Goal: Information Seeking & Learning: Check status

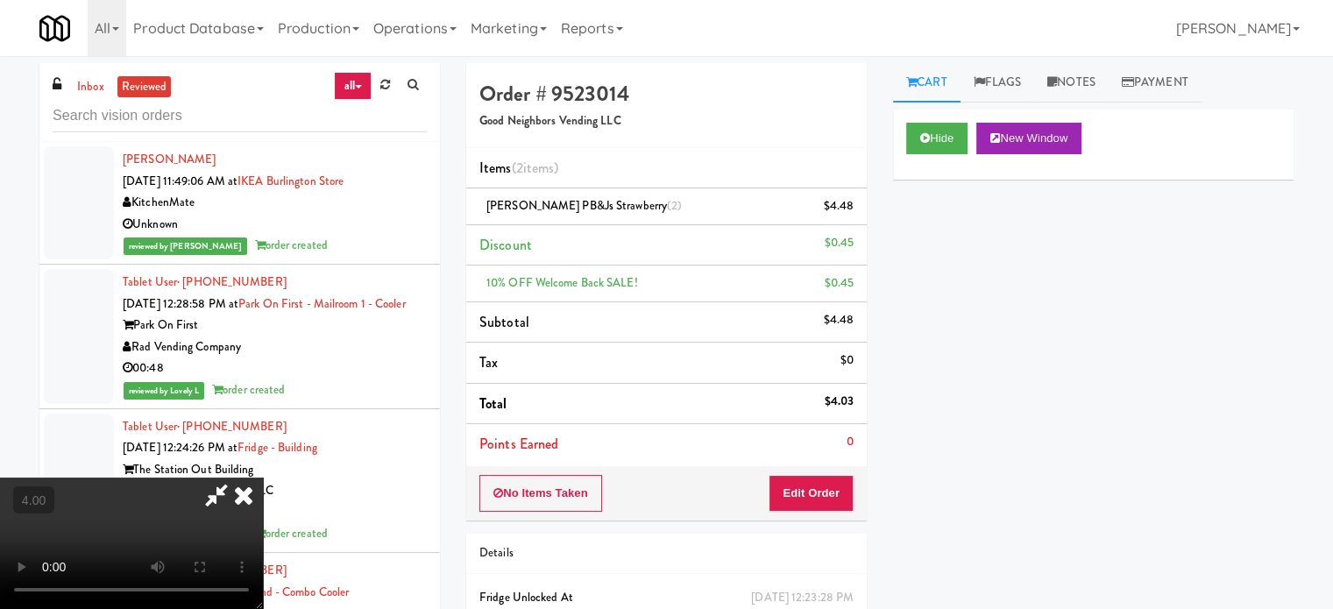
scroll to position [877, 0]
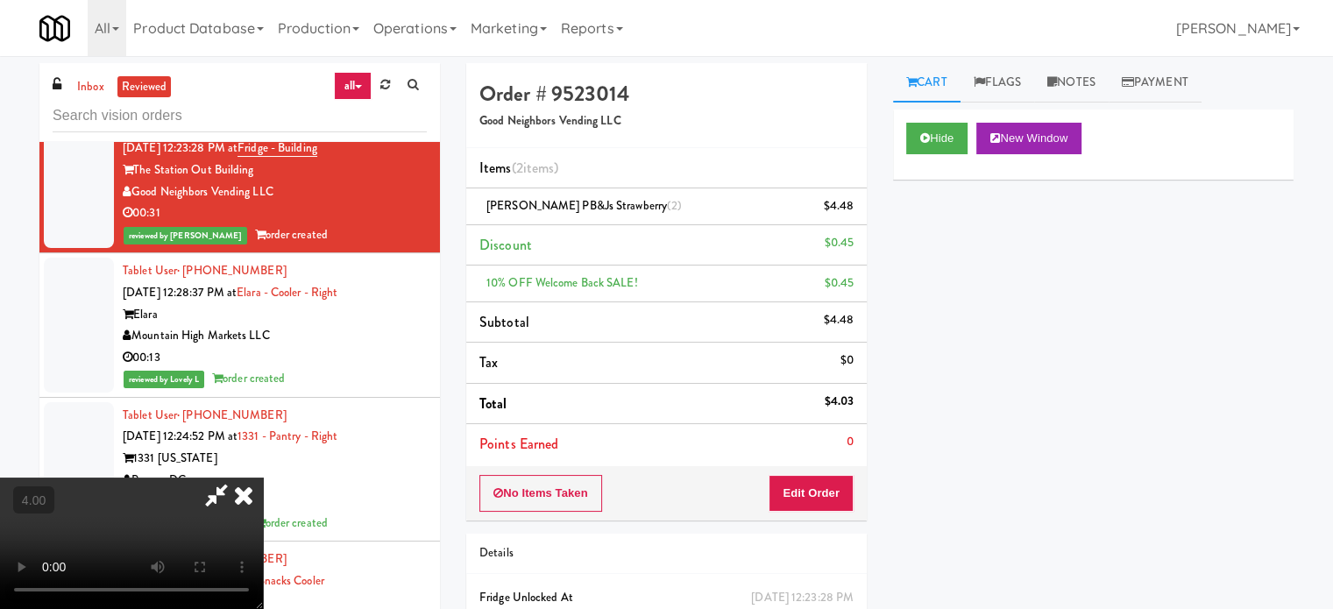
click at [263, 478] on icon at bounding box center [243, 495] width 39 height 35
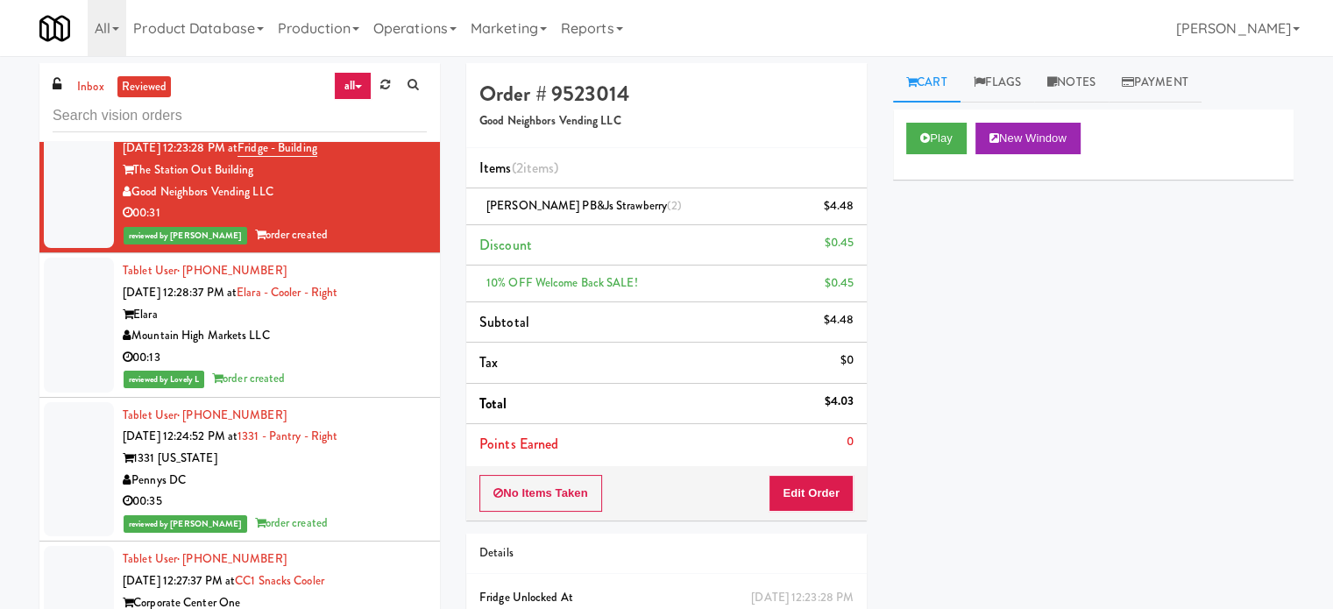
click at [359, 369] on div "00:13" at bounding box center [275, 358] width 304 height 22
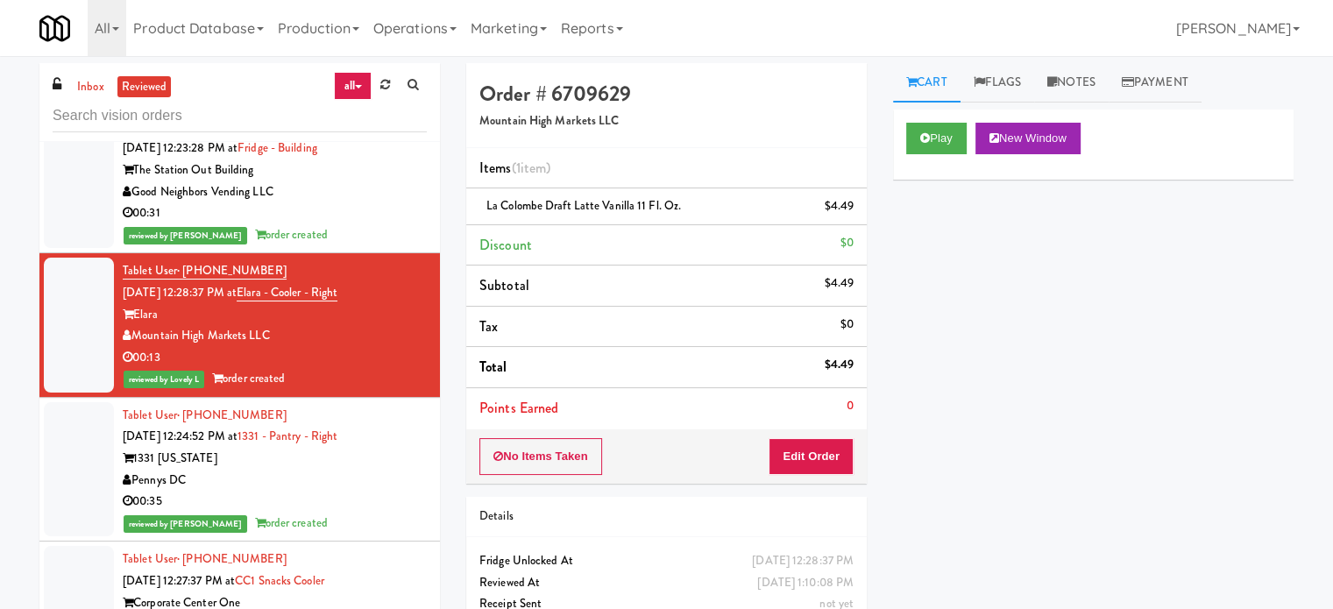
click at [383, 513] on div "00:35" at bounding box center [275, 502] width 304 height 22
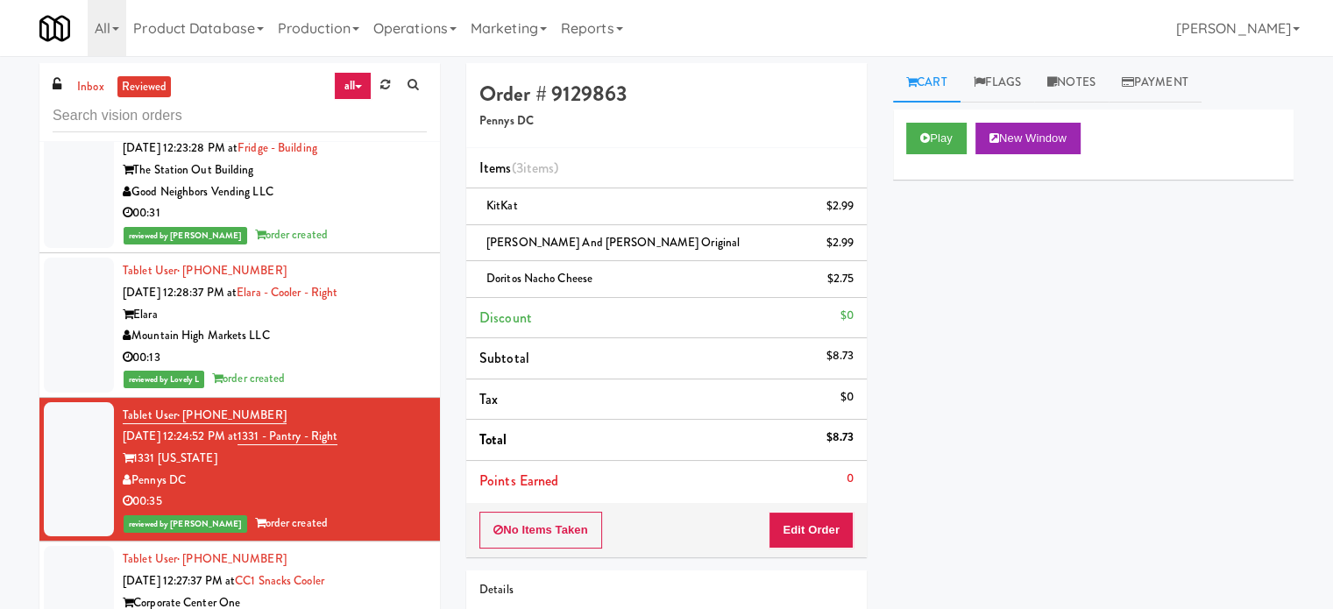
scroll to position [1315, 0]
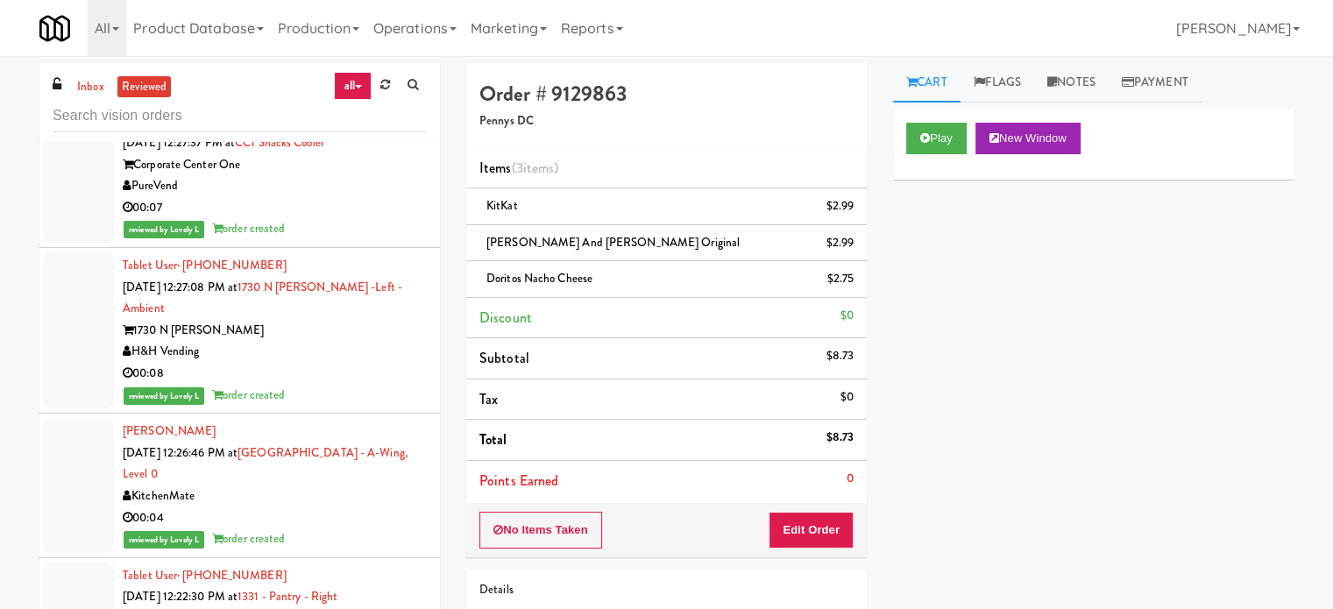
click at [344, 369] on div "00:08" at bounding box center [275, 374] width 304 height 22
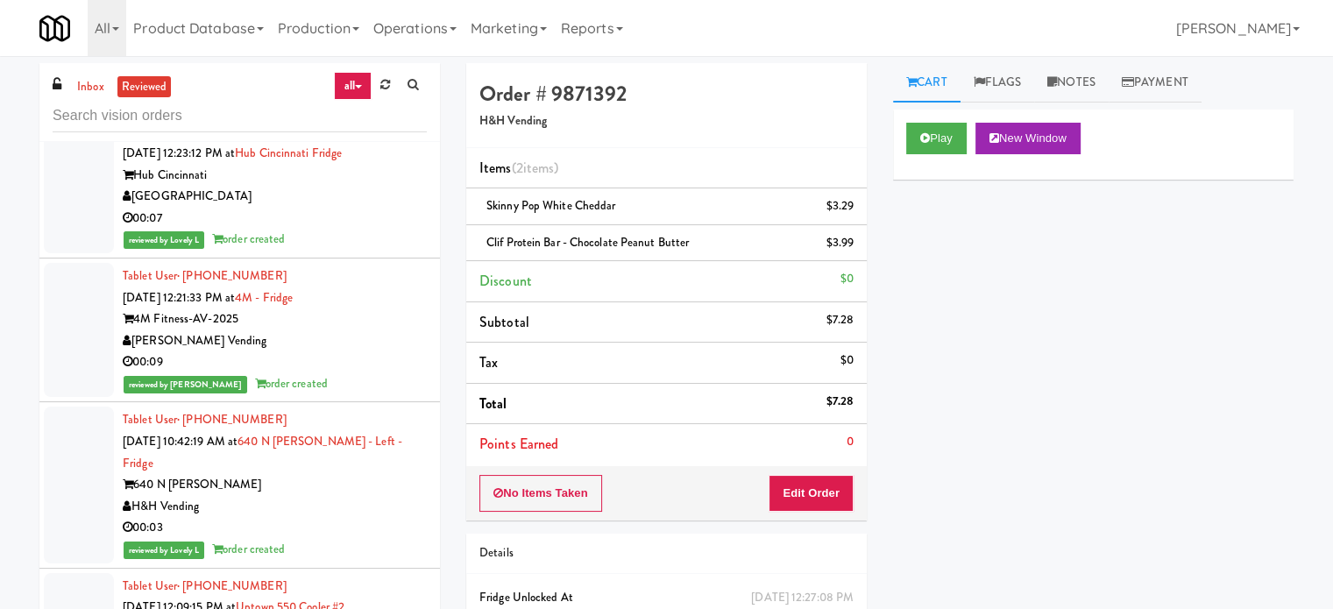
scroll to position [3945, 0]
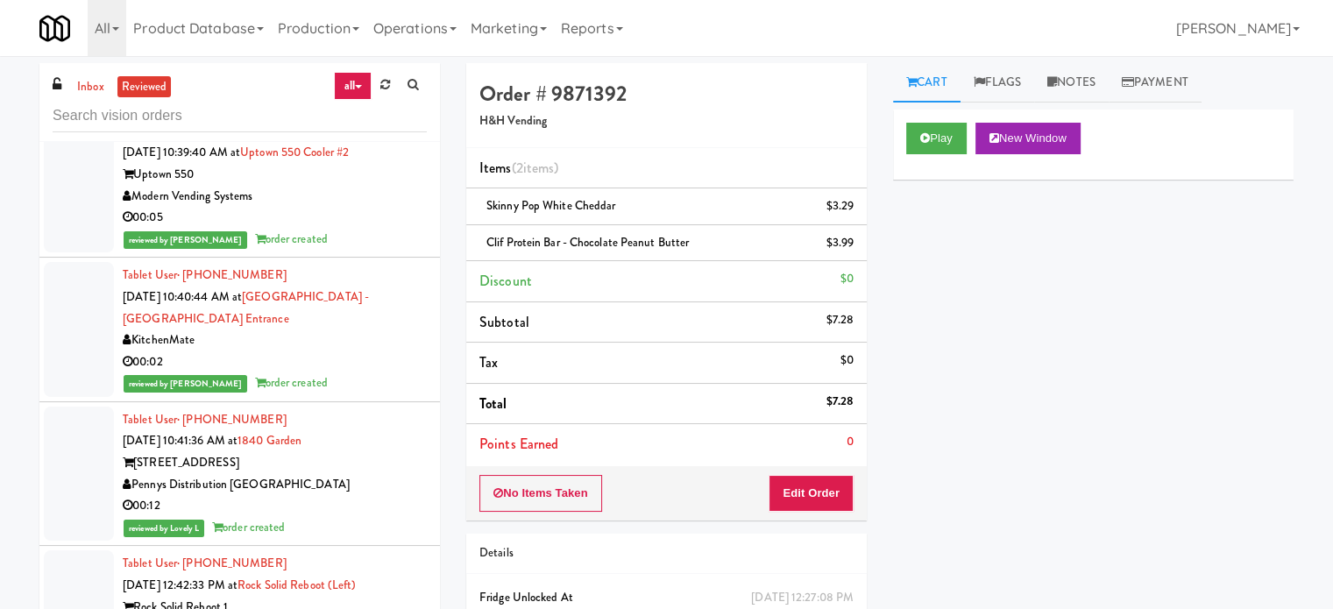
click at [365, 373] on div "reviewed by Mariel T order created" at bounding box center [275, 384] width 304 height 22
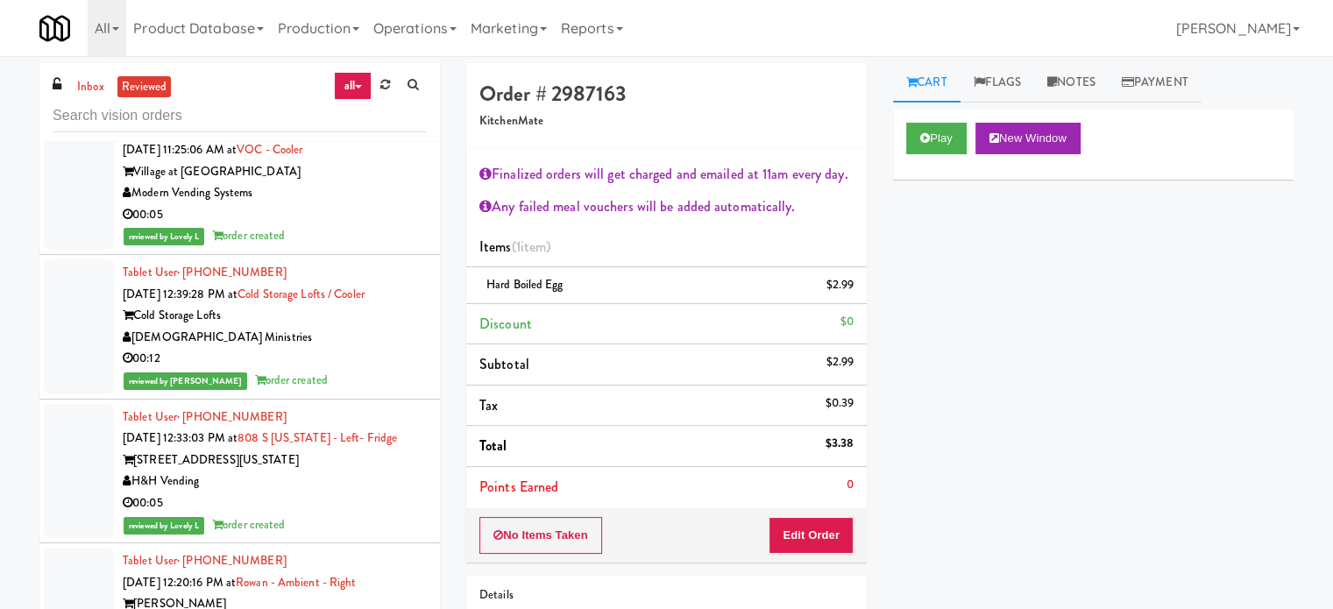
scroll to position [5240, 0]
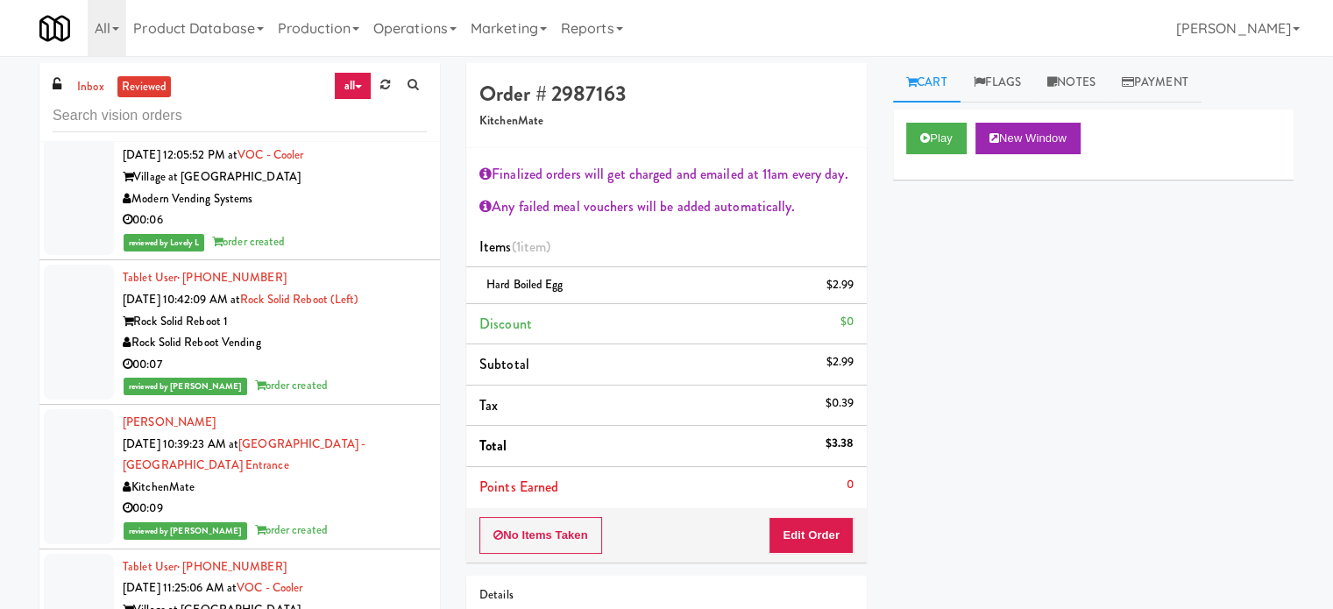
click at [316, 477] on div "KitchenMate" at bounding box center [275, 488] width 304 height 22
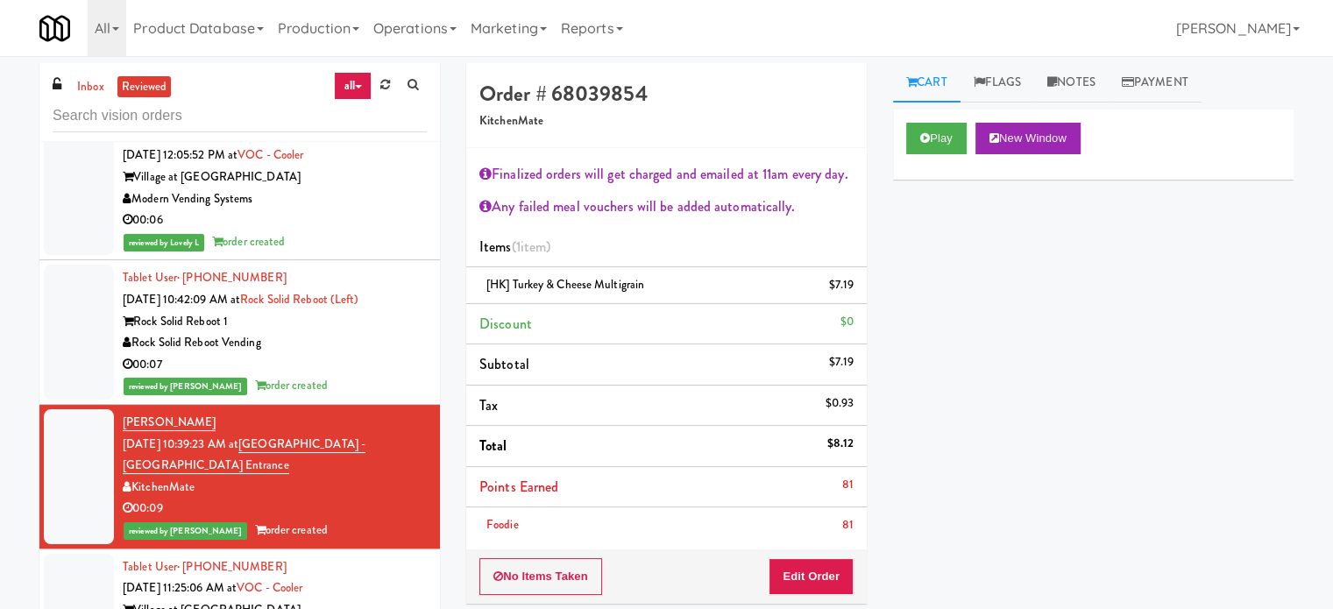
scroll to position [5679, 0]
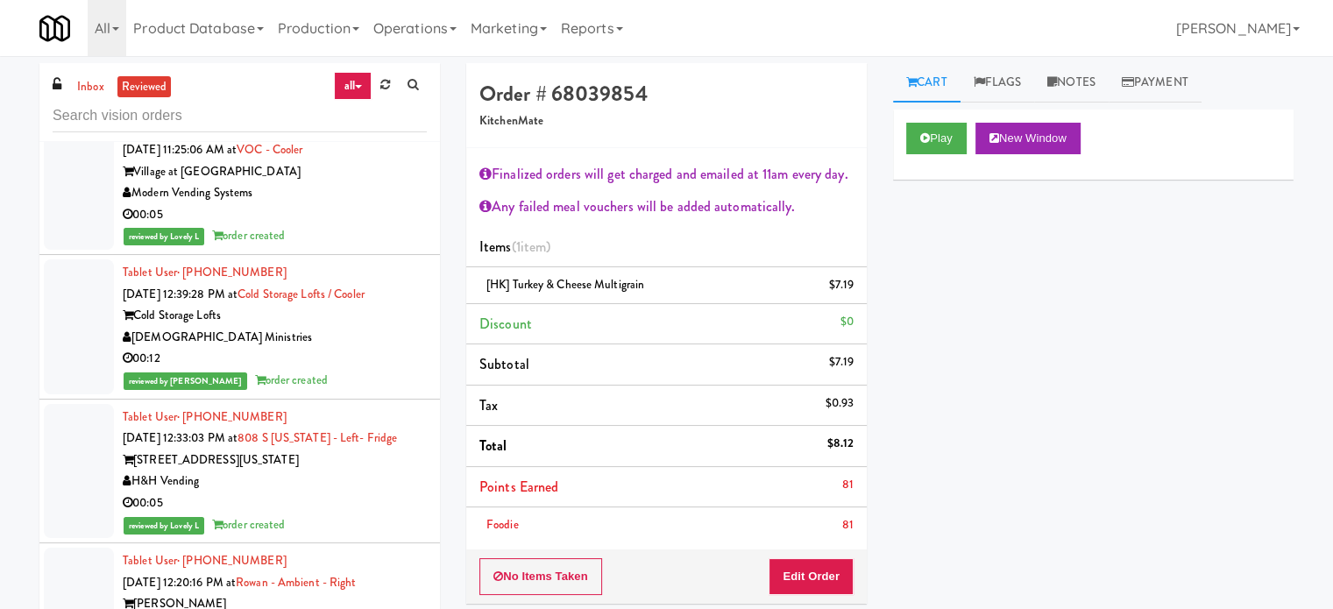
click at [370, 348] on div "00:12" at bounding box center [275, 359] width 304 height 22
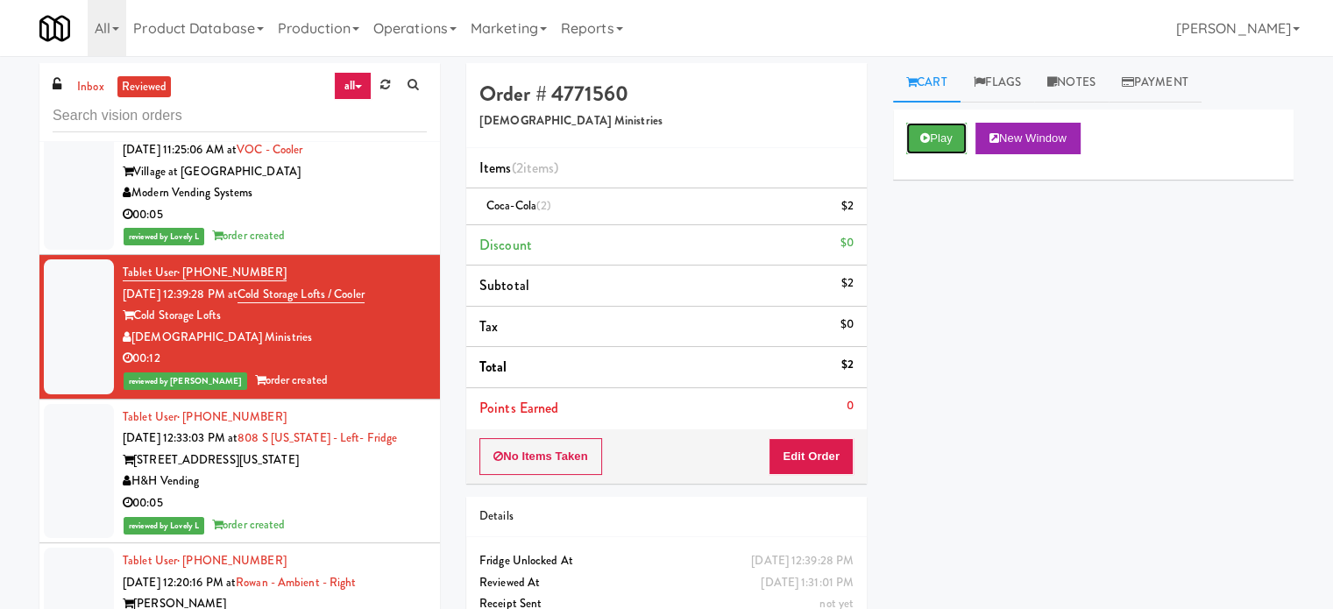
click at [940, 139] on button "Play" at bounding box center [936, 139] width 60 height 32
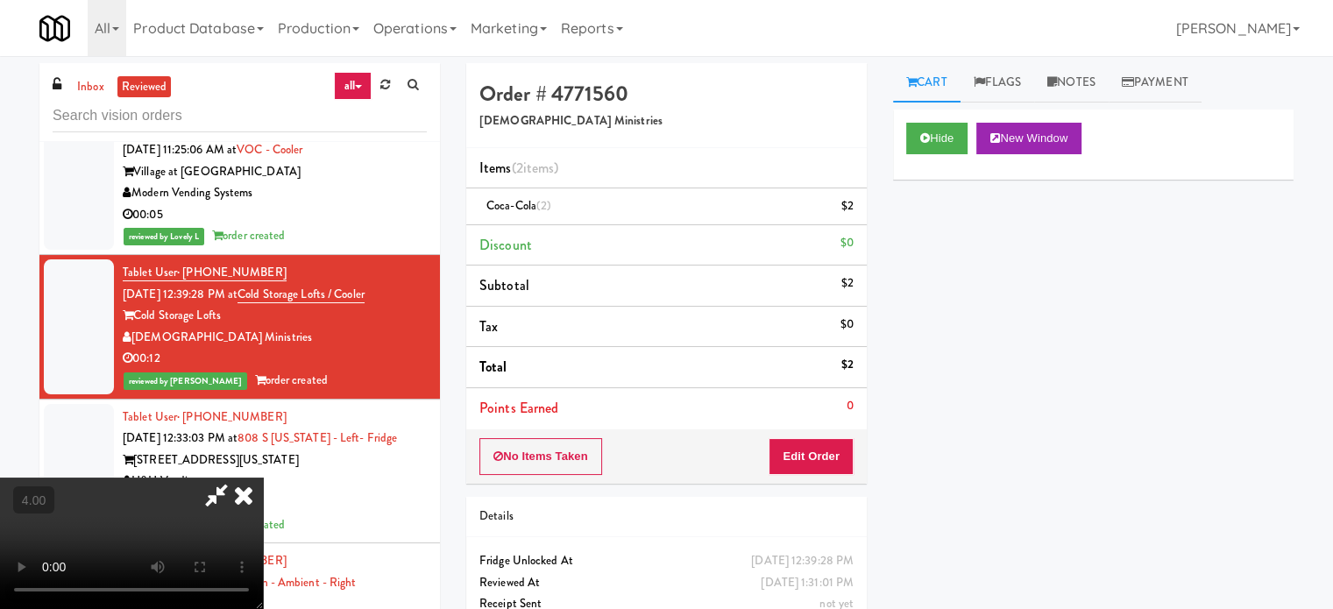
click at [263, 478] on video at bounding box center [131, 543] width 263 height 131
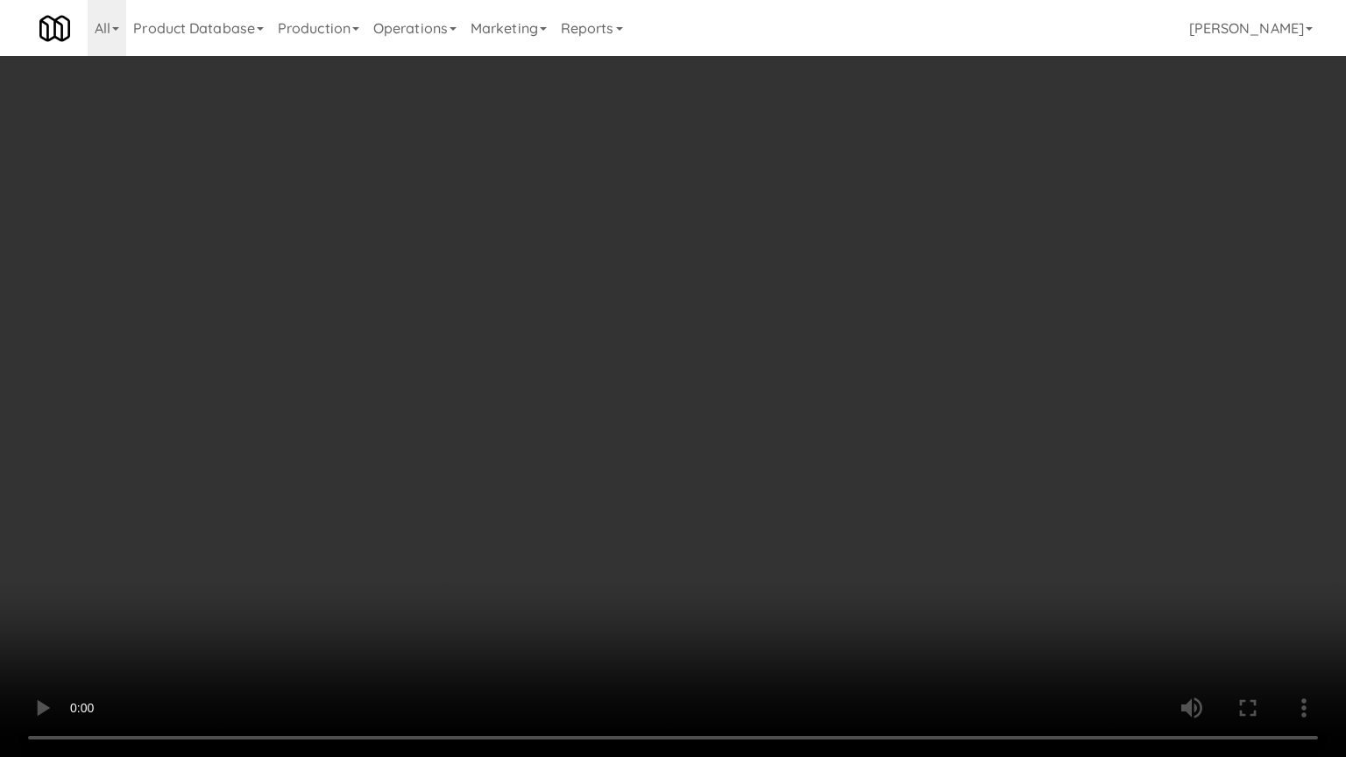
click at [657, 359] on video at bounding box center [673, 378] width 1346 height 757
click at [337, 530] on video at bounding box center [673, 378] width 1346 height 757
drag, startPoint x: 576, startPoint y: 401, endPoint x: 587, endPoint y: 401, distance: 11.4
click at [577, 401] on video at bounding box center [673, 378] width 1346 height 757
click at [655, 407] on video at bounding box center [673, 378] width 1346 height 757
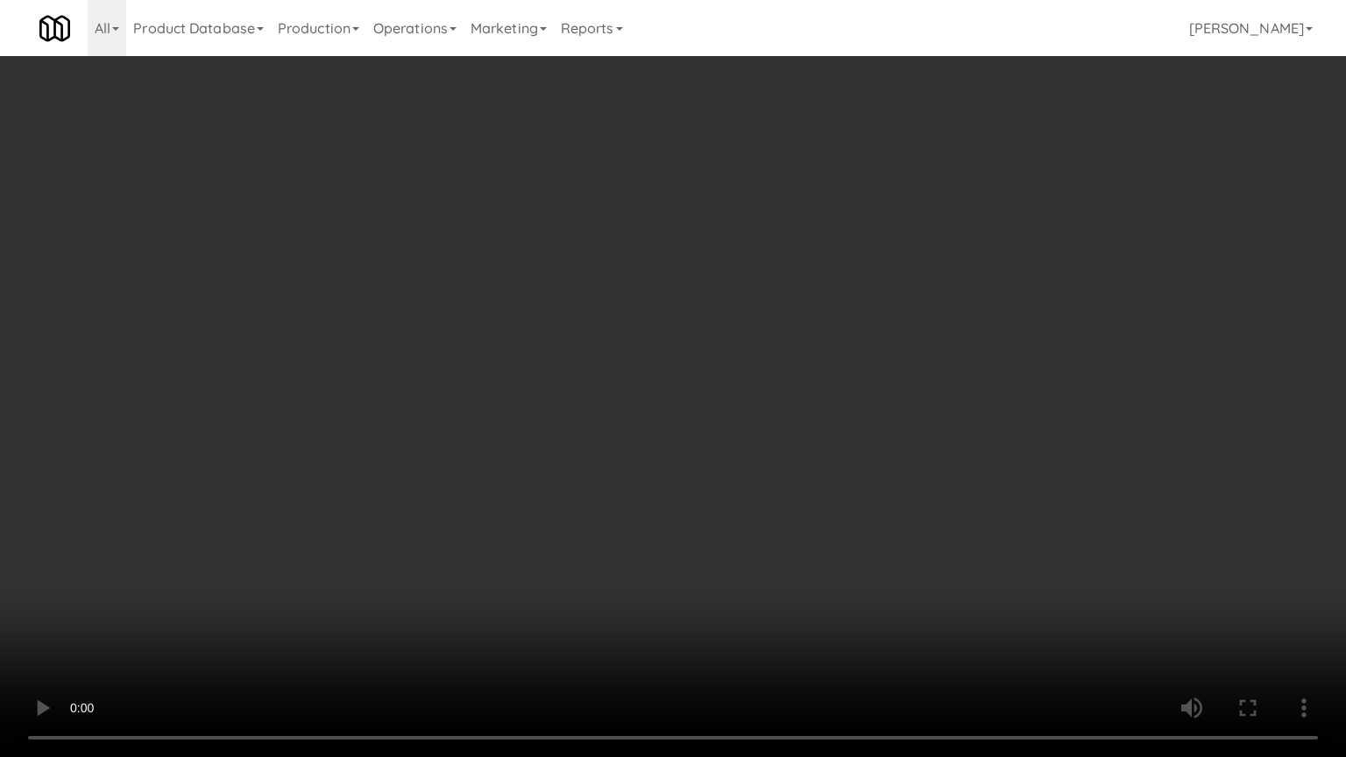
click at [771, 430] on video at bounding box center [673, 378] width 1346 height 757
click at [703, 438] on video at bounding box center [673, 378] width 1346 height 757
click at [693, 417] on video at bounding box center [673, 378] width 1346 height 757
click at [267, 603] on video at bounding box center [673, 378] width 1346 height 757
click at [487, 468] on video at bounding box center [673, 378] width 1346 height 757
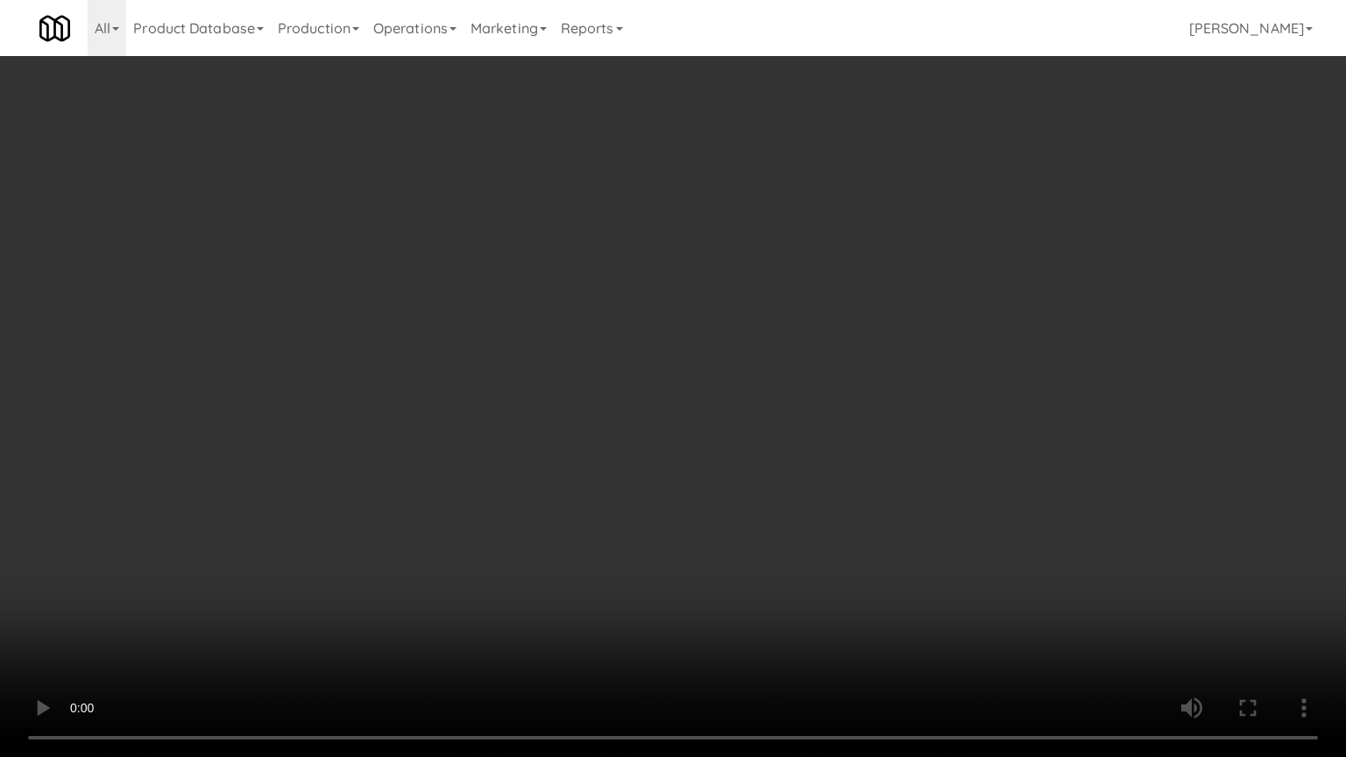
drag, startPoint x: 304, startPoint y: 608, endPoint x: 452, endPoint y: 429, distance: 232.9
click at [306, 606] on video at bounding box center [673, 378] width 1346 height 757
drag, startPoint x: 461, startPoint y: 449, endPoint x: 465, endPoint y: 441, distance: 9.0
click at [461, 451] on video at bounding box center [673, 378] width 1346 height 757
click at [218, 608] on video at bounding box center [673, 378] width 1346 height 757
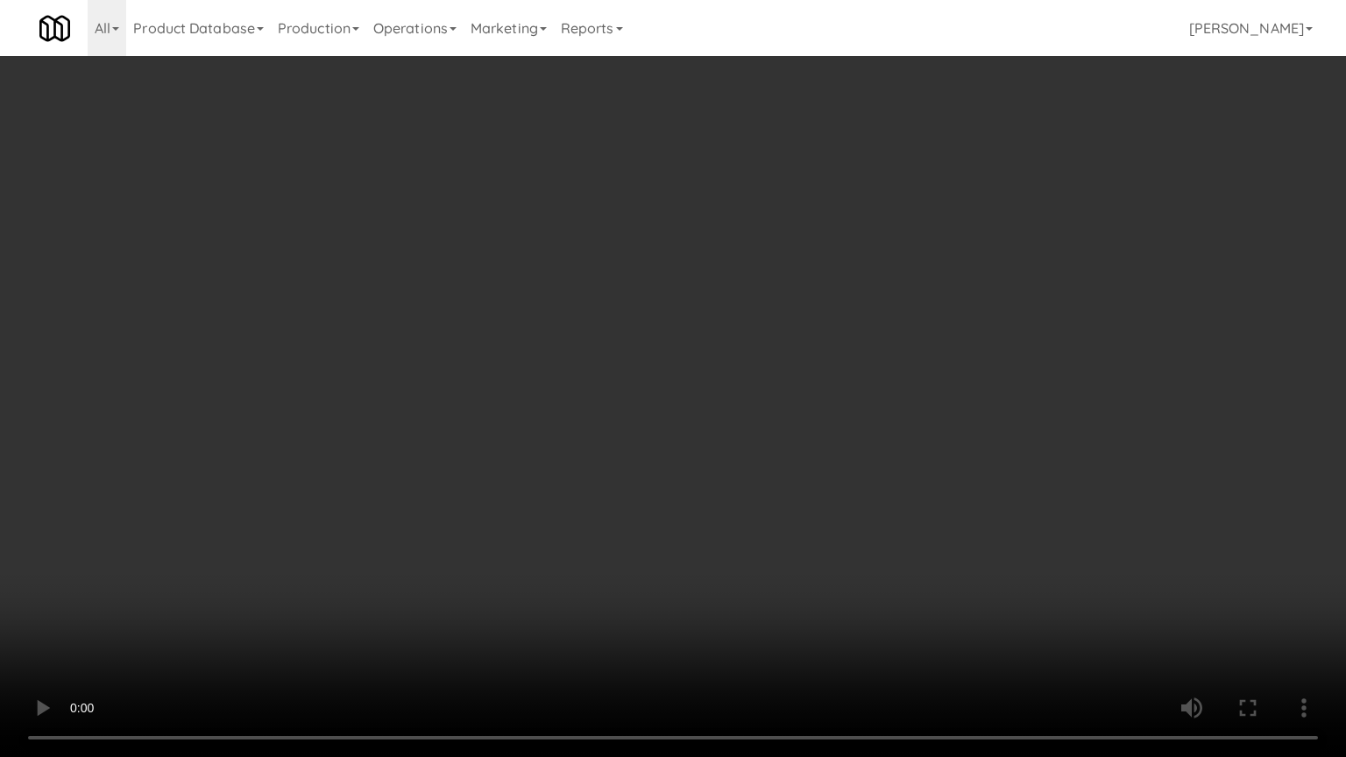
click at [407, 608] on video at bounding box center [673, 378] width 1346 height 757
click at [483, 536] on video at bounding box center [673, 378] width 1346 height 757
click at [529, 572] on video at bounding box center [673, 378] width 1346 height 757
click at [558, 579] on video at bounding box center [673, 378] width 1346 height 757
click at [696, 586] on video at bounding box center [673, 378] width 1346 height 757
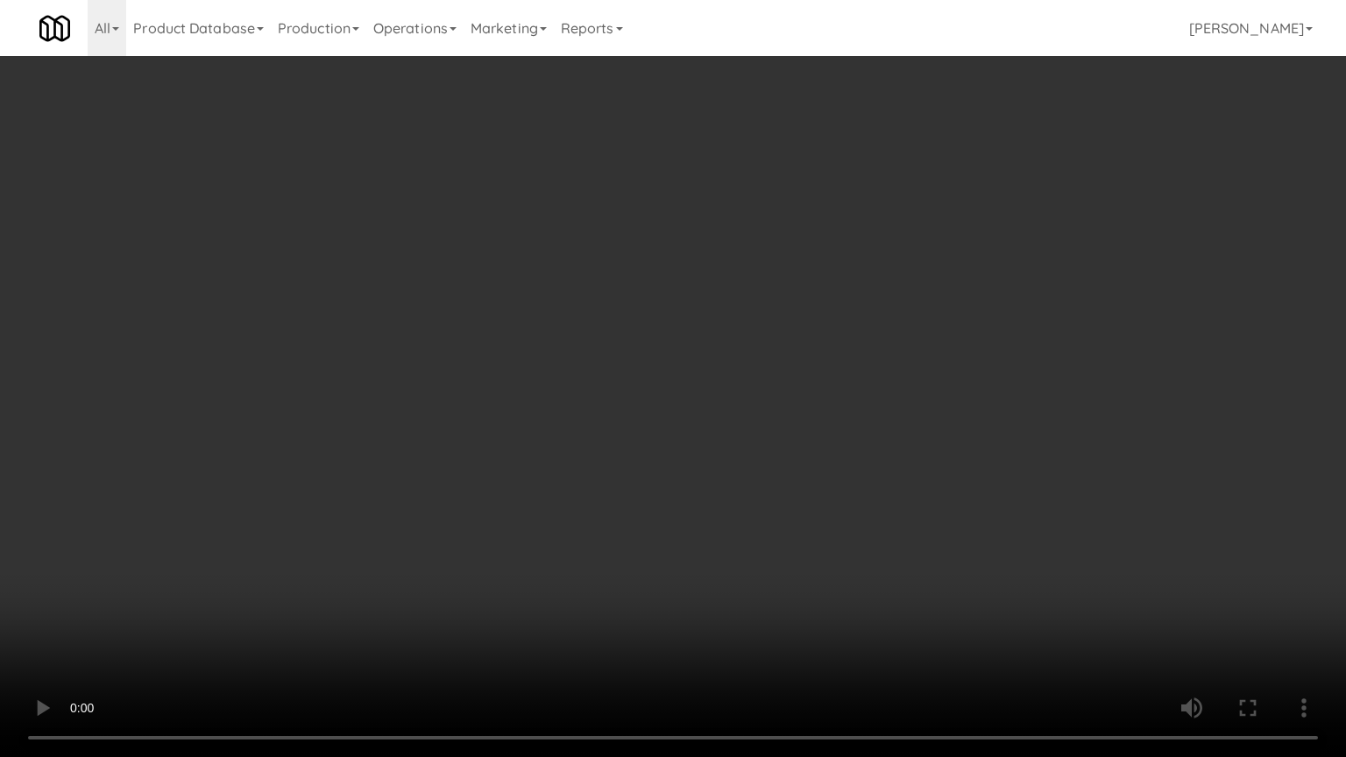
click at [403, 498] on video at bounding box center [673, 378] width 1346 height 757
click at [614, 365] on video at bounding box center [673, 378] width 1346 height 757
click at [624, 358] on video at bounding box center [673, 378] width 1346 height 757
click at [785, 354] on video at bounding box center [673, 378] width 1346 height 757
click at [757, 358] on video at bounding box center [673, 378] width 1346 height 757
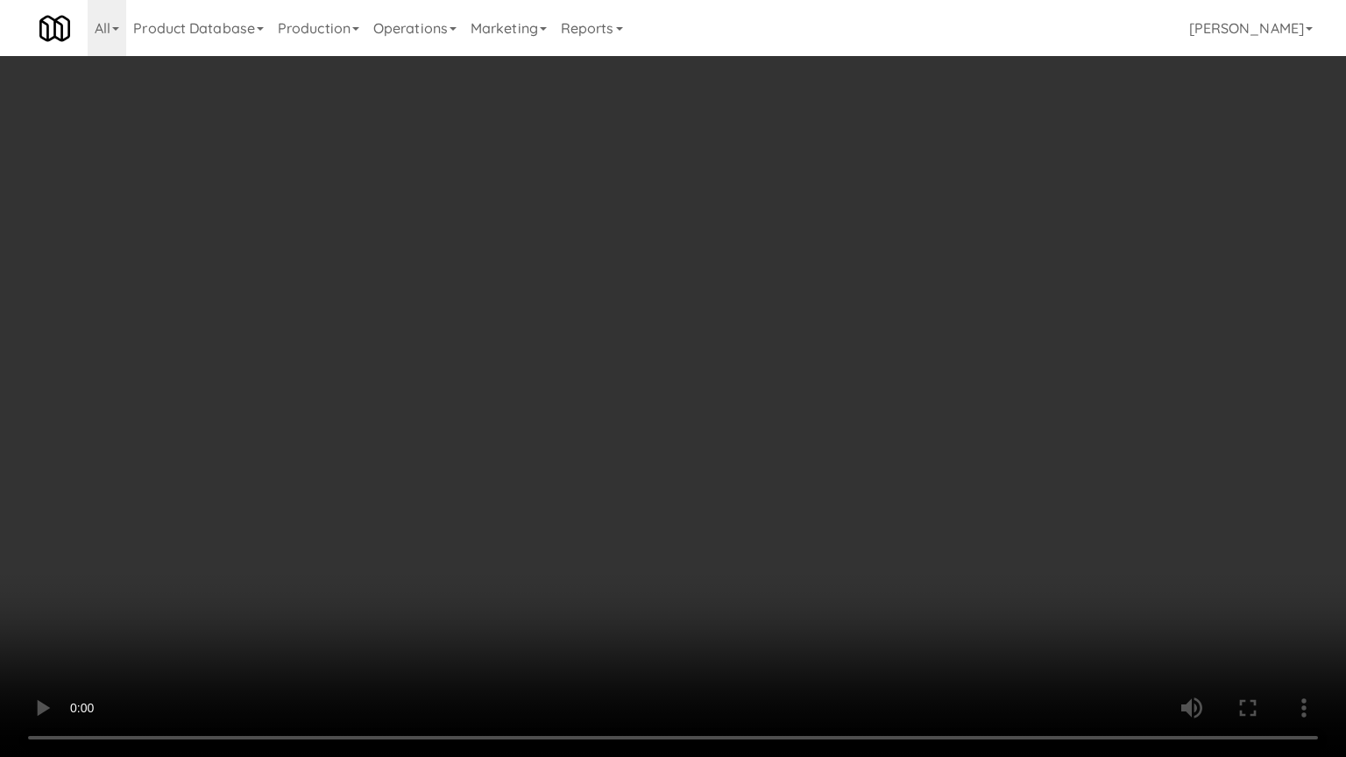
click at [884, 347] on video at bounding box center [673, 378] width 1346 height 757
click at [764, 344] on video at bounding box center [673, 378] width 1346 height 757
drag, startPoint x: 882, startPoint y: 351, endPoint x: 867, endPoint y: 352, distance: 14.9
click at [882, 352] on video at bounding box center [673, 378] width 1346 height 757
click at [807, 348] on video at bounding box center [673, 378] width 1346 height 757
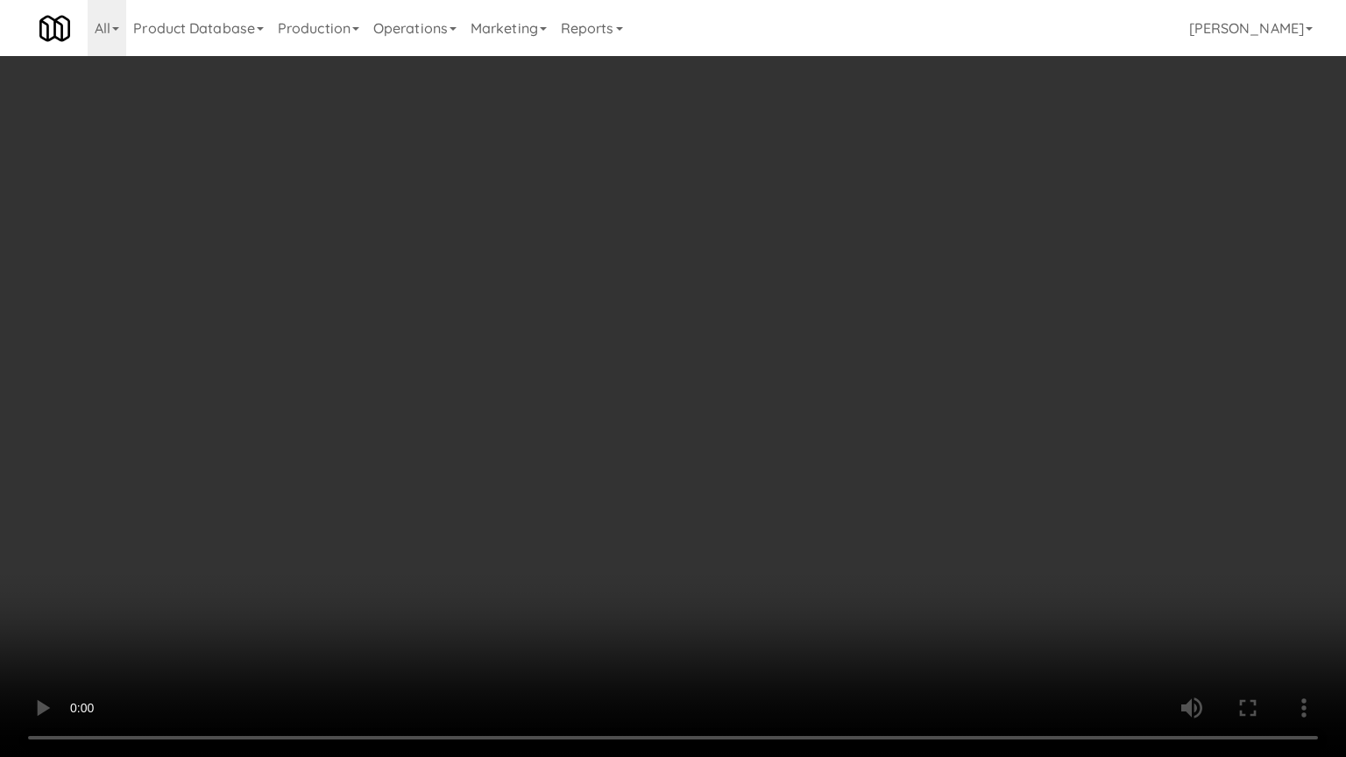
click at [814, 341] on video at bounding box center [673, 378] width 1346 height 757
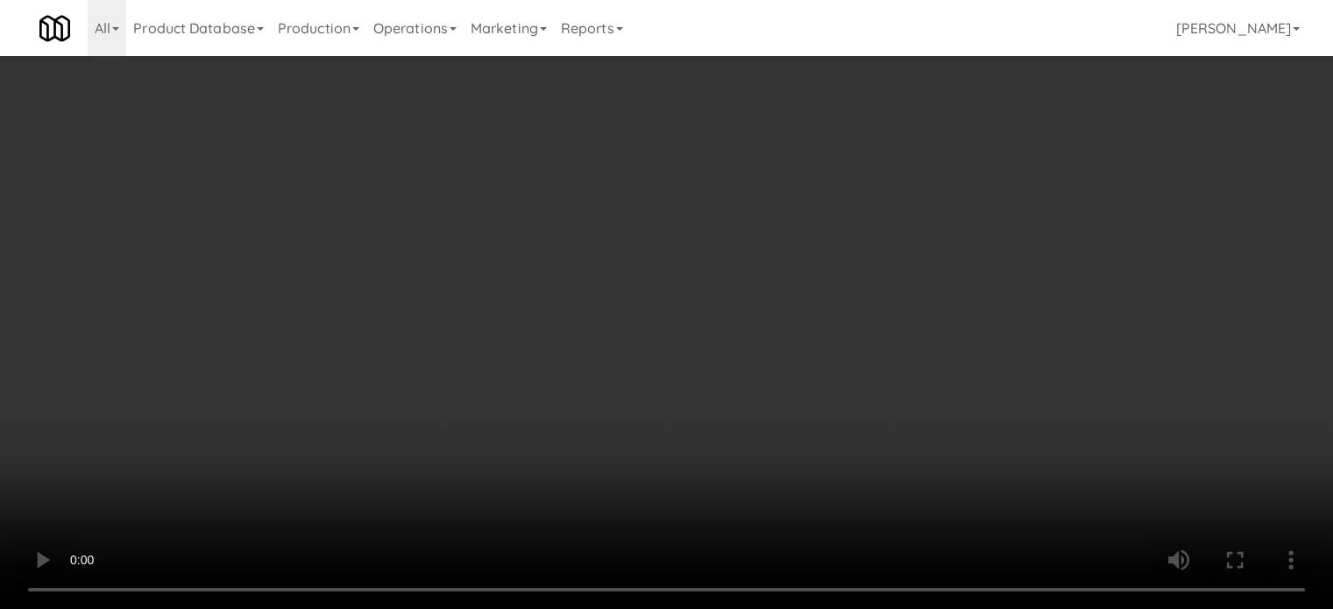
click at [386, 399] on video at bounding box center [666, 304] width 1333 height 609
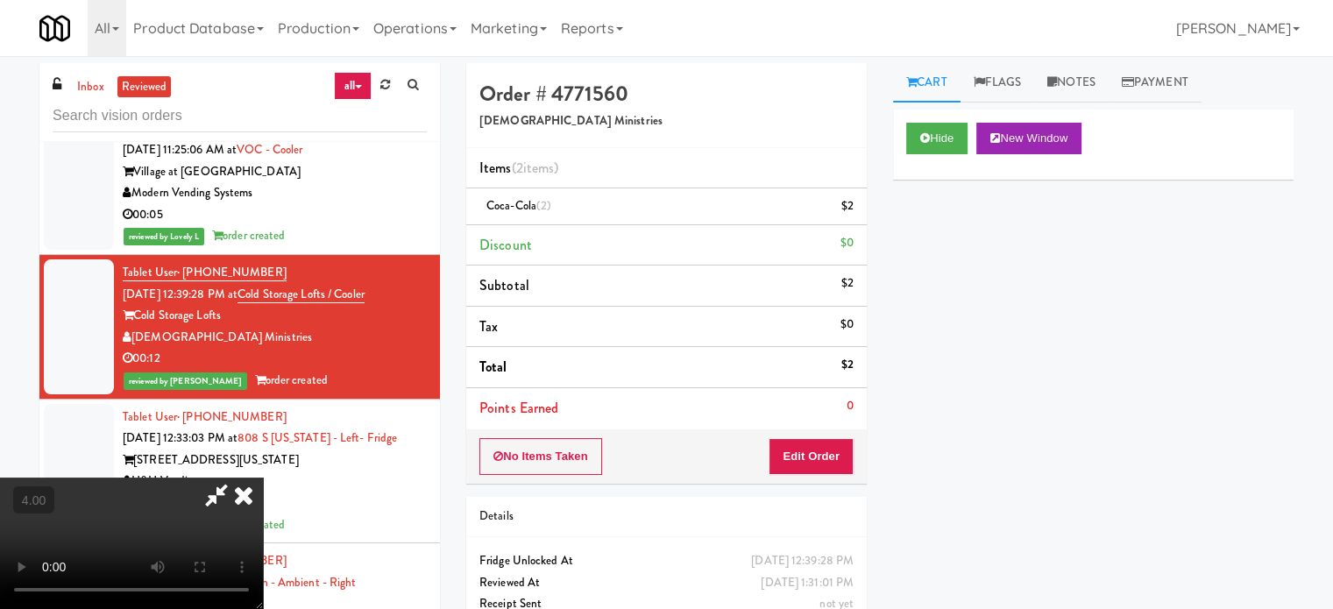
drag, startPoint x: 386, startPoint y: 396, endPoint x: 386, endPoint y: 476, distance: 79.8
click at [263, 478] on video at bounding box center [131, 543] width 263 height 131
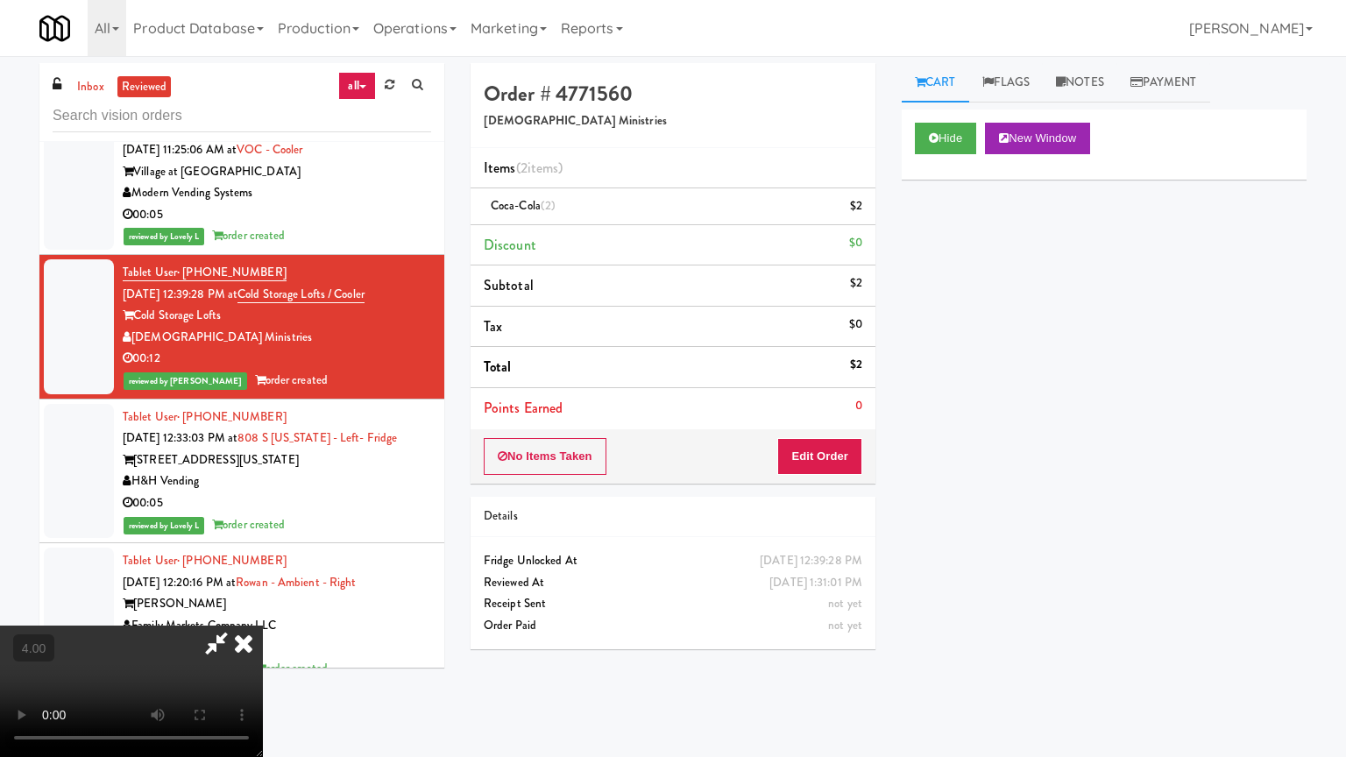
click at [263, 608] on video at bounding box center [131, 691] width 263 height 131
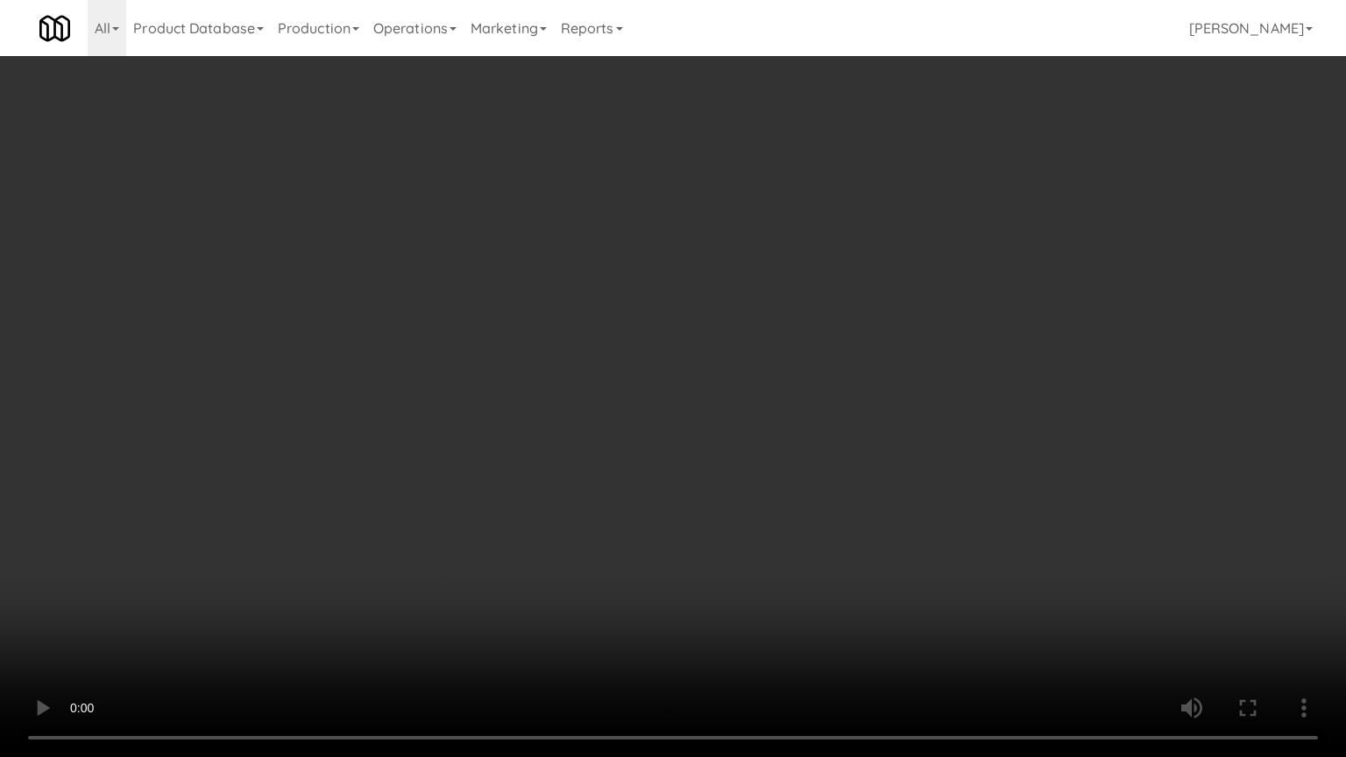
click at [445, 386] on video at bounding box center [673, 378] width 1346 height 757
click at [443, 389] on video at bounding box center [673, 378] width 1346 height 757
drag, startPoint x: 451, startPoint y: 398, endPoint x: 484, endPoint y: 394, distance: 32.6
click at [455, 398] on video at bounding box center [673, 378] width 1346 height 757
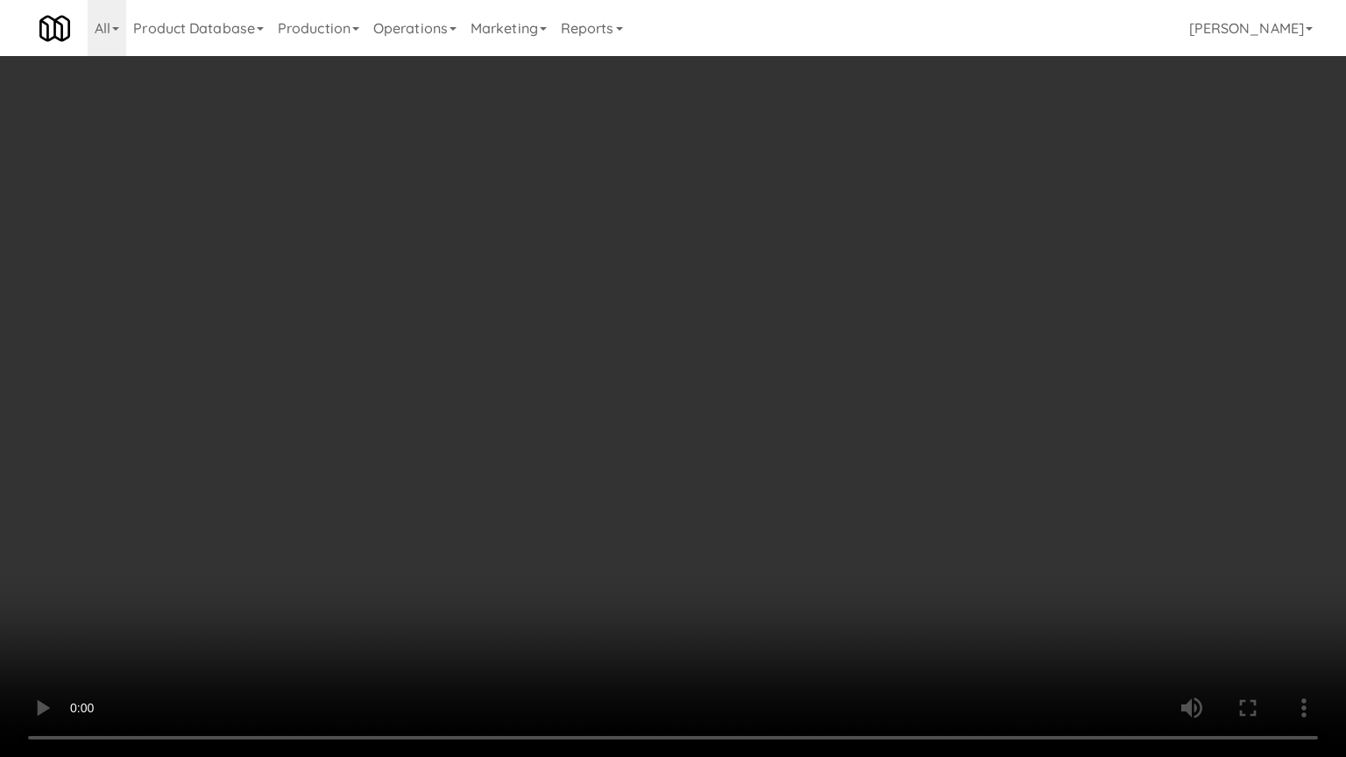
click at [465, 399] on video at bounding box center [673, 378] width 1346 height 757
click at [466, 394] on video at bounding box center [673, 378] width 1346 height 757
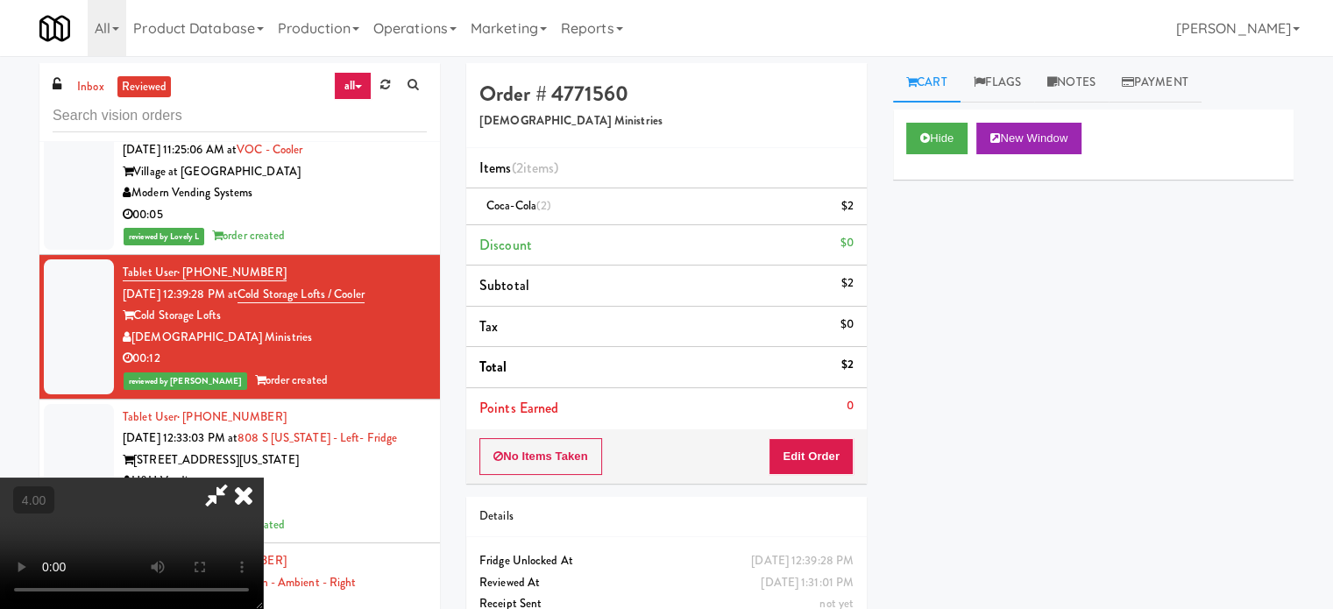
click at [237, 478] on icon at bounding box center [216, 495] width 40 height 35
click at [263, 478] on icon at bounding box center [243, 495] width 39 height 35
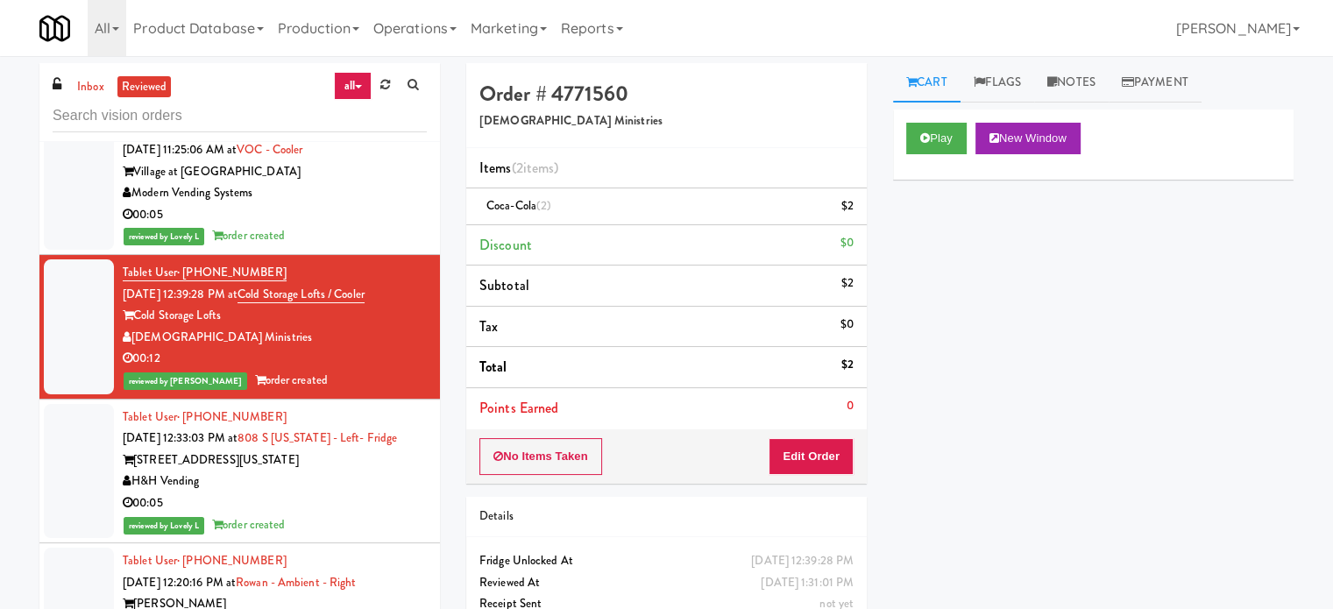
click at [366, 471] on div "H&H Vending" at bounding box center [275, 482] width 304 height 22
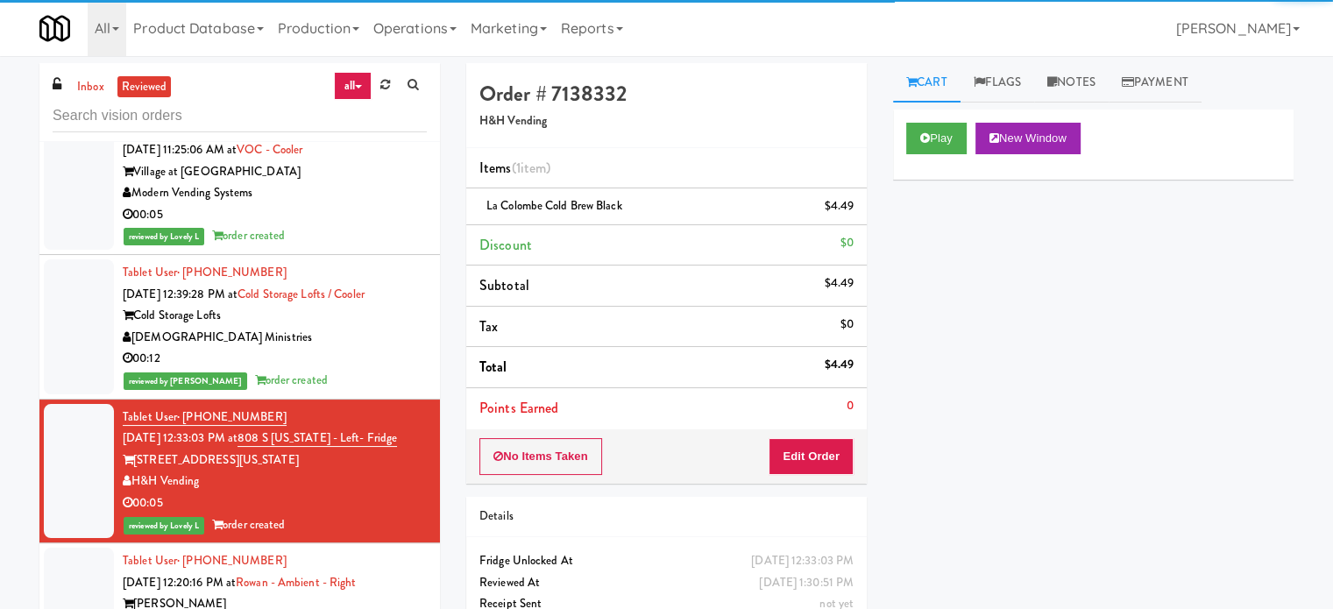
scroll to position [6117, 0]
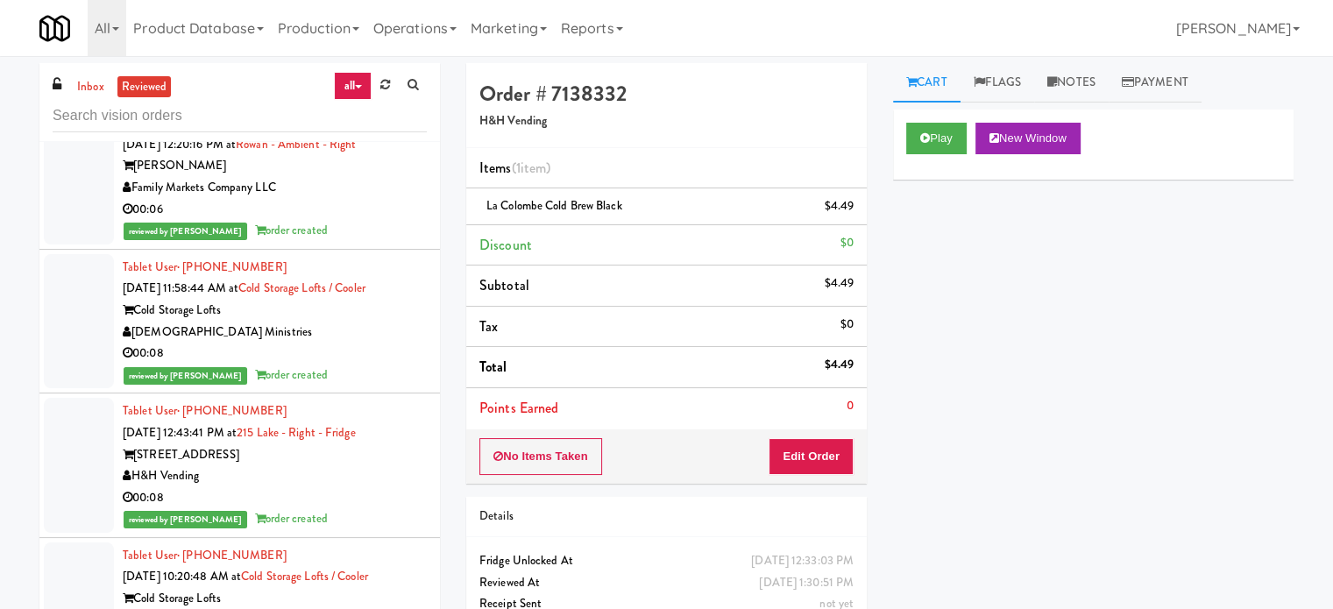
click at [385, 195] on div "Tablet User · (240) 853-3187 Aug 30, 2025 12:20:16 PM at Rowan - Ambient - Righ…" at bounding box center [275, 177] width 304 height 130
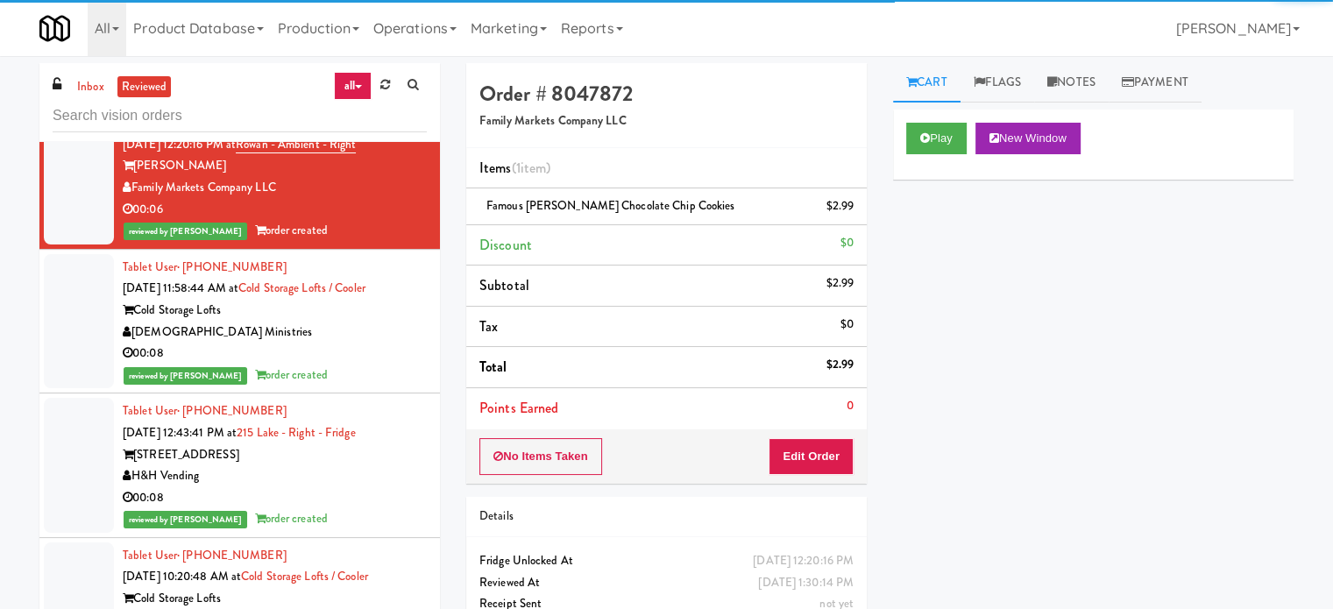
click at [389, 342] on div "Tablet User · (816) 788-4050 Aug 30, 2025 11:58:44 AM at Cold Storage Lofts / C…" at bounding box center [275, 322] width 304 height 130
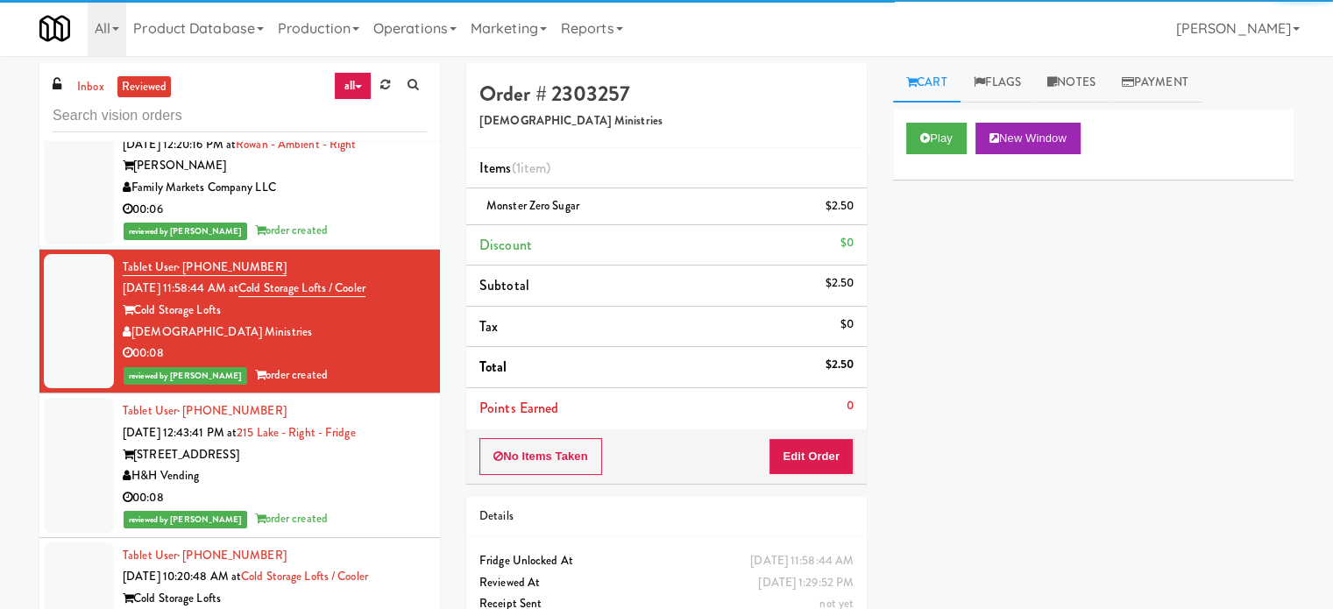
click at [397, 465] on div "H&H Vending" at bounding box center [275, 476] width 304 height 22
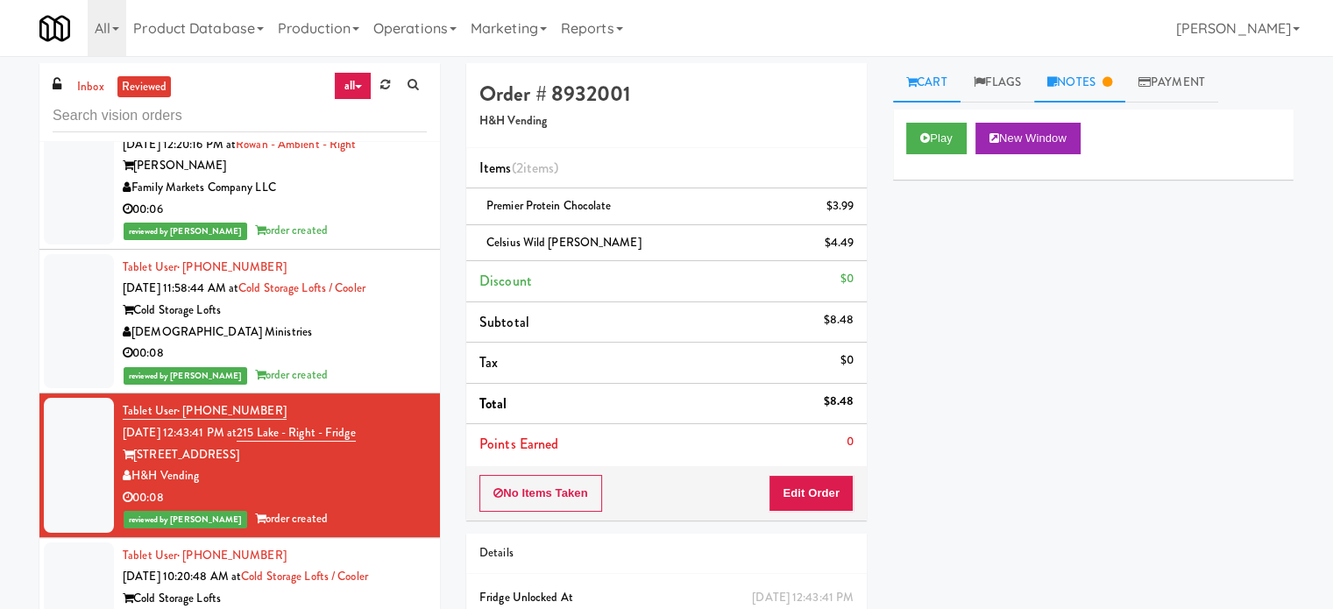
click at [1076, 80] on link "Notes" at bounding box center [1079, 82] width 91 height 39
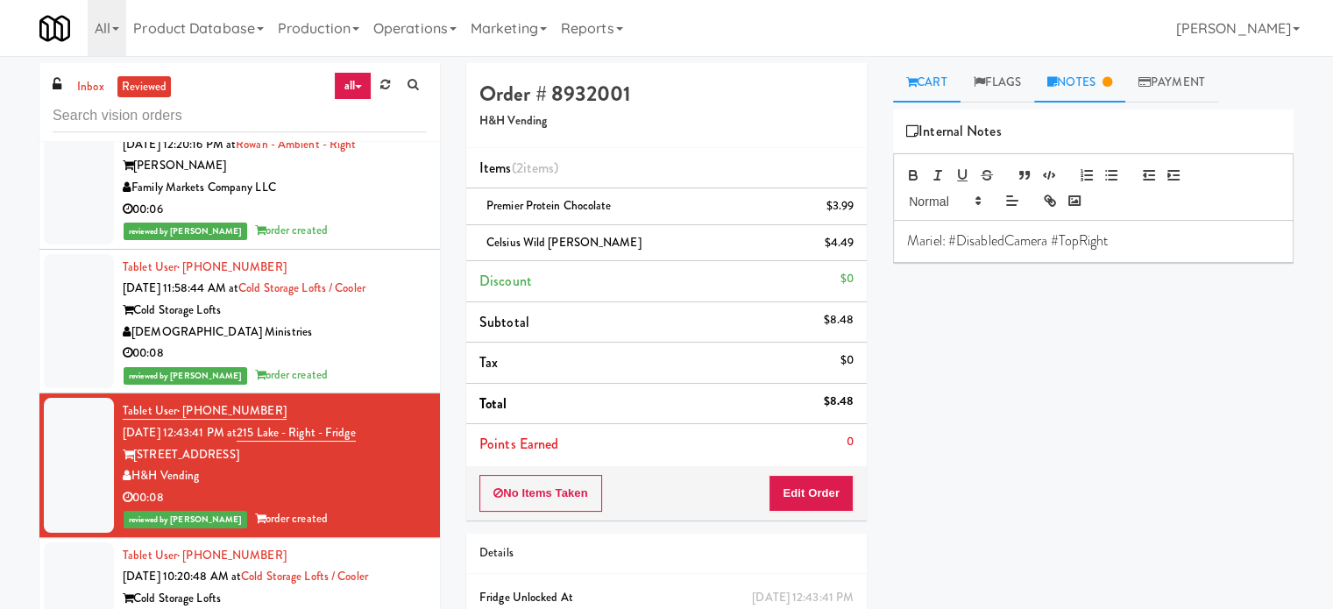
click at [917, 85] on link "Cart" at bounding box center [926, 82] width 67 height 39
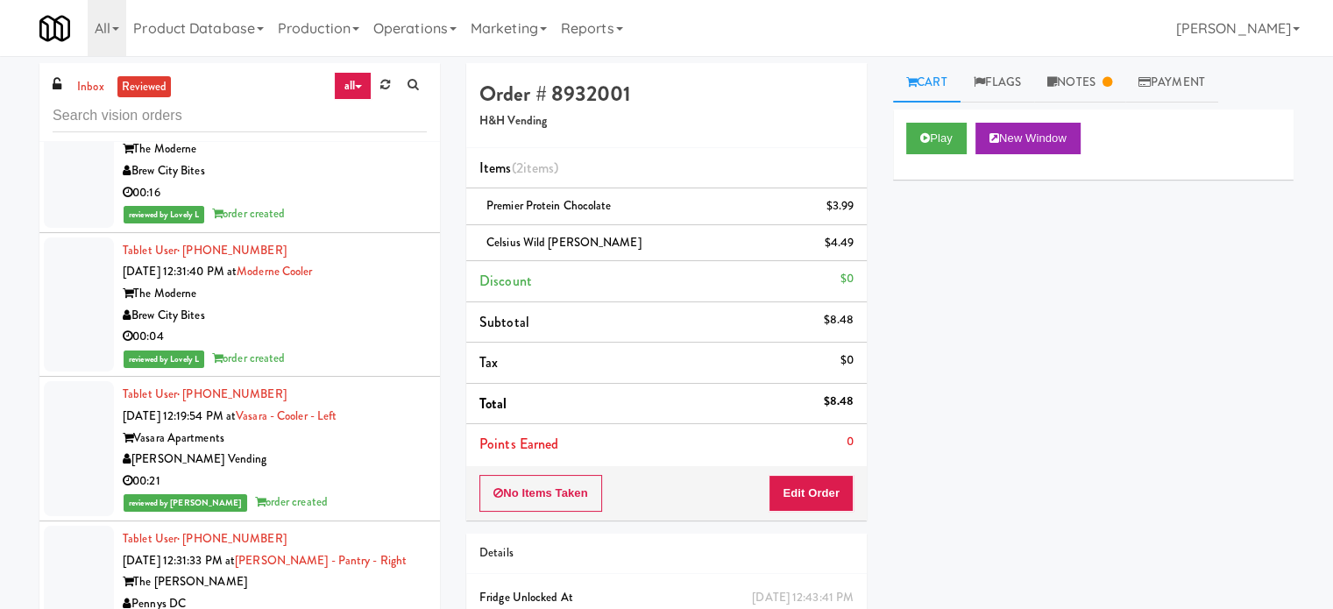
scroll to position [6993, 0]
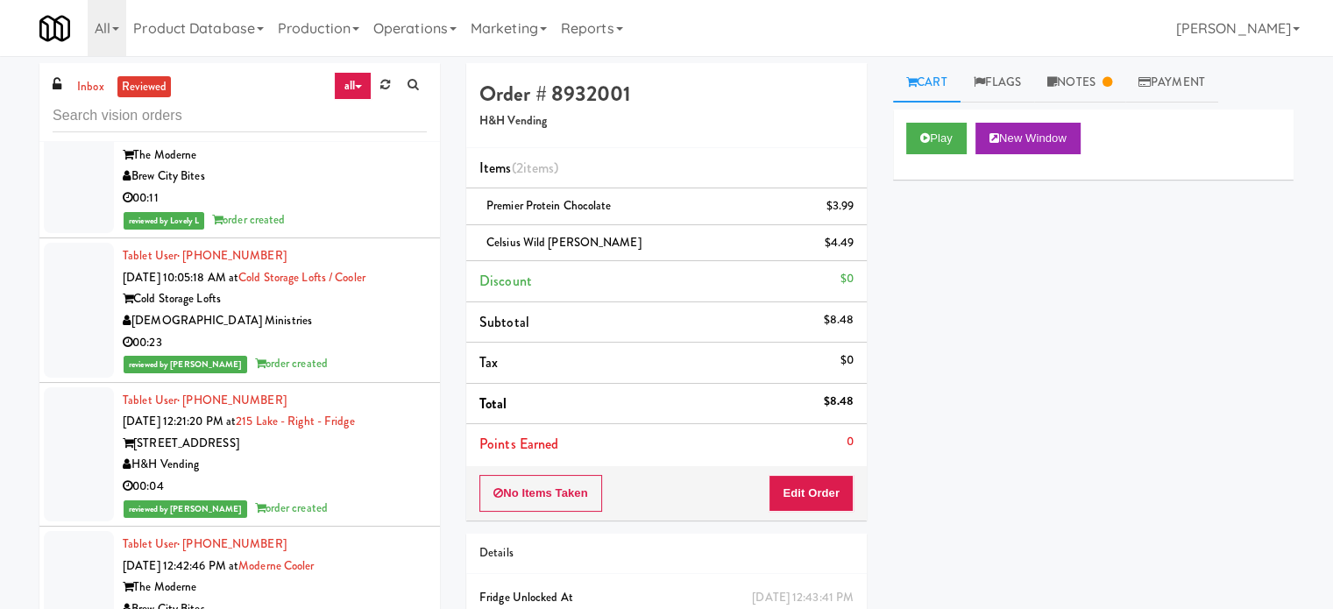
click at [348, 476] on div "00:04" at bounding box center [275, 487] width 304 height 22
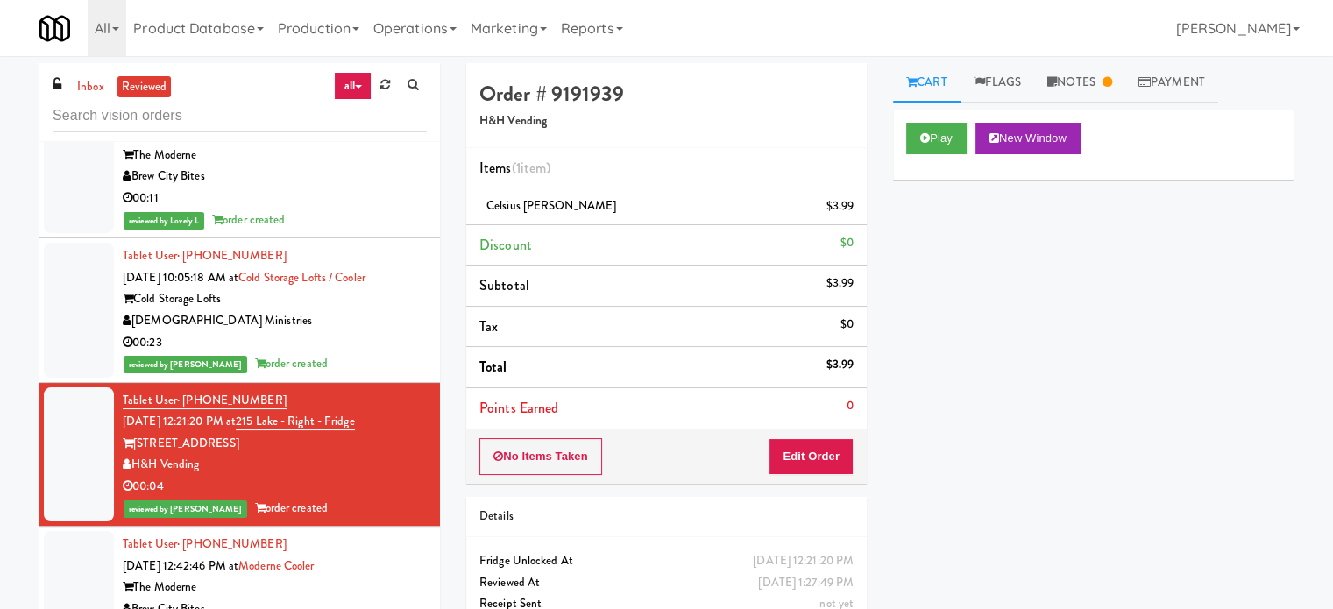
scroll to position [7432, 0]
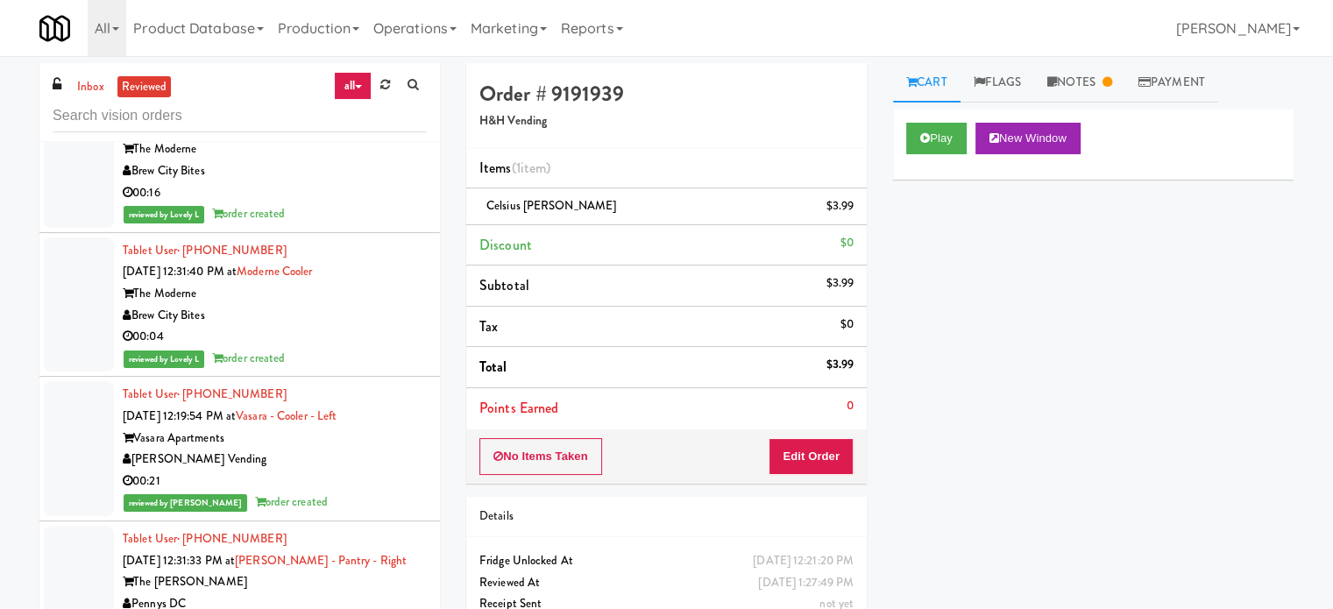
click at [337, 471] on div "00:21" at bounding box center [275, 482] width 304 height 22
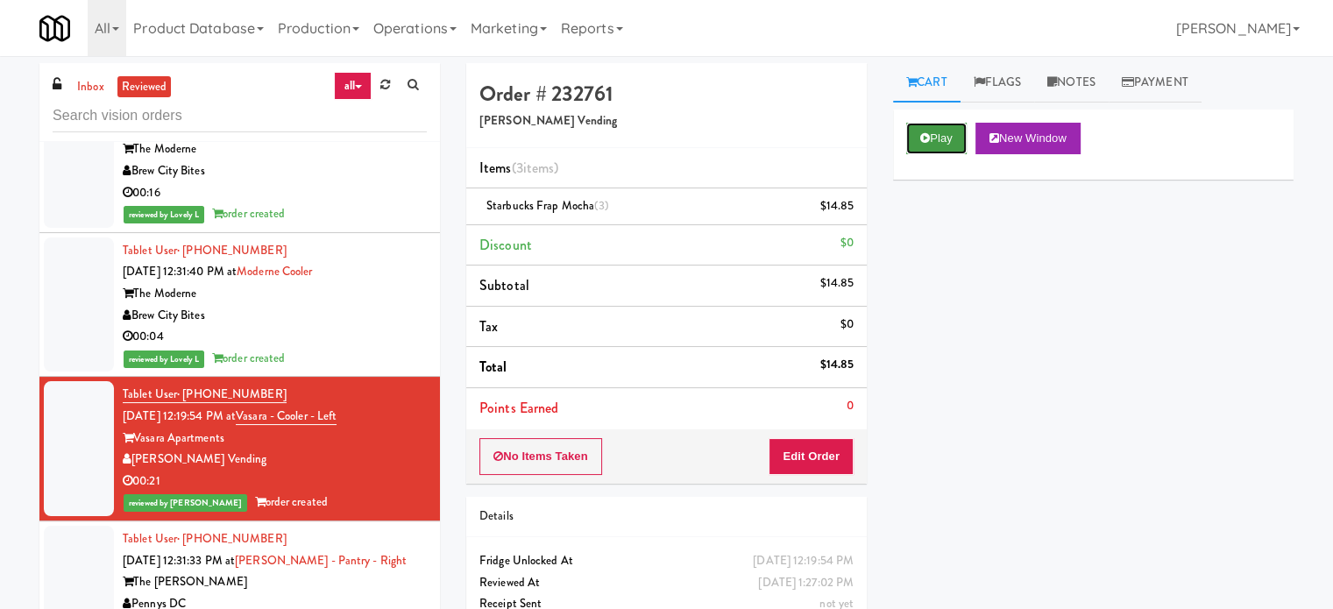
click at [954, 134] on button "Play" at bounding box center [936, 139] width 60 height 32
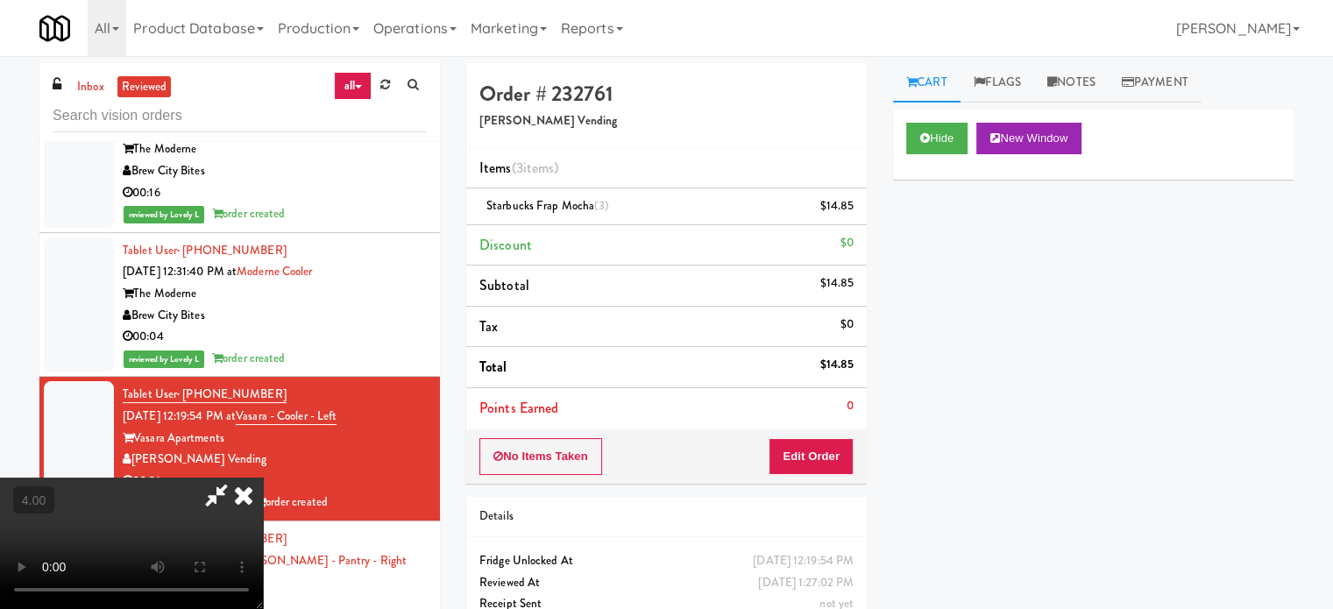
click at [263, 478] on video at bounding box center [131, 543] width 263 height 131
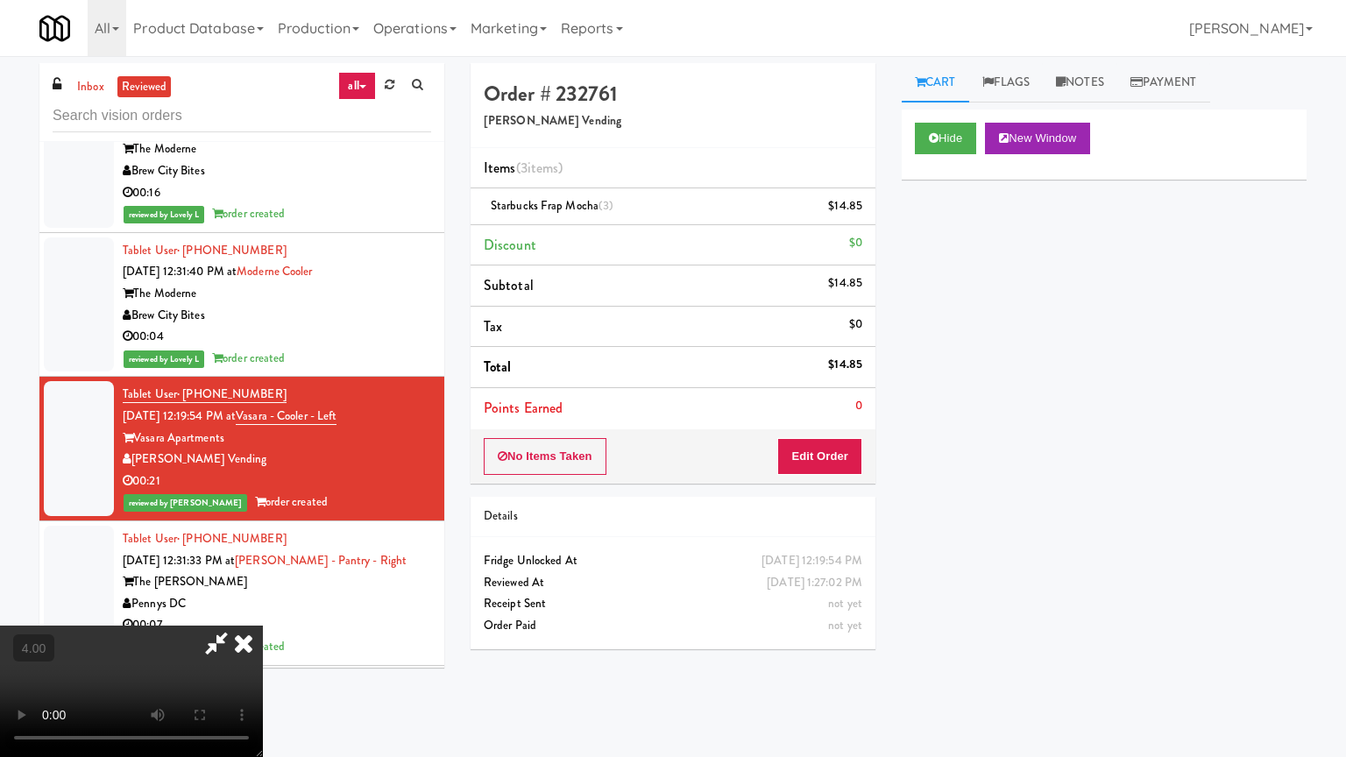
click at [263, 608] on video at bounding box center [131, 691] width 263 height 131
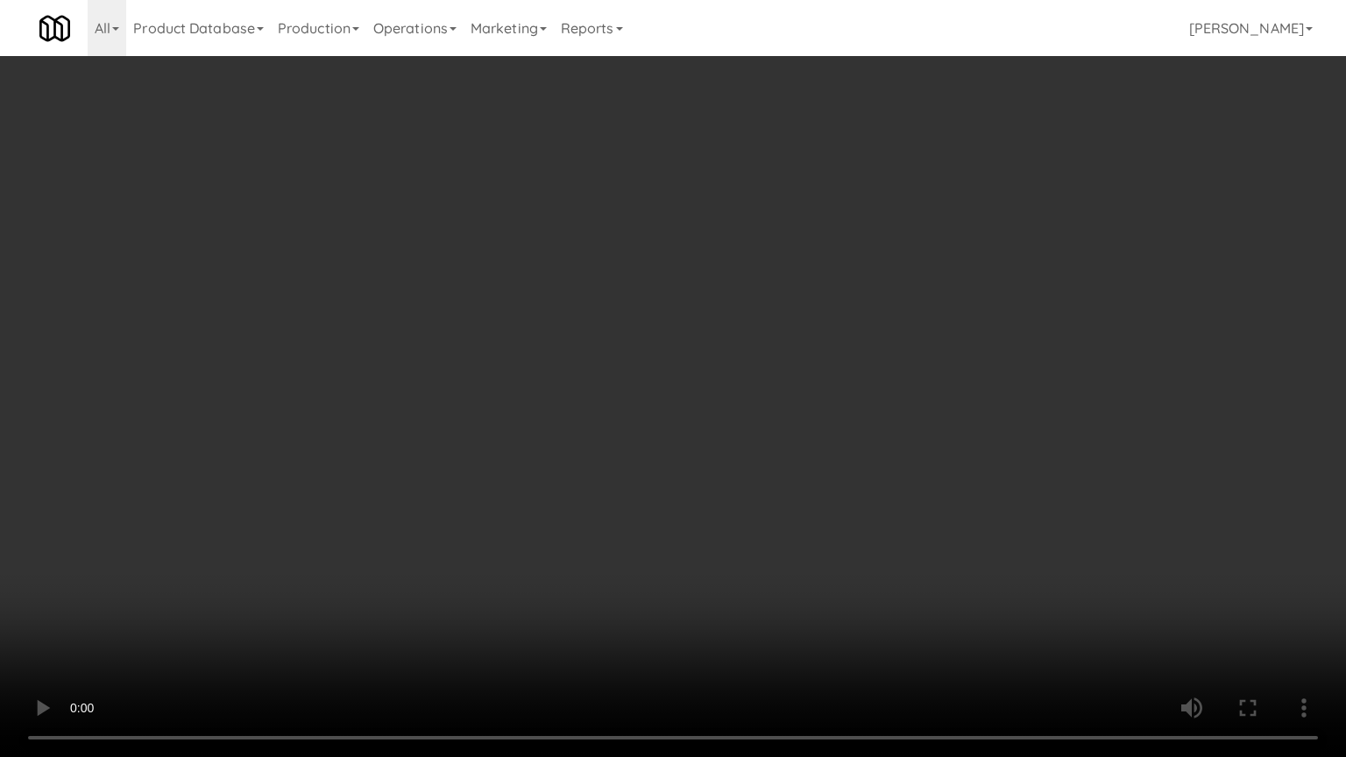
click at [620, 385] on video at bounding box center [673, 378] width 1346 height 757
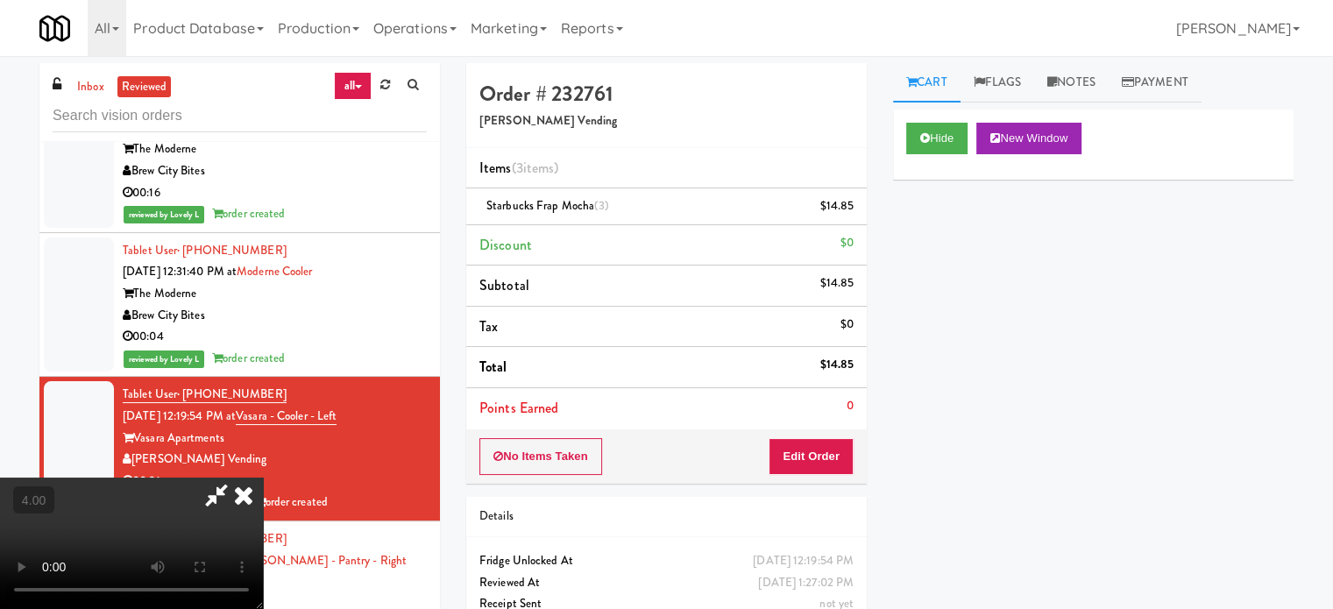
click at [263, 478] on icon at bounding box center [243, 495] width 39 height 35
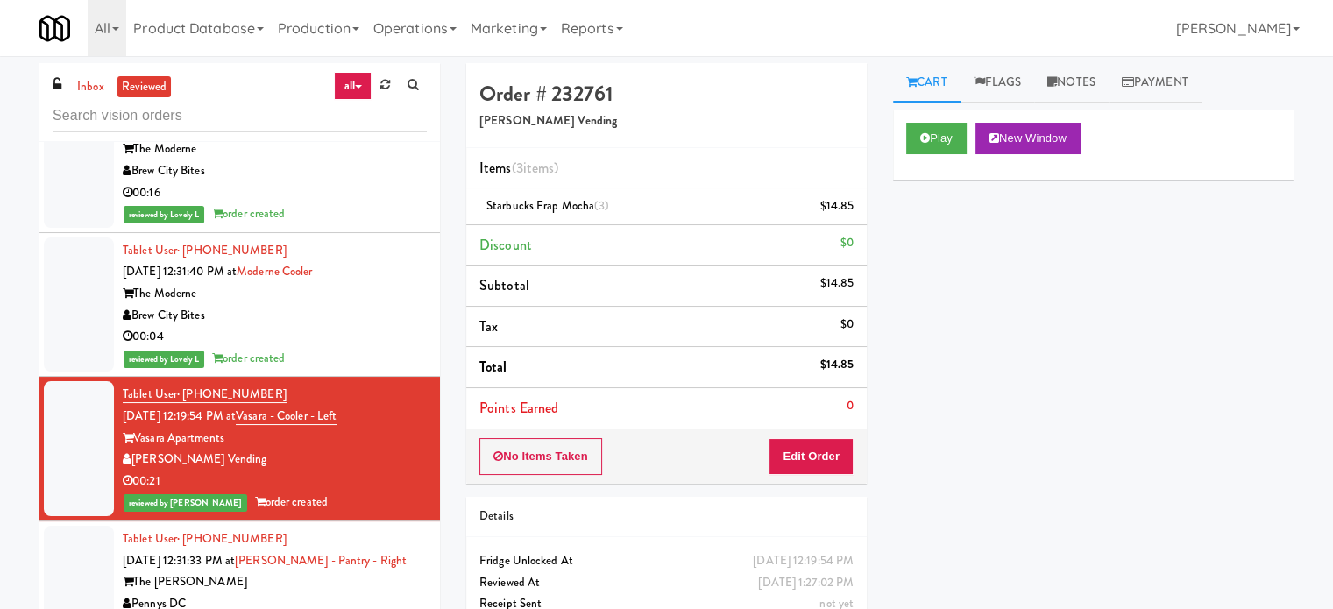
scroll to position [7870, 0]
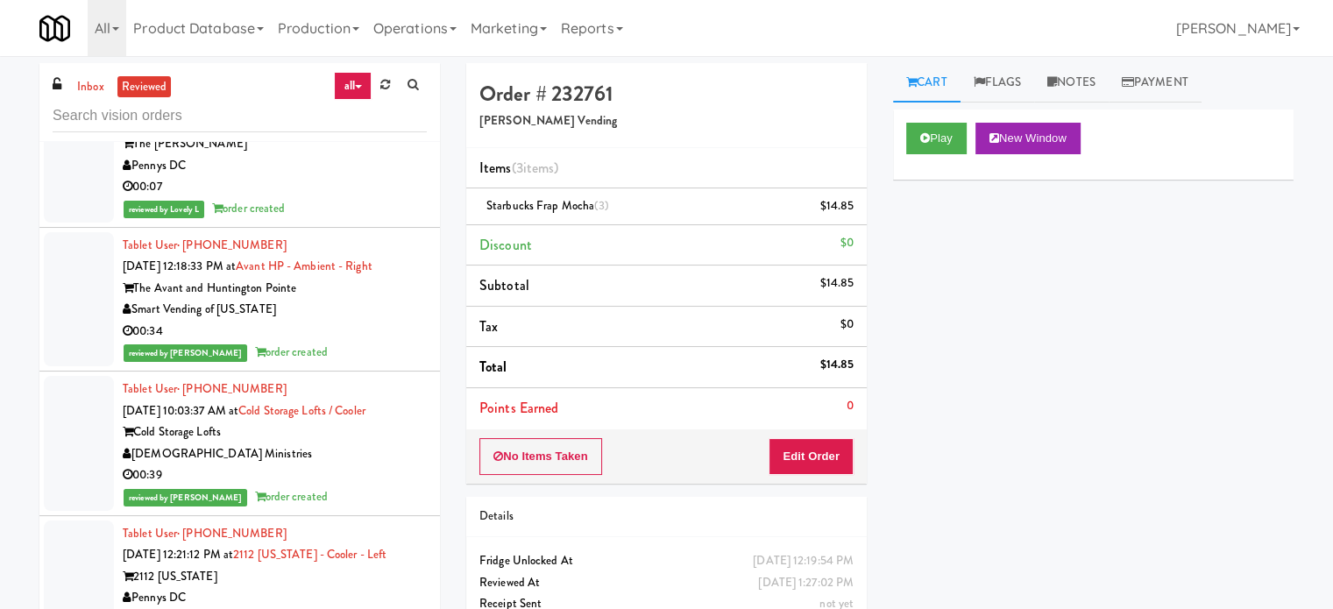
click at [358, 321] on div "00:34" at bounding box center [275, 332] width 304 height 22
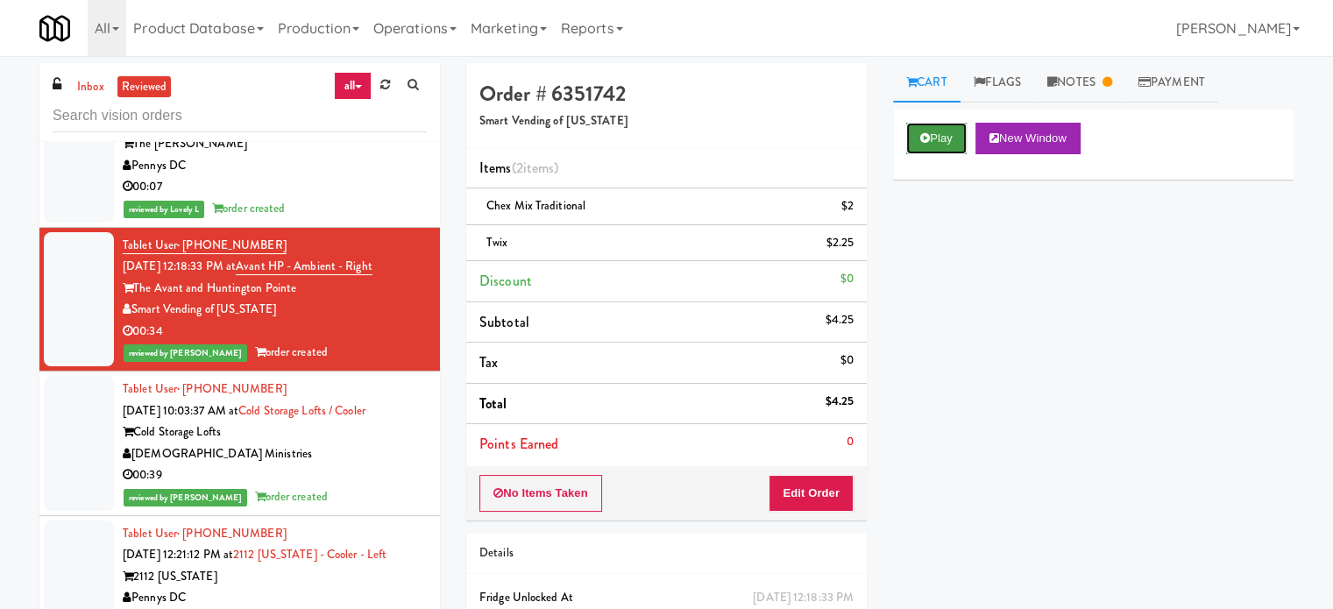
click at [952, 139] on button "Play" at bounding box center [936, 139] width 60 height 32
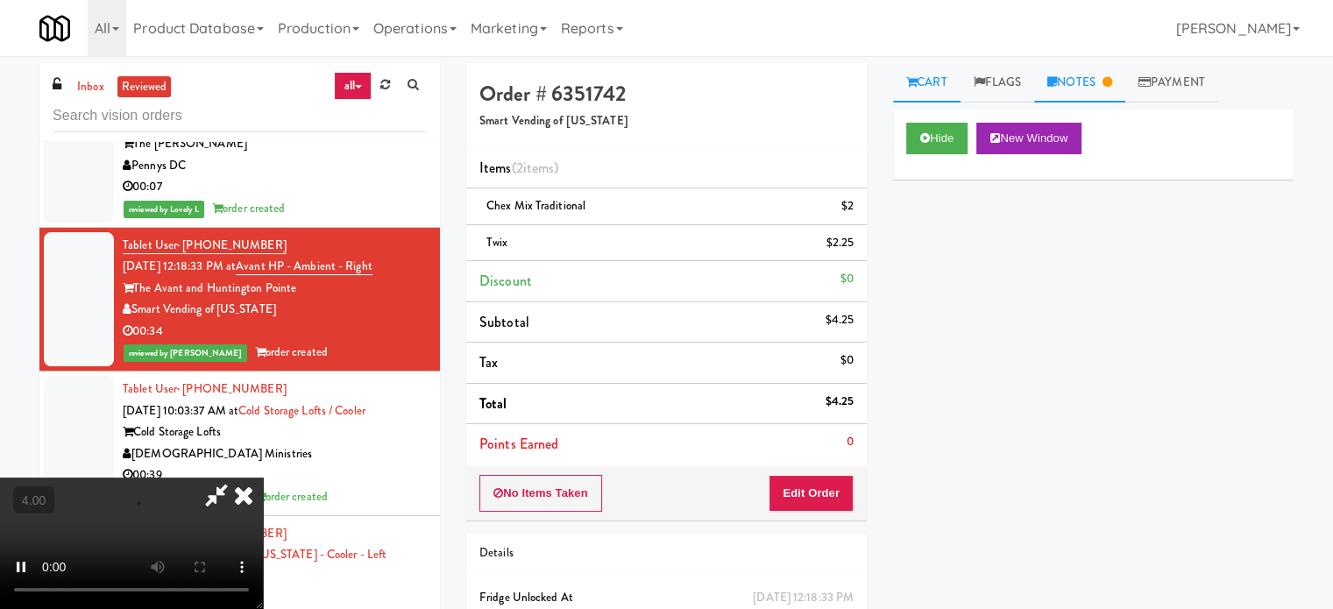
click at [1103, 87] on link "Notes" at bounding box center [1079, 82] width 91 height 39
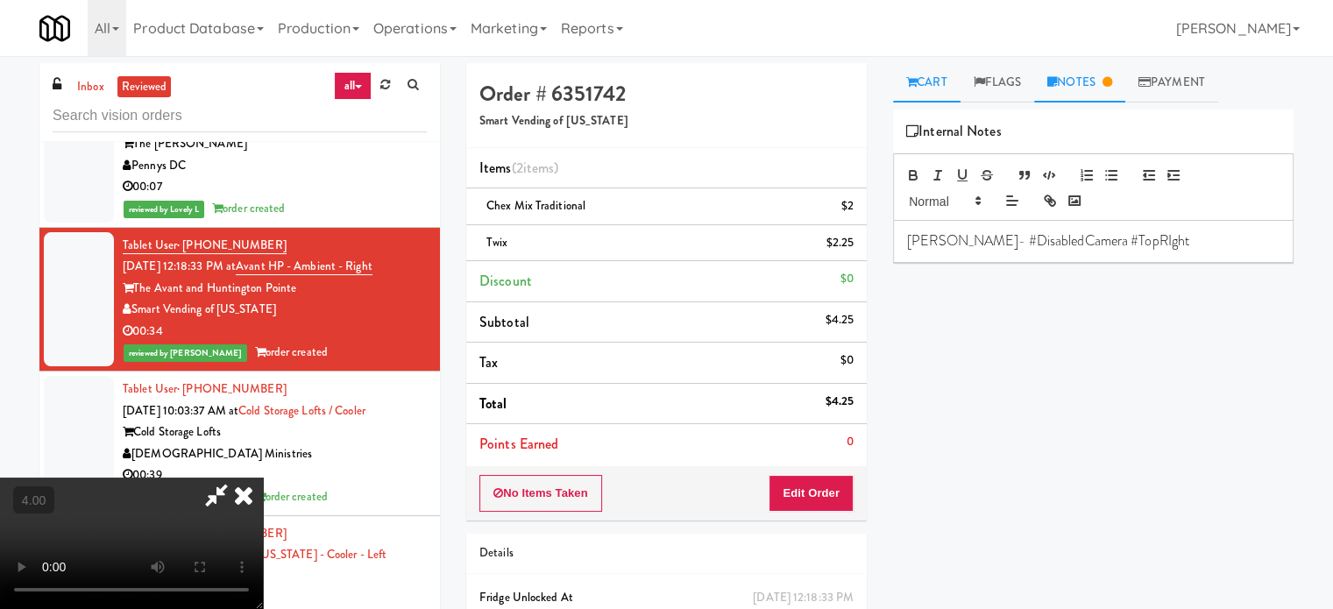
click at [931, 87] on link "Cart" at bounding box center [926, 82] width 67 height 39
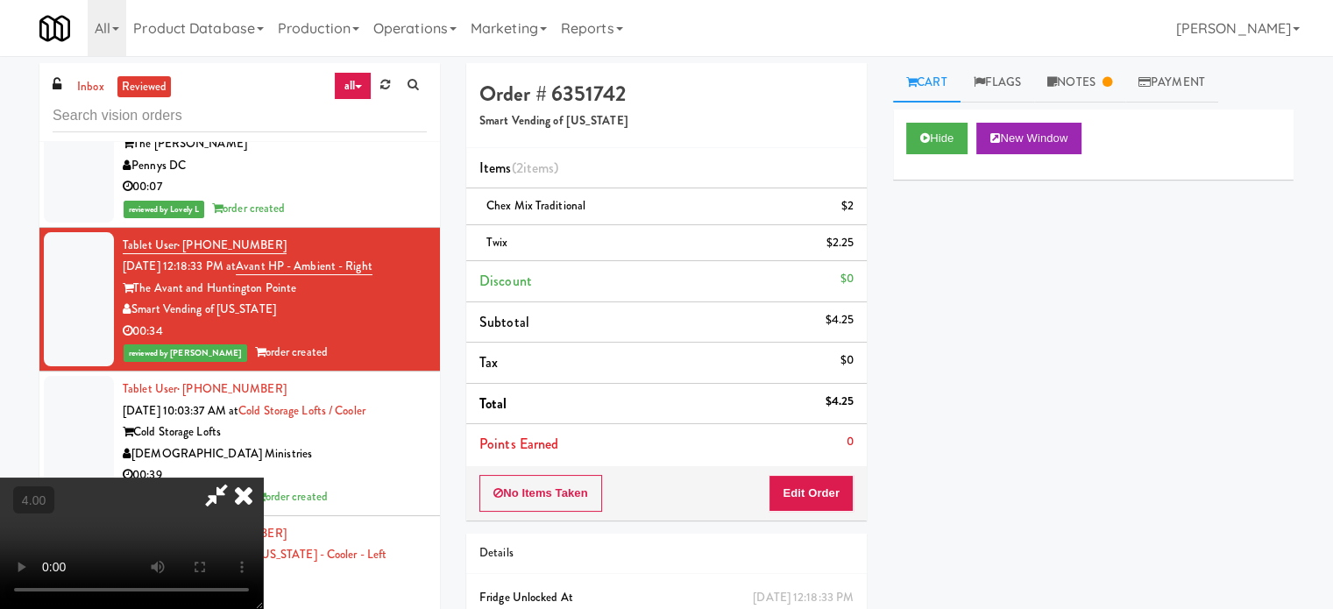
click at [263, 478] on video at bounding box center [131, 543] width 263 height 131
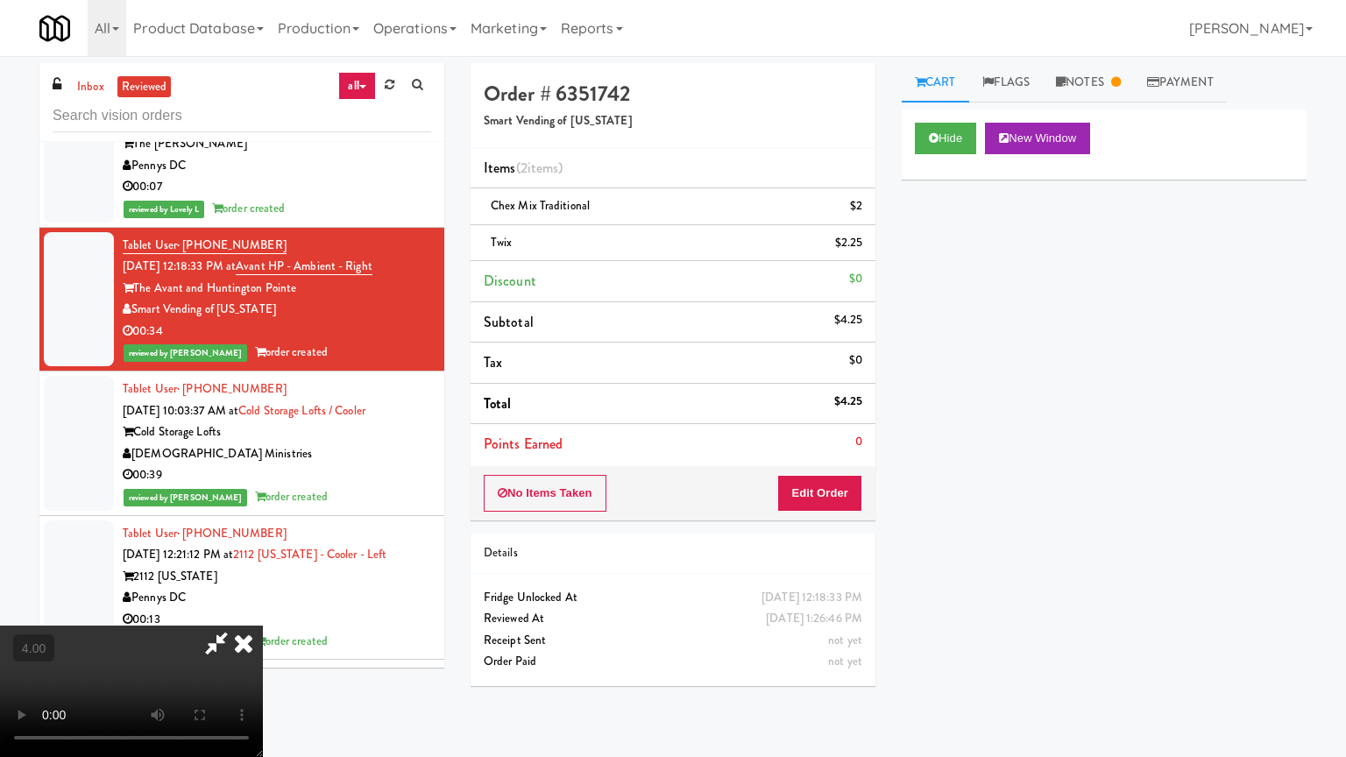
click at [263, 608] on video at bounding box center [131, 691] width 263 height 131
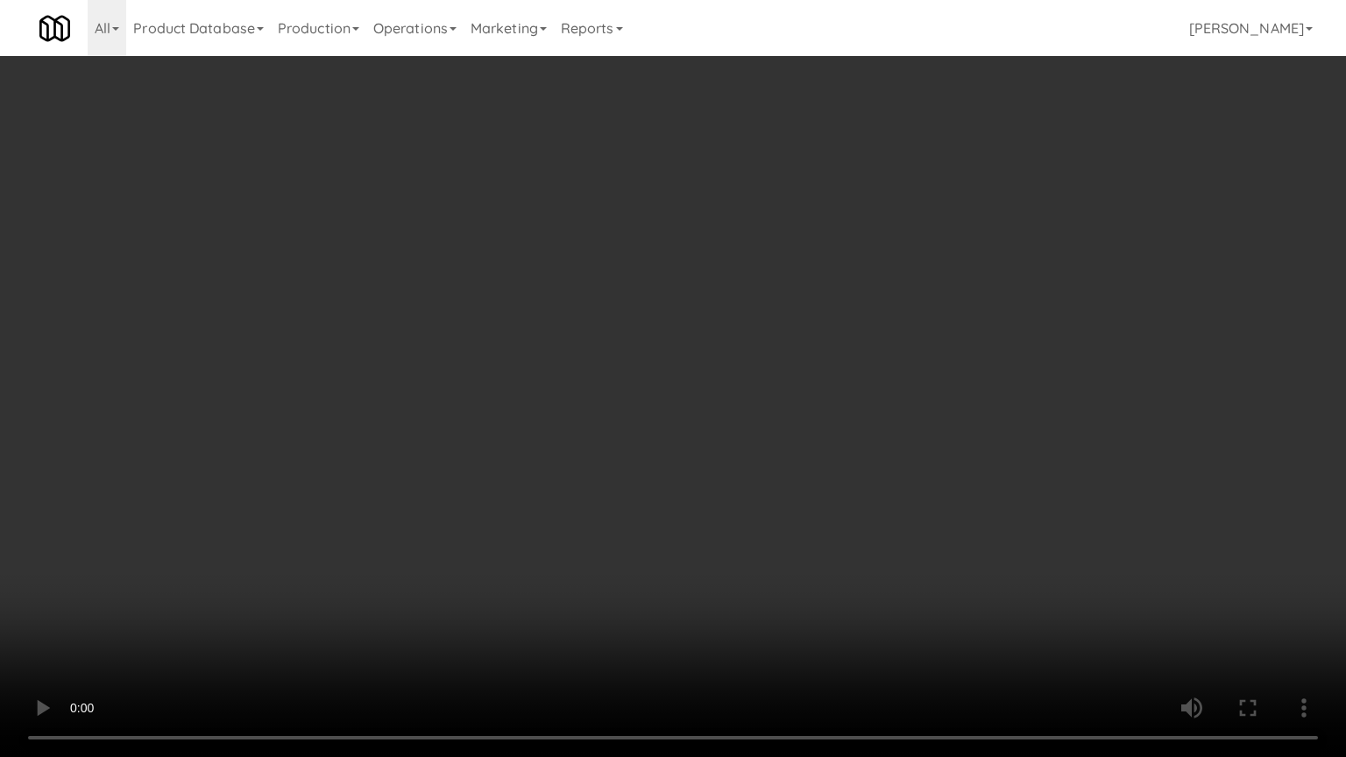
click at [449, 373] on video at bounding box center [673, 378] width 1346 height 757
click at [451, 370] on video at bounding box center [673, 378] width 1346 height 757
click at [450, 372] on video at bounding box center [673, 378] width 1346 height 757
click at [450, 375] on video at bounding box center [673, 378] width 1346 height 757
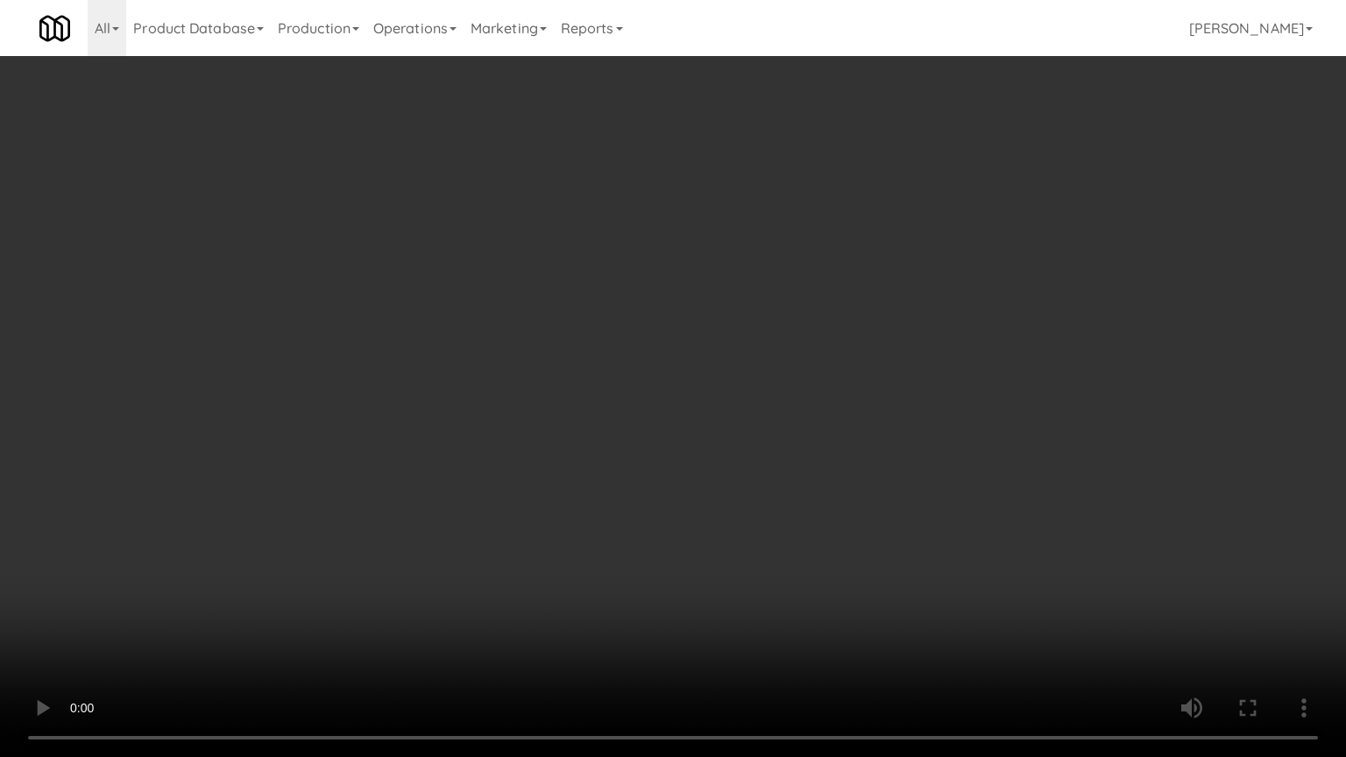
click at [473, 371] on video at bounding box center [673, 378] width 1346 height 757
click at [473, 372] on video at bounding box center [673, 378] width 1346 height 757
drag, startPoint x: 471, startPoint y: 383, endPoint x: 491, endPoint y: 380, distance: 20.5
click at [480, 383] on video at bounding box center [673, 378] width 1346 height 757
click at [491, 380] on video at bounding box center [673, 378] width 1346 height 757
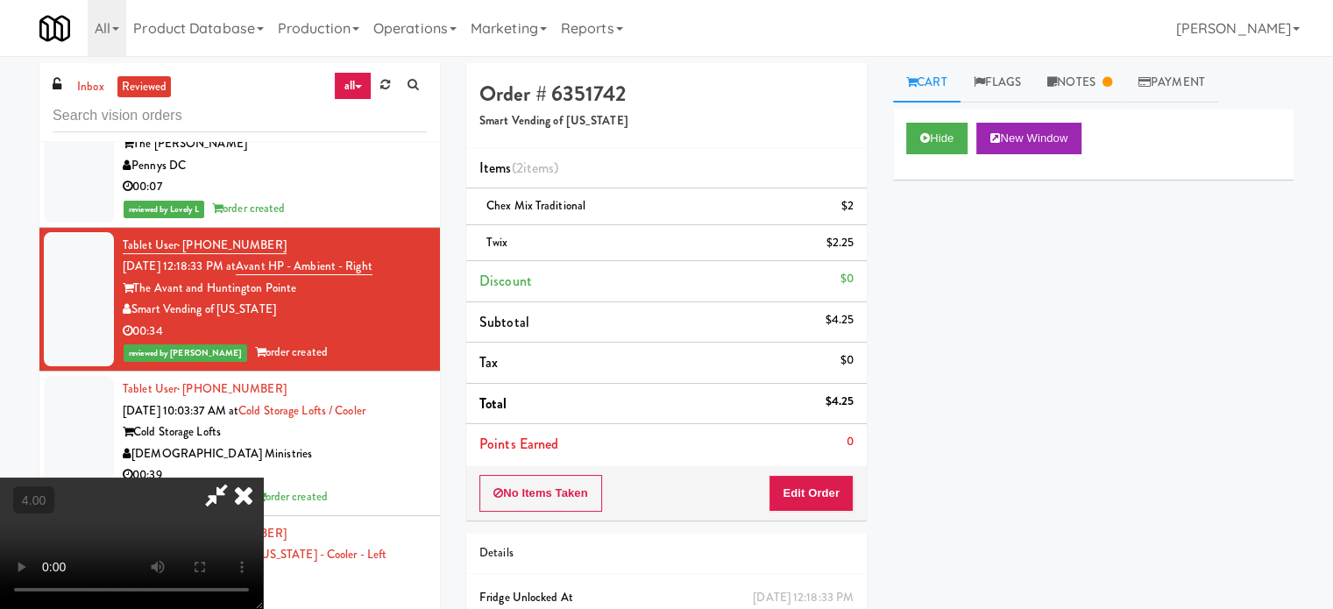
click at [263, 478] on icon at bounding box center [243, 495] width 39 height 35
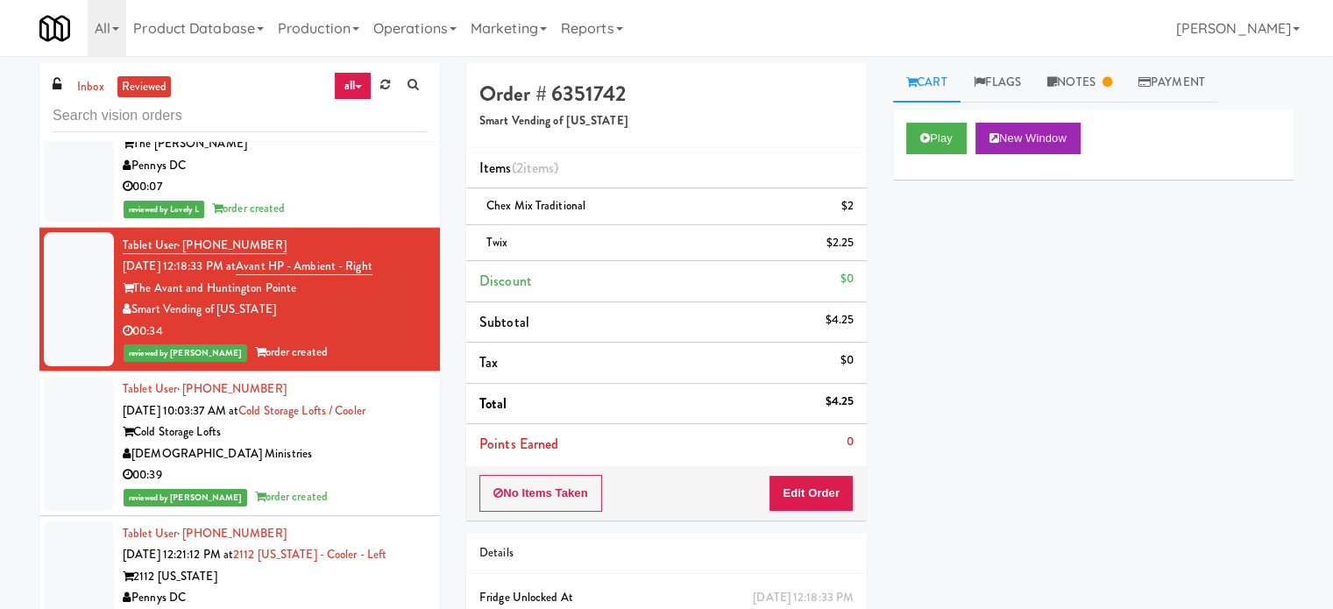
click at [352, 444] on div "[DEMOGRAPHIC_DATA] Ministries" at bounding box center [275, 455] width 304 height 22
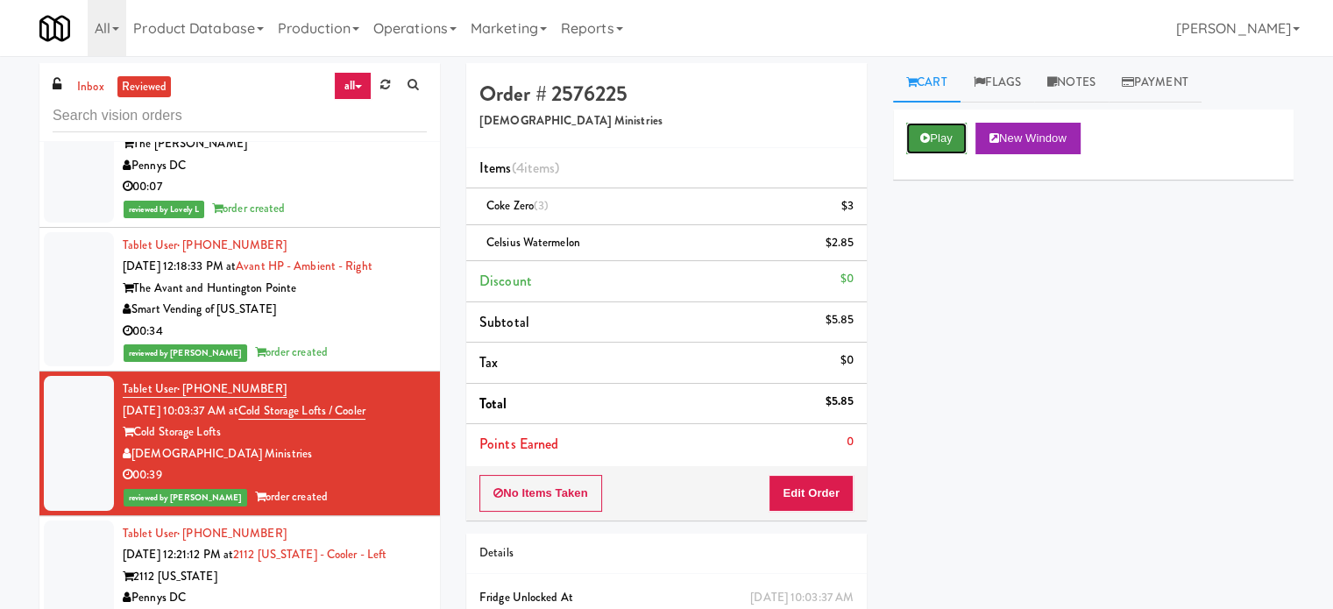
click at [959, 132] on button "Play" at bounding box center [936, 139] width 60 height 32
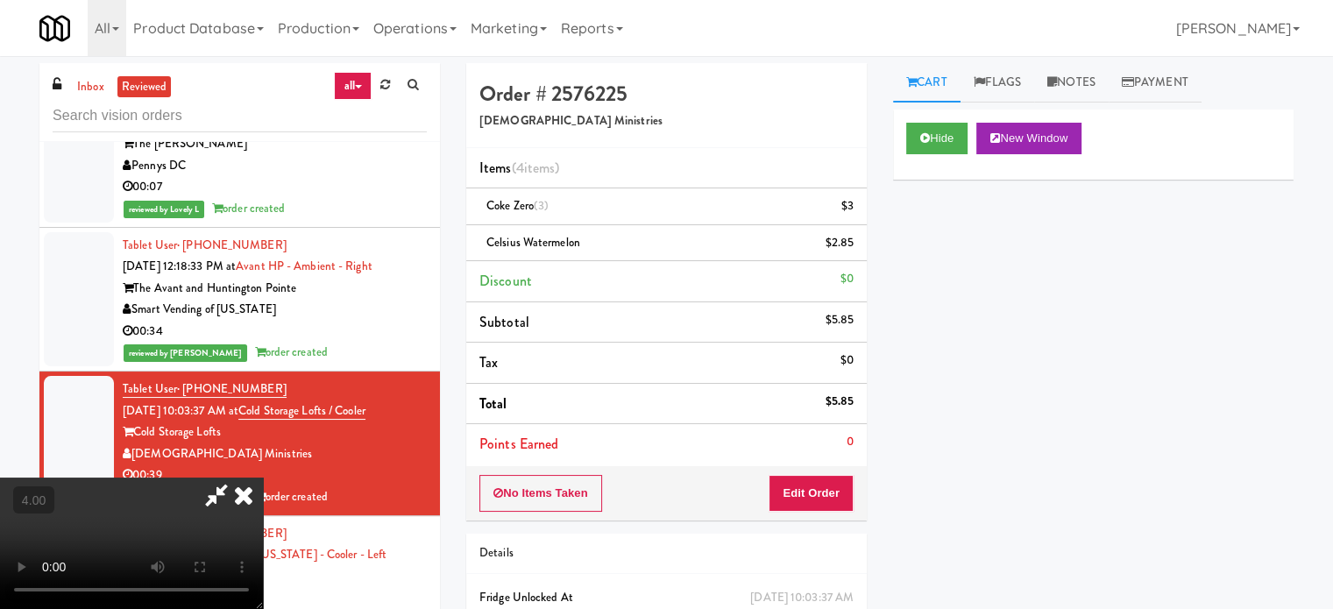
click at [263, 496] on video at bounding box center [131, 543] width 263 height 131
click at [263, 478] on video at bounding box center [131, 543] width 263 height 131
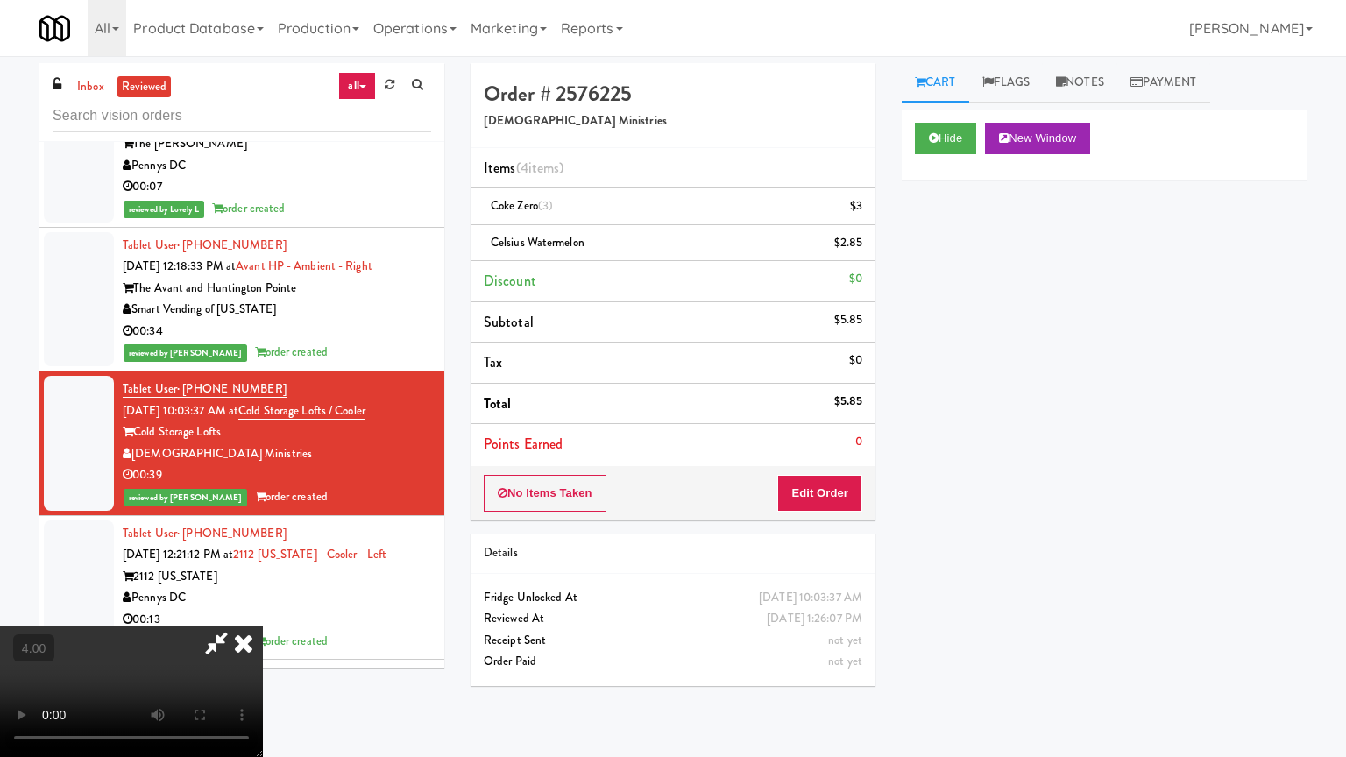
click at [263, 608] on video at bounding box center [131, 691] width 263 height 131
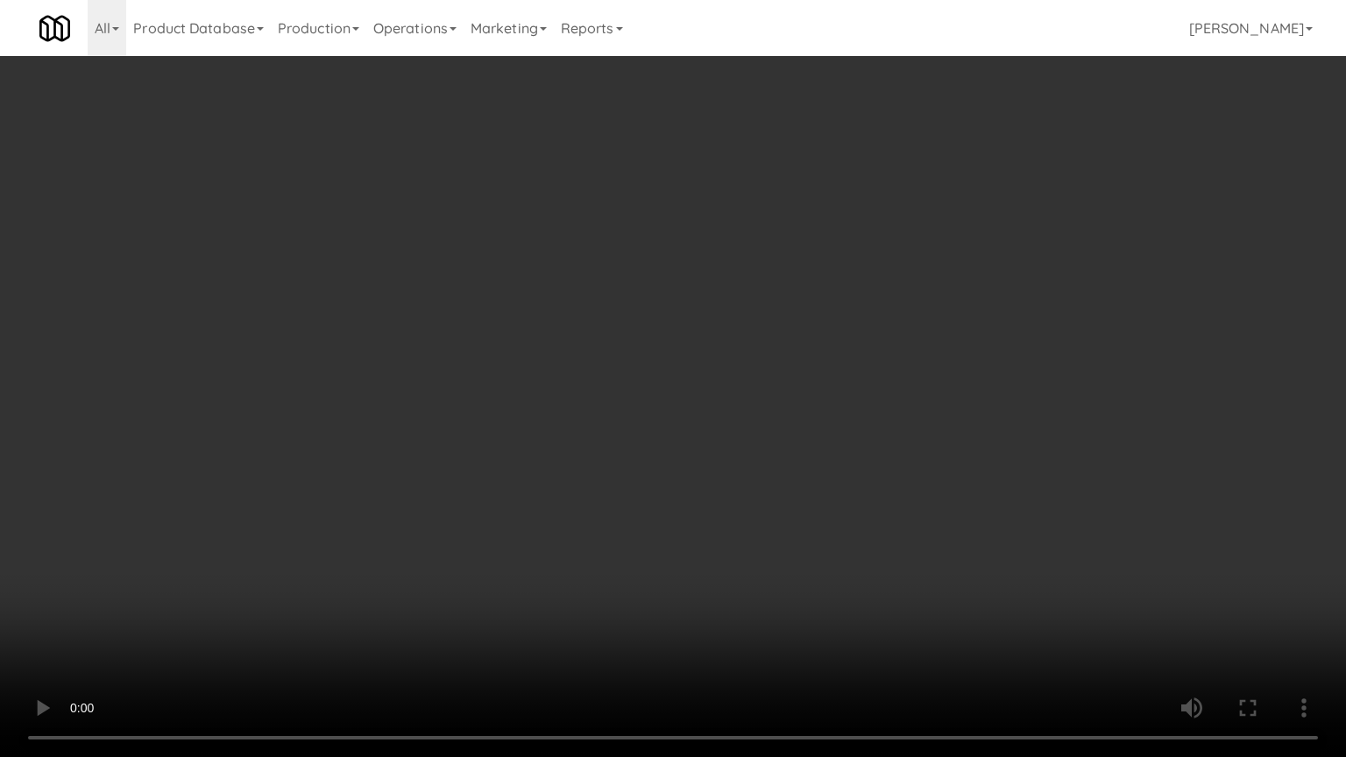
click at [517, 487] on video at bounding box center [673, 378] width 1346 height 757
click at [554, 458] on video at bounding box center [673, 378] width 1346 height 757
click at [565, 452] on video at bounding box center [673, 378] width 1346 height 757
click at [569, 449] on video at bounding box center [673, 378] width 1346 height 757
click at [572, 445] on video at bounding box center [673, 378] width 1346 height 757
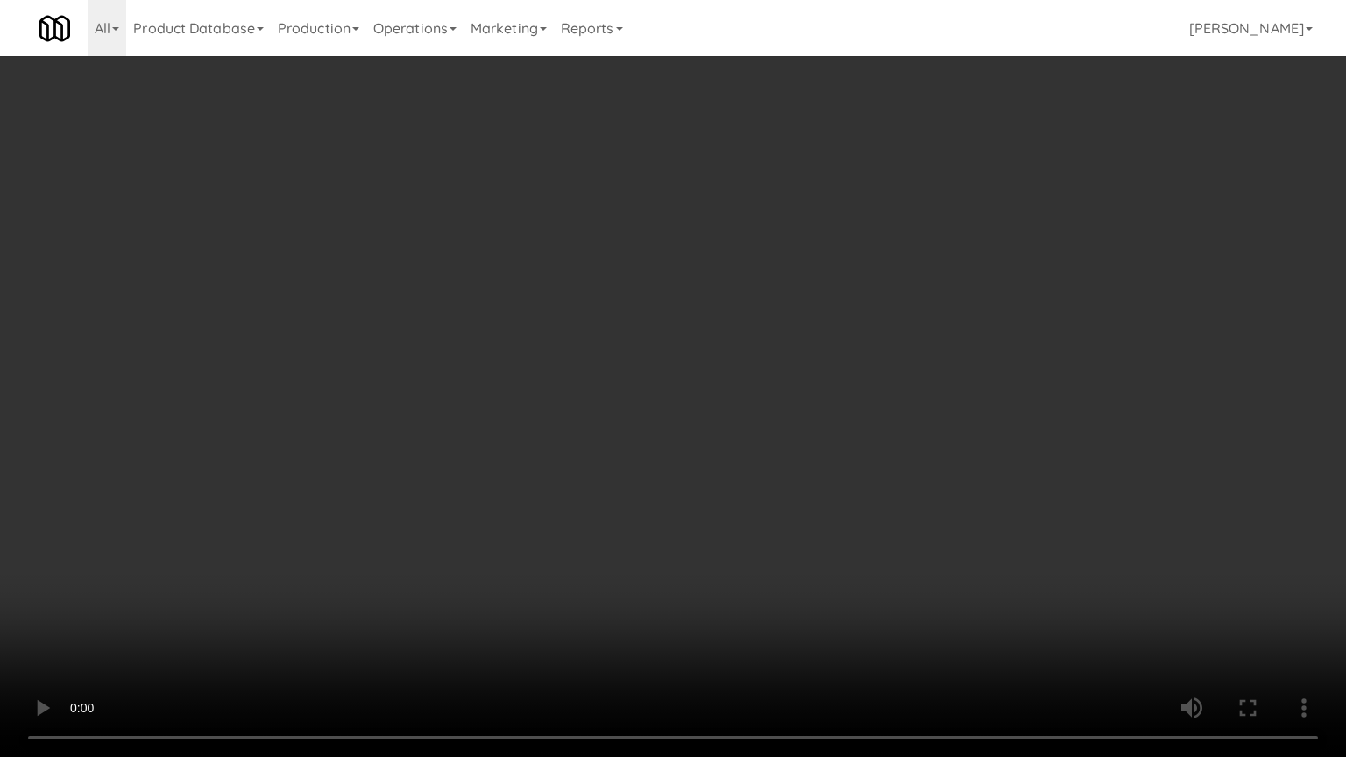
click at [586, 437] on video at bounding box center [673, 378] width 1346 height 757
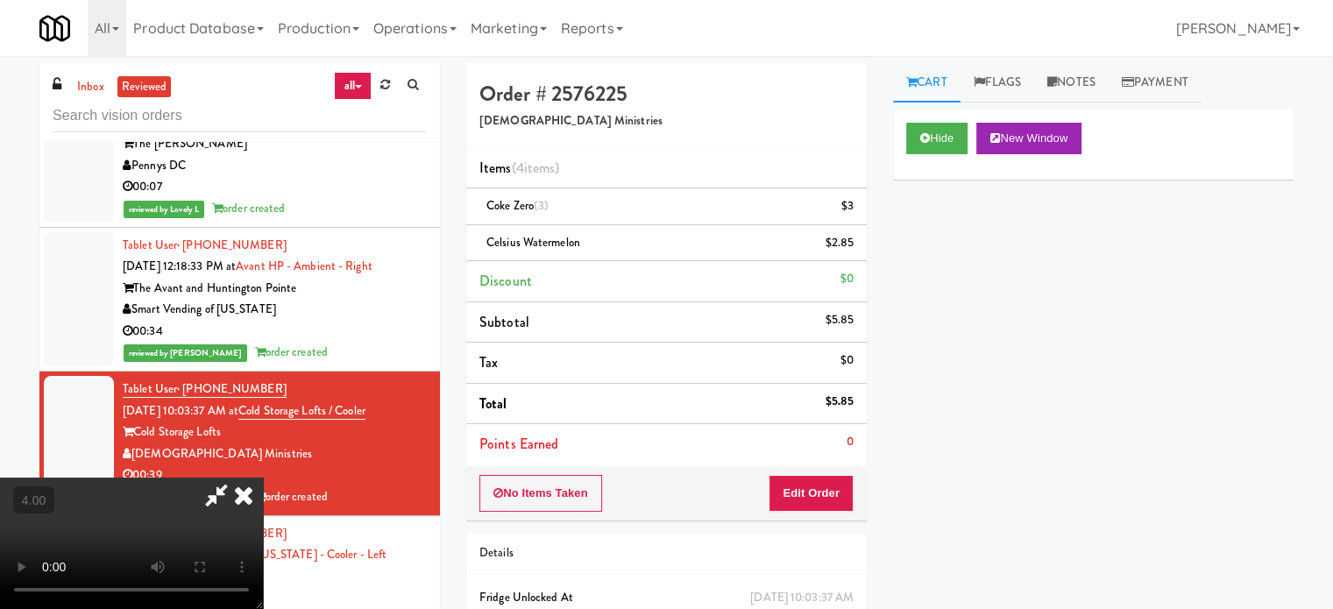
click at [263, 478] on icon at bounding box center [243, 495] width 39 height 35
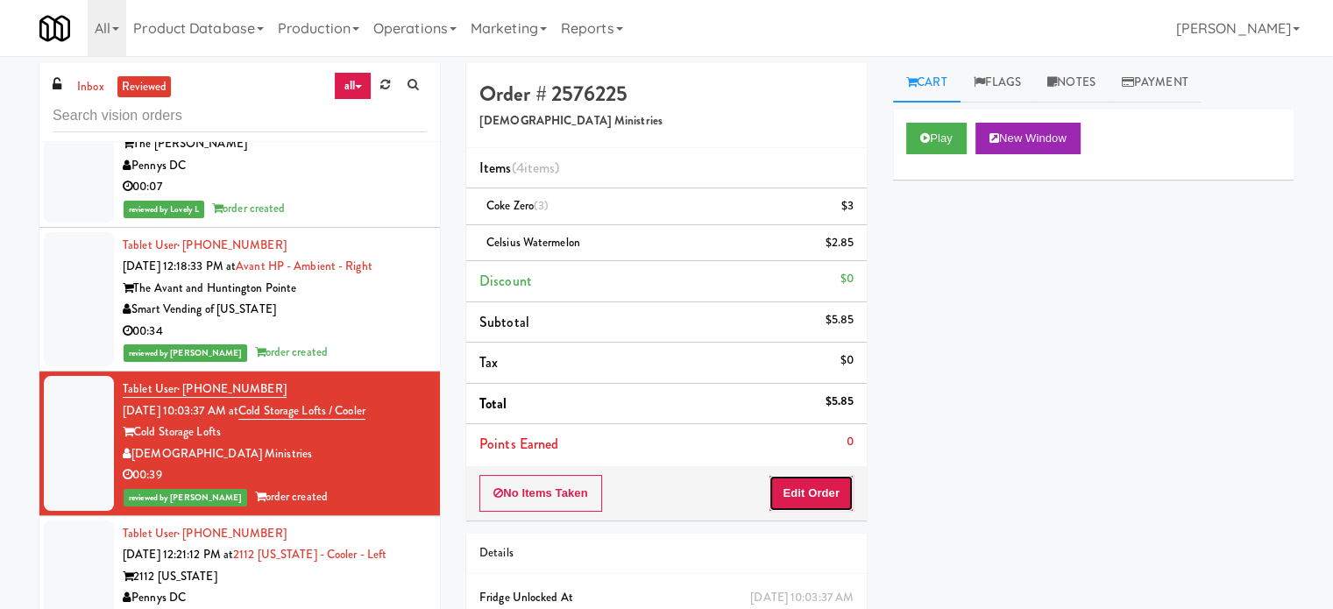
click at [822, 495] on button "Edit Order" at bounding box center [811, 493] width 85 height 37
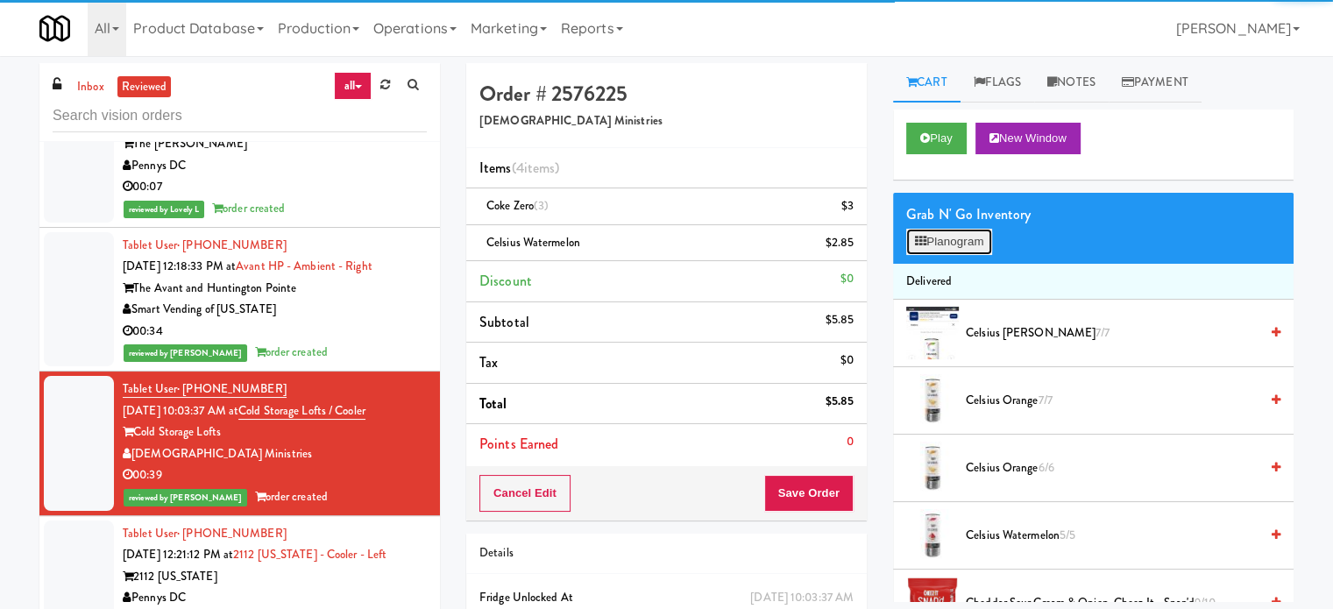
click at [974, 250] on button "Planogram" at bounding box center [949, 242] width 86 height 26
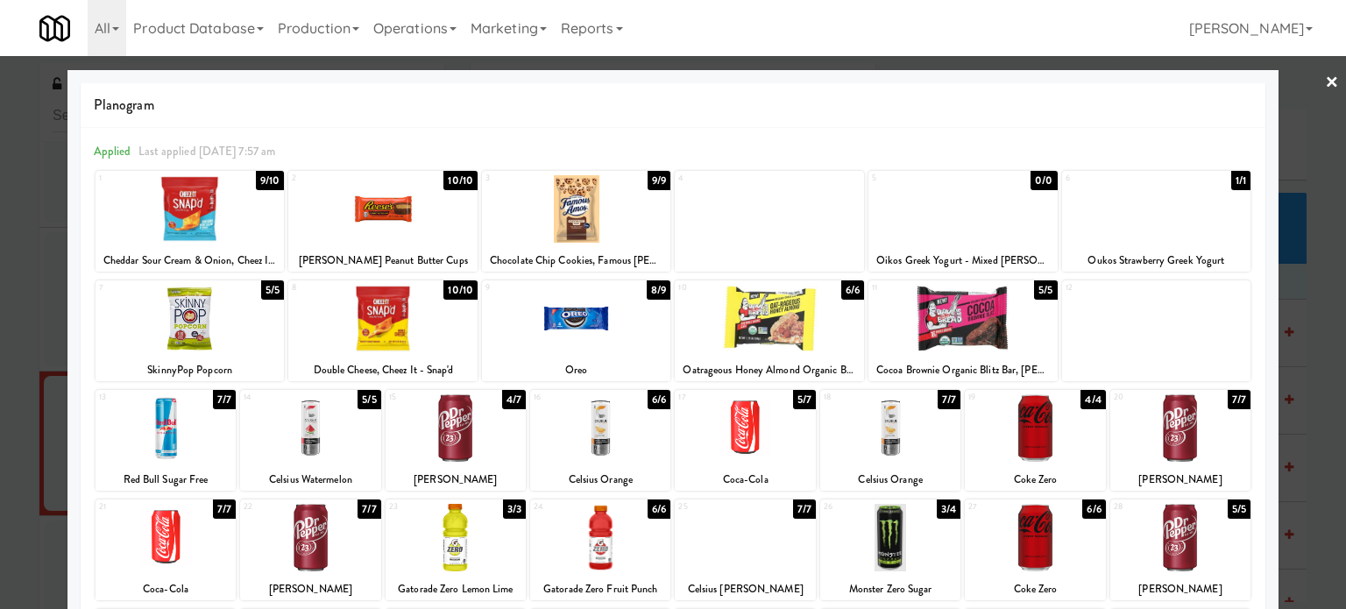
click at [1298, 448] on div at bounding box center [673, 304] width 1346 height 609
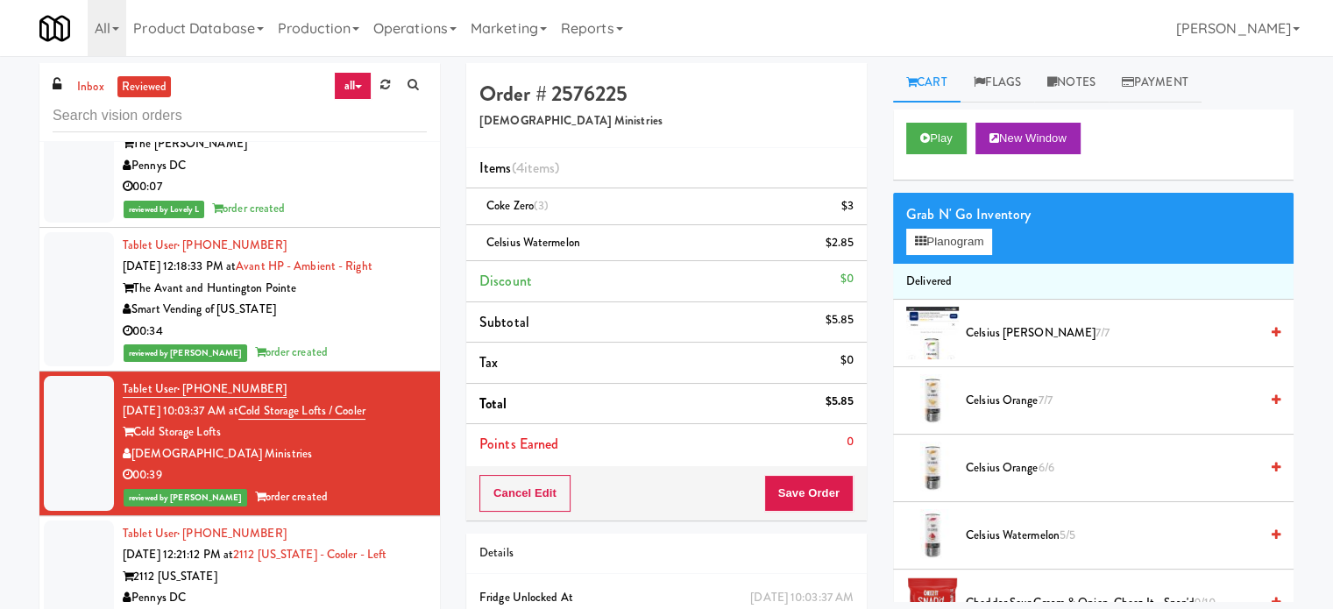
drag, startPoint x: 361, startPoint y: 572, endPoint x: 359, endPoint y: 437, distance: 135.0
click at [362, 571] on div "2112 New Hampshire" at bounding box center [275, 577] width 304 height 22
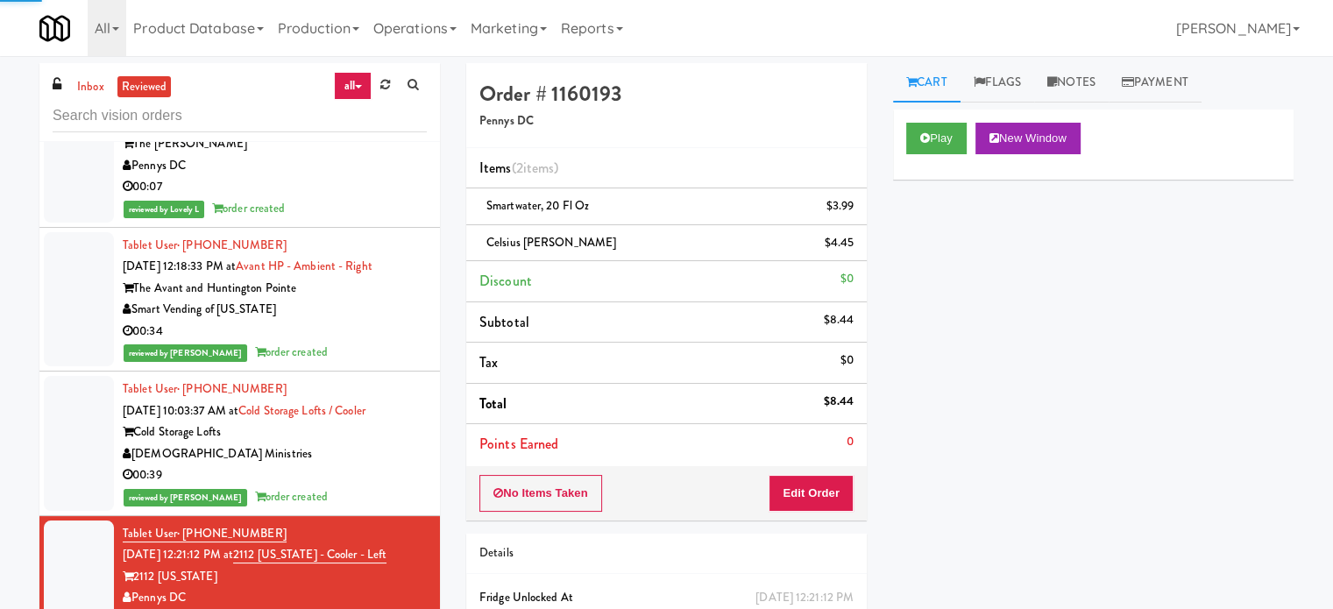
scroll to position [8308, 0]
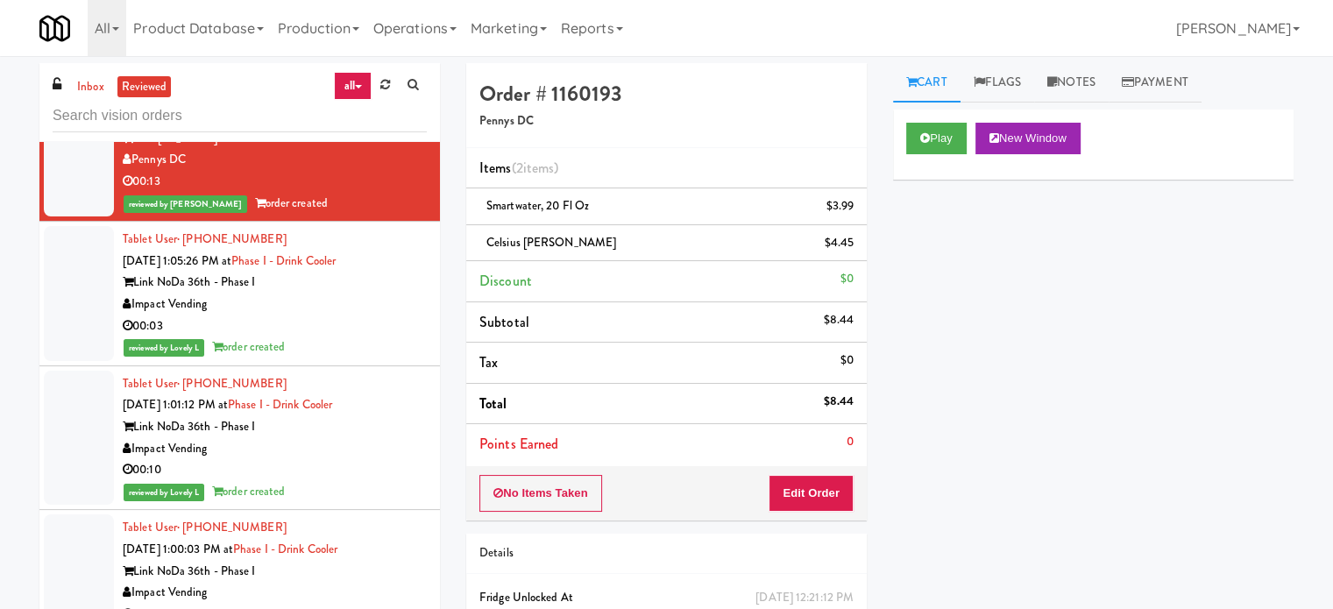
click at [365, 309] on div "Impact Vending" at bounding box center [275, 305] width 304 height 22
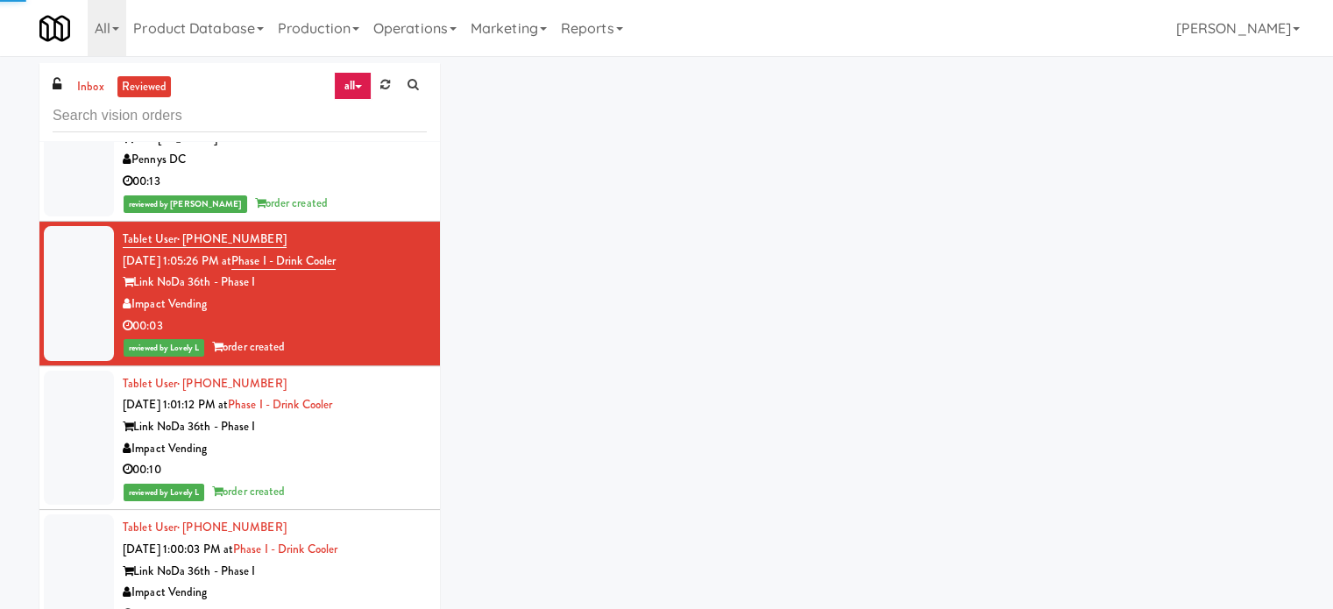
click at [353, 459] on div "00:10" at bounding box center [275, 470] width 304 height 22
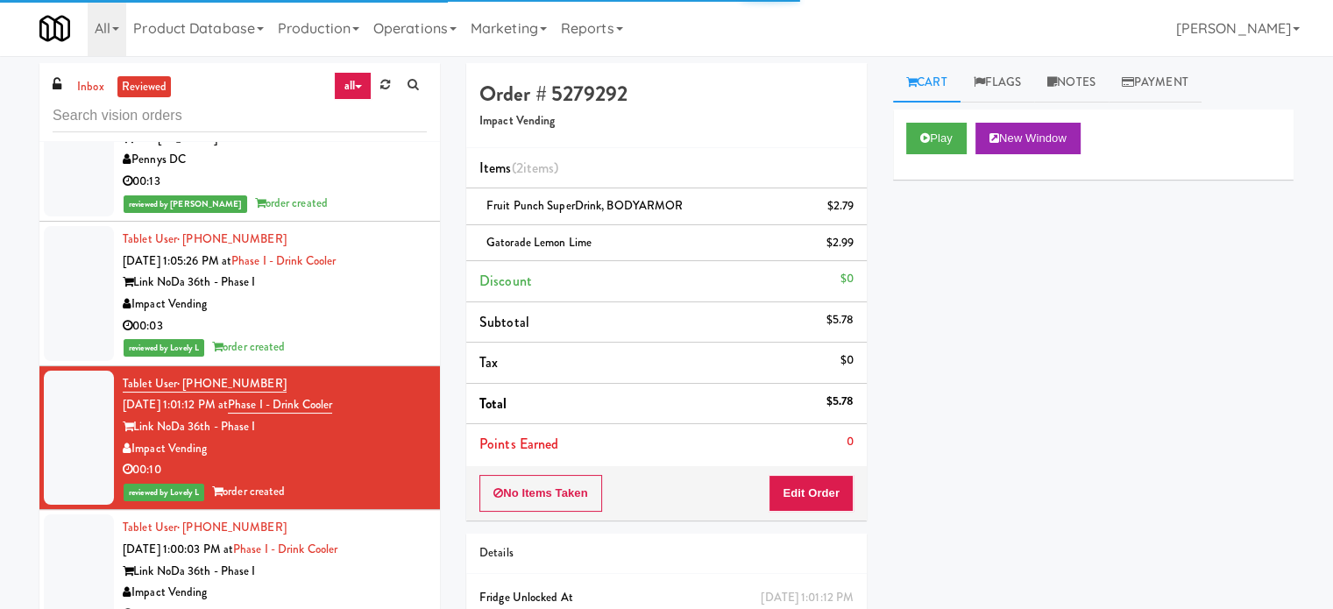
scroll to position [8747, 0]
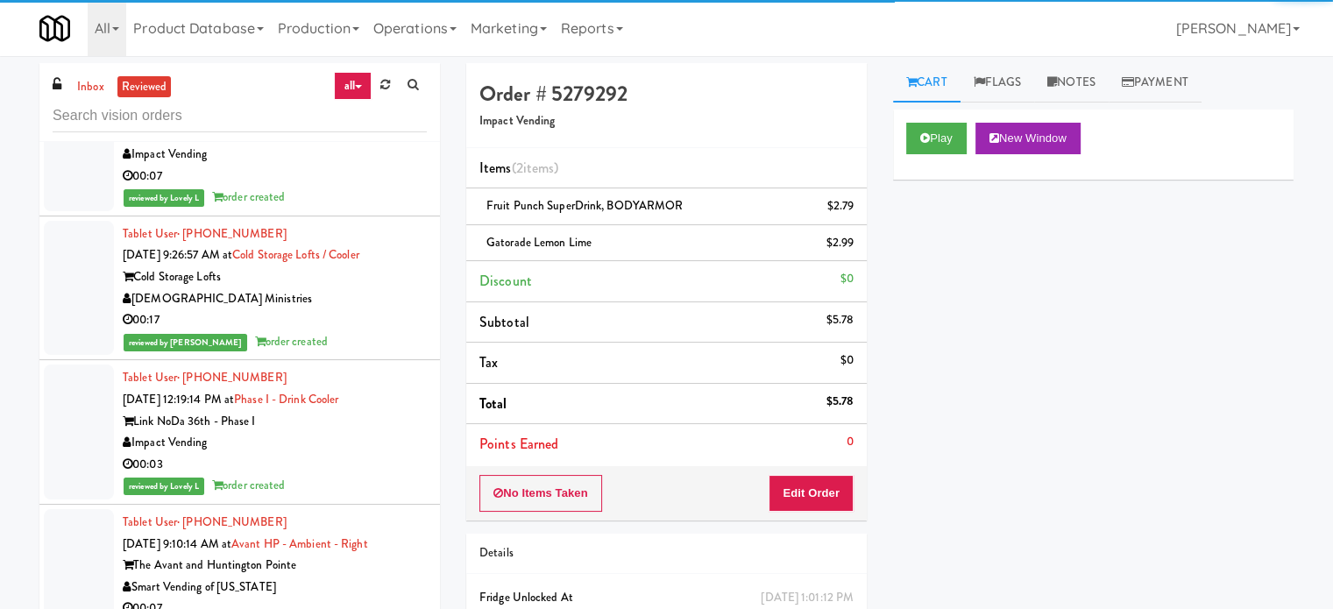
click at [366, 316] on div "00:17" at bounding box center [275, 320] width 304 height 22
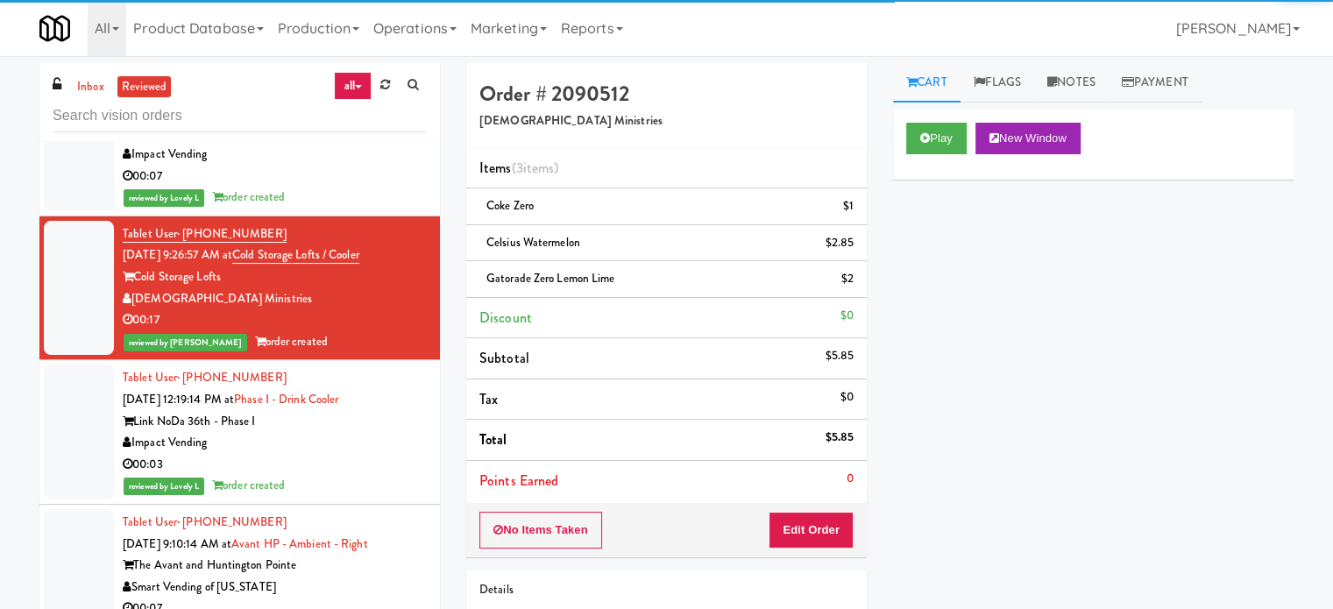
click at [379, 187] on div "reviewed by Lovely L order created" at bounding box center [275, 198] width 304 height 22
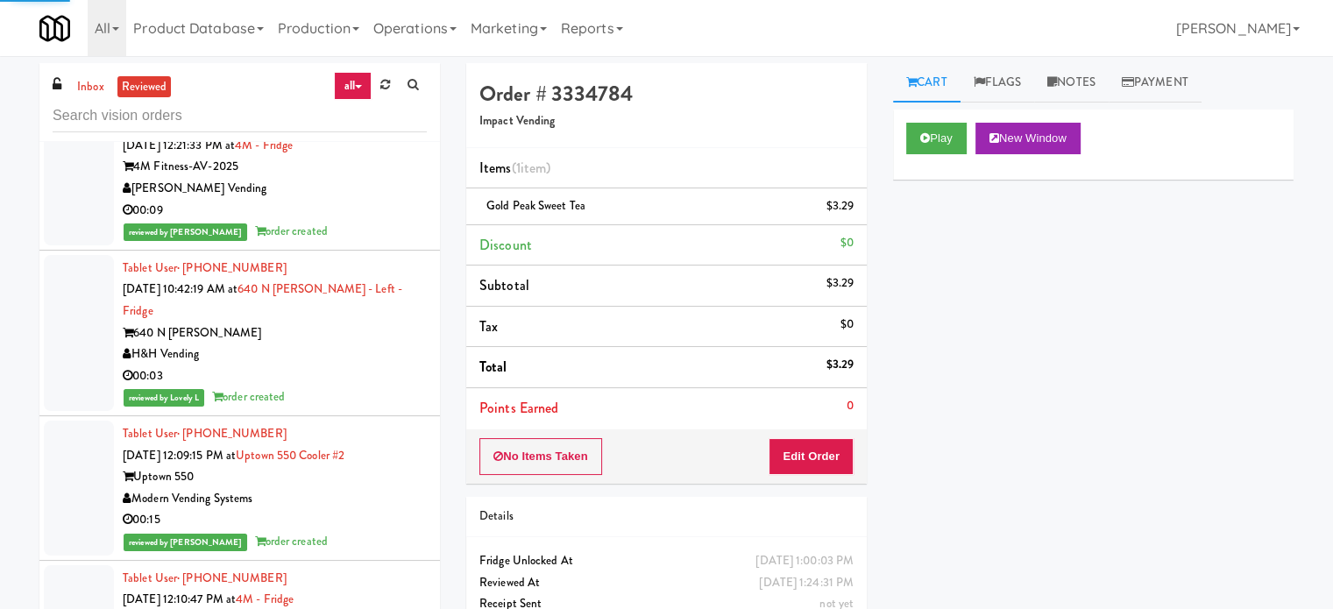
scroll to position [16198, 0]
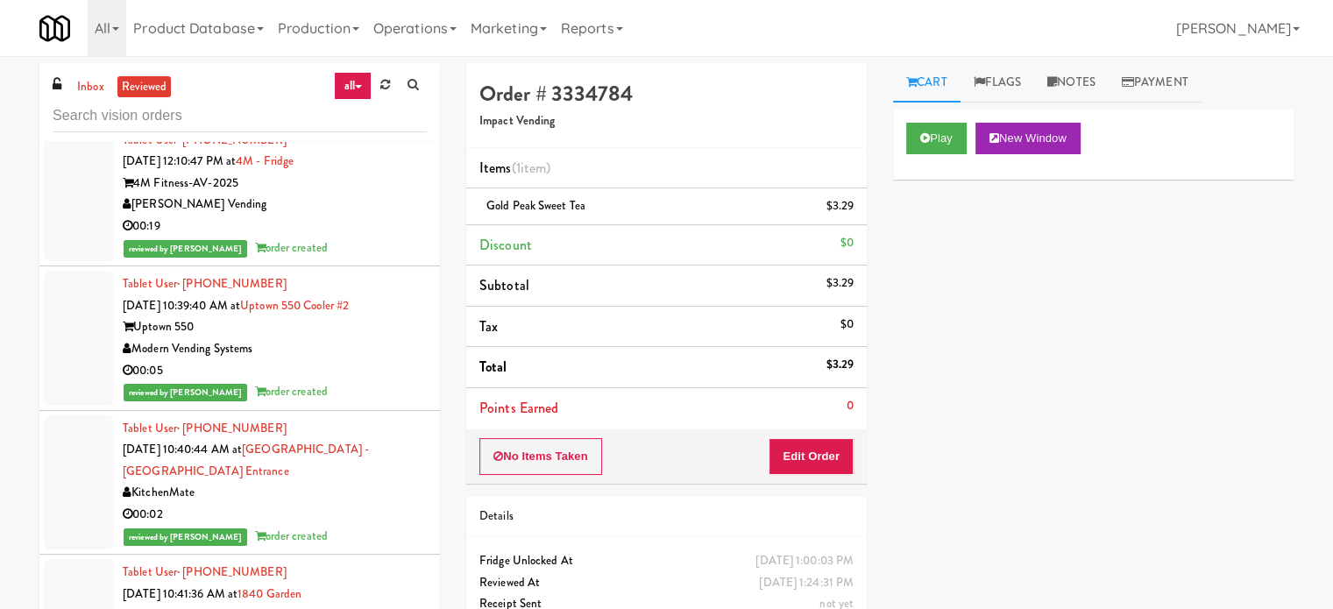
click at [398, 360] on div "00:05" at bounding box center [275, 371] width 304 height 22
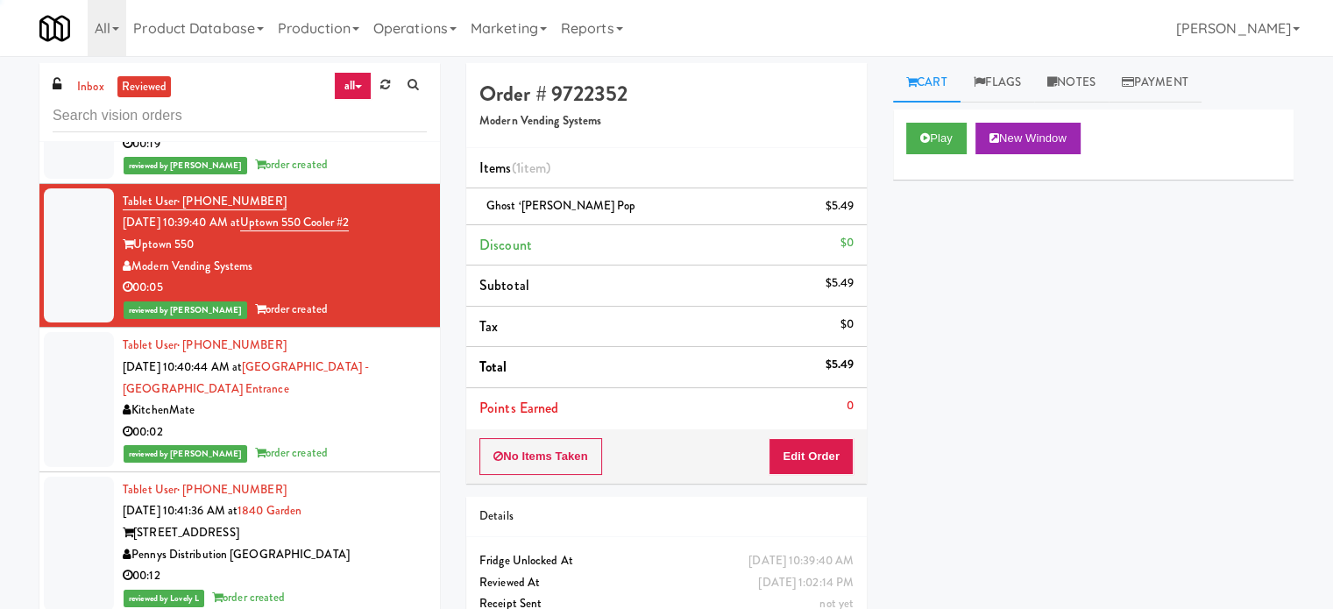
scroll to position [3875, 0]
click at [375, 422] on div "00:02" at bounding box center [275, 433] width 304 height 22
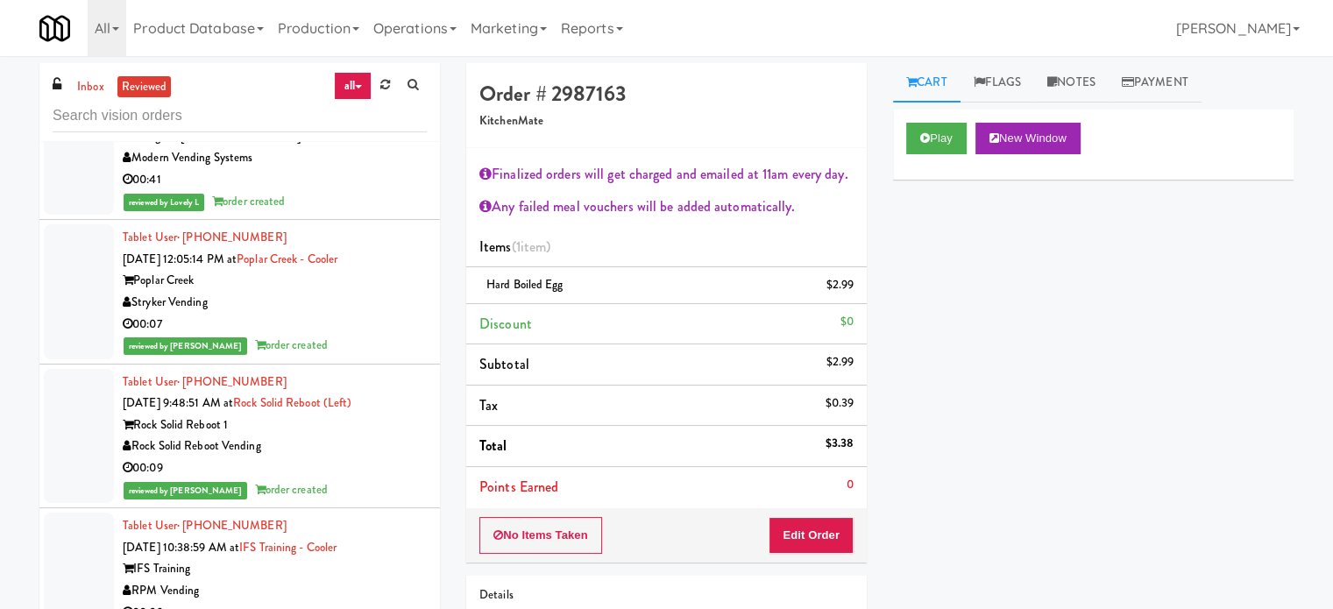
scroll to position [19047, 0]
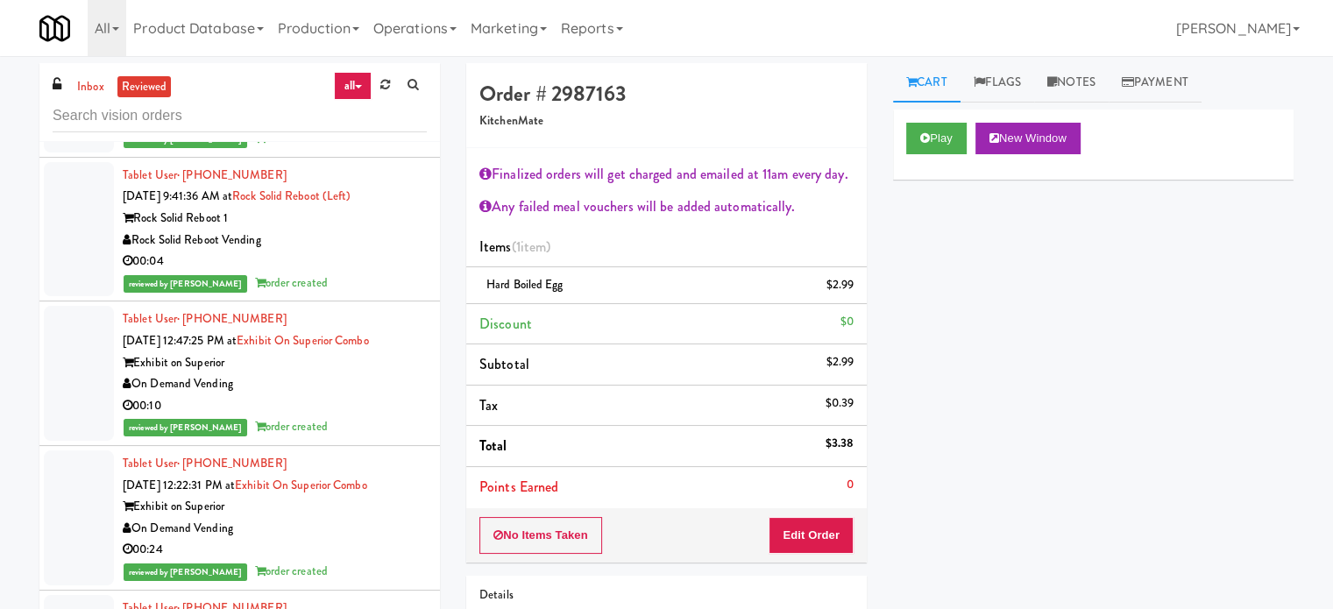
click at [389, 385] on div "Tablet User · (708) 971-9063 Aug 30, 2025 12:47:25 PM at Exhibit on Superior Co…" at bounding box center [275, 374] width 304 height 130
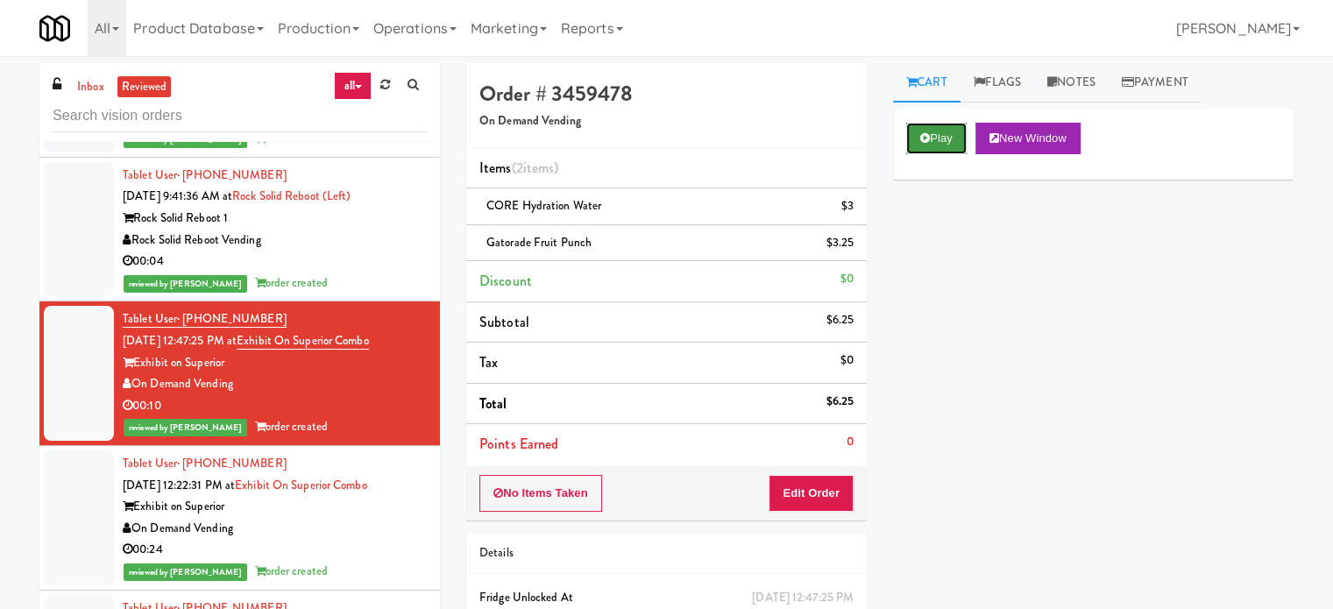
click at [948, 139] on button "Play" at bounding box center [936, 139] width 60 height 32
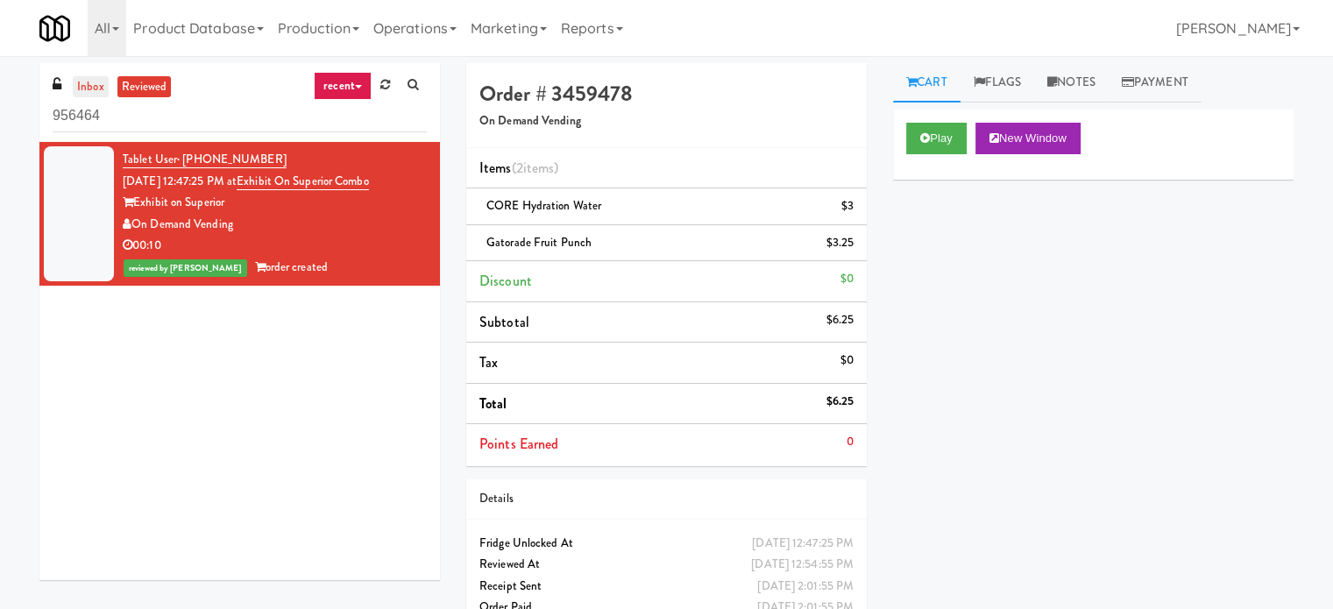
click at [102, 82] on link "inbox" at bounding box center [91, 87] width 36 height 22
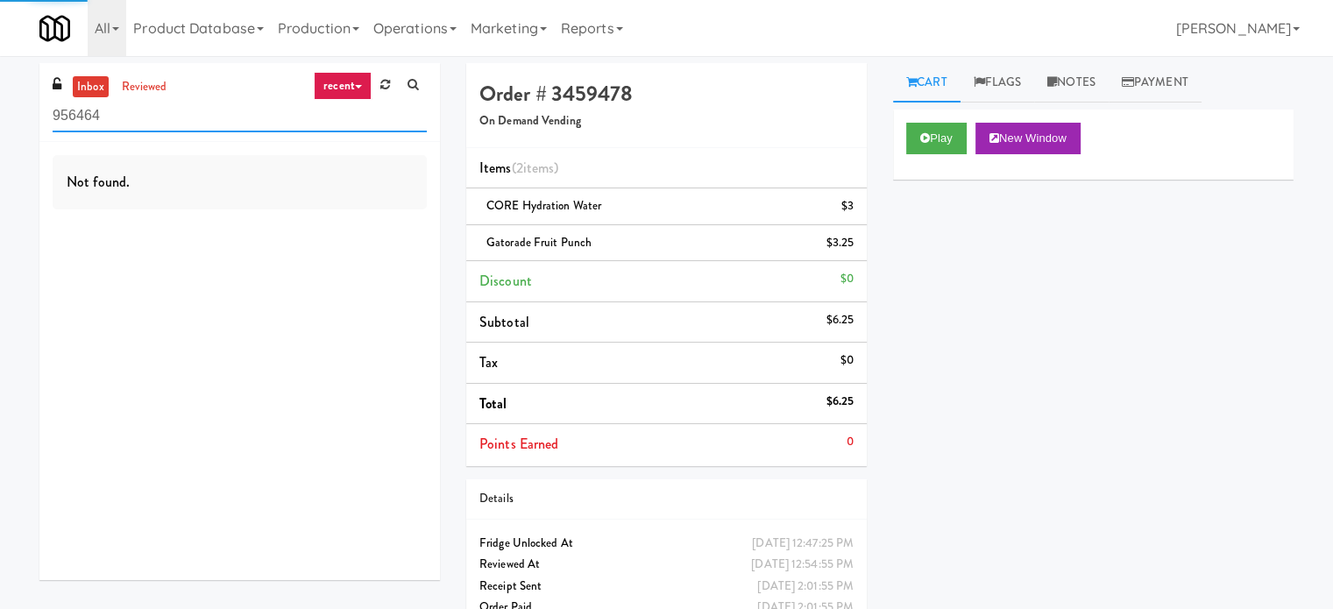
click at [137, 117] on input "956464" at bounding box center [240, 116] width 374 height 32
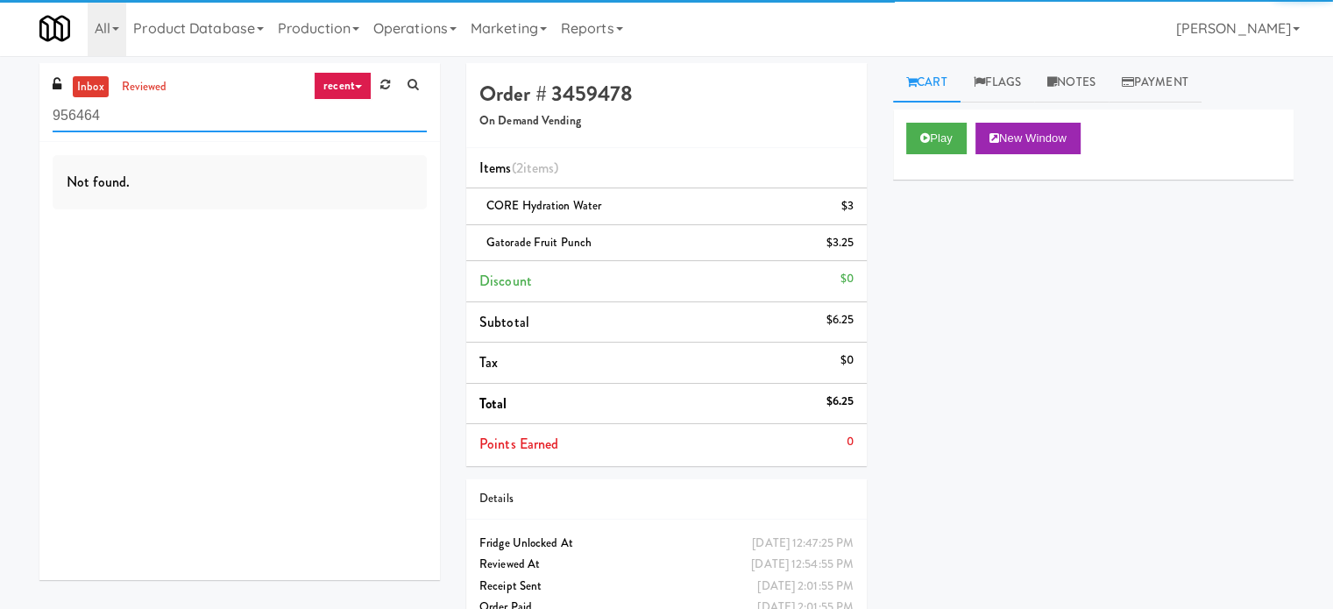
click at [137, 117] on input "956464" at bounding box center [240, 116] width 374 height 32
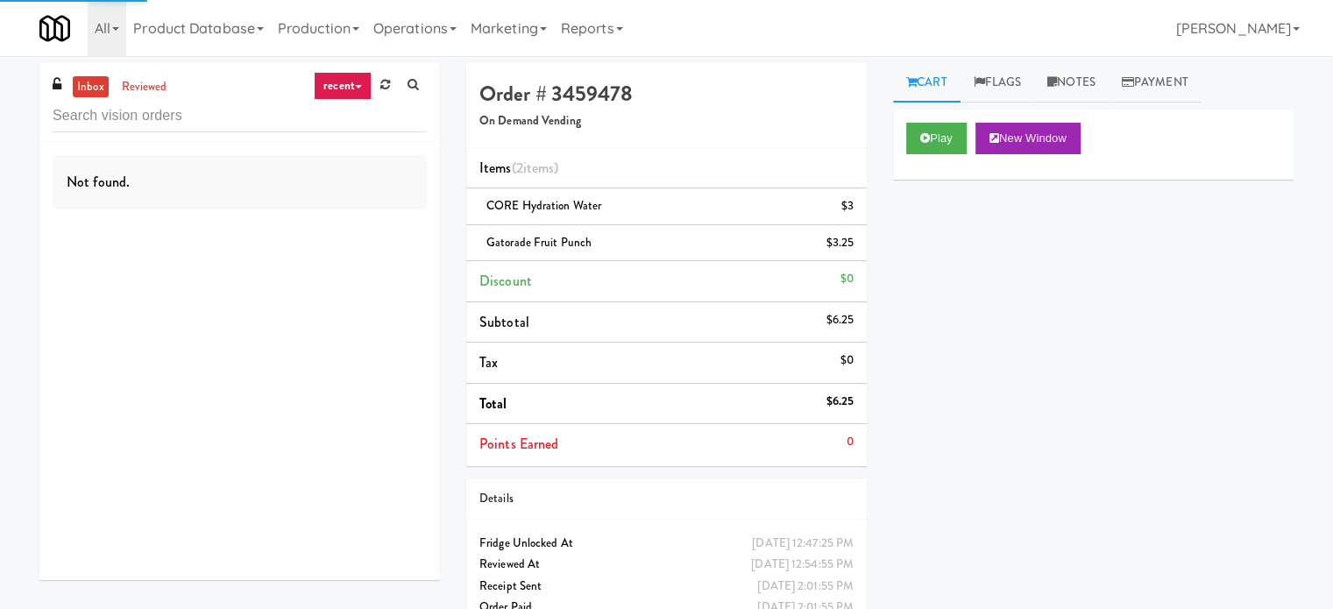
click at [355, 86] on icon at bounding box center [358, 87] width 7 height 4
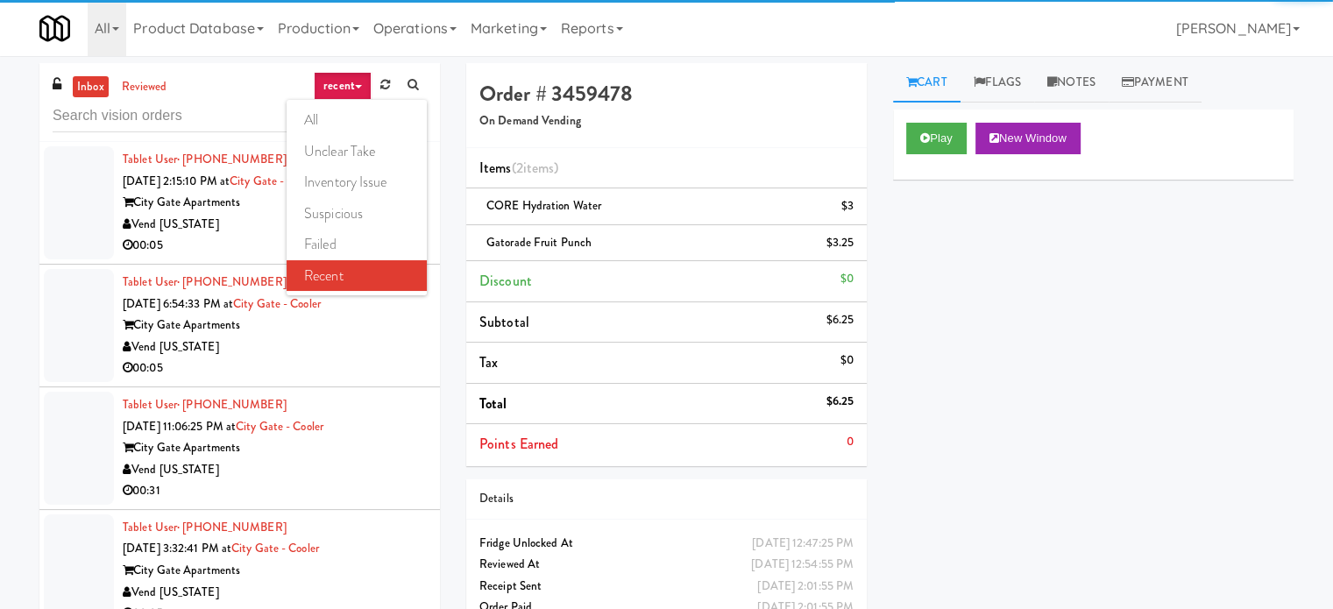
click at [346, 89] on link "recent" at bounding box center [343, 86] width 58 height 28
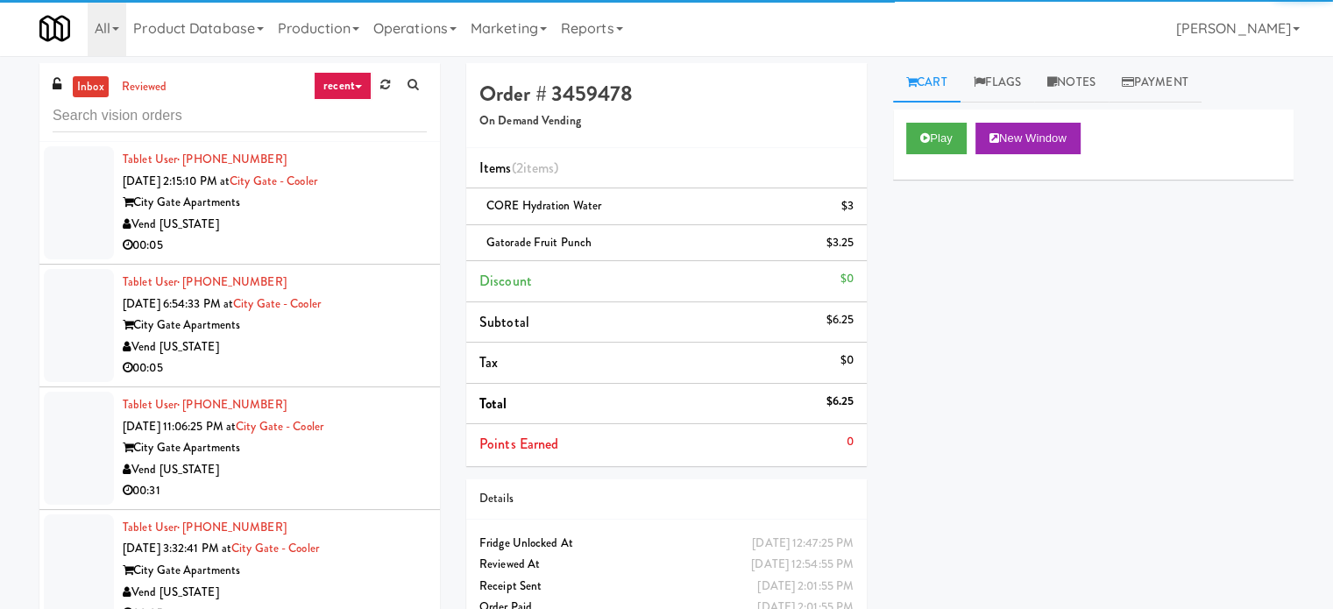
click at [358, 88] on icon at bounding box center [358, 87] width 7 height 4
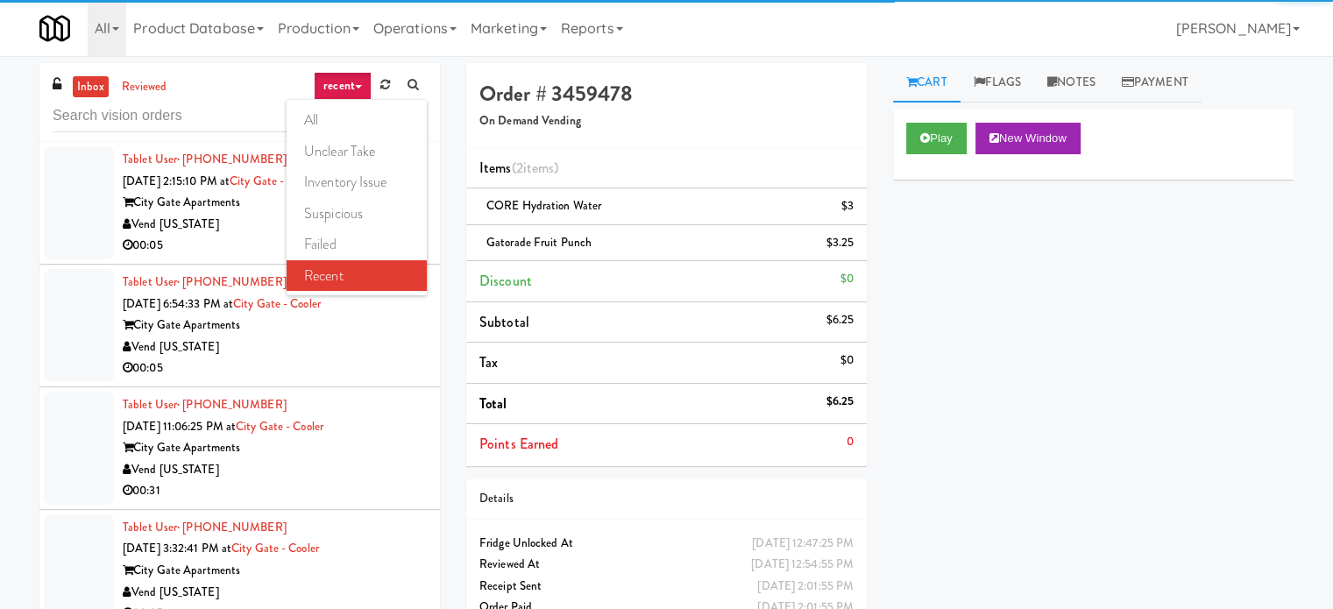
click at [358, 87] on icon at bounding box center [358, 87] width 7 height 4
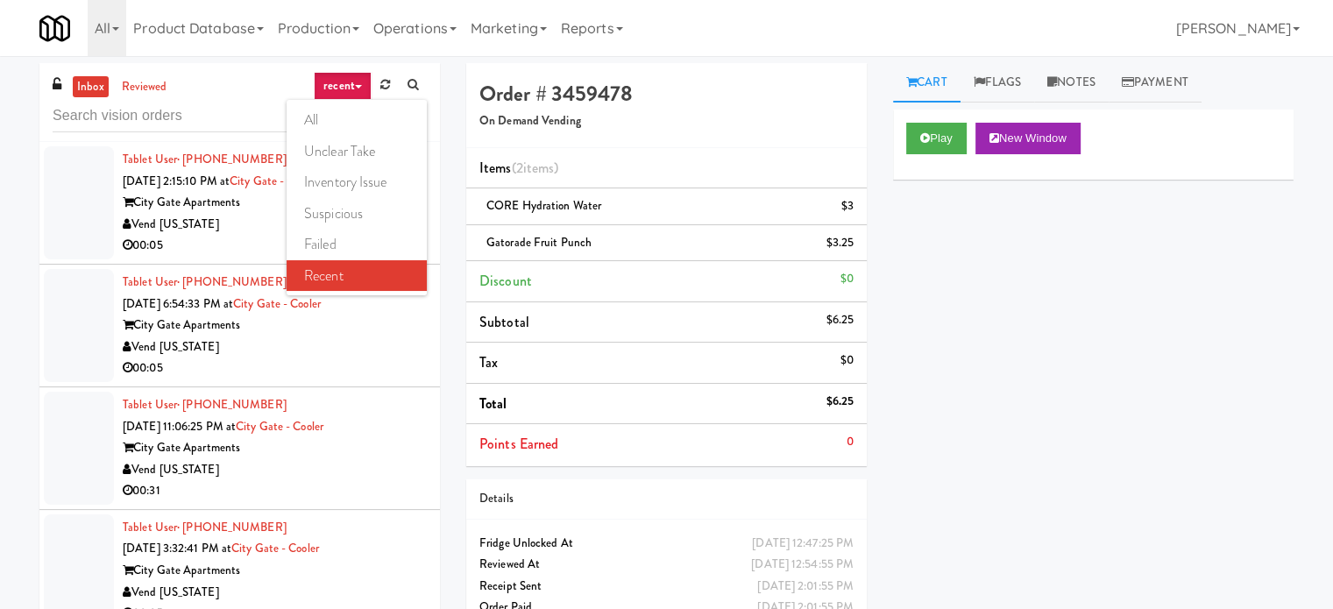
click at [337, 90] on link "recent" at bounding box center [343, 86] width 58 height 28
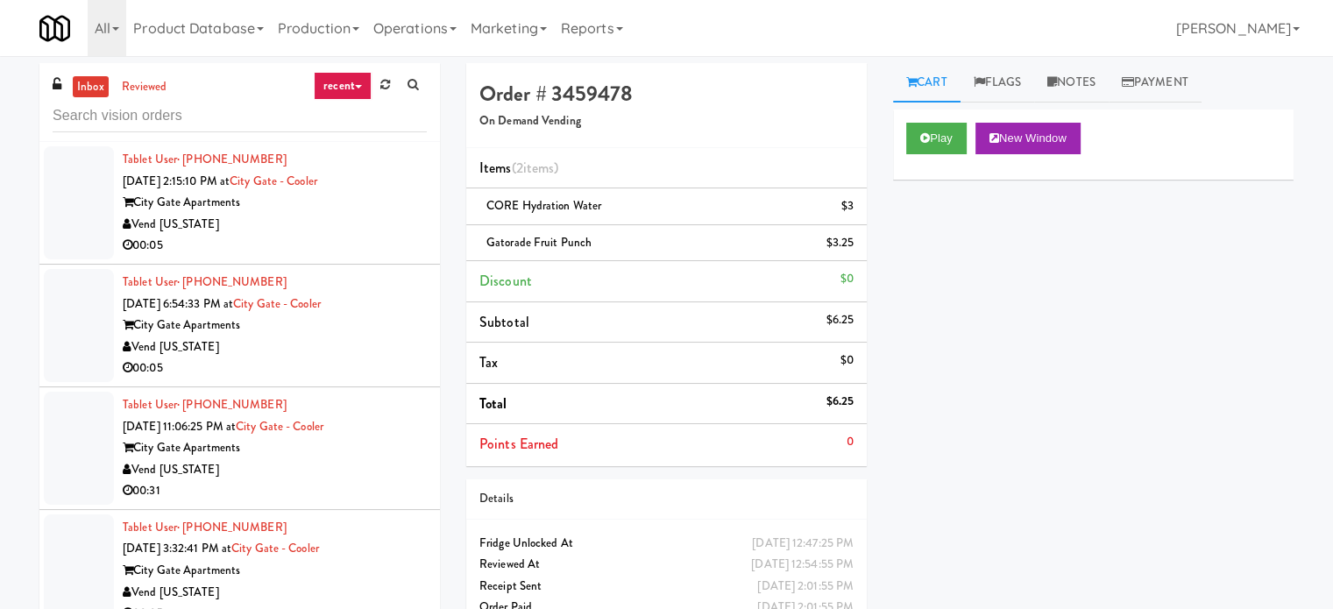
click at [342, 84] on link "recent" at bounding box center [343, 86] width 58 height 28
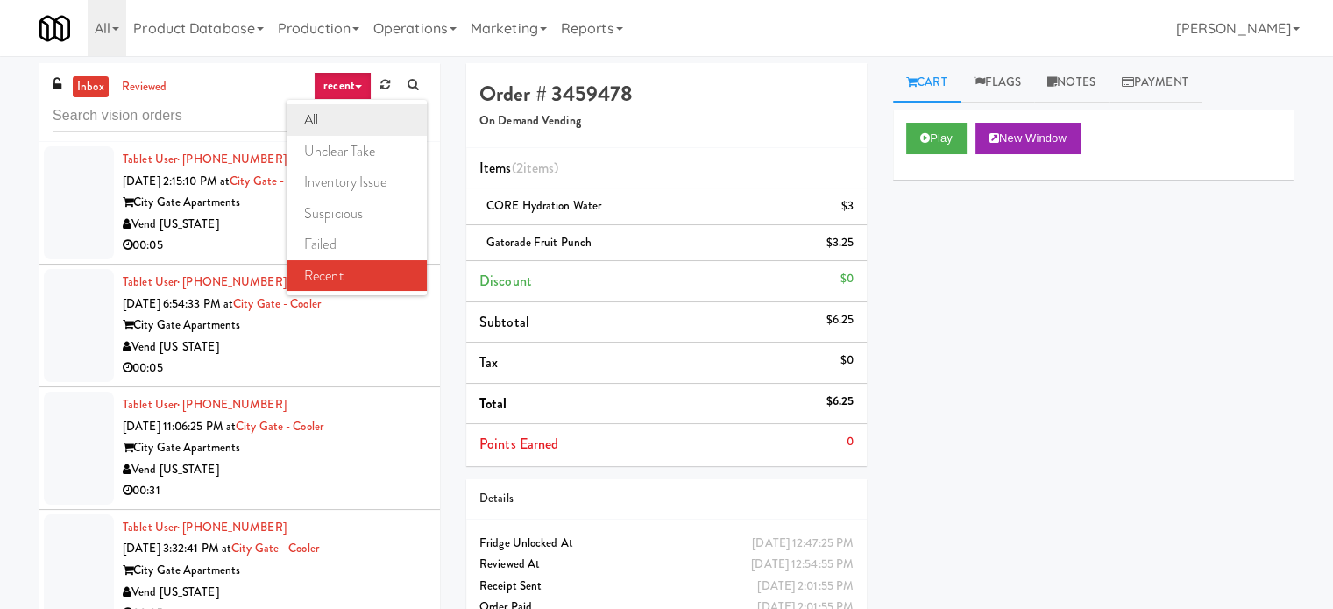
click at [333, 115] on link "all" at bounding box center [357, 120] width 140 height 32
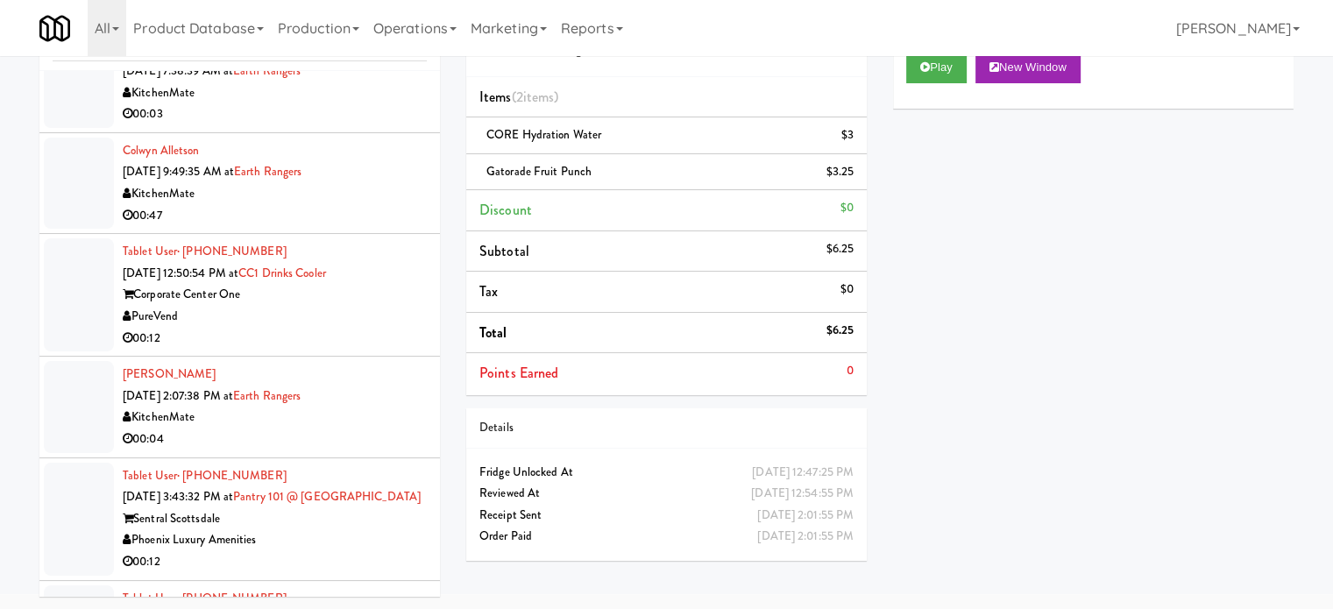
scroll to position [5526, 0]
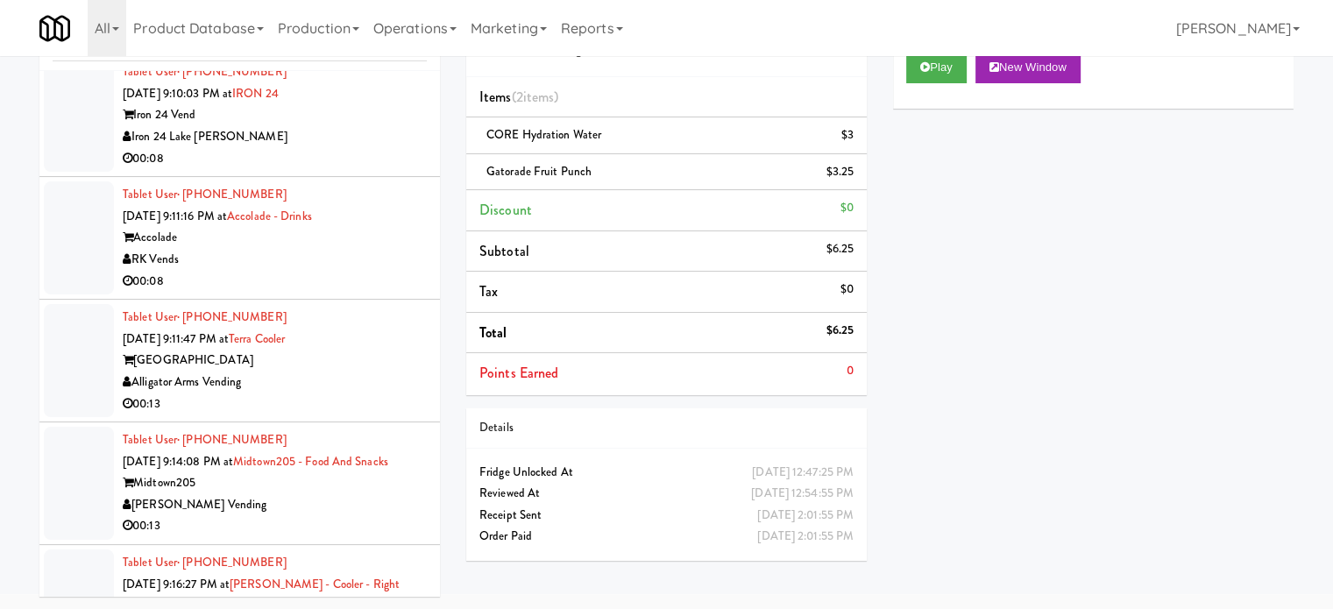
click at [397, 271] on div "RK Vends" at bounding box center [275, 260] width 304 height 22
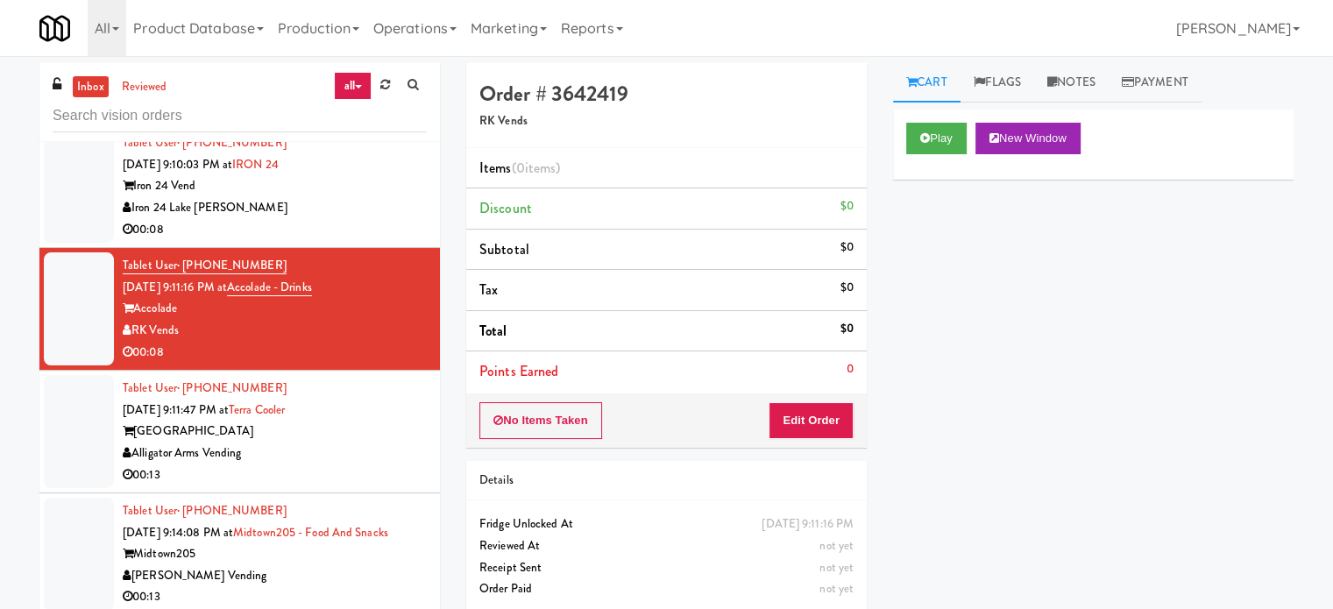
click at [358, 197] on div "Iron 24 Vend" at bounding box center [275, 186] width 304 height 22
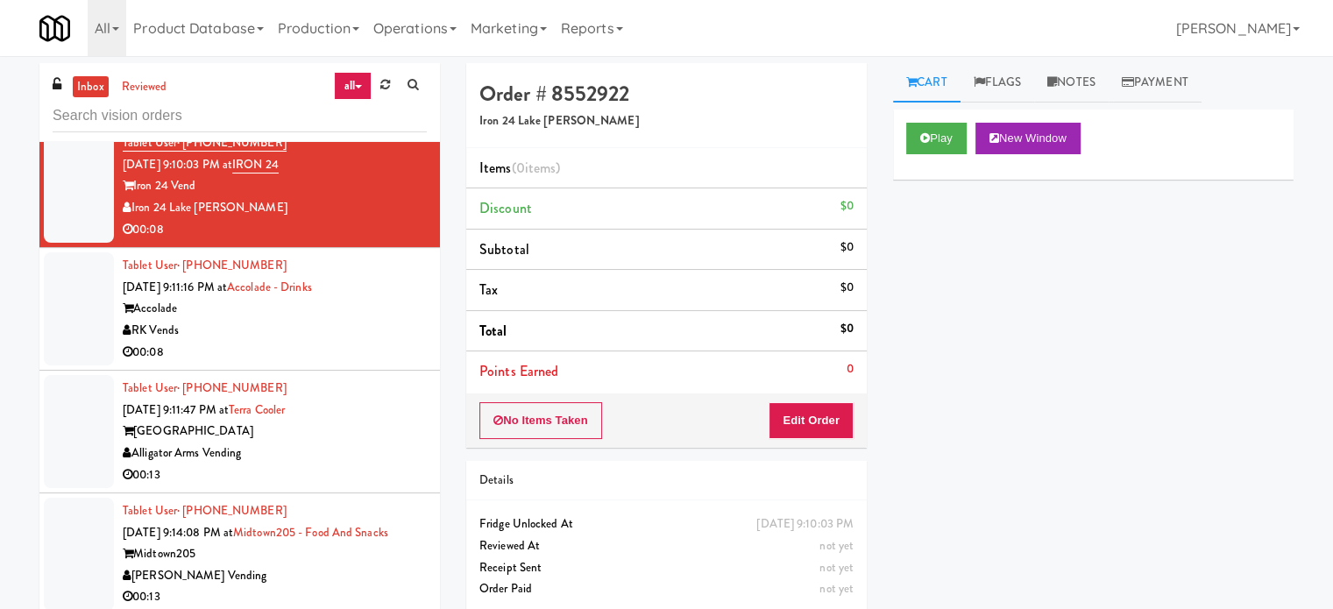
scroll to position [5088, 0]
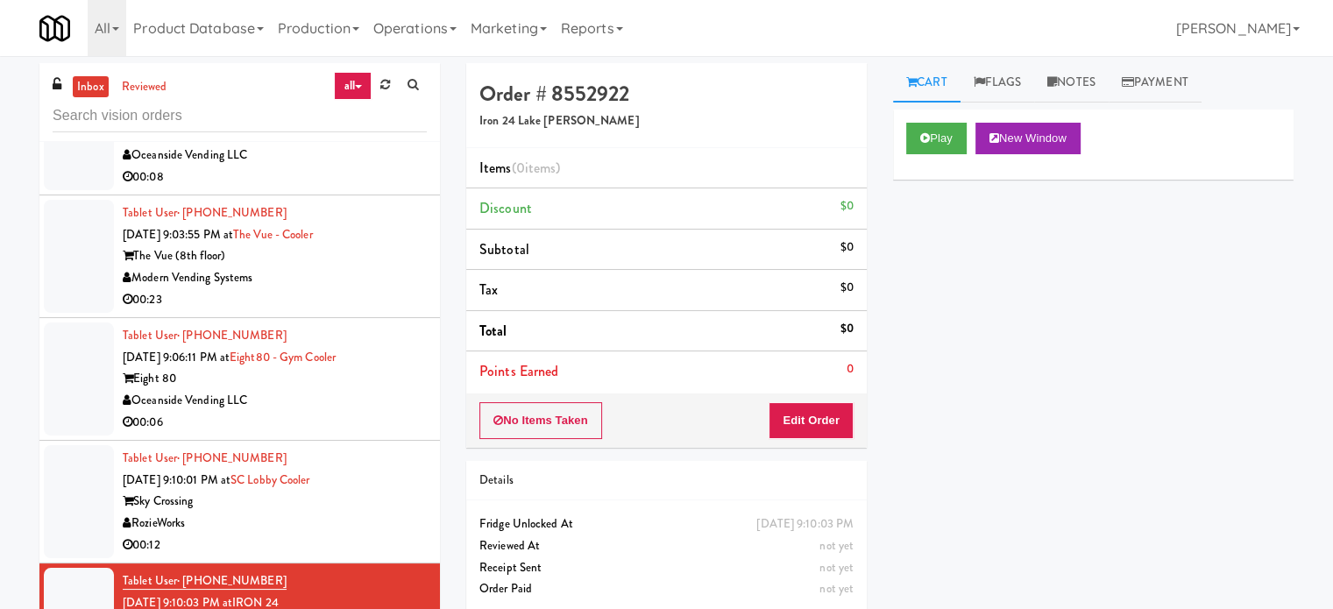
click at [384, 311] on div "00:23" at bounding box center [275, 300] width 304 height 22
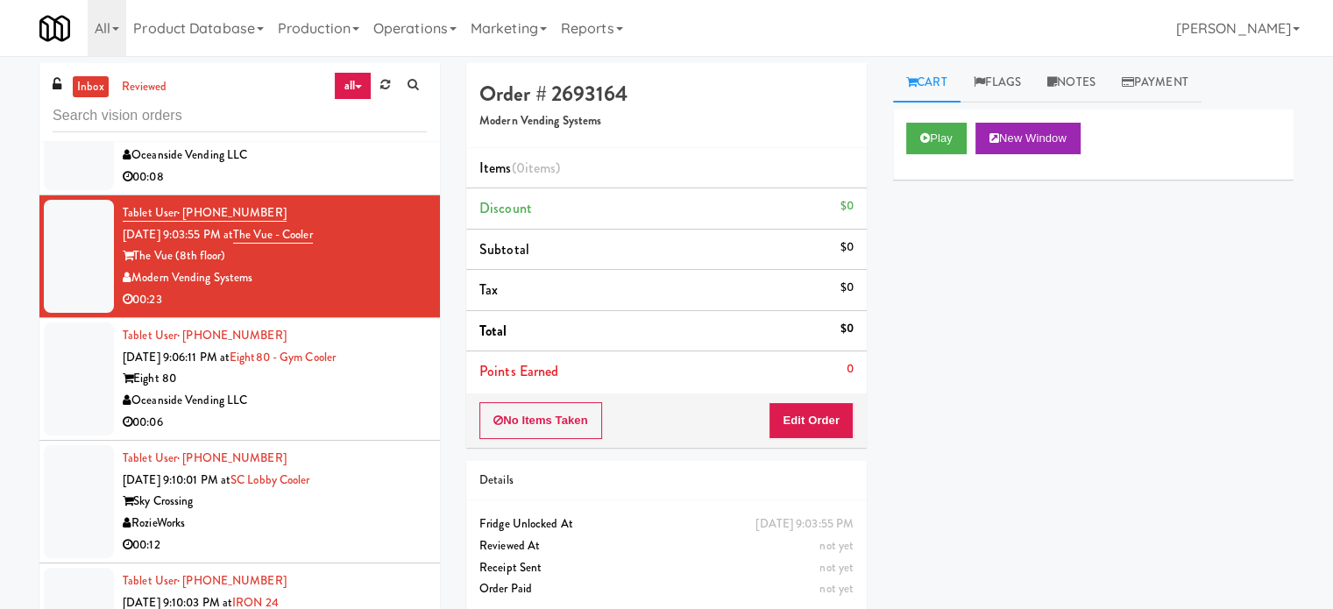
click at [380, 188] on div "00:08" at bounding box center [275, 178] width 304 height 22
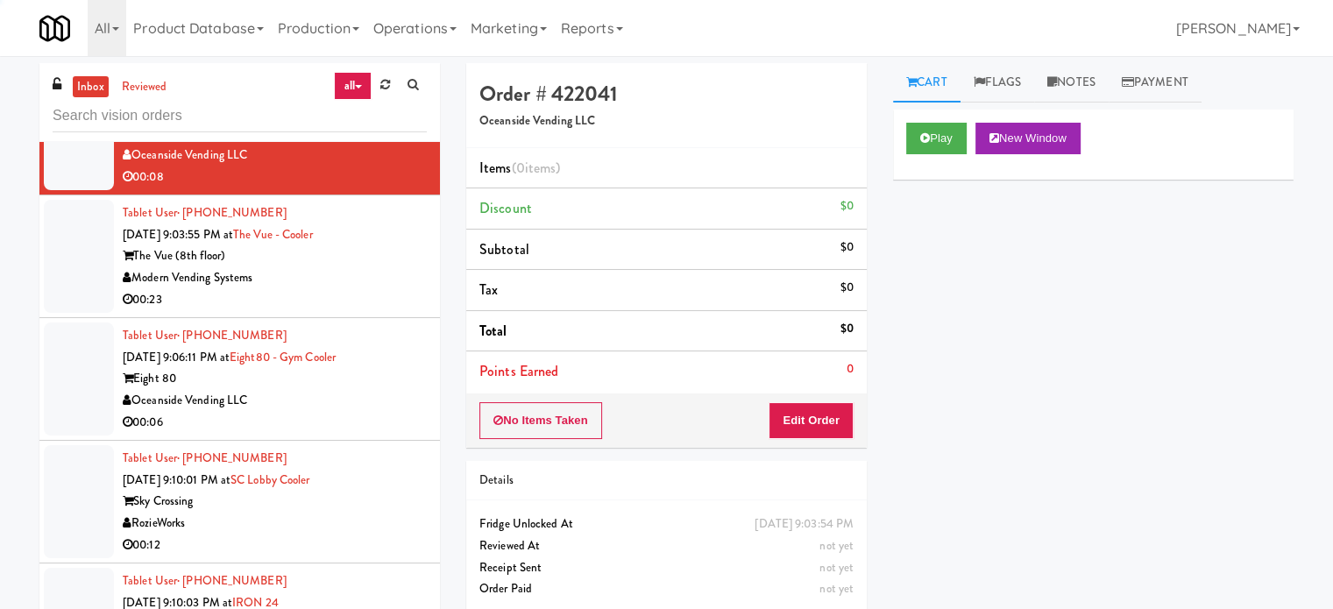
scroll to position [4649, 0]
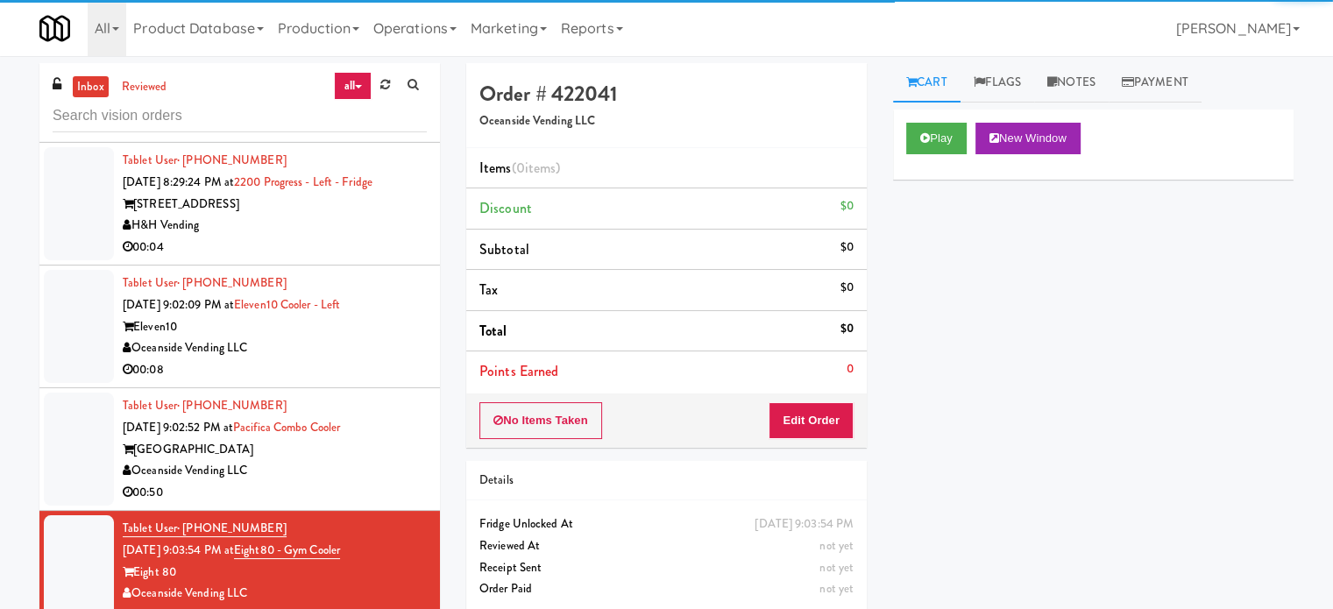
click at [378, 259] on div "00:04" at bounding box center [275, 248] width 304 height 22
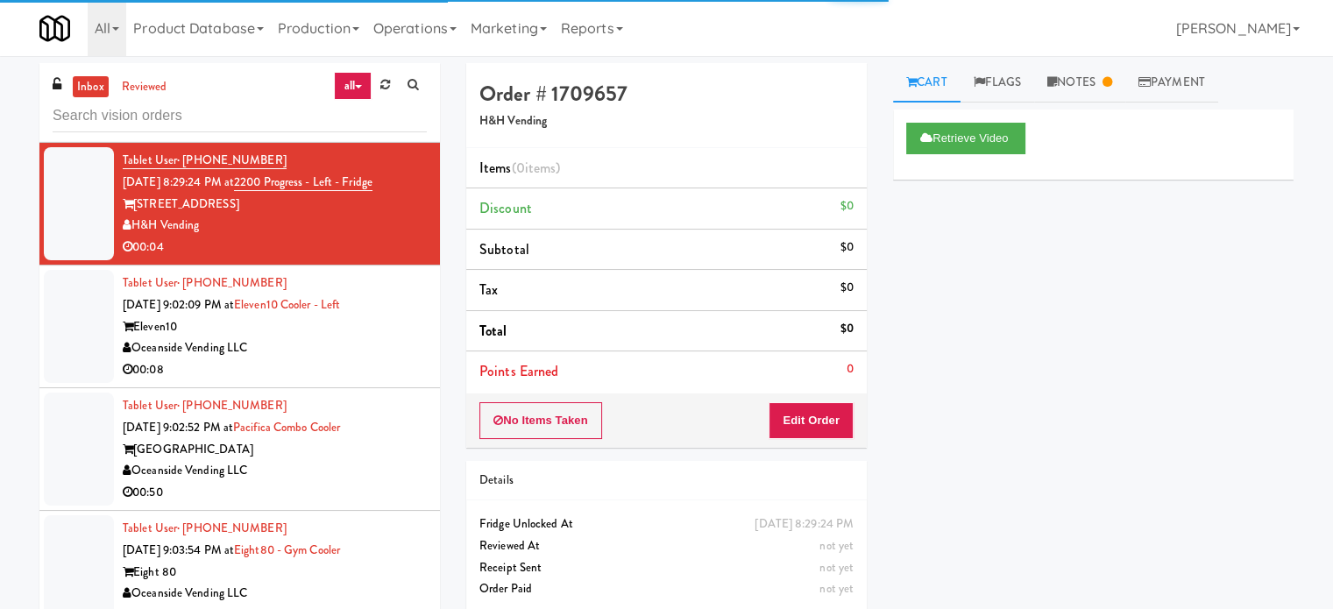
click at [384, 359] on div "Oceanside Vending LLC" at bounding box center [275, 348] width 304 height 22
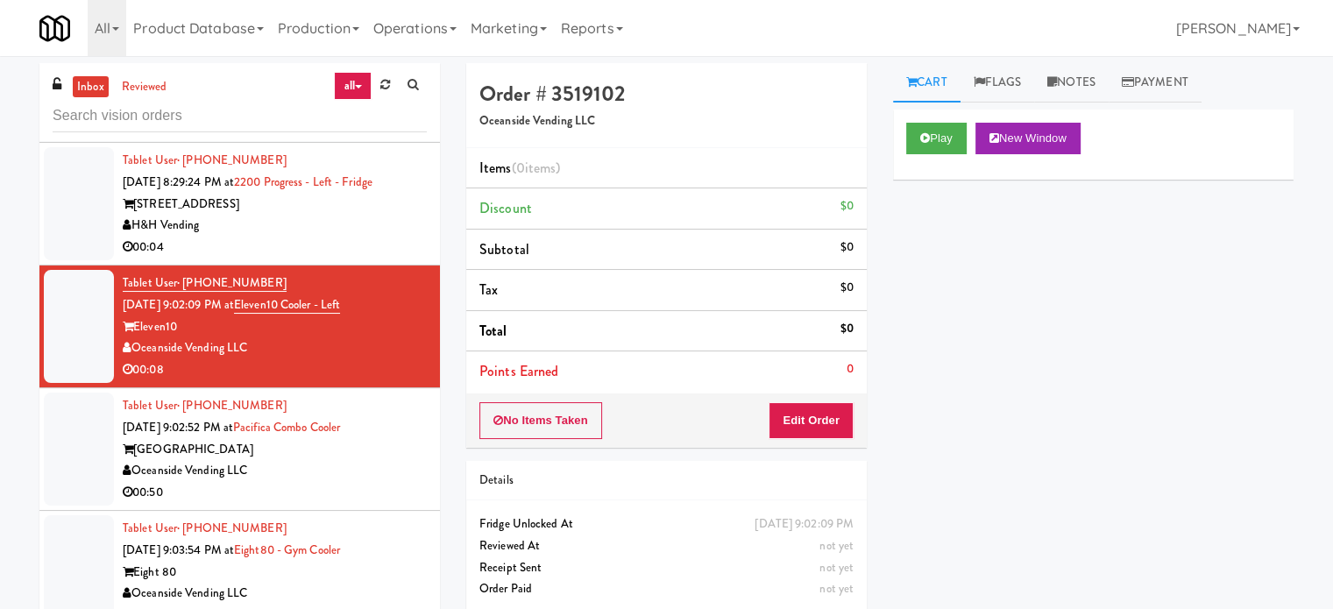
click at [333, 259] on div "00:04" at bounding box center [275, 248] width 304 height 22
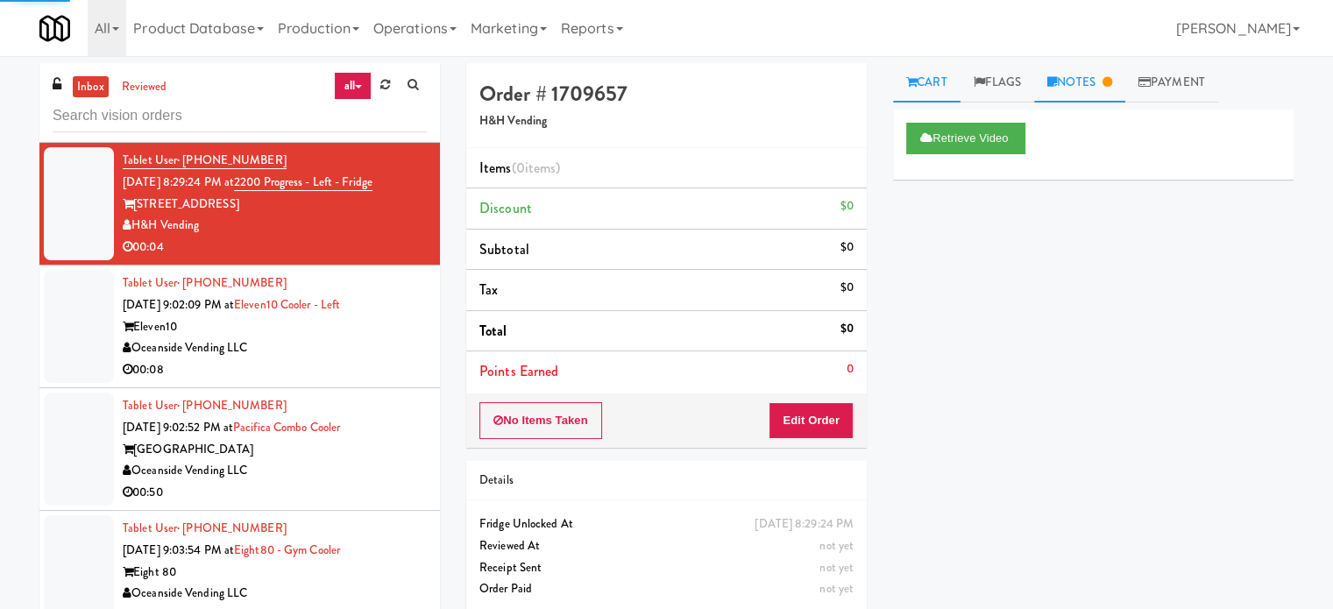
click at [1102, 91] on link "Notes" at bounding box center [1079, 82] width 91 height 39
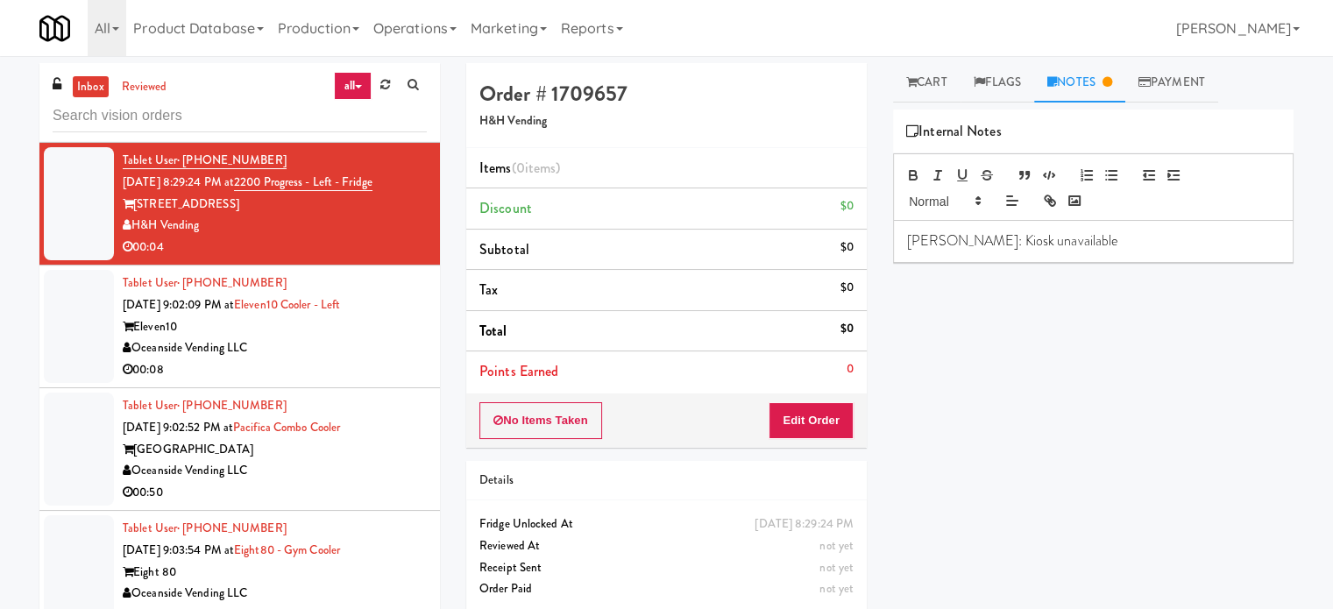
drag, startPoint x: 415, startPoint y: 245, endPoint x: 263, endPoint y: 233, distance: 152.1
click at [263, 233] on li "Tablet User · (312) 622-0666 Aug 30, 2025 8:29:24 PM at 2200 Progress - Left - …" at bounding box center [239, 204] width 401 height 123
copy span "2200 Progress - Left - Fridge"
click at [941, 90] on link "Cart" at bounding box center [926, 82] width 67 height 39
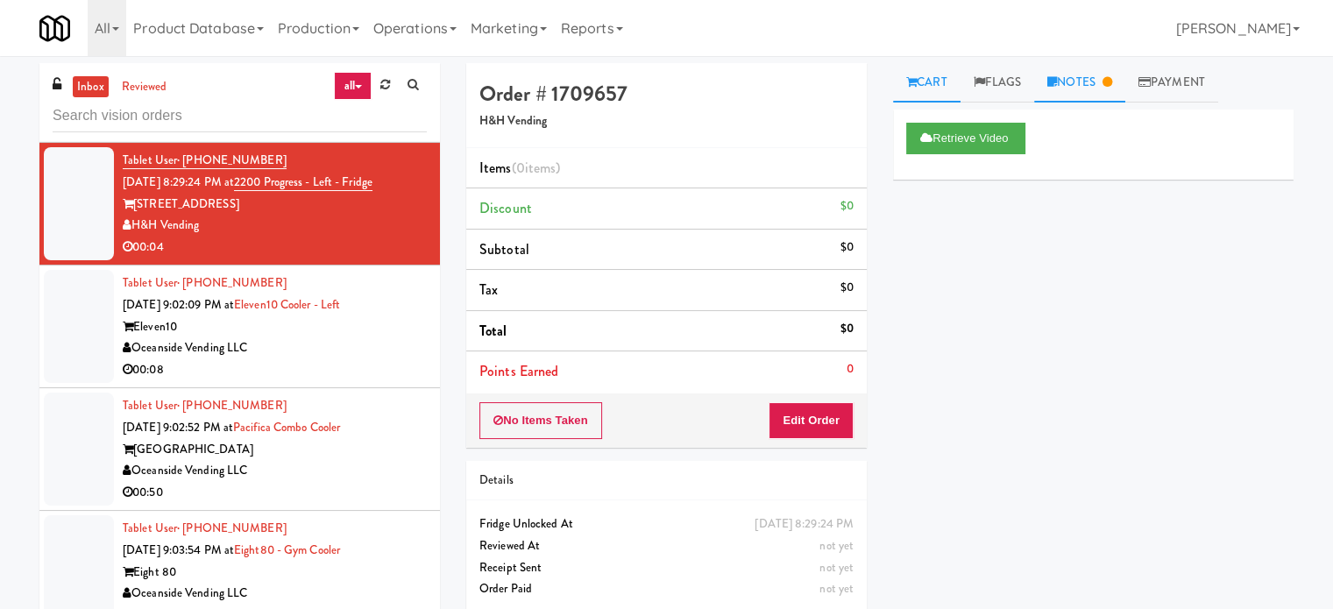
click at [1085, 67] on link "Notes" at bounding box center [1079, 82] width 91 height 39
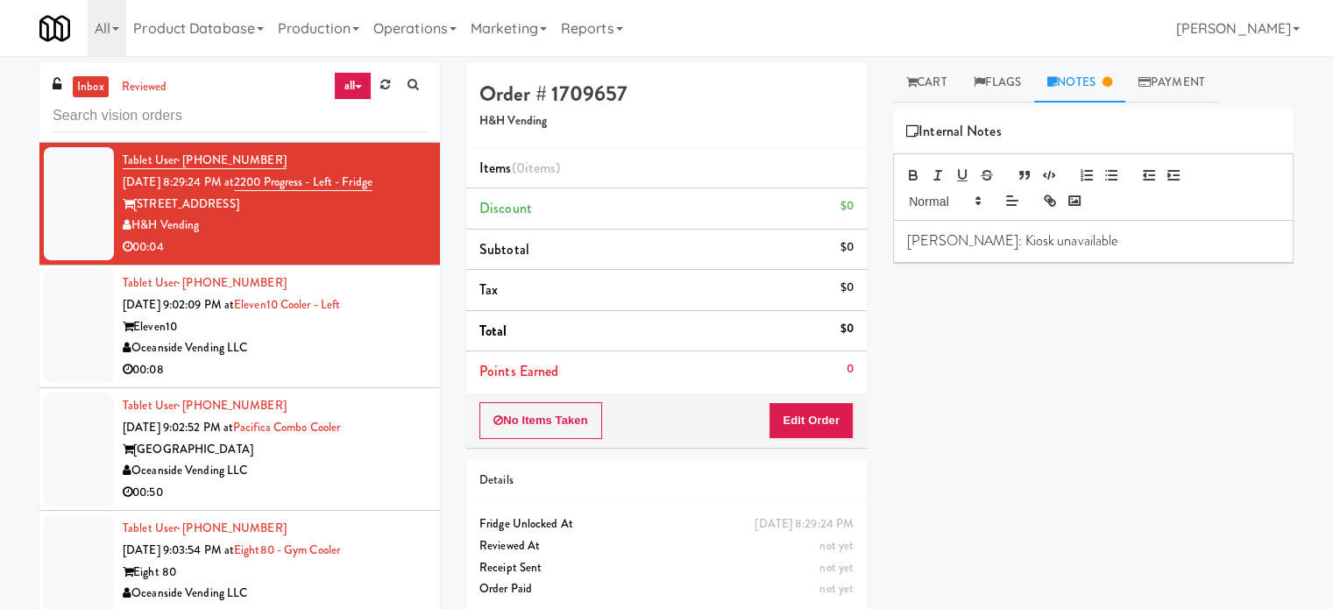
click at [1071, 243] on p "Britney: Kiosk unavailable" at bounding box center [1093, 240] width 373 height 19
click at [316, 359] on div "Oceanside Vending LLC" at bounding box center [275, 348] width 304 height 22
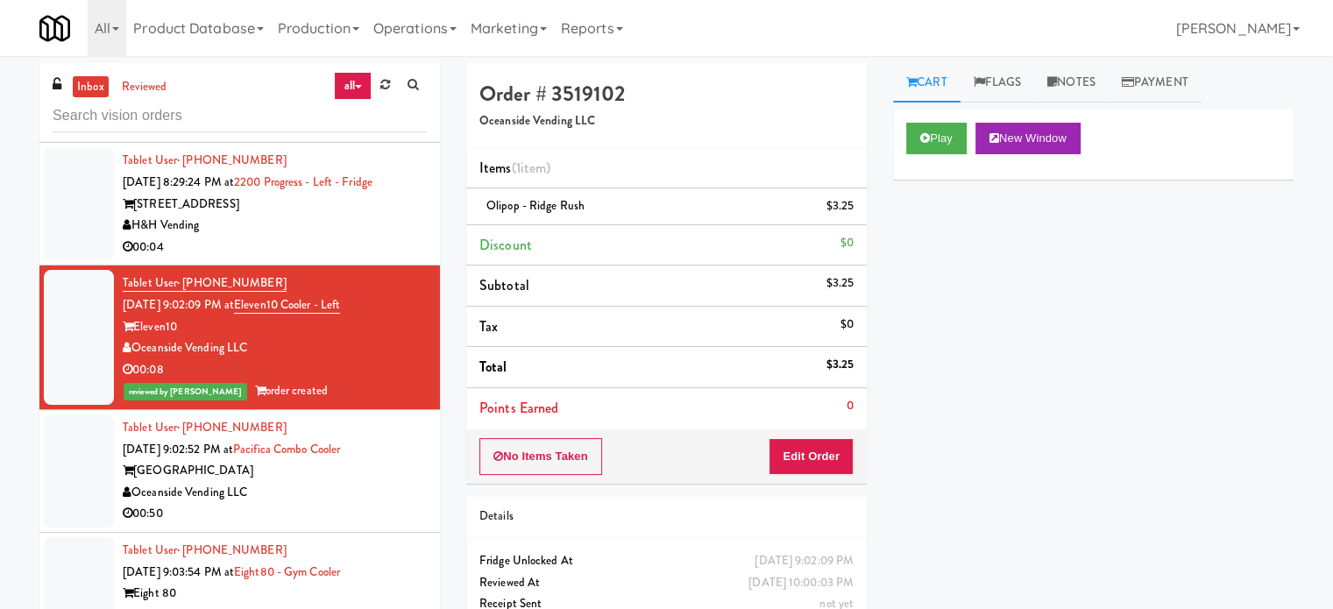
click at [372, 204] on li "Tablet User · (312) 622-0666 Aug 30, 2025 8:29:24 PM at 2200 Progress - Left - …" at bounding box center [239, 204] width 401 height 123
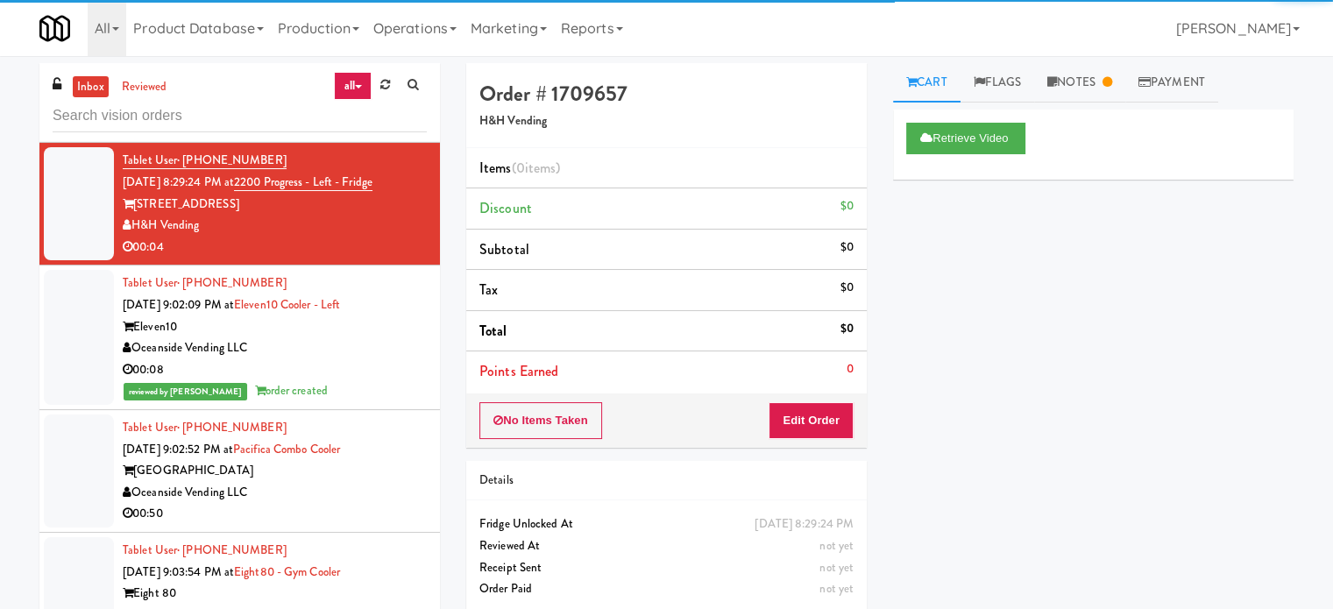
click at [361, 136] on div "00:17" at bounding box center [275, 125] width 304 height 22
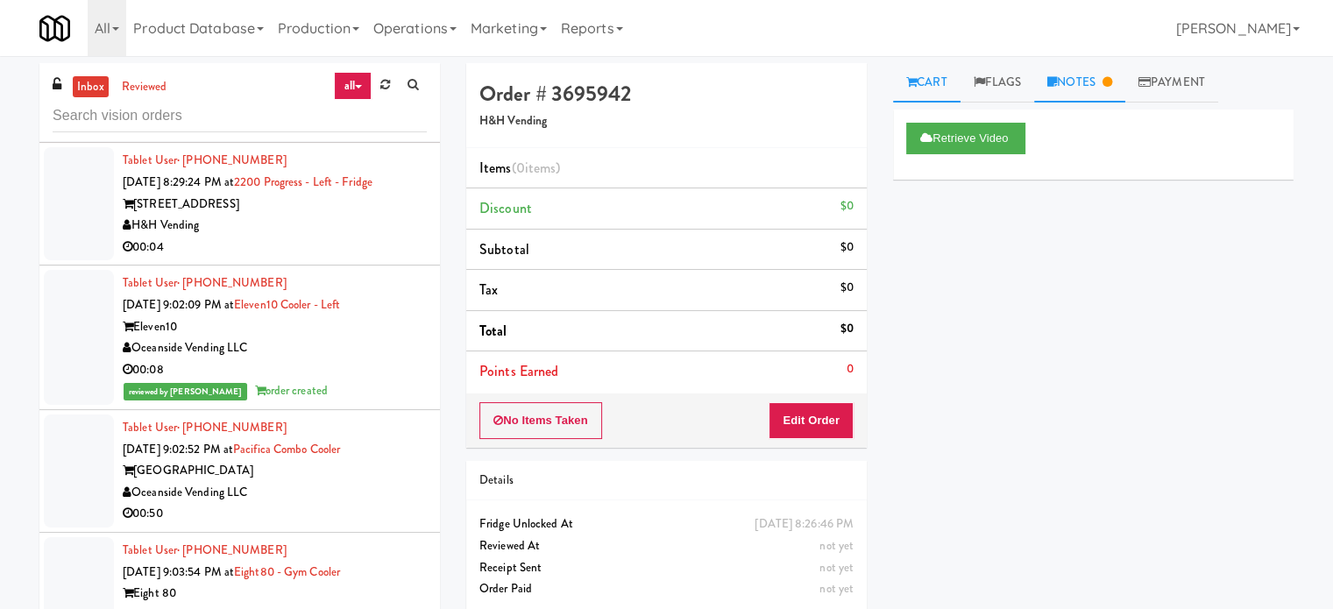
click at [1113, 75] on link "Notes" at bounding box center [1079, 82] width 91 height 39
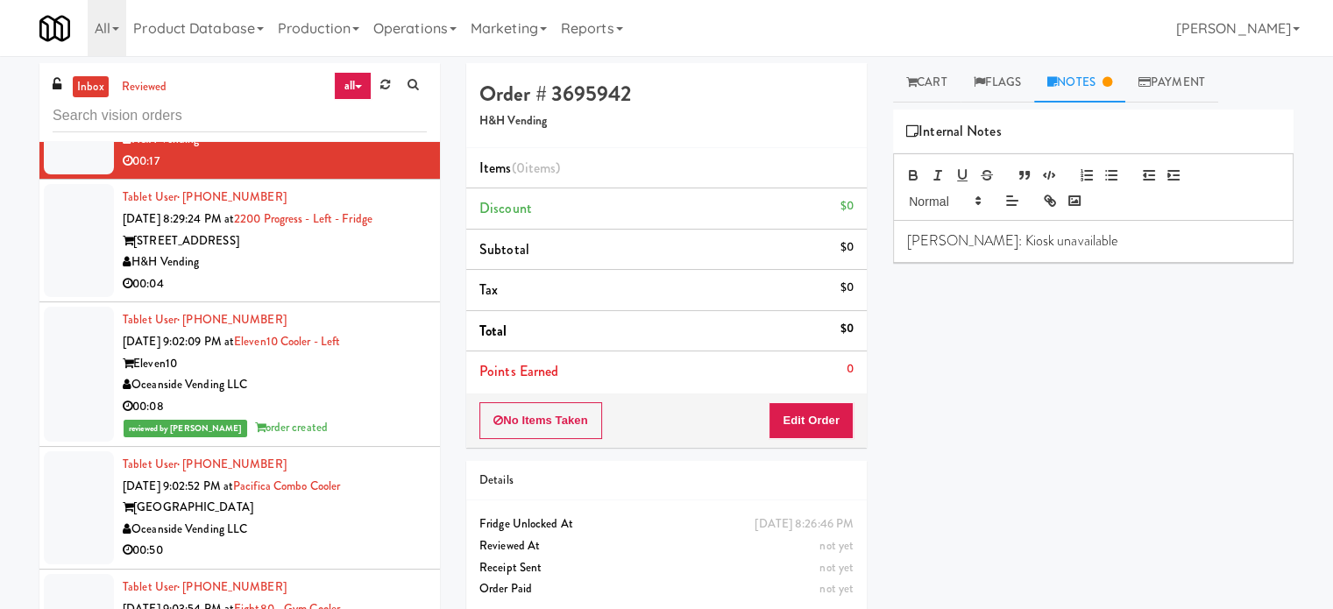
scroll to position [4533, 0]
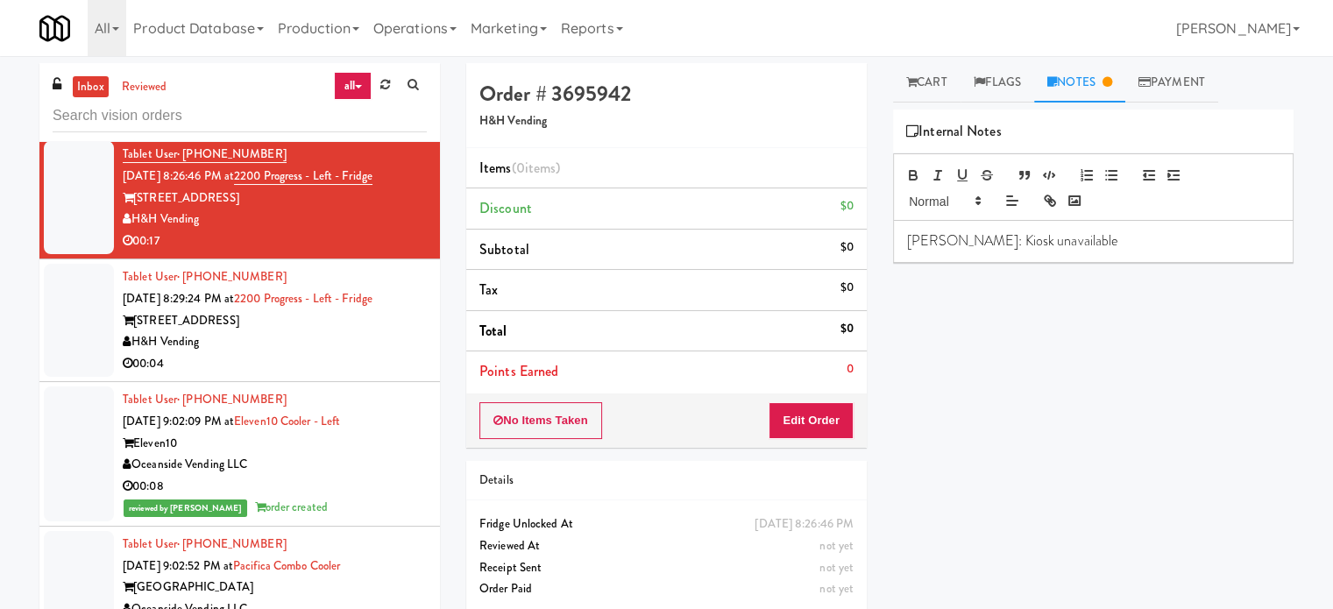
click at [1047, 249] on p "Britney: Kiosk unavailable" at bounding box center [1093, 240] width 373 height 19
click at [365, 353] on div "H&H Vending" at bounding box center [275, 342] width 304 height 22
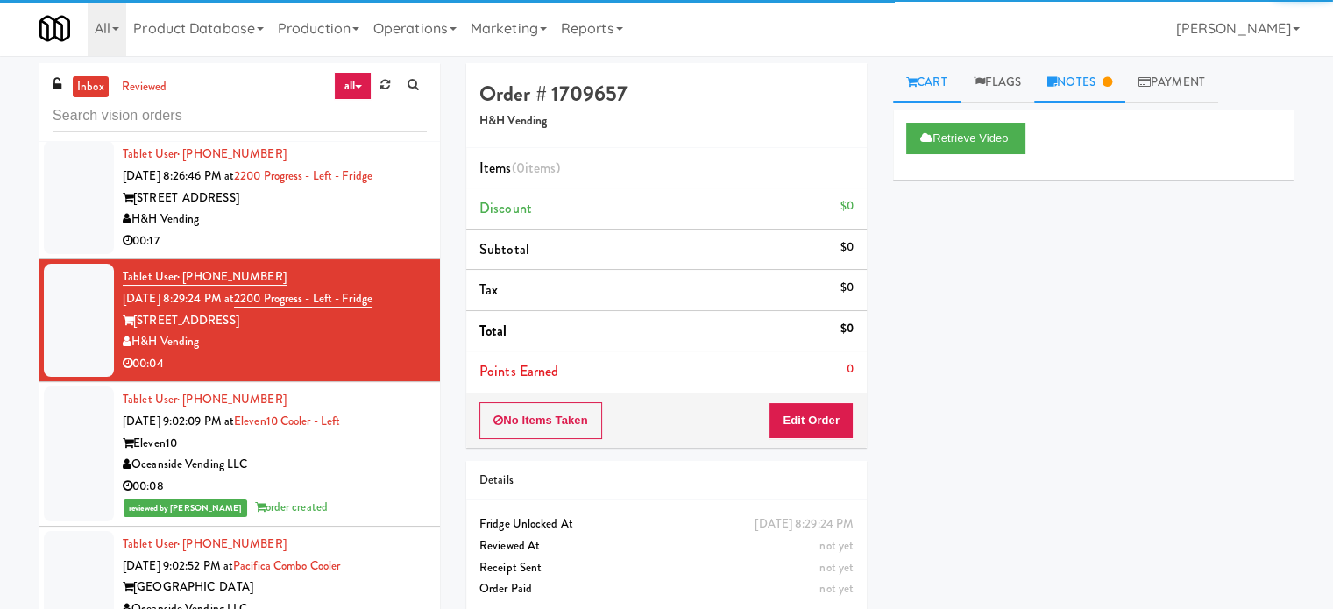
click at [1098, 80] on link "Notes" at bounding box center [1079, 82] width 91 height 39
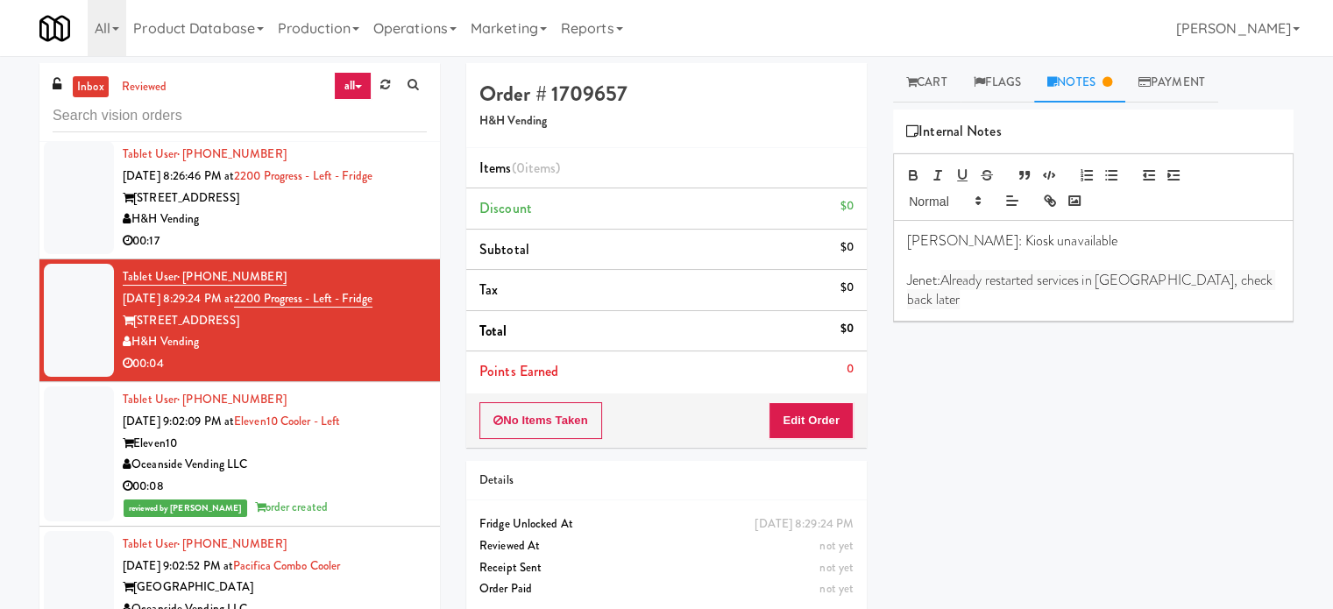
click at [1027, 284] on span "Already restarted services in Balena, check back later" at bounding box center [1091, 289] width 368 height 39
click at [1029, 283] on span "Already restarted services in Balena, check back later" at bounding box center [1091, 289] width 368 height 39
copy p "Jenet: Already restarted services in Balena, check back later"
click at [328, 231] on div "H&H Vending" at bounding box center [275, 220] width 304 height 22
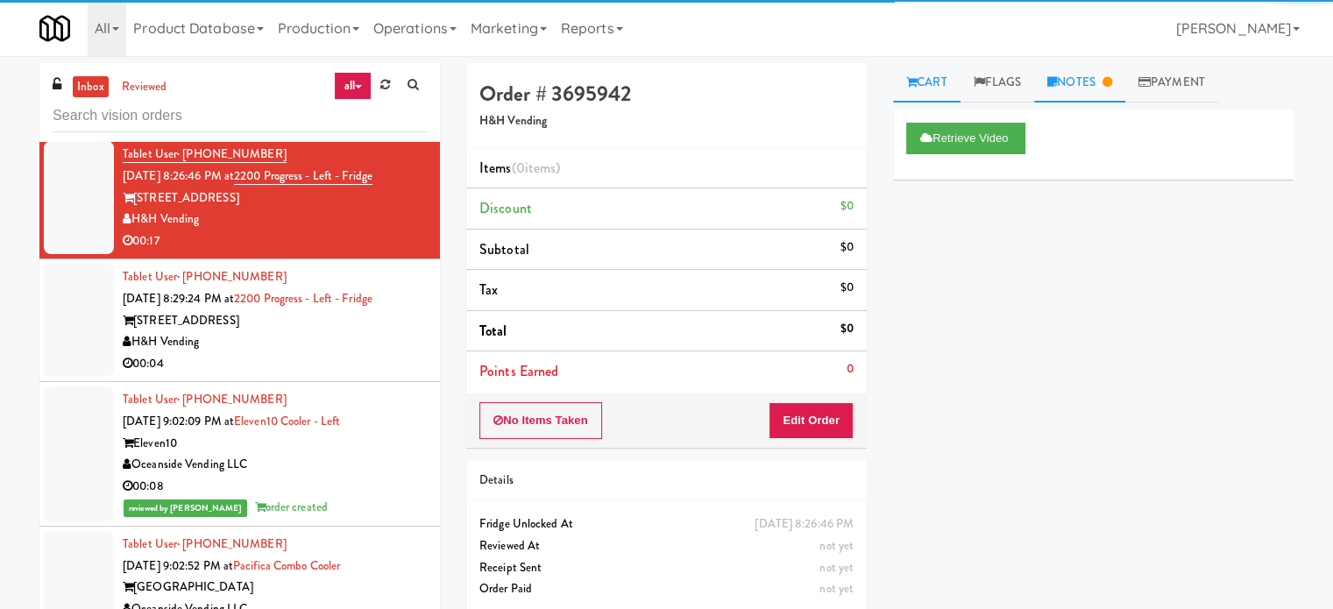
click at [1081, 75] on link "Notes" at bounding box center [1079, 82] width 91 height 39
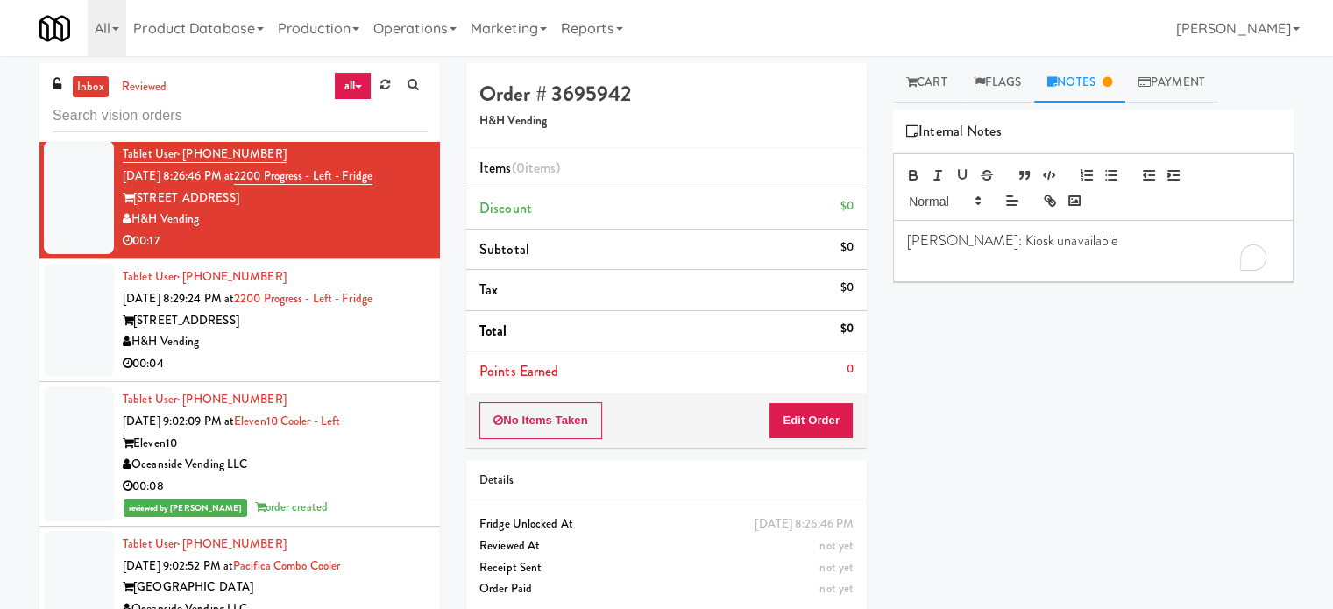
click at [1053, 256] on p "To enrich screen reader interactions, please activate Accessibility in Grammarl…" at bounding box center [1093, 261] width 373 height 19
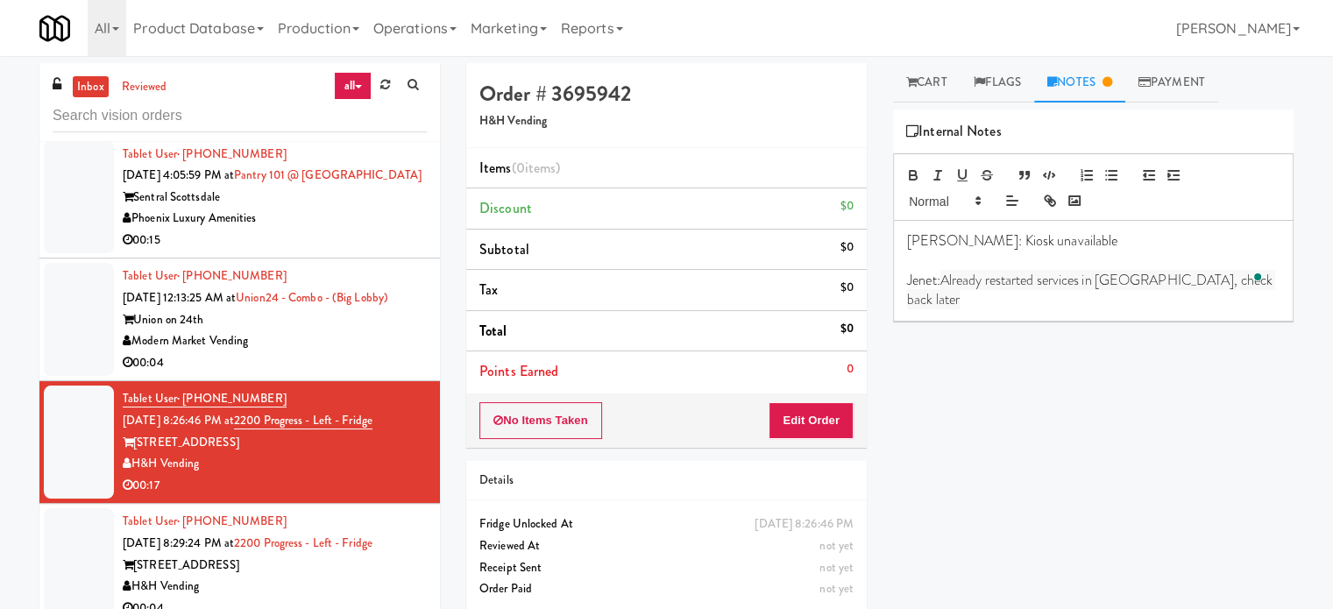
scroll to position [4222, 0]
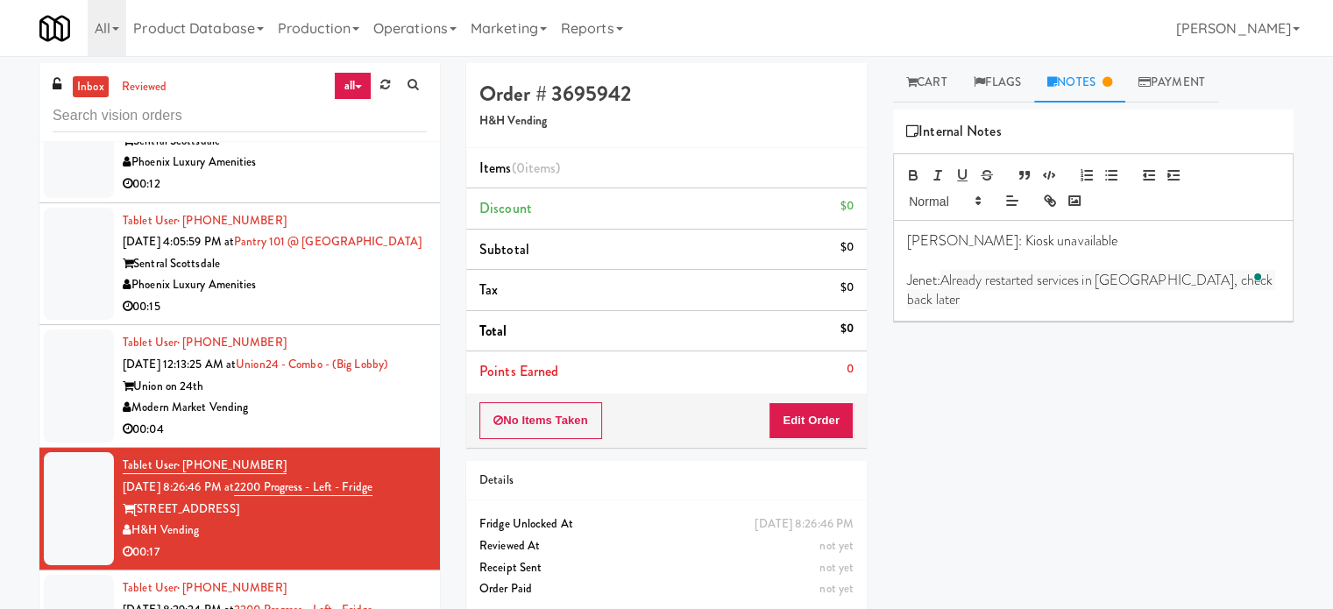
click at [357, 441] on div "00:04" at bounding box center [275, 430] width 304 height 22
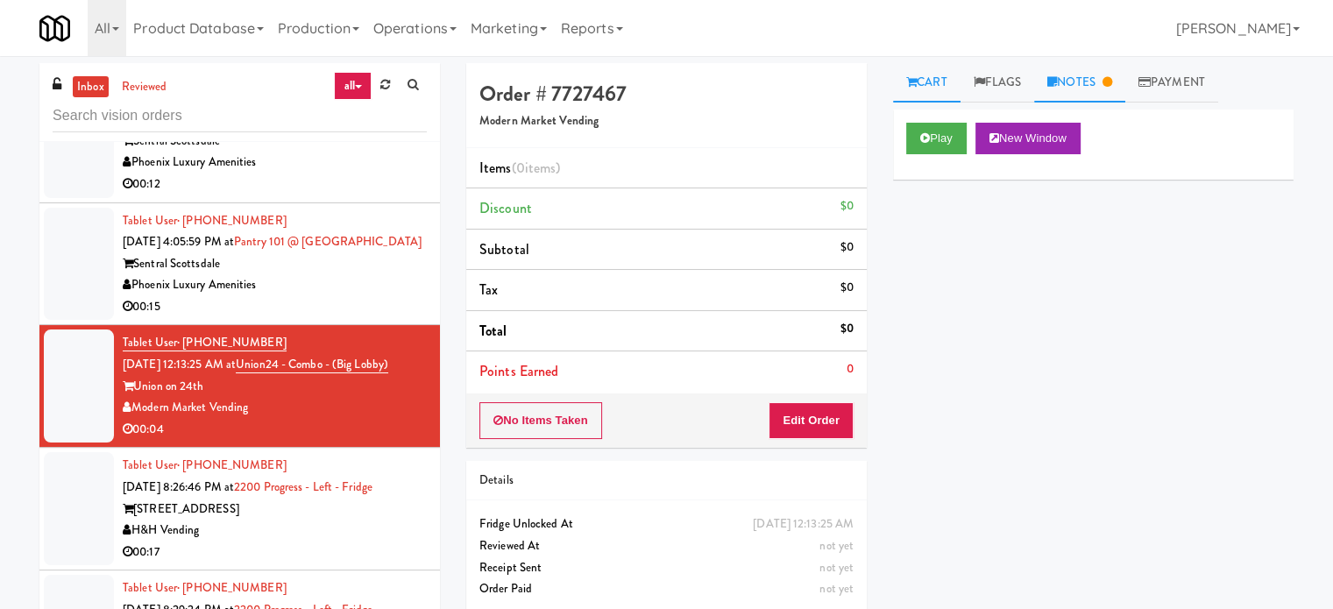
click at [1097, 82] on link "Notes" at bounding box center [1079, 82] width 91 height 39
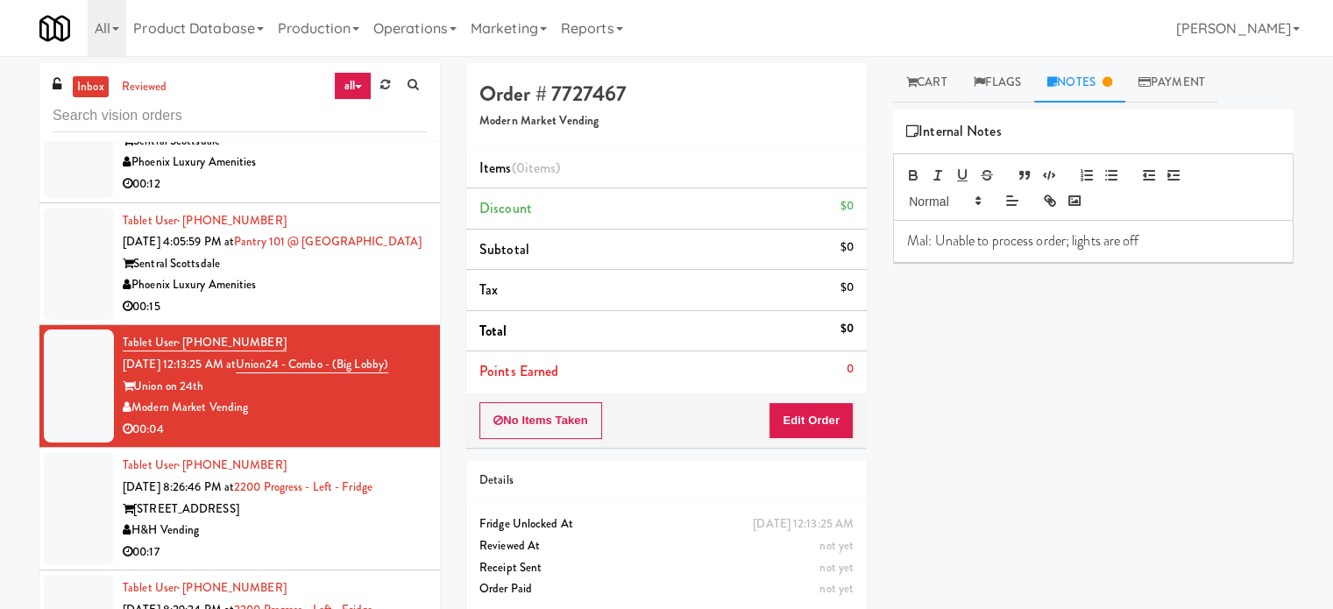
click at [361, 318] on div "00:15" at bounding box center [275, 307] width 304 height 22
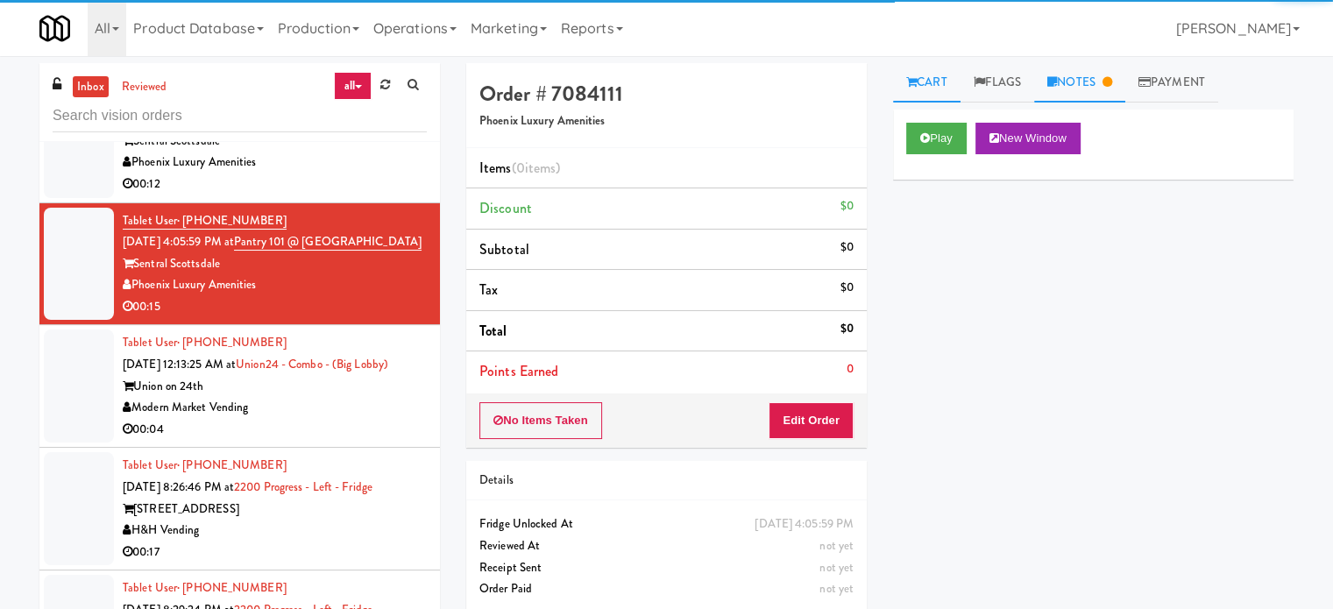
click at [1103, 89] on link "Notes" at bounding box center [1079, 82] width 91 height 39
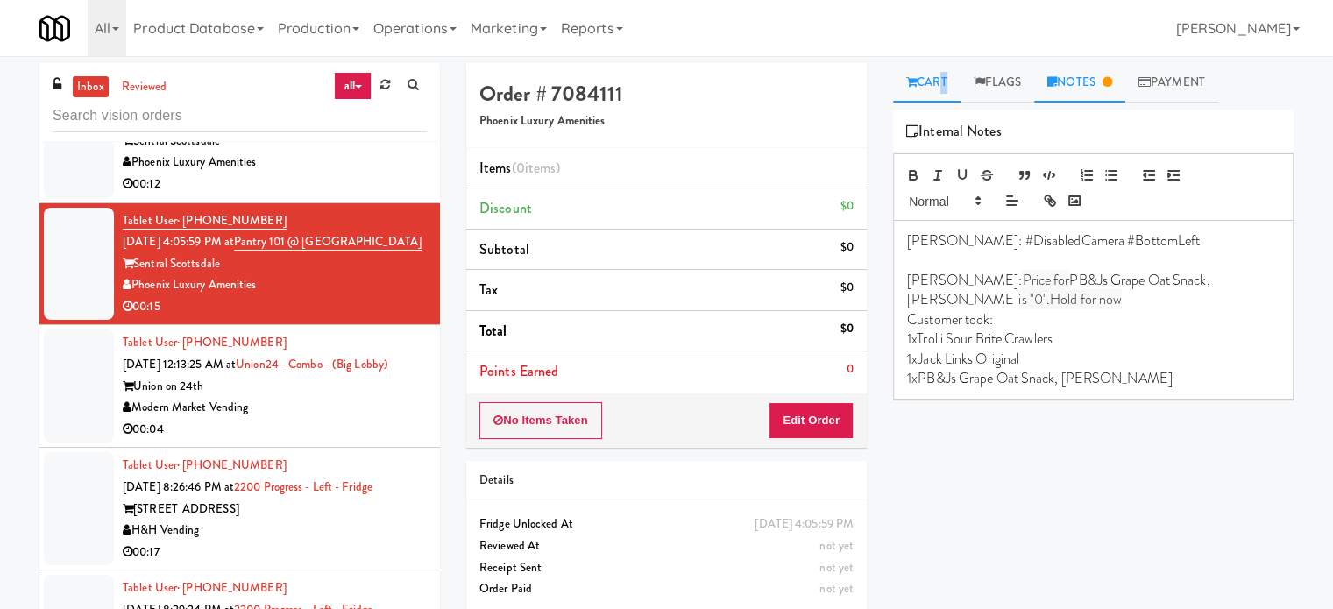
click at [940, 82] on link "Cart" at bounding box center [926, 82] width 67 height 39
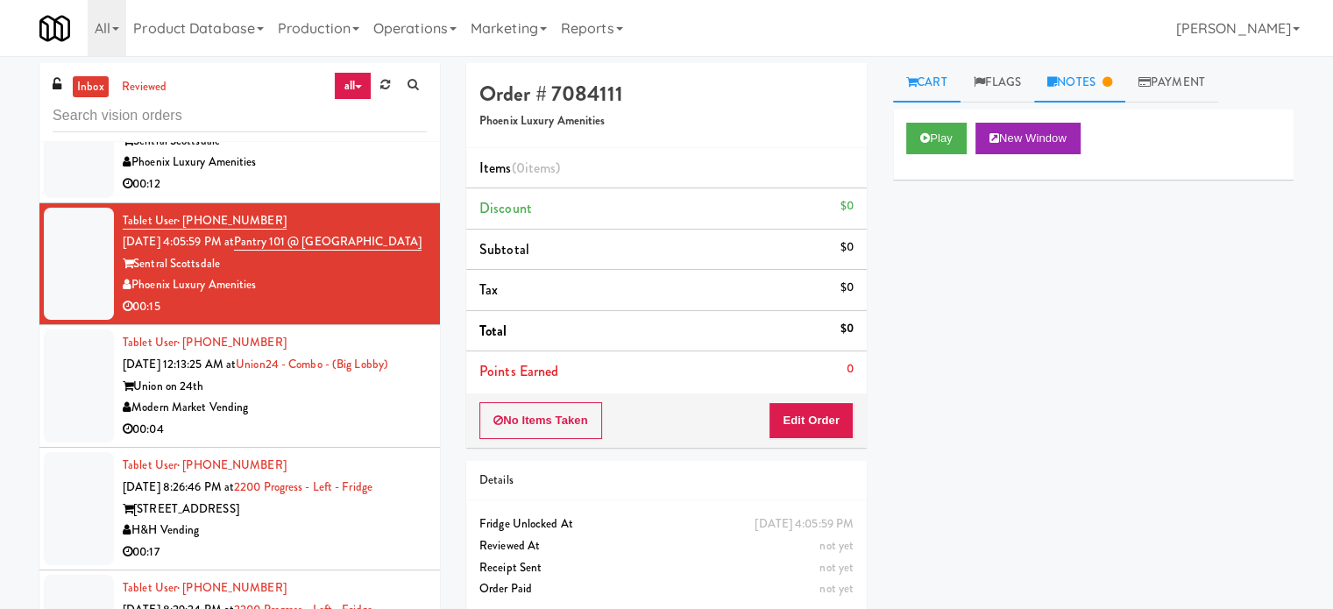
click at [1082, 74] on link "Notes" at bounding box center [1079, 82] width 91 height 39
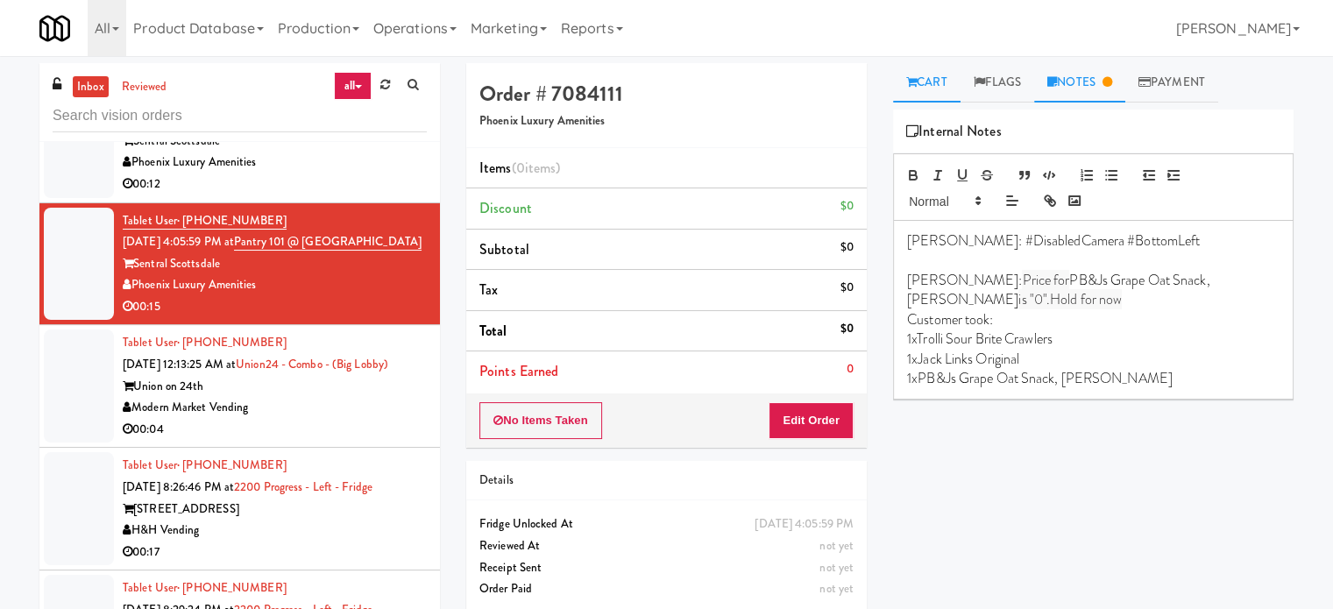
click at [915, 82] on icon at bounding box center [911, 81] width 11 height 11
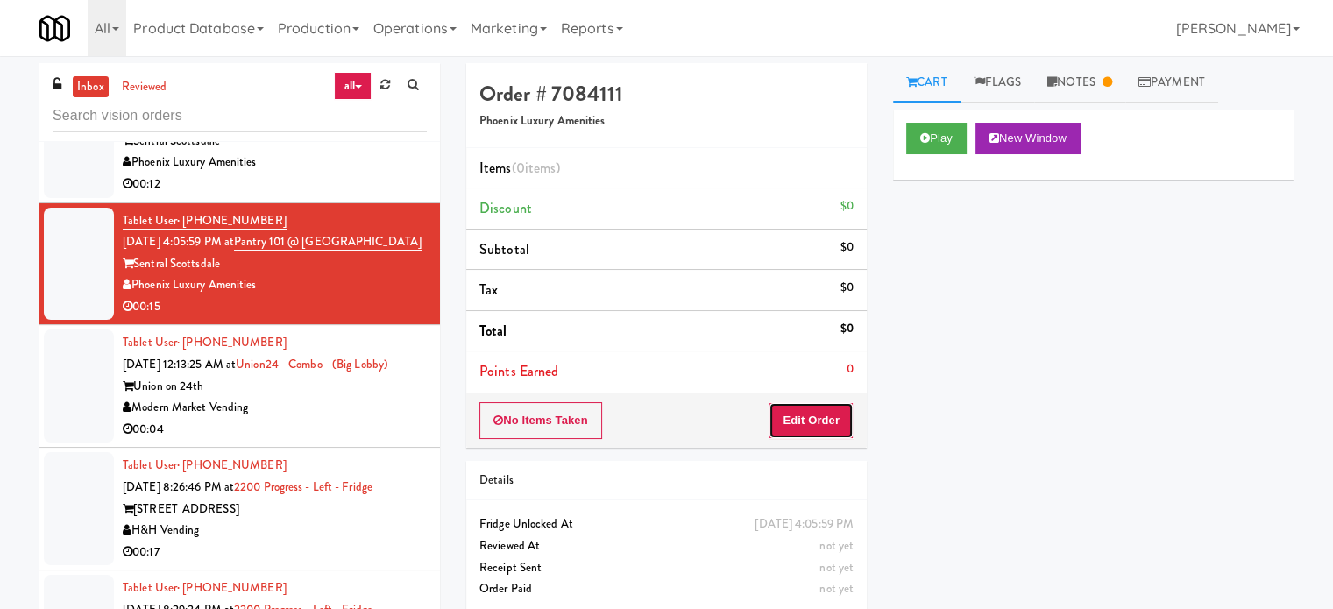
click at [821, 420] on button "Edit Order" at bounding box center [811, 420] width 85 height 37
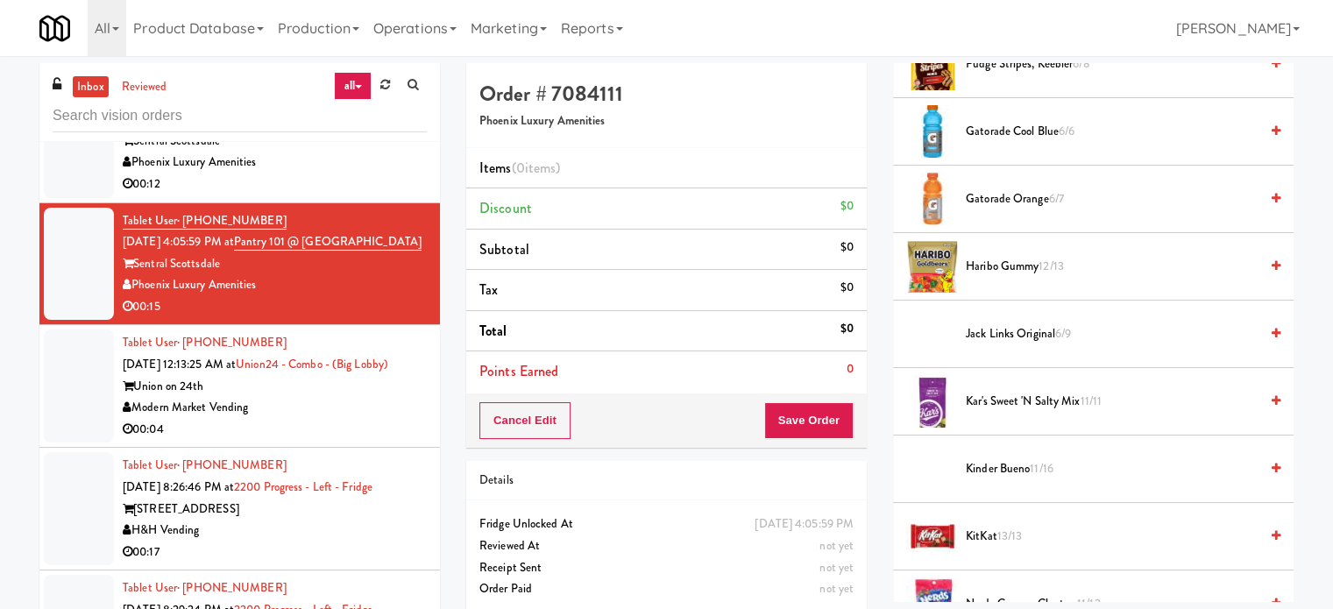
scroll to position [1315, 0]
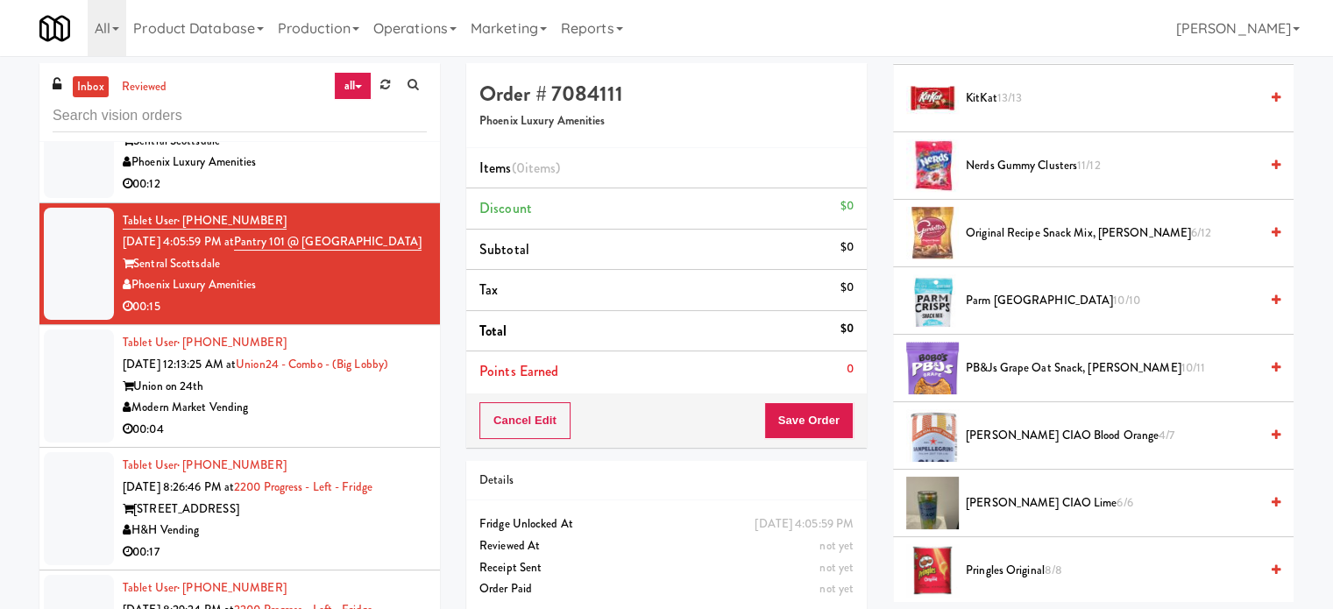
click at [1051, 362] on span "PB&Js Grape Oat Snack, Bobo's 10/11" at bounding box center [1112, 369] width 293 height 22
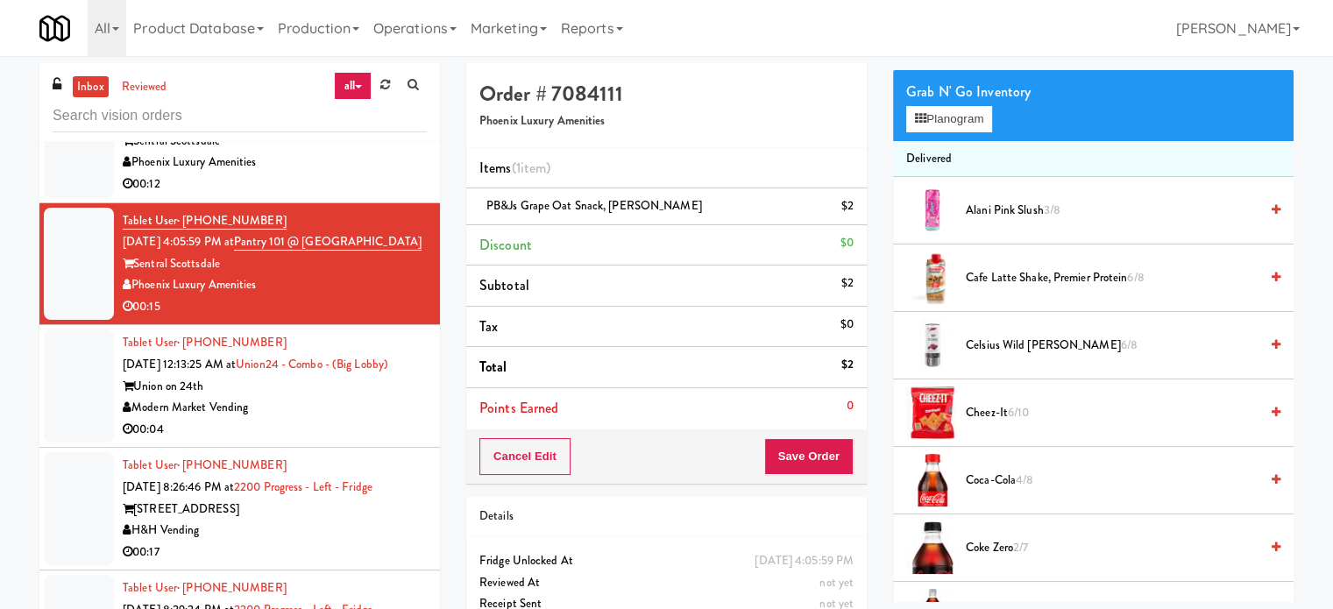
scroll to position [0, 0]
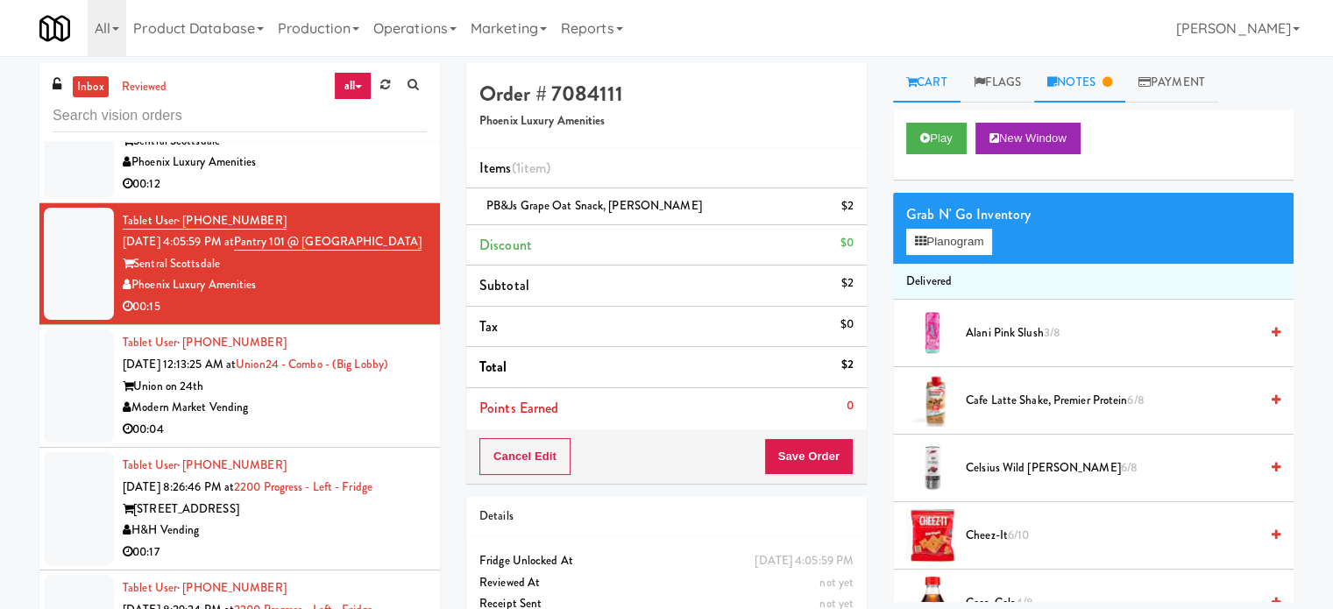
click at [1083, 89] on link "Notes" at bounding box center [1079, 82] width 91 height 39
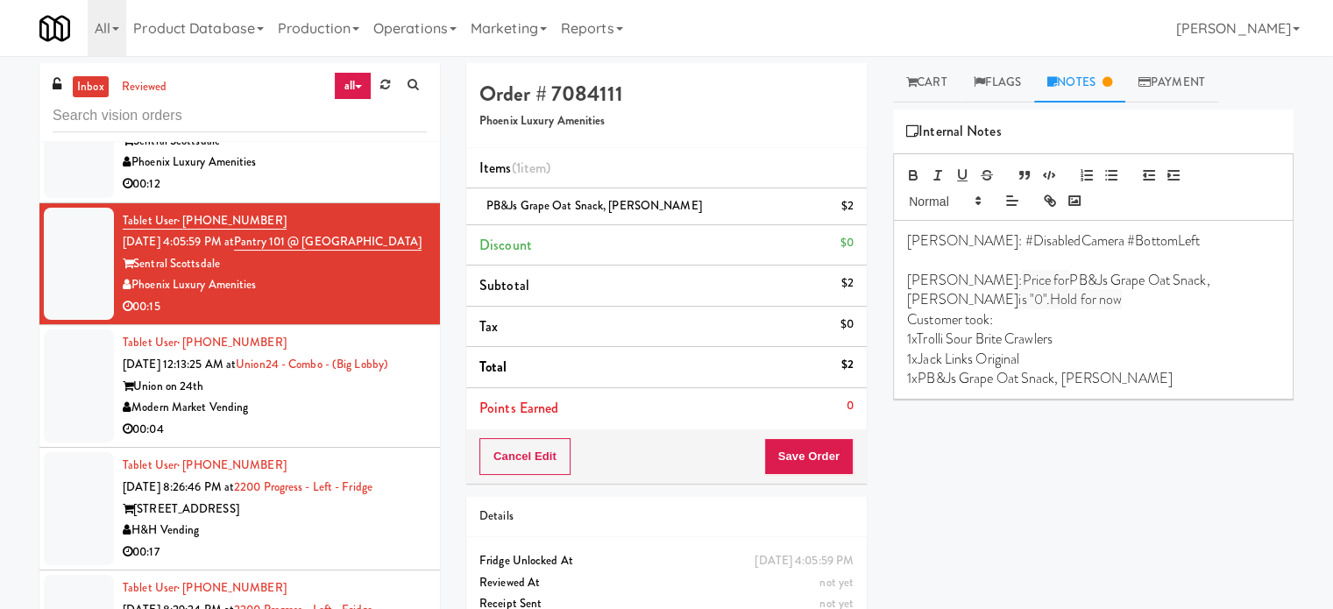
click at [363, 174] on div "Phoenix Luxury Amenities" at bounding box center [275, 163] width 304 height 22
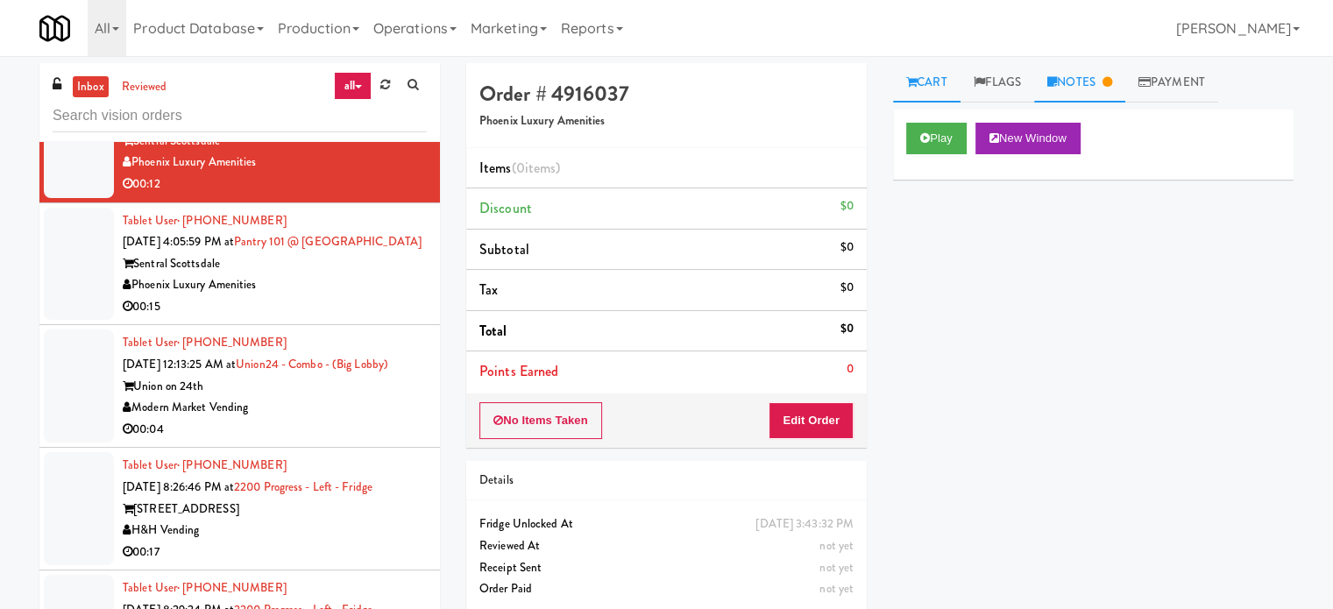
click at [1104, 75] on link "Notes" at bounding box center [1079, 82] width 91 height 39
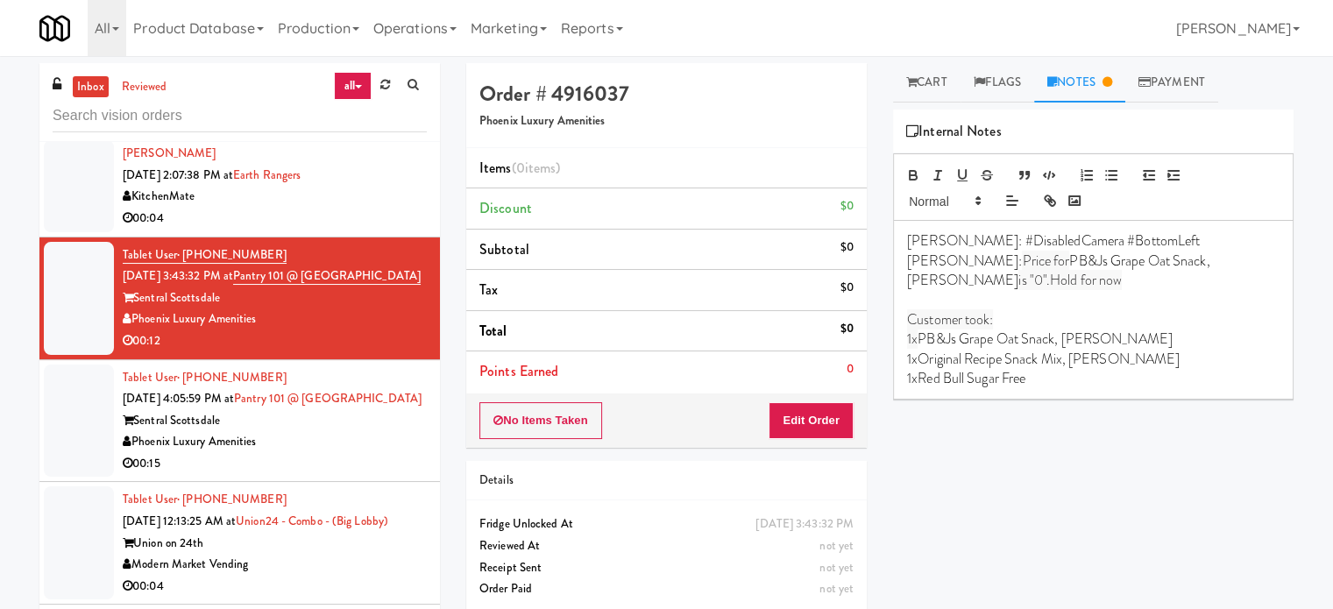
scroll to position [3959, 0]
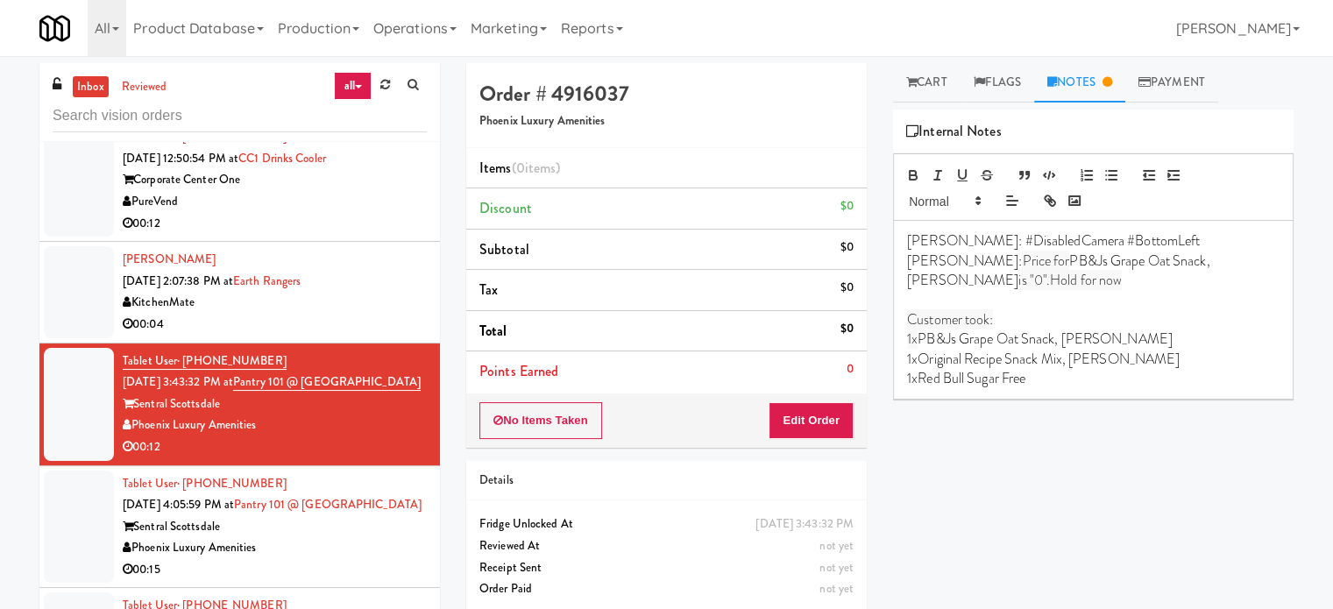
click at [394, 294] on div "KitchenMate" at bounding box center [275, 303] width 304 height 22
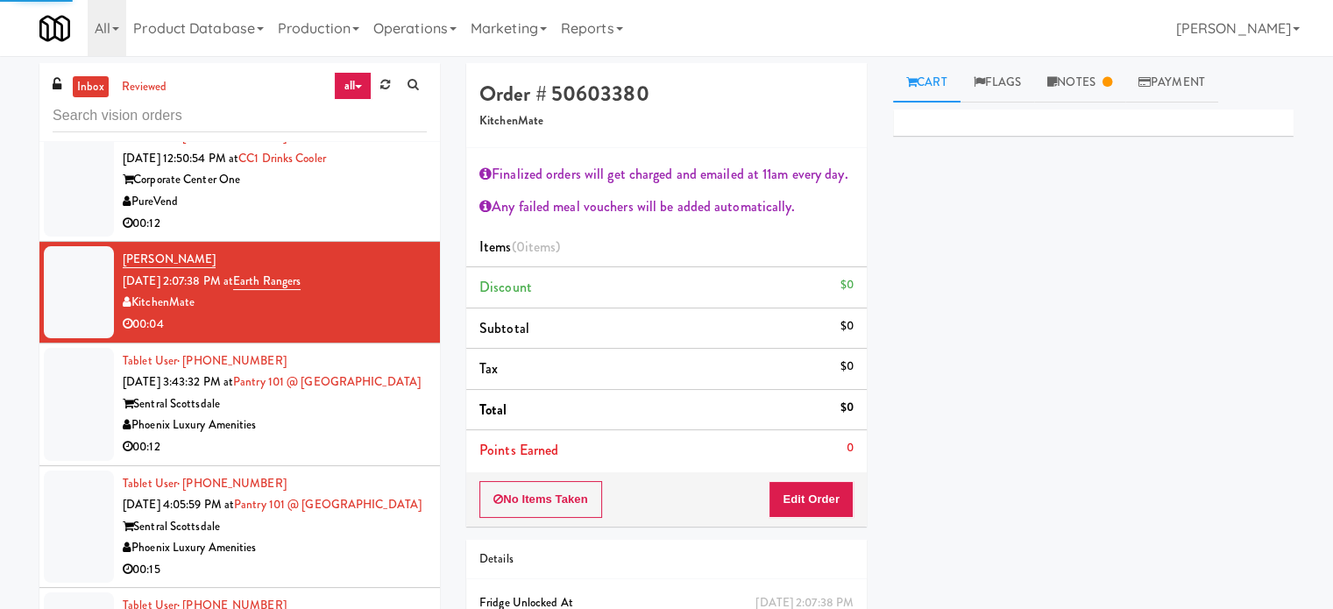
click at [382, 191] on div "PureVend" at bounding box center [275, 202] width 304 height 22
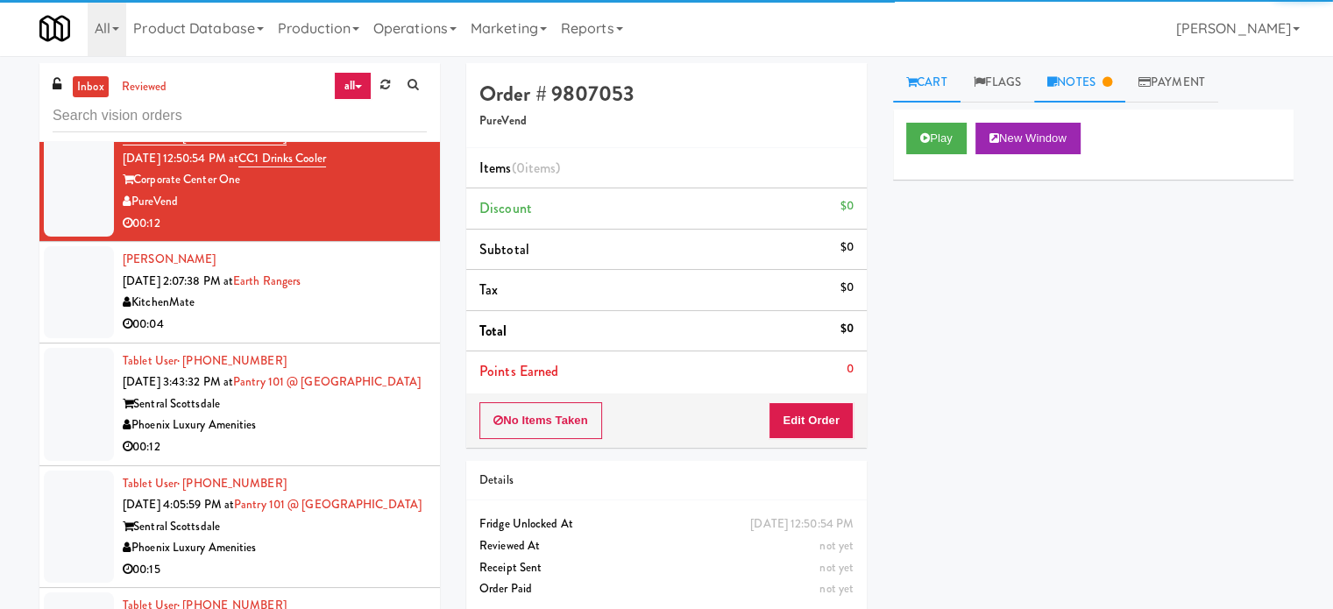
click at [1086, 88] on link "Notes" at bounding box center [1079, 82] width 91 height 39
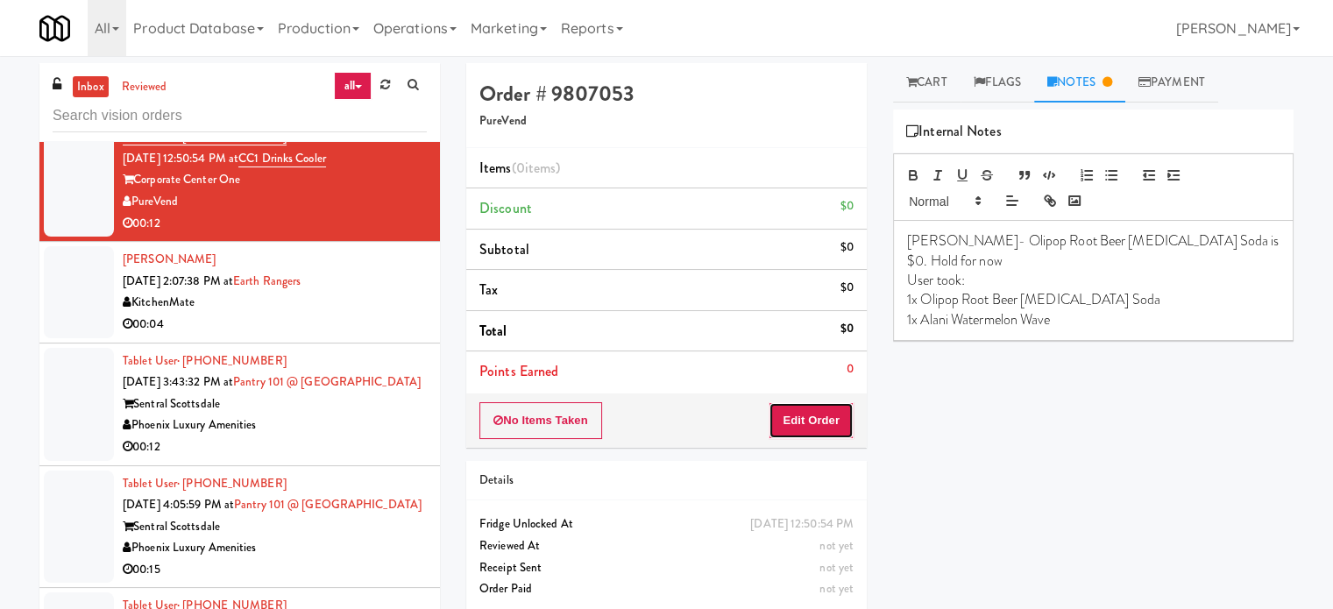
click at [822, 421] on button "Edit Order" at bounding box center [811, 420] width 85 height 37
click at [933, 83] on link "Cart" at bounding box center [926, 82] width 67 height 39
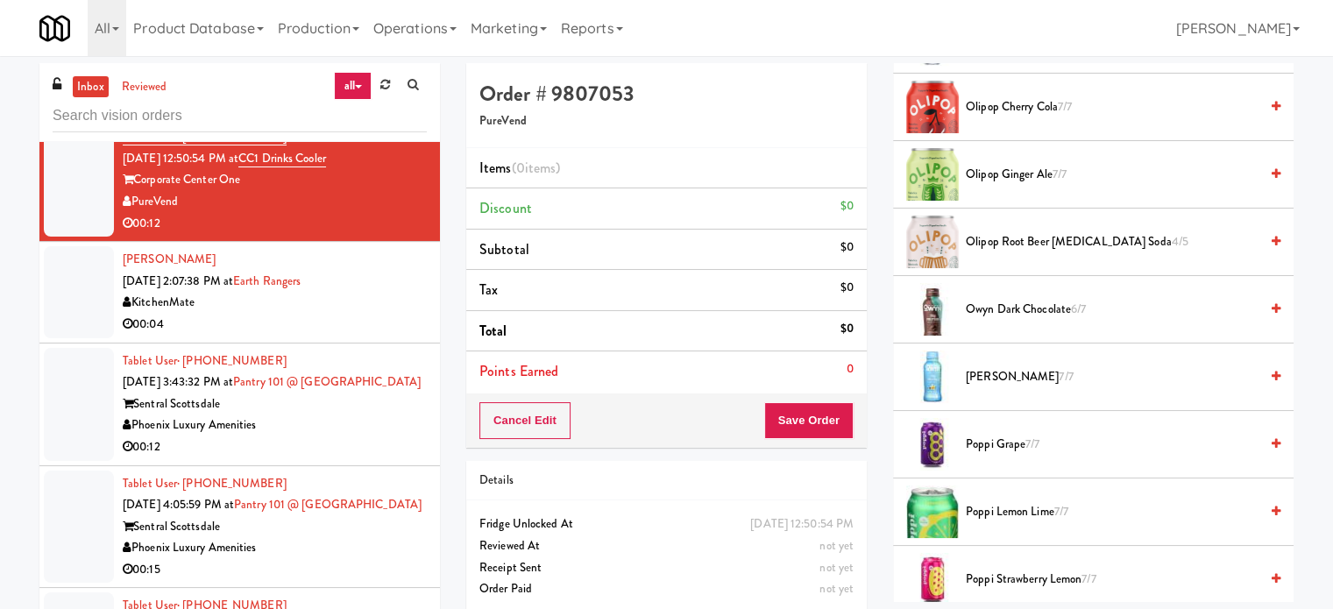
scroll to position [1761, 0]
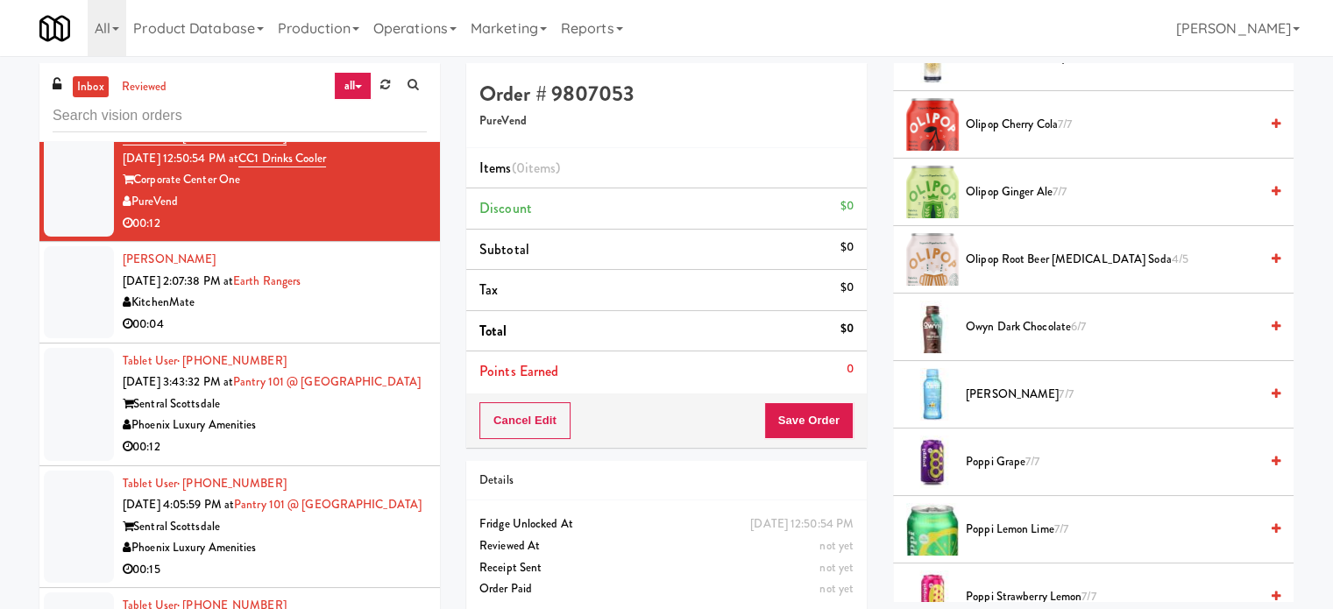
click at [1172, 254] on span "4/5" at bounding box center [1180, 259] width 17 height 17
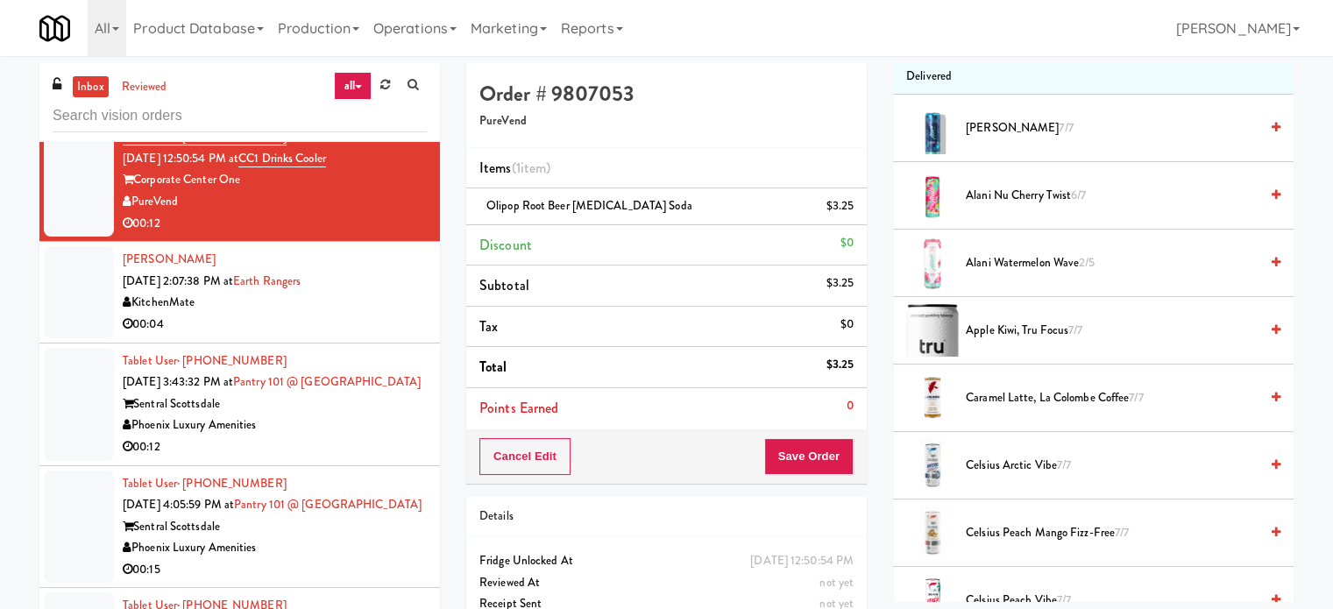
scroll to position [0, 0]
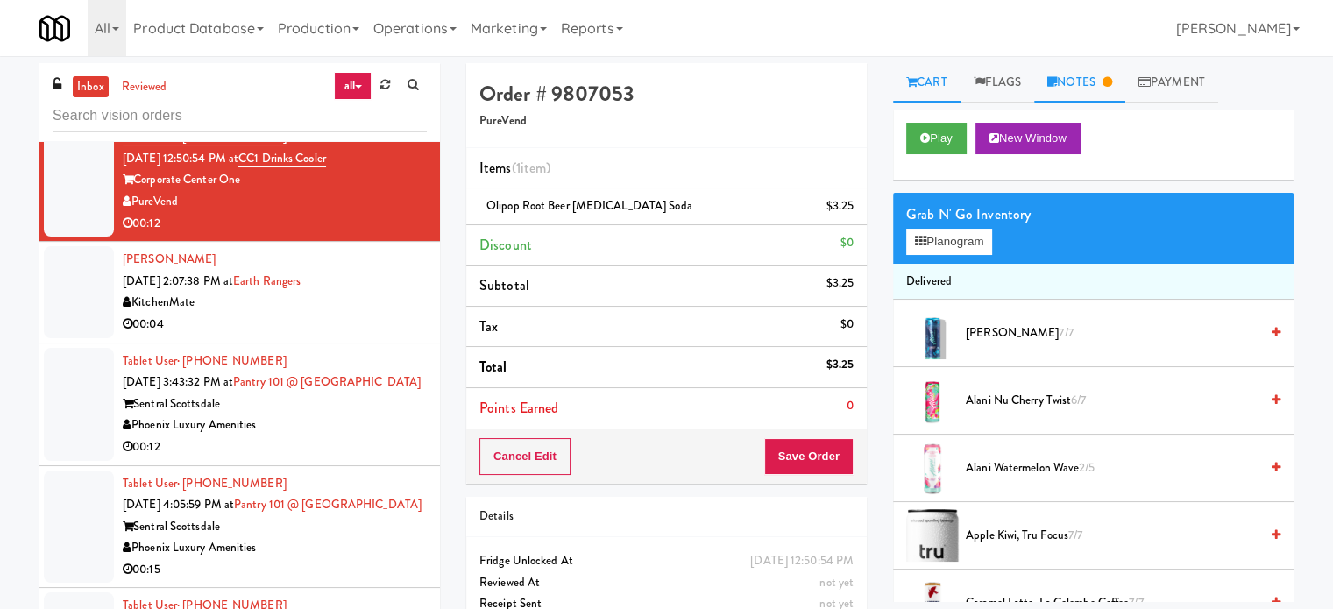
click at [1089, 83] on link "Notes" at bounding box center [1079, 82] width 91 height 39
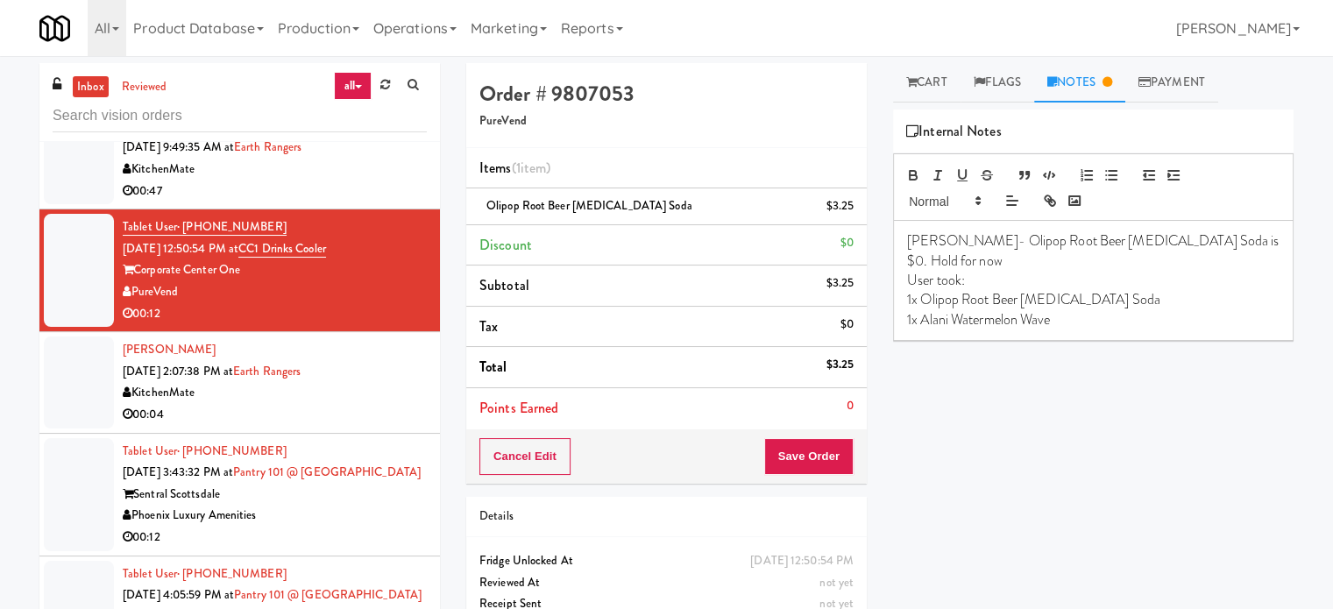
scroll to position [3802, 0]
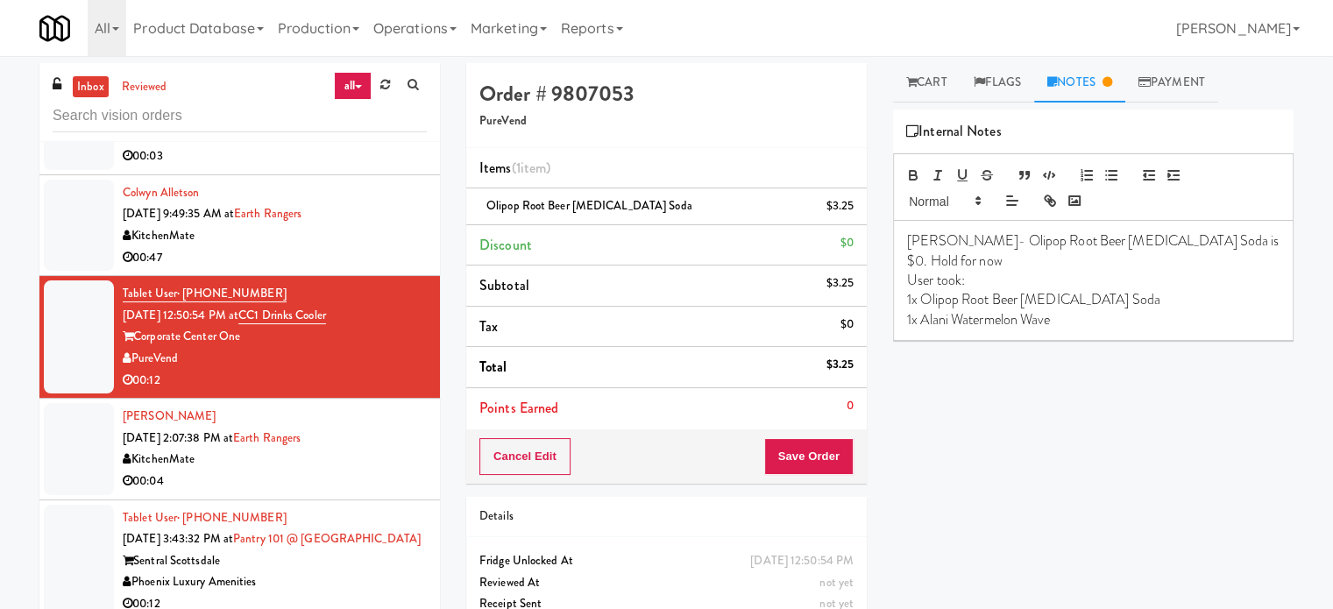
click at [374, 252] on div "00:47" at bounding box center [275, 258] width 304 height 22
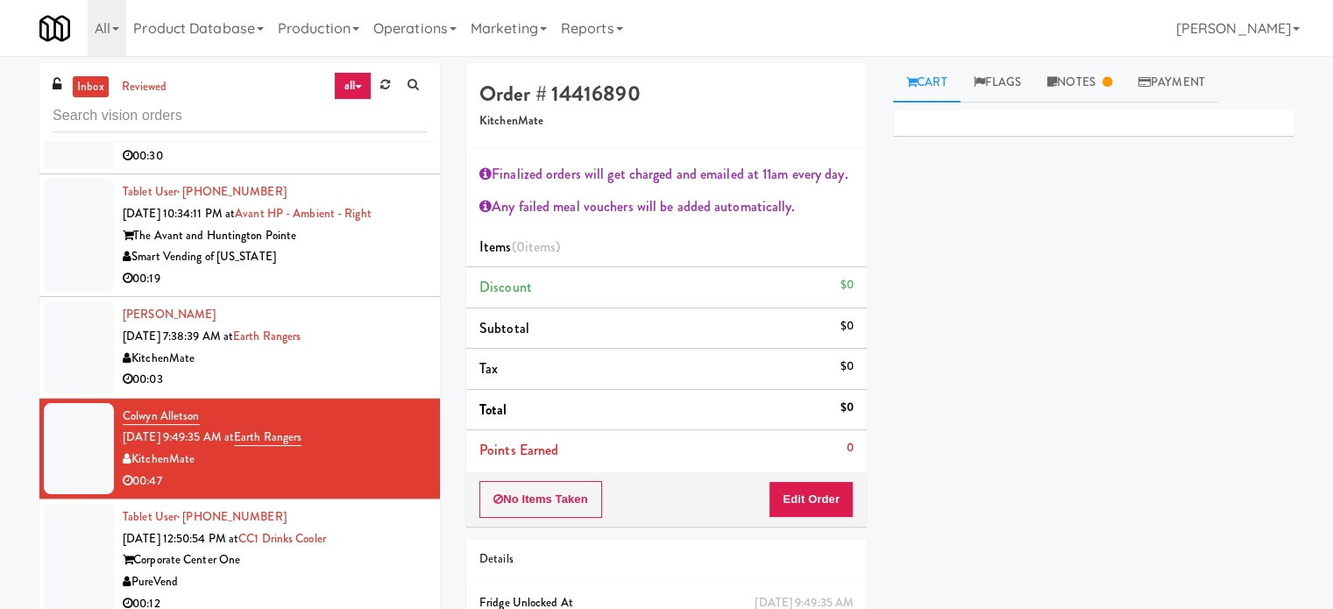
scroll to position [3538, 0]
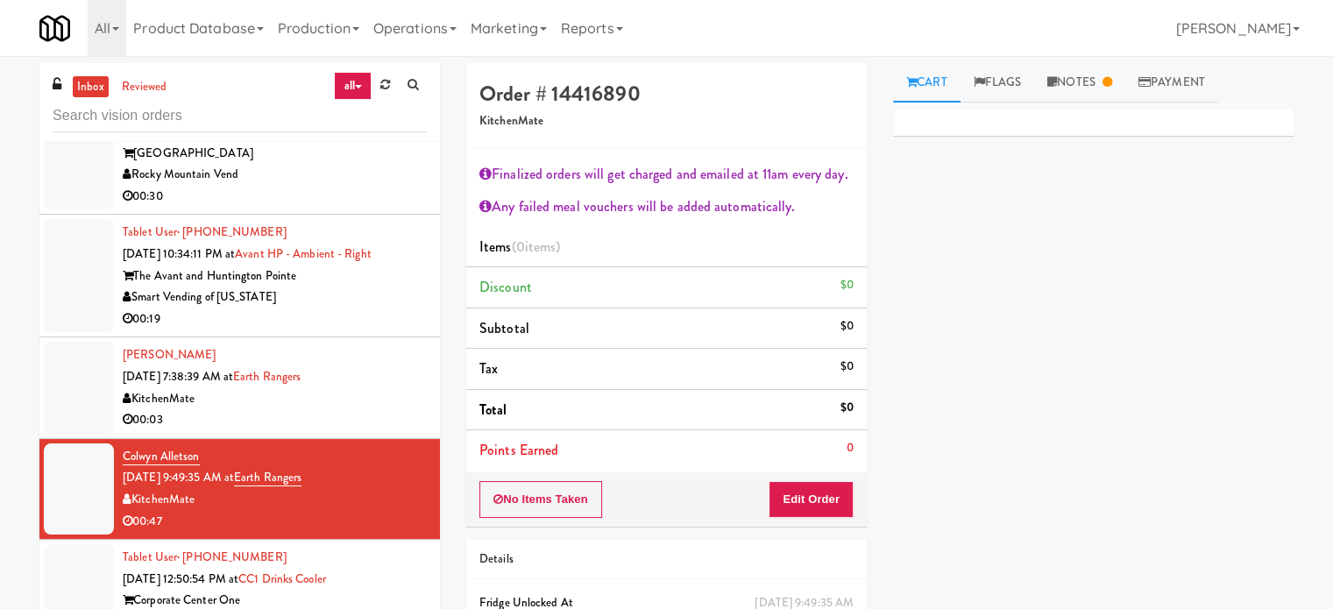
click at [413, 311] on div "00:19" at bounding box center [275, 320] width 304 height 22
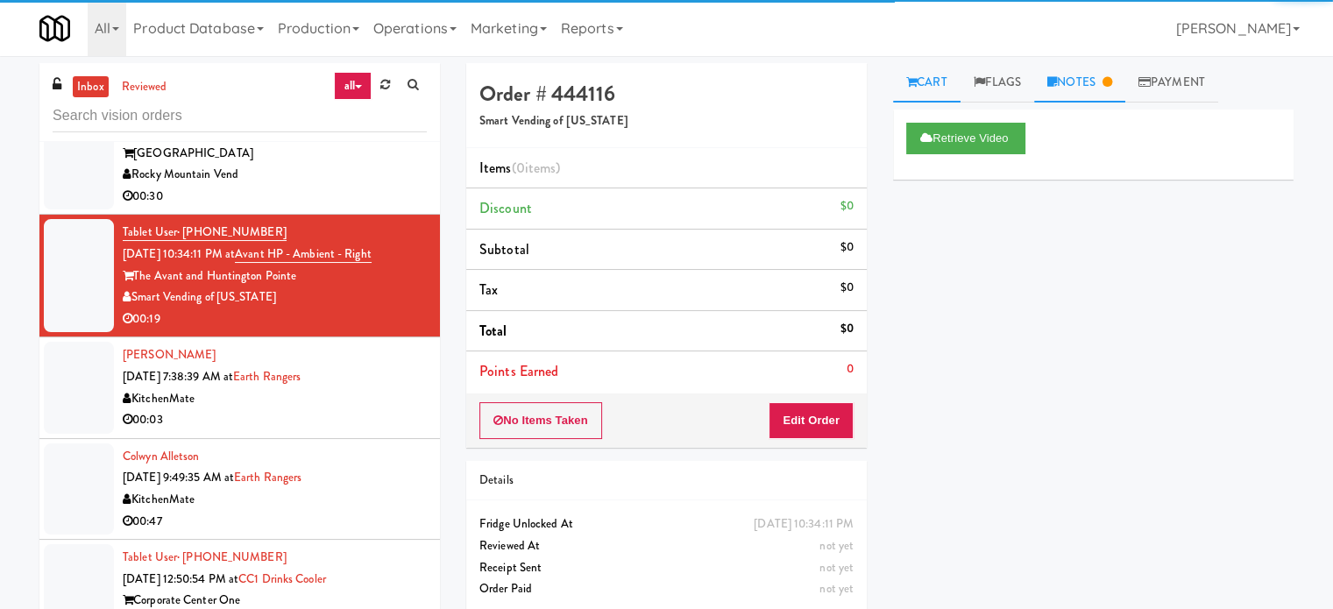
click at [1097, 82] on link "Notes" at bounding box center [1079, 82] width 91 height 39
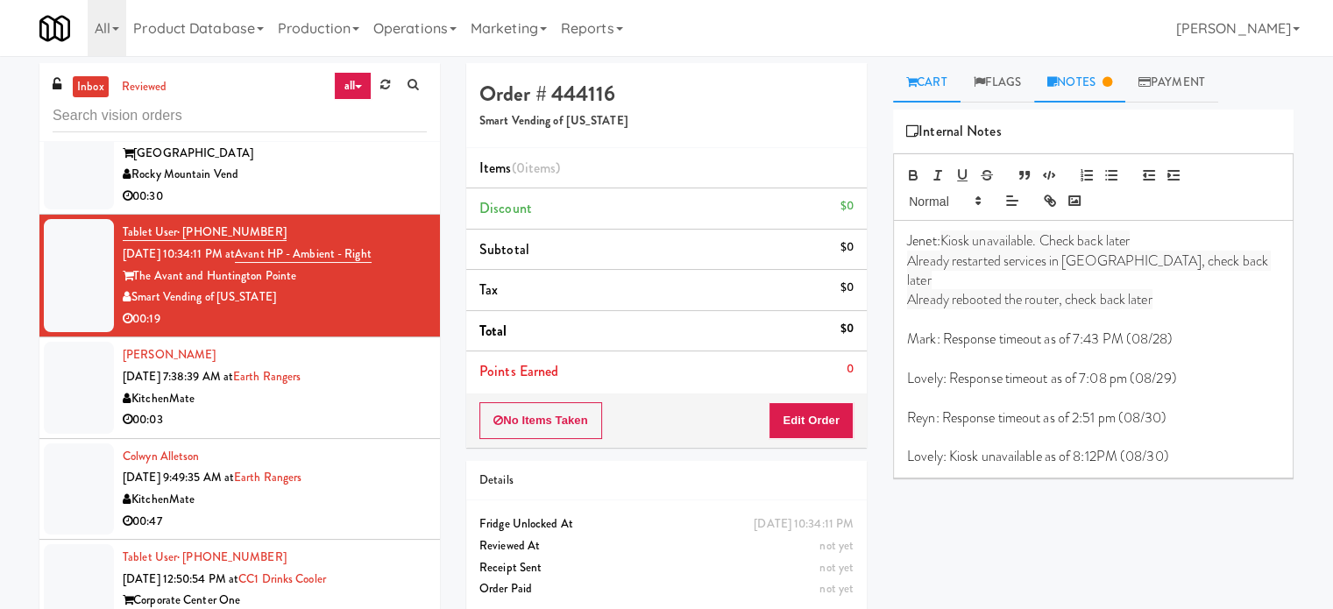
drag, startPoint x: 947, startPoint y: 80, endPoint x: 948, endPoint y: 94, distance: 14.1
click at [945, 81] on link "Cart" at bounding box center [926, 82] width 67 height 39
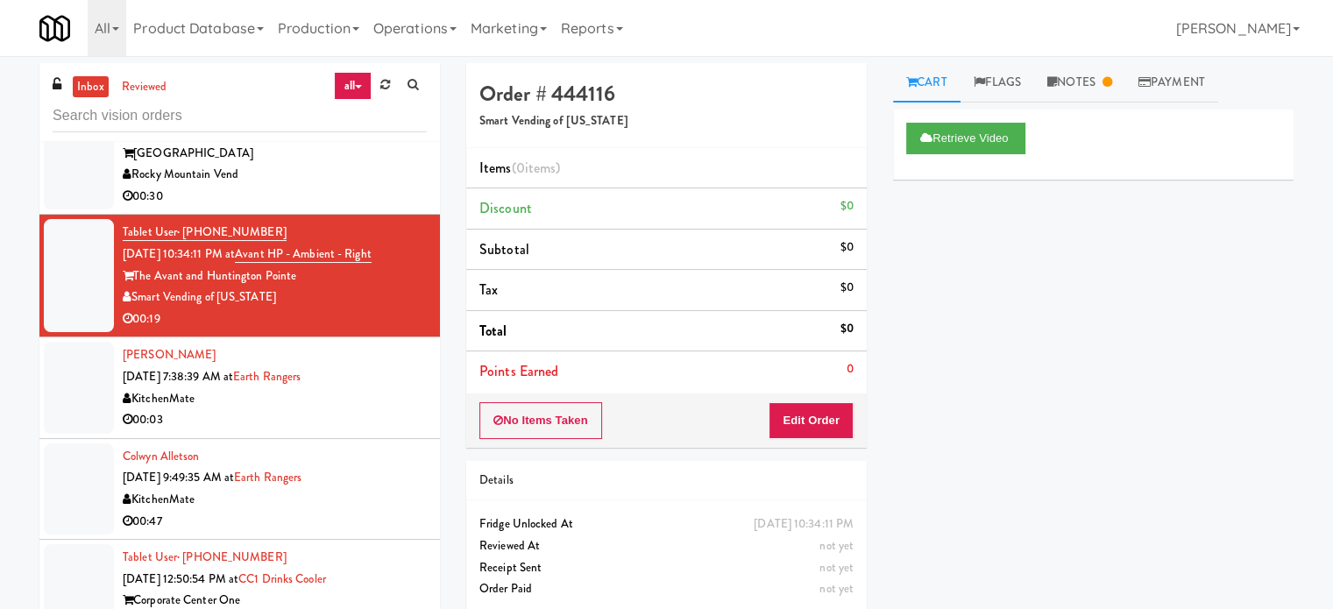
scroll to position [3356, 0]
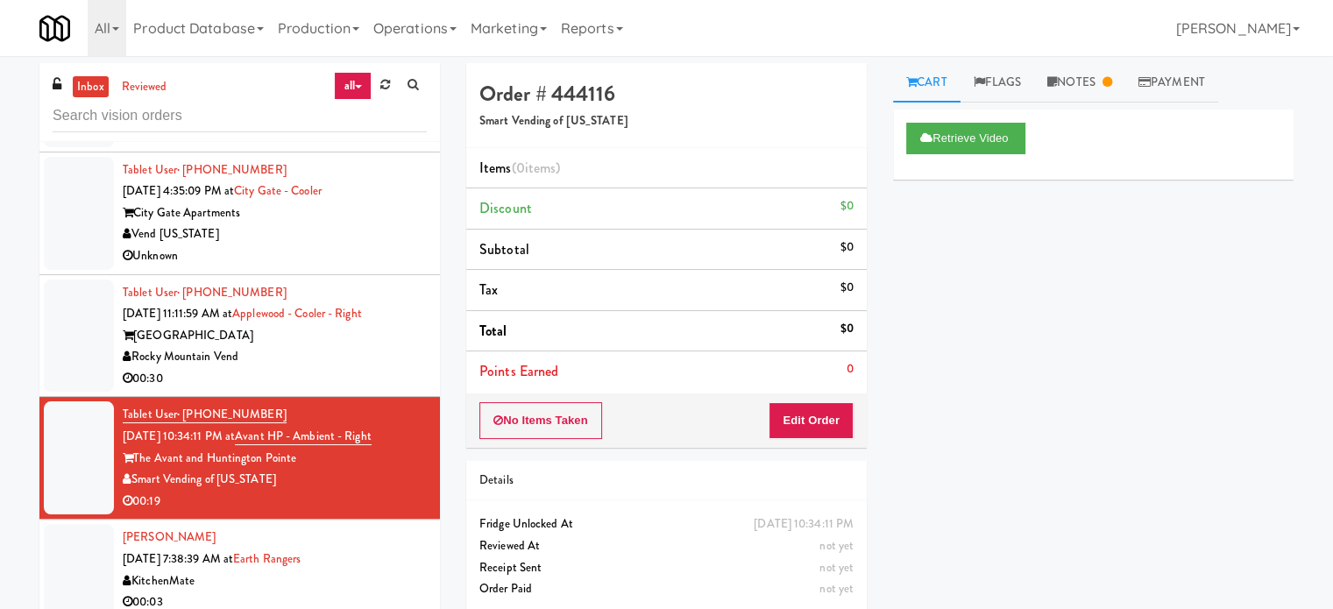
click at [376, 360] on div "Rocky Mountain Vend" at bounding box center [275, 357] width 304 height 22
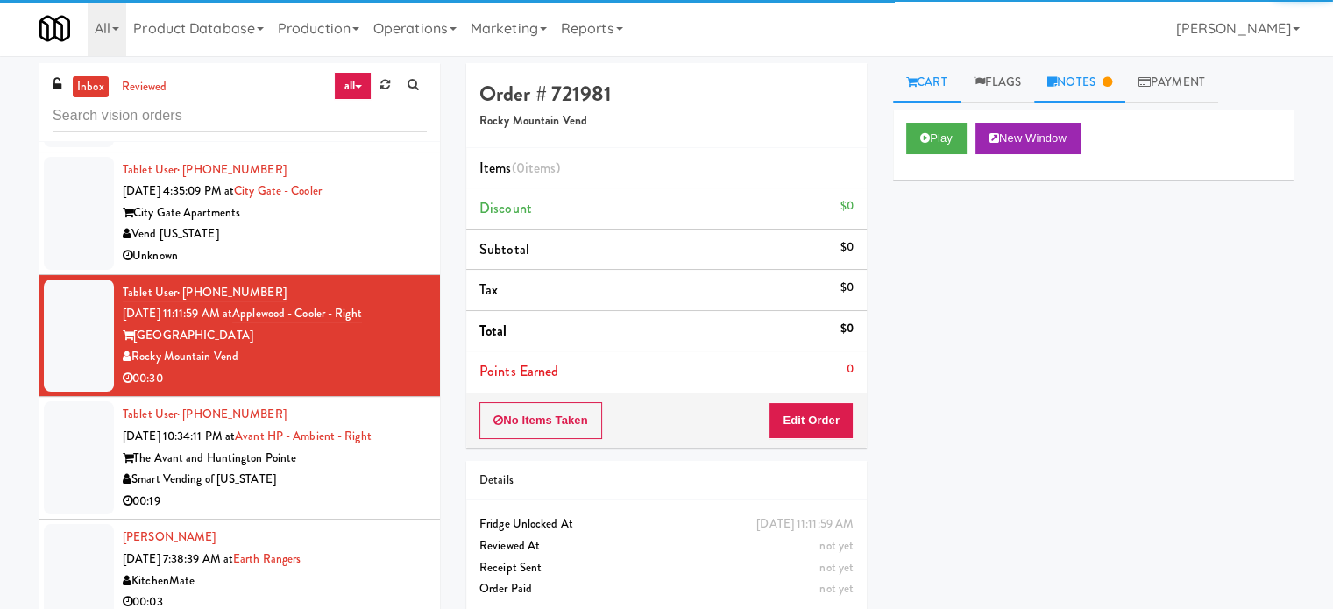
click at [1090, 80] on link "Notes" at bounding box center [1079, 82] width 91 height 39
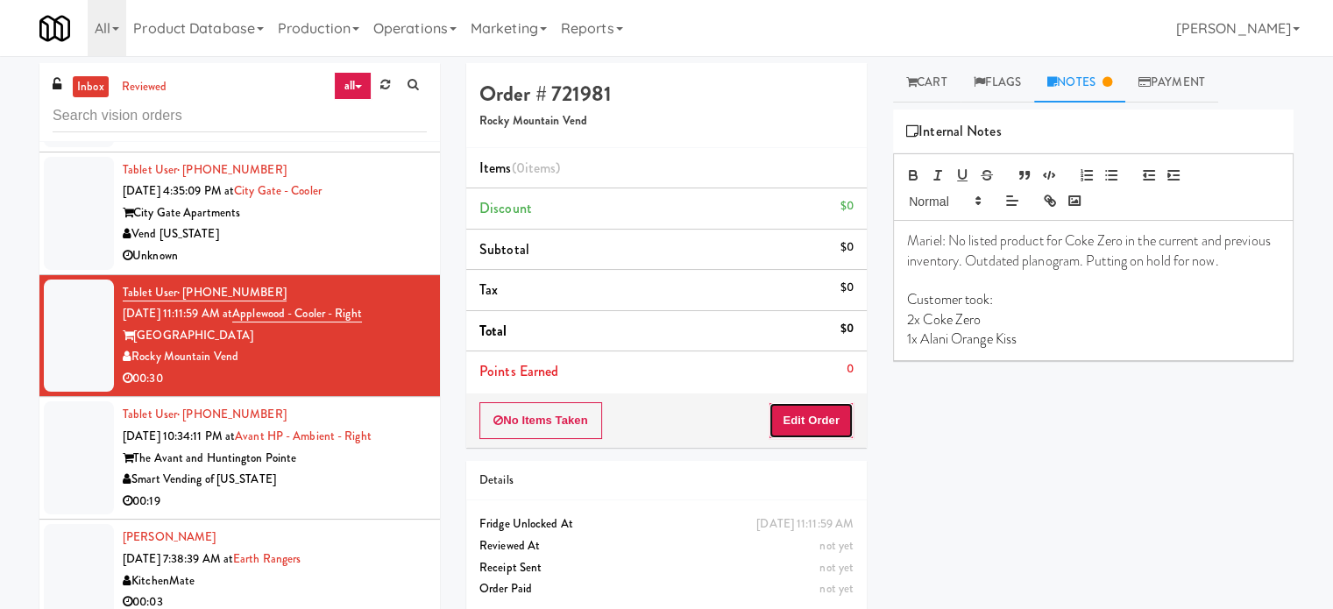
click at [815, 423] on button "Edit Order" at bounding box center [811, 420] width 85 height 37
click at [940, 82] on link "Cart" at bounding box center [926, 82] width 67 height 39
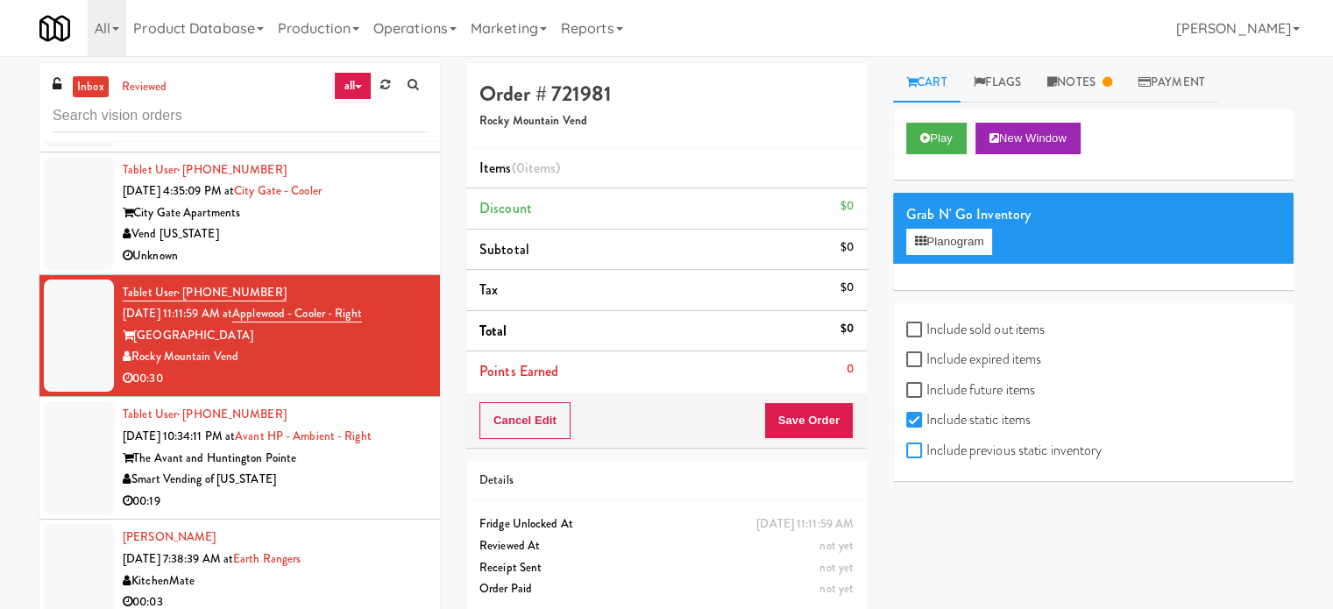
click at [913, 448] on input "Include previous static inventory" at bounding box center [916, 451] width 20 height 14
checkbox input "true"
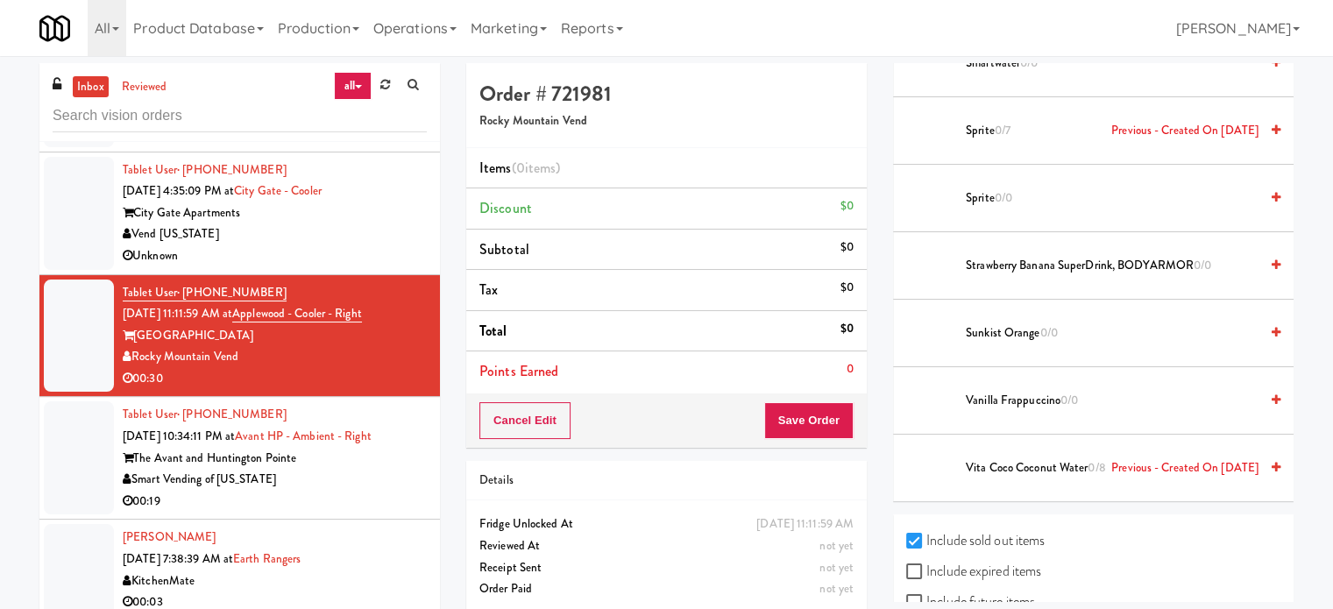
scroll to position [4106, 0]
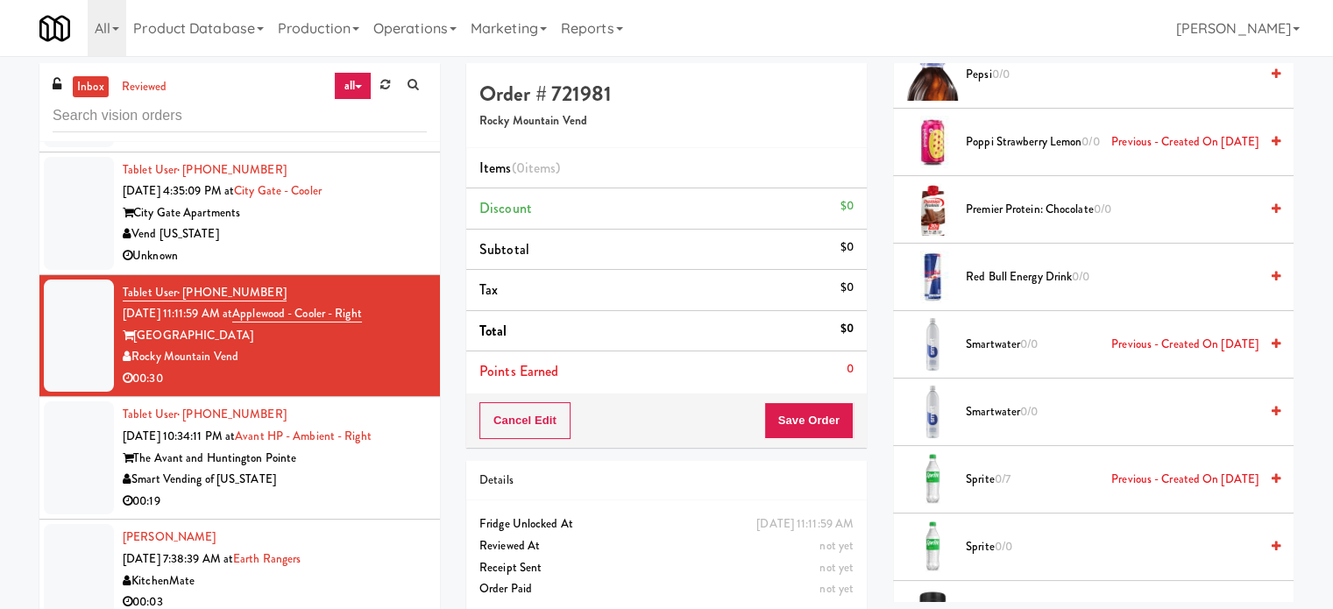
click at [368, 228] on div "Vend [US_STATE]" at bounding box center [275, 235] width 304 height 22
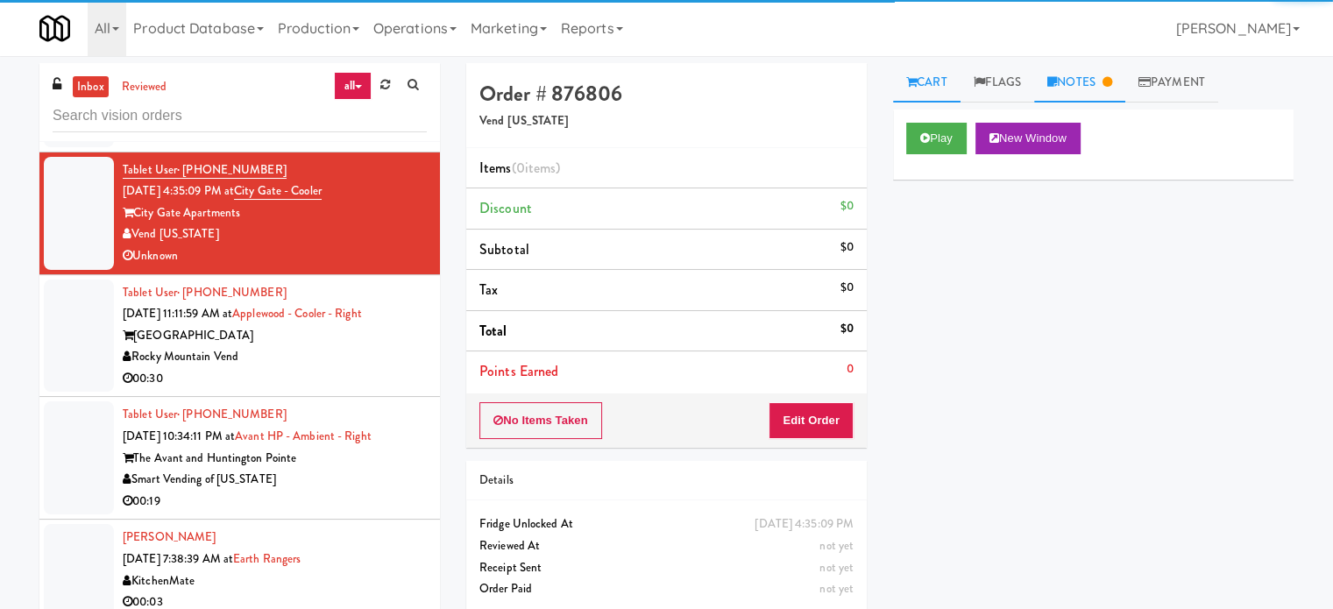
click at [1073, 82] on link "Notes" at bounding box center [1079, 82] width 91 height 39
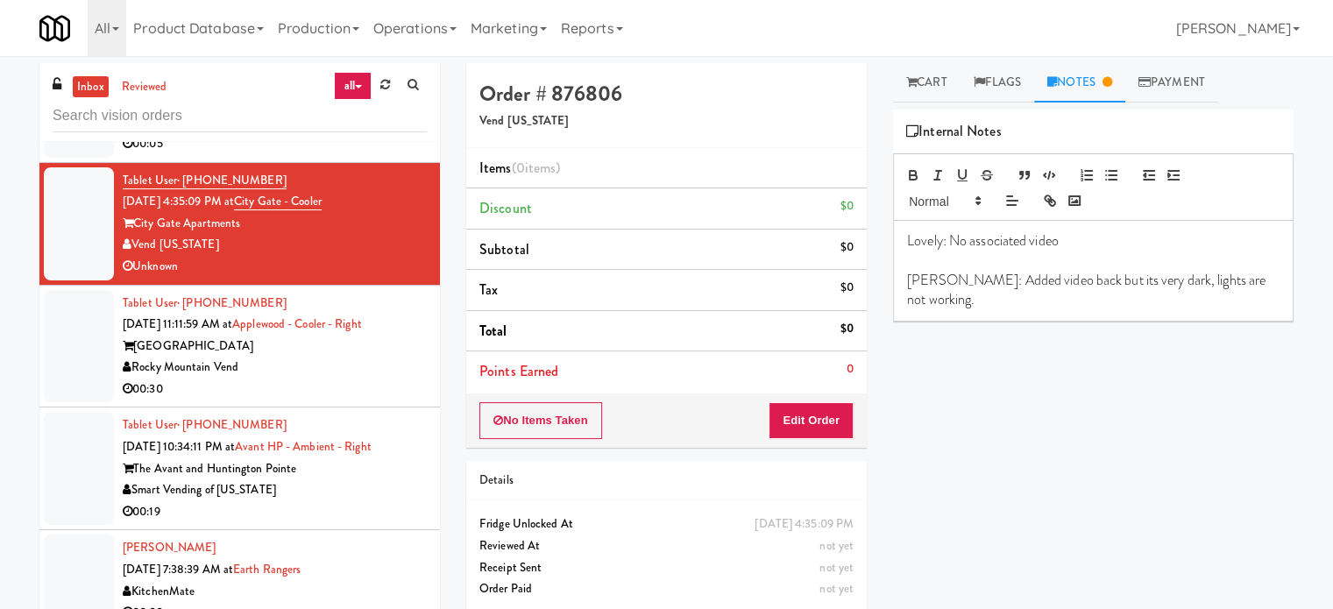
scroll to position [3305, 0]
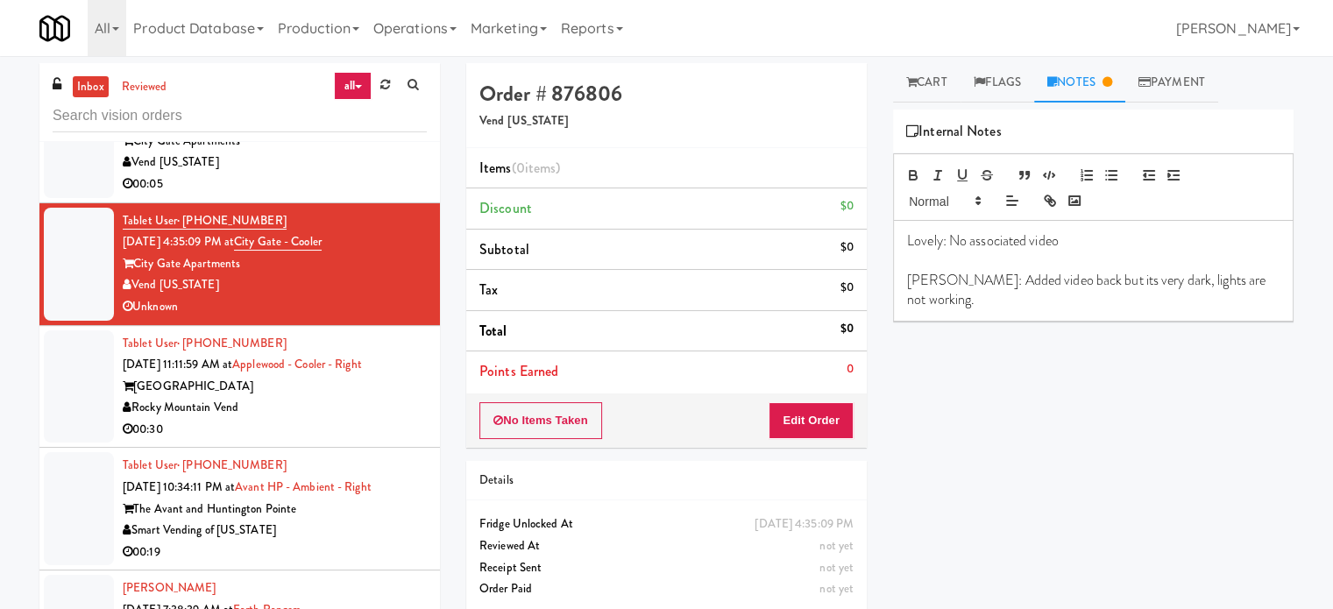
click at [934, 96] on link "Cart" at bounding box center [926, 82] width 67 height 39
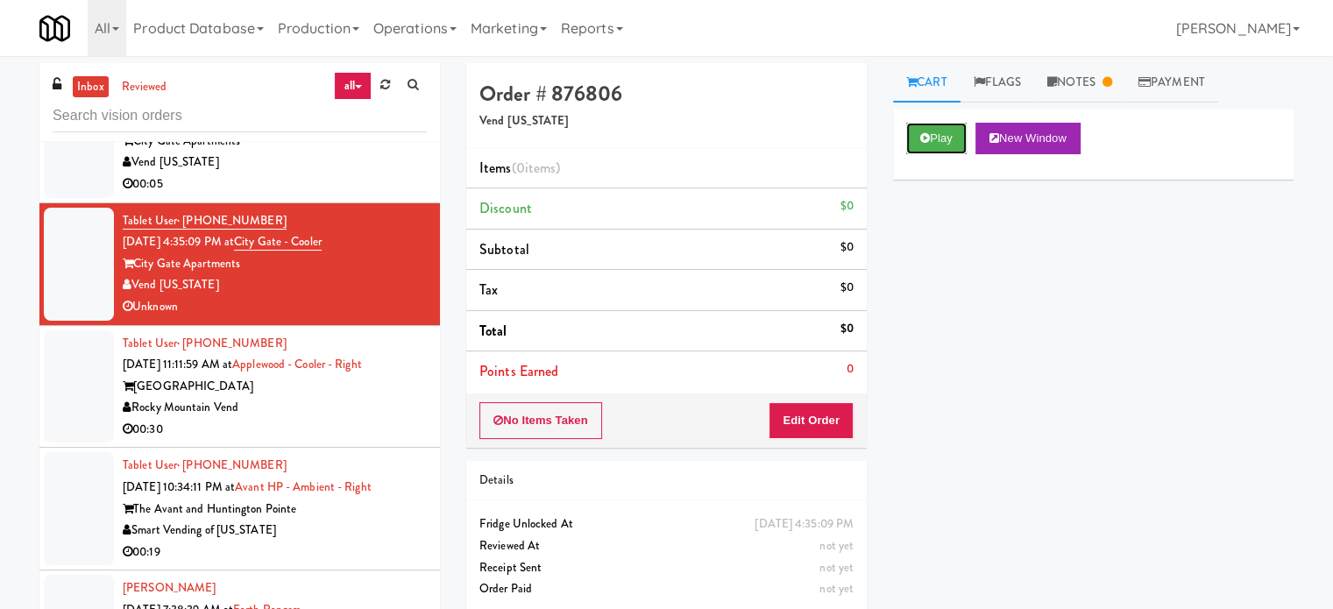
drag, startPoint x: 934, startPoint y: 146, endPoint x: 689, endPoint y: 247, distance: 264.5
click at [934, 151] on button "Play" at bounding box center [936, 139] width 60 height 32
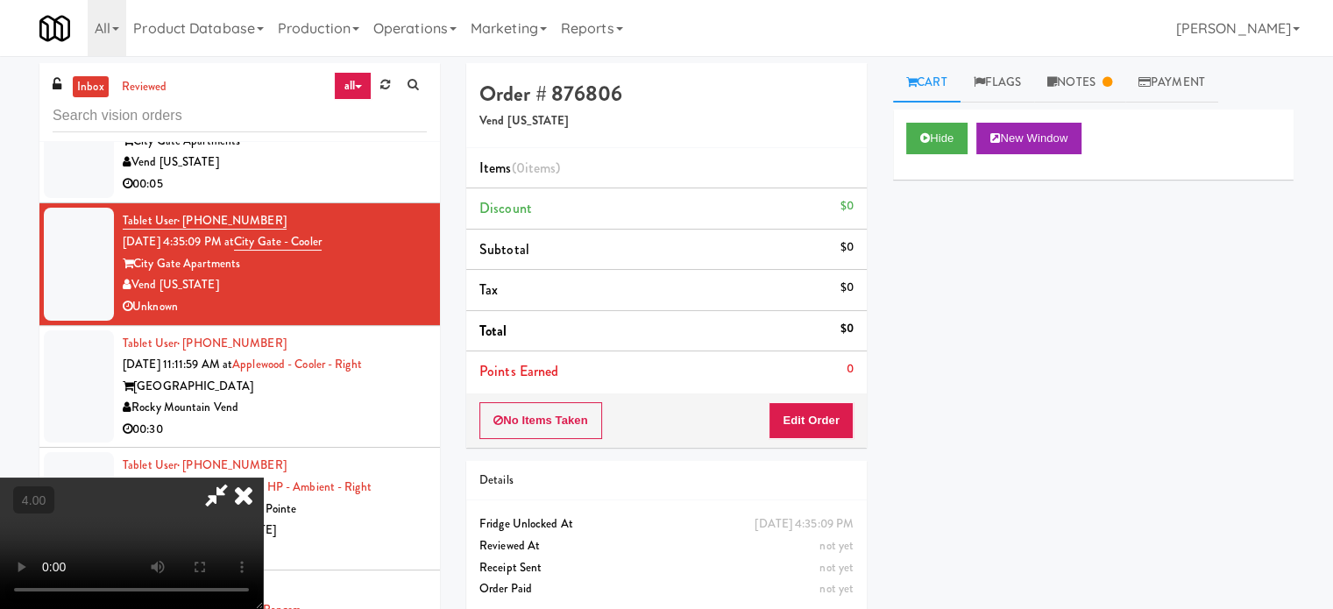
click at [263, 478] on video at bounding box center [131, 543] width 263 height 131
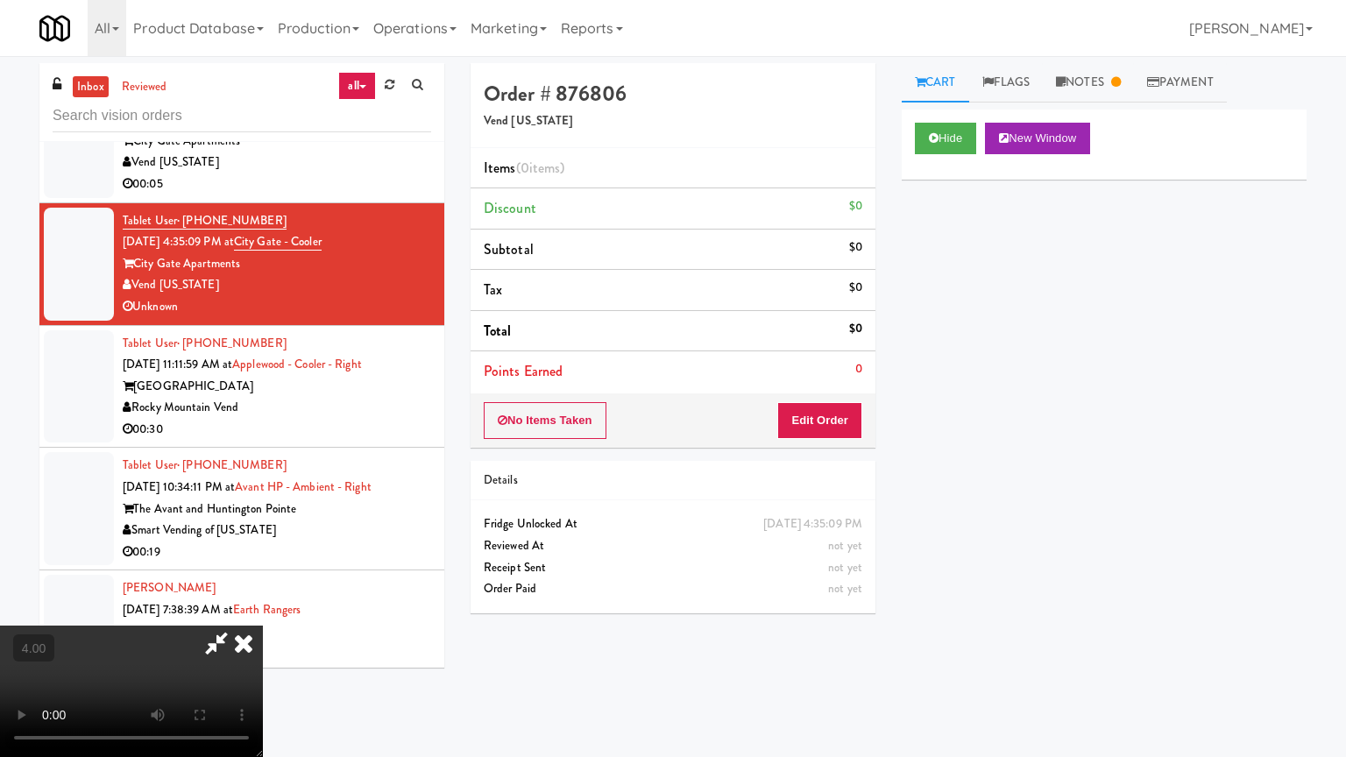
click at [263, 608] on video at bounding box center [131, 691] width 263 height 131
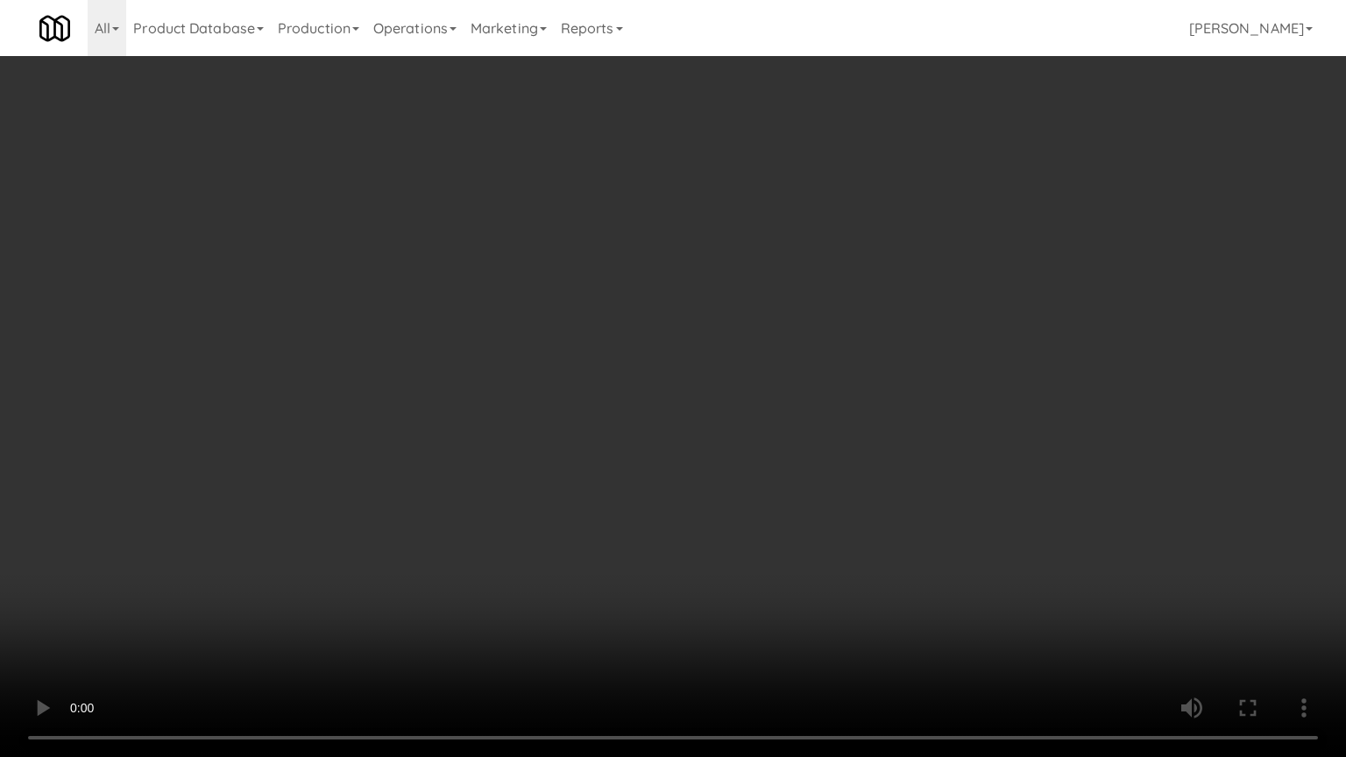
click at [846, 273] on video at bounding box center [673, 378] width 1346 height 757
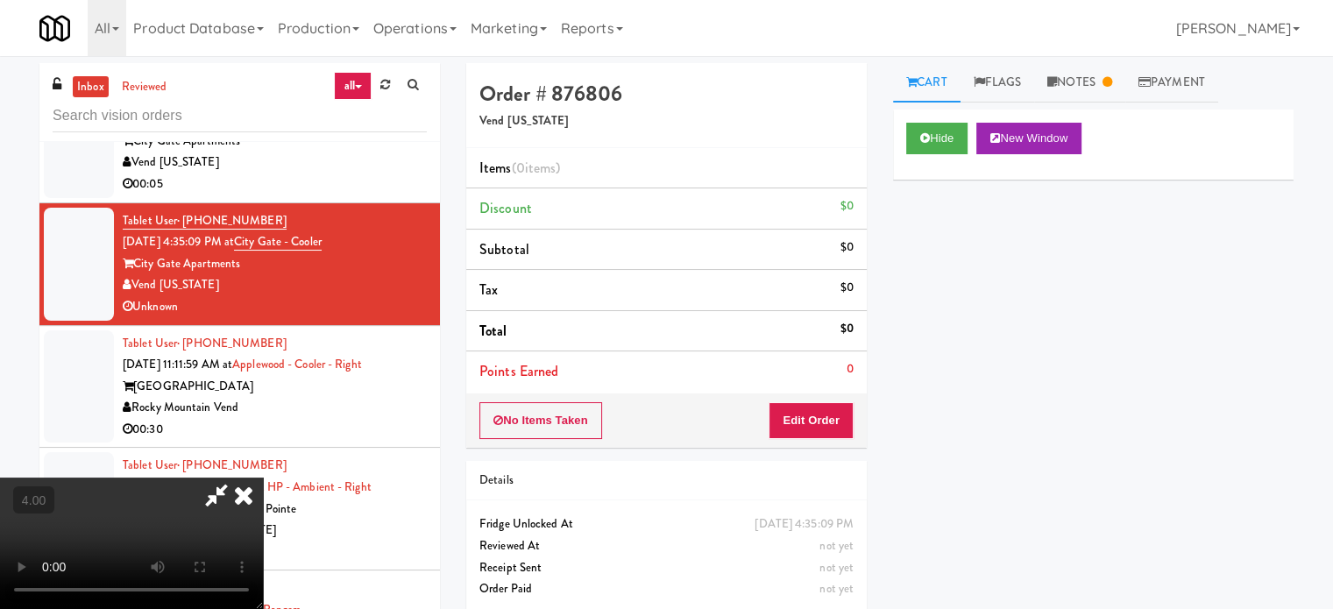
click at [263, 478] on icon at bounding box center [243, 495] width 39 height 35
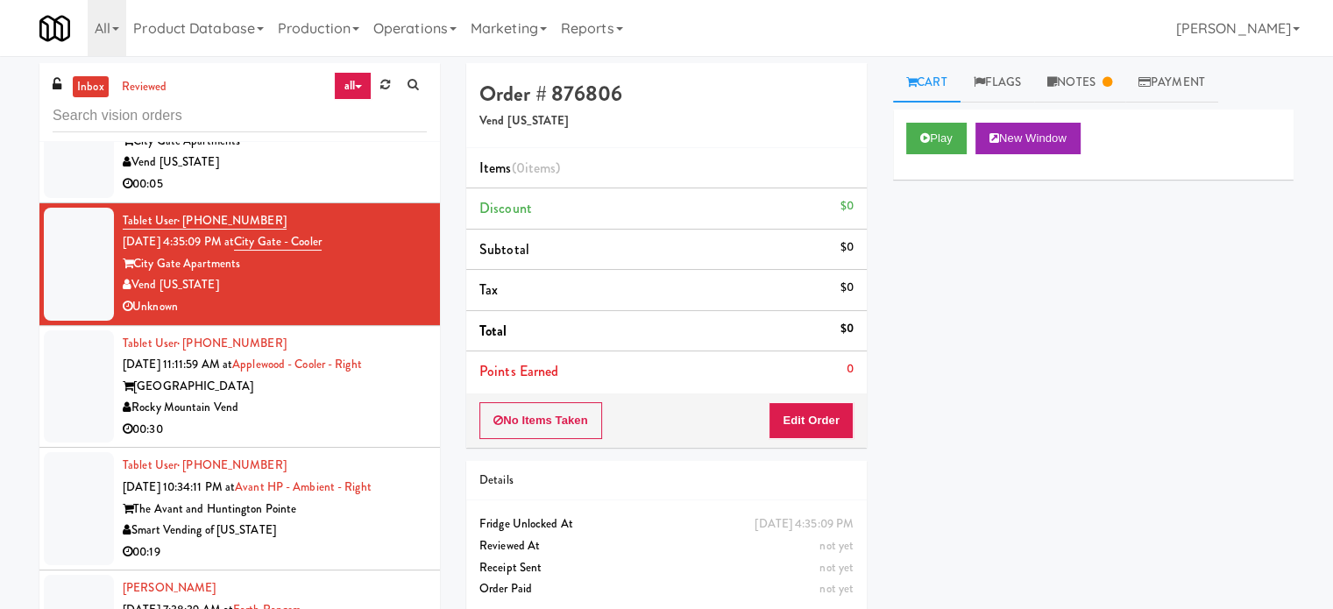
click at [382, 419] on div "00:30" at bounding box center [275, 430] width 304 height 22
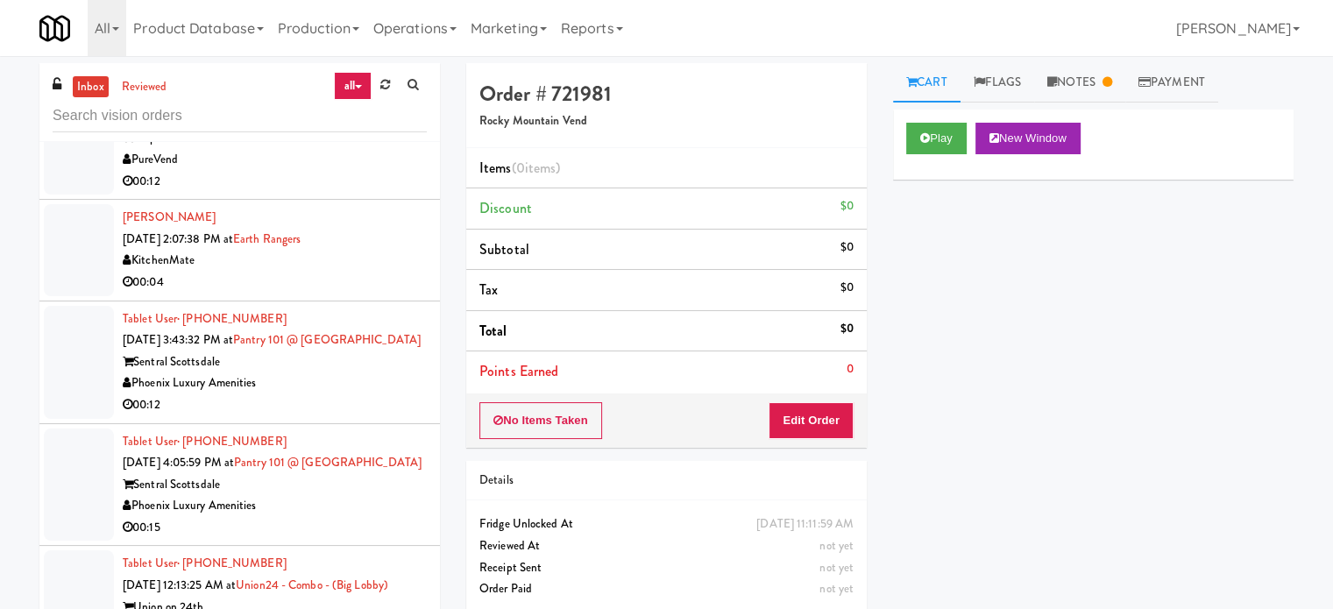
scroll to position [4181, 0]
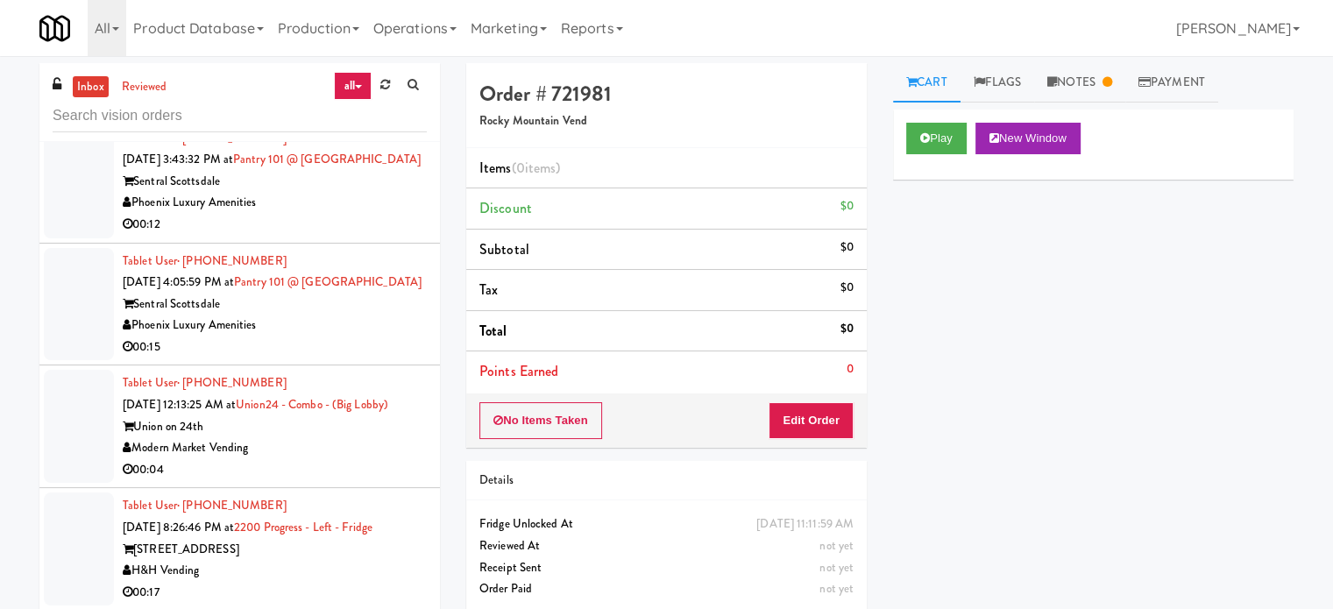
click at [354, 359] on div "00:15" at bounding box center [275, 348] width 304 height 22
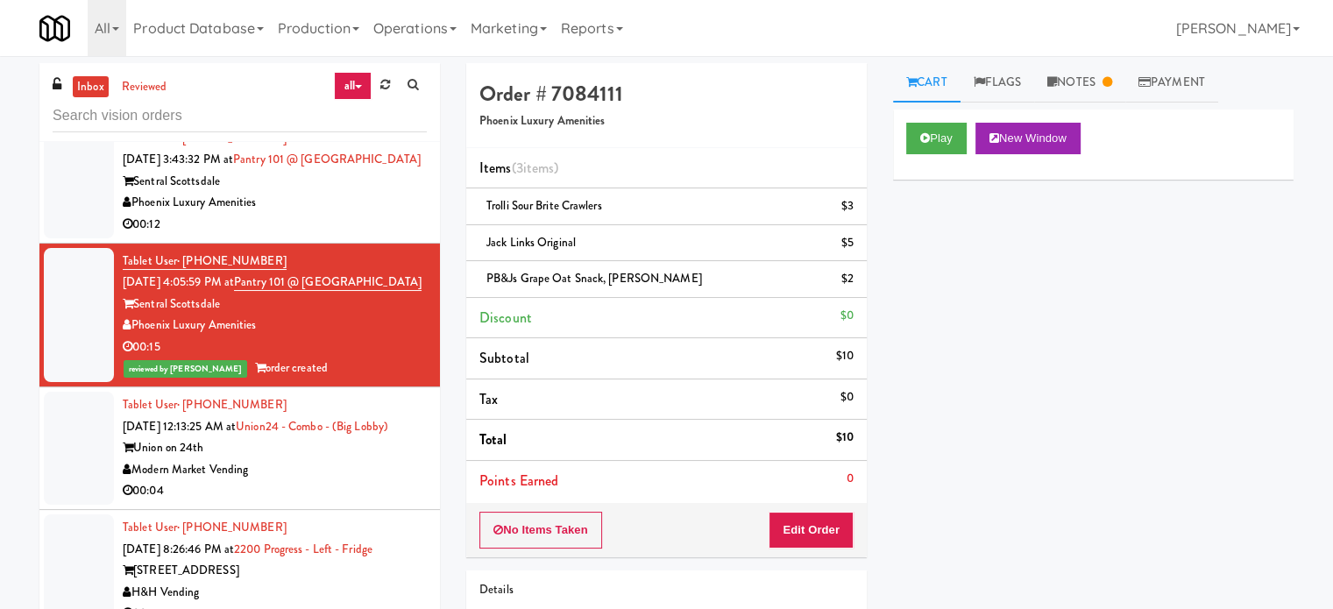
click at [387, 193] on div "Sentral Scottsdale" at bounding box center [275, 182] width 304 height 22
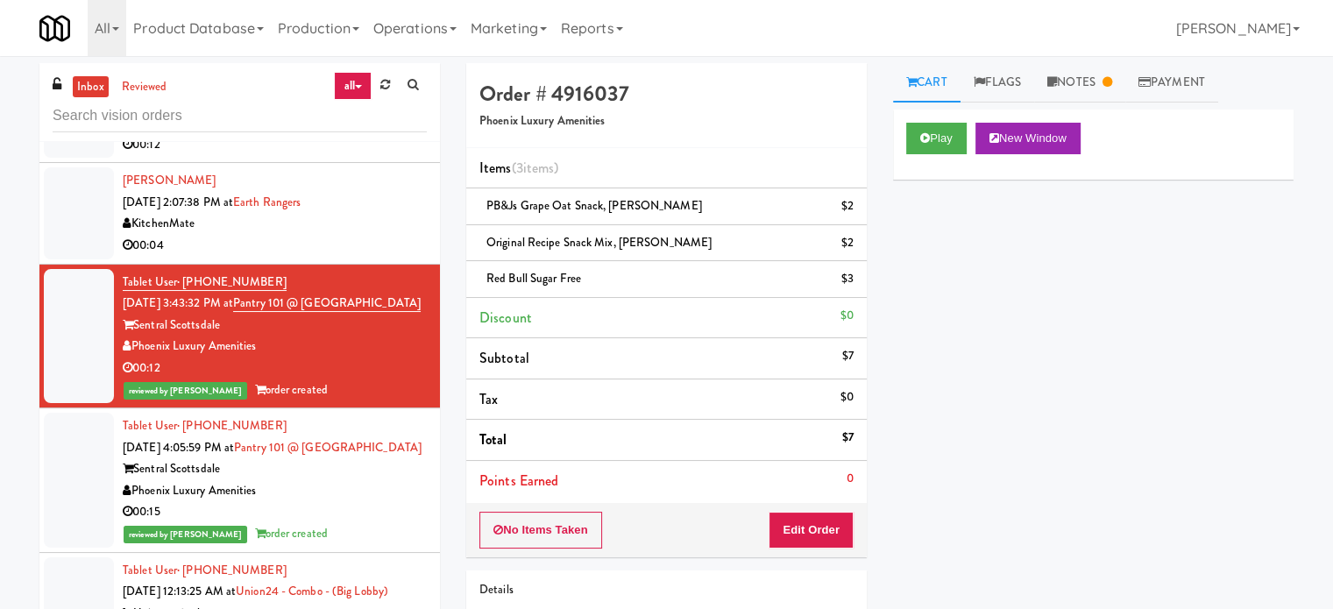
scroll to position [3917, 0]
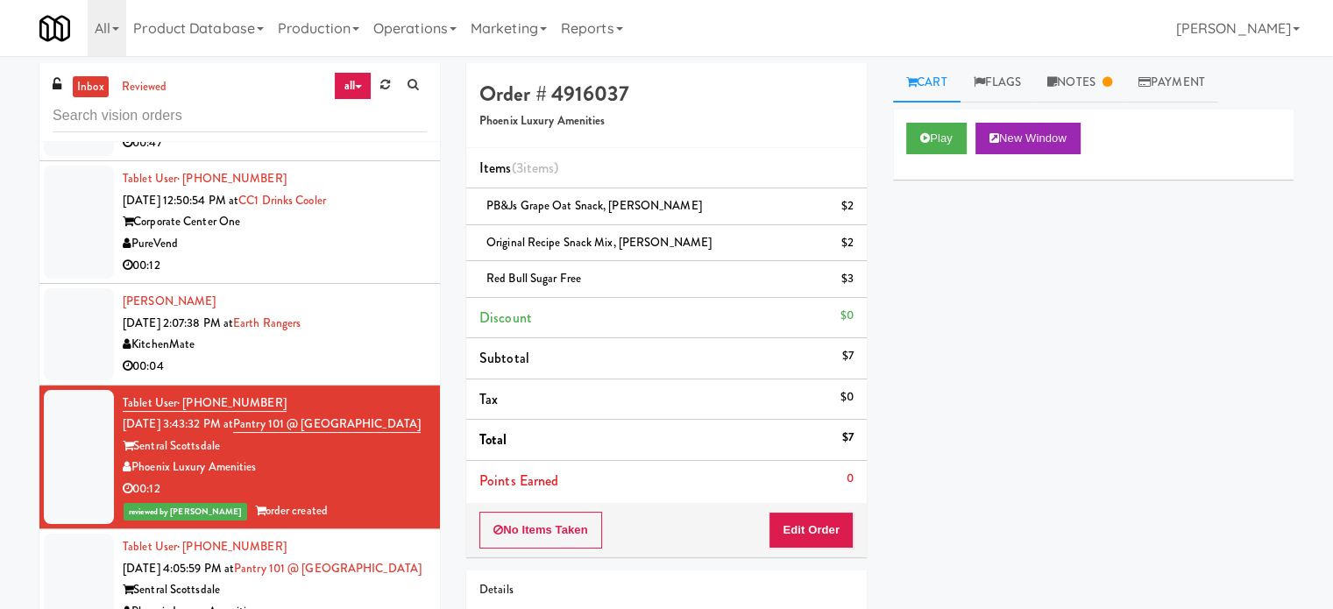
click at [388, 238] on div "PureVend" at bounding box center [275, 244] width 304 height 22
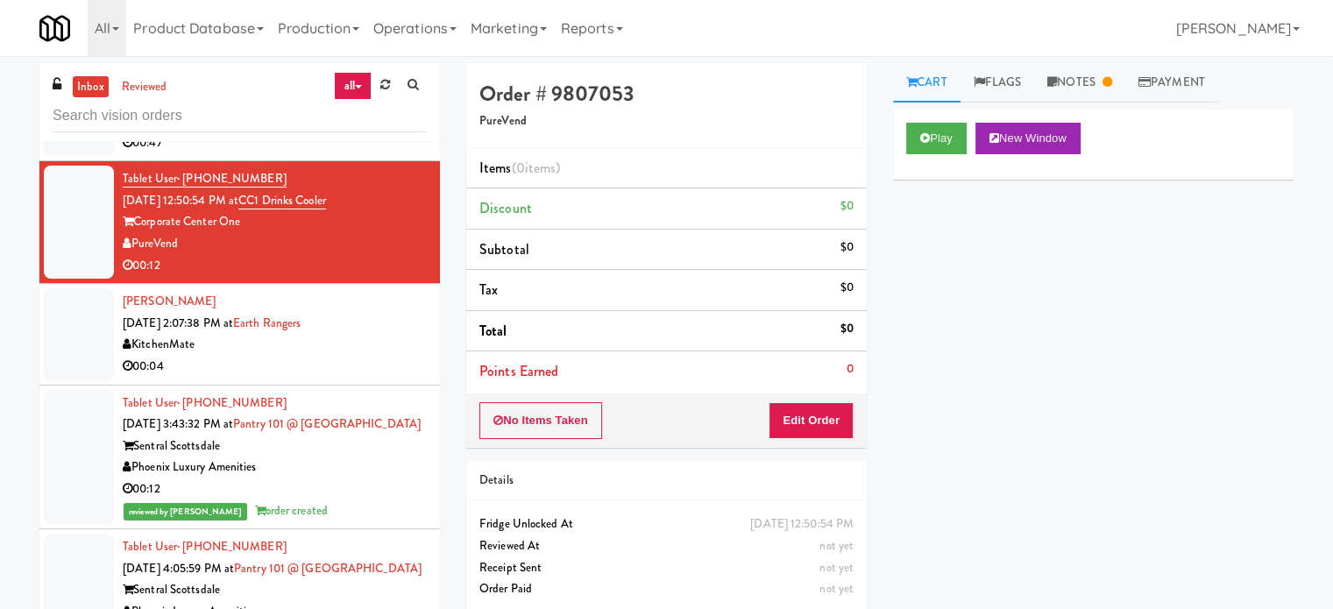
click at [352, 320] on div "Gurleen Dhindsa Aug 29, 2025 2:07:38 PM at Earth Rangers KitchenMate 00:04" at bounding box center [275, 334] width 304 height 86
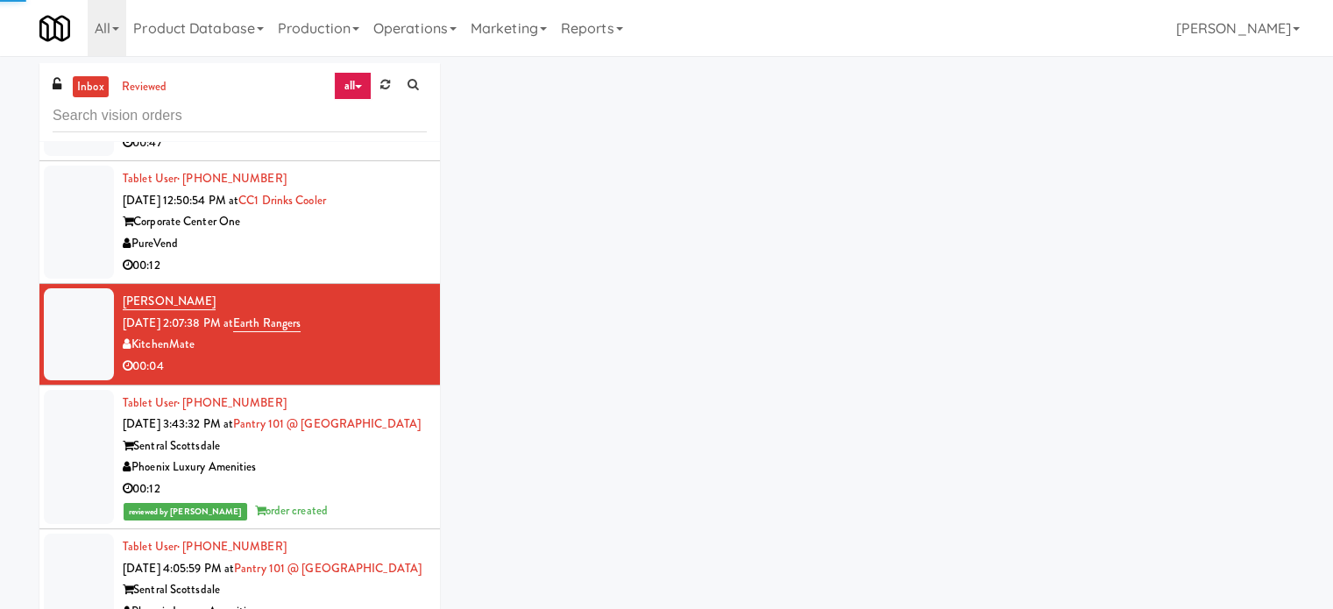
click at [366, 245] on div "PureVend" at bounding box center [275, 244] width 304 height 22
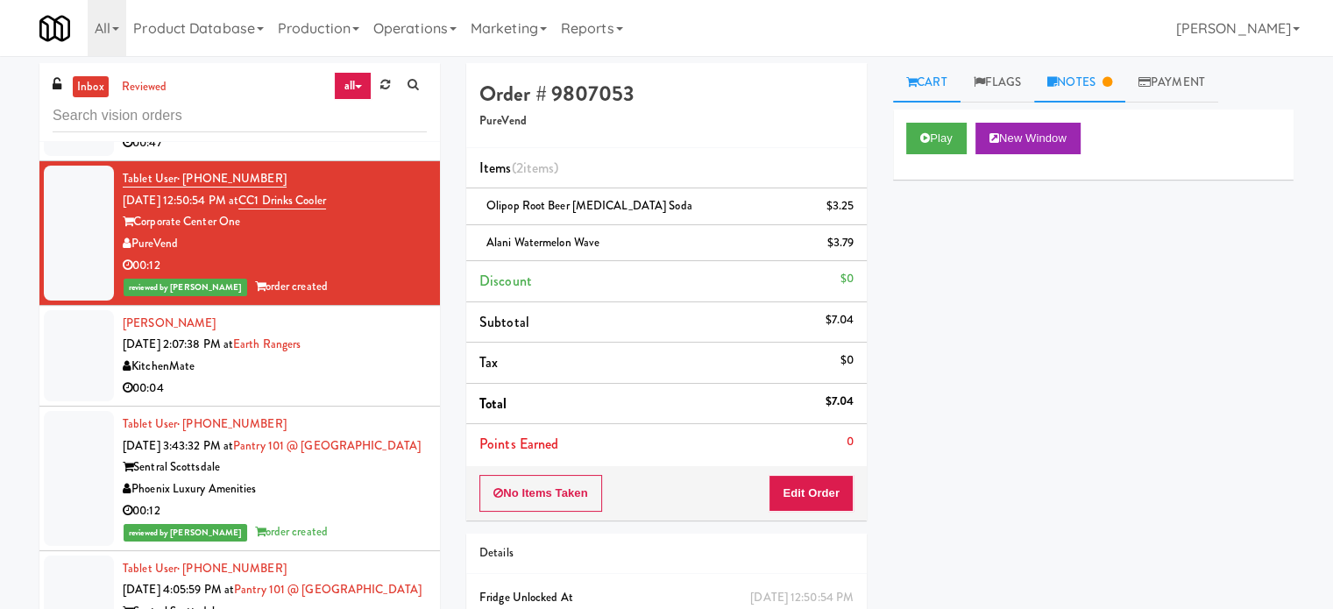
click at [1107, 90] on link "Notes" at bounding box center [1079, 82] width 91 height 39
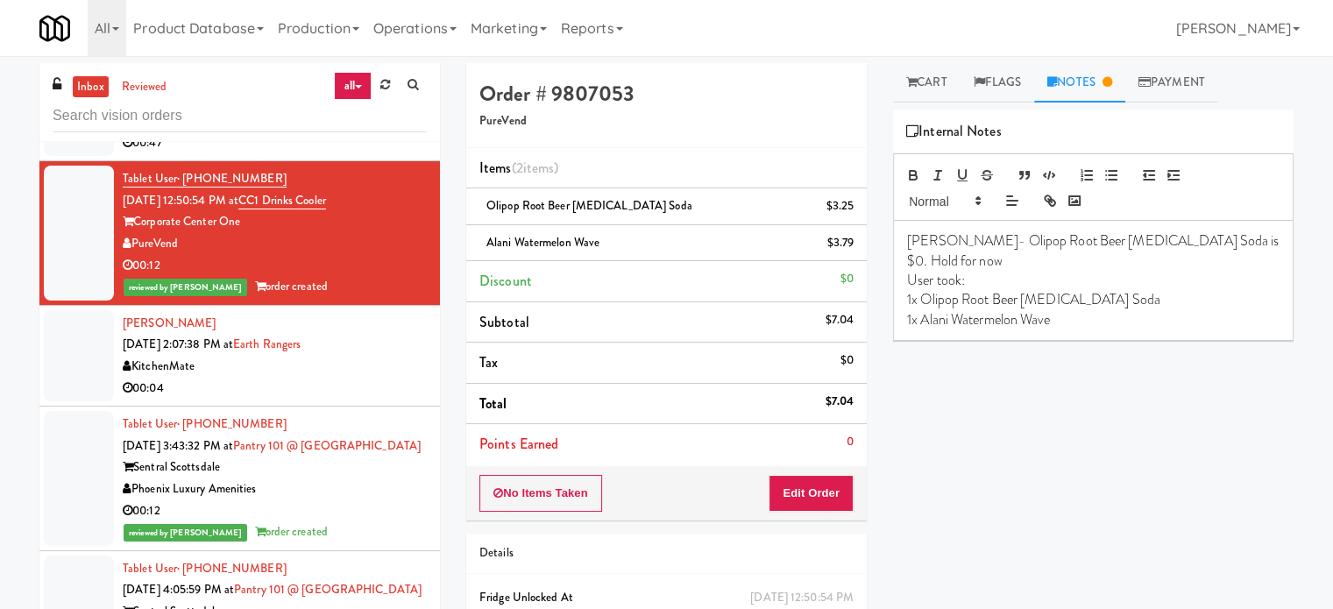
drag, startPoint x: 368, startPoint y: 371, endPoint x: 404, endPoint y: 416, distance: 57.4
click at [368, 371] on div "KitchenMate" at bounding box center [275, 367] width 304 height 22
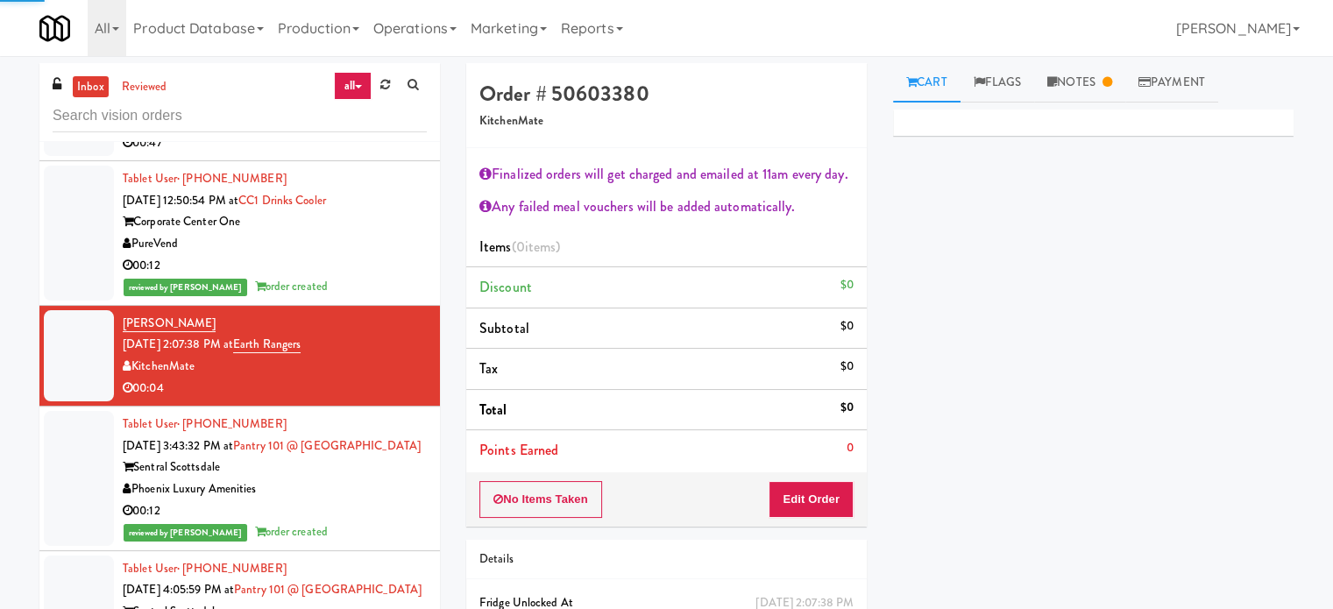
drag, startPoint x: 405, startPoint y: 476, endPoint x: 422, endPoint y: 464, distance: 20.7
click at [407, 476] on div "Sentral Scottsdale" at bounding box center [275, 468] width 304 height 22
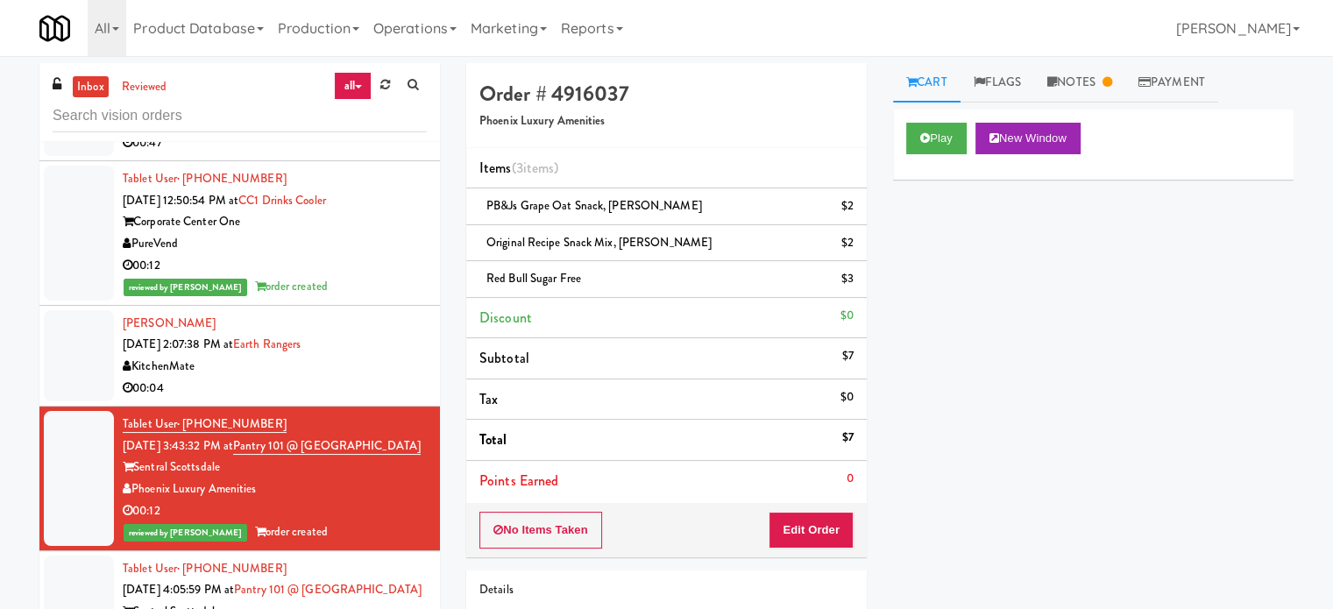
scroll to position [4355, 0]
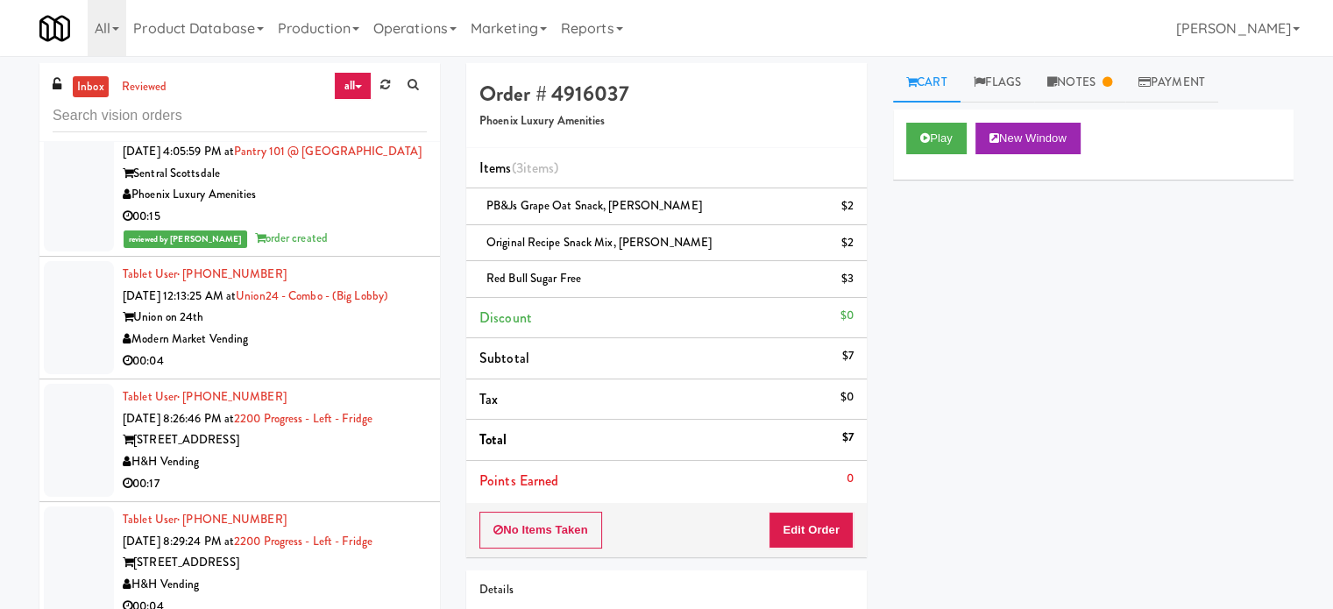
click at [375, 228] on div "00:15" at bounding box center [275, 217] width 304 height 22
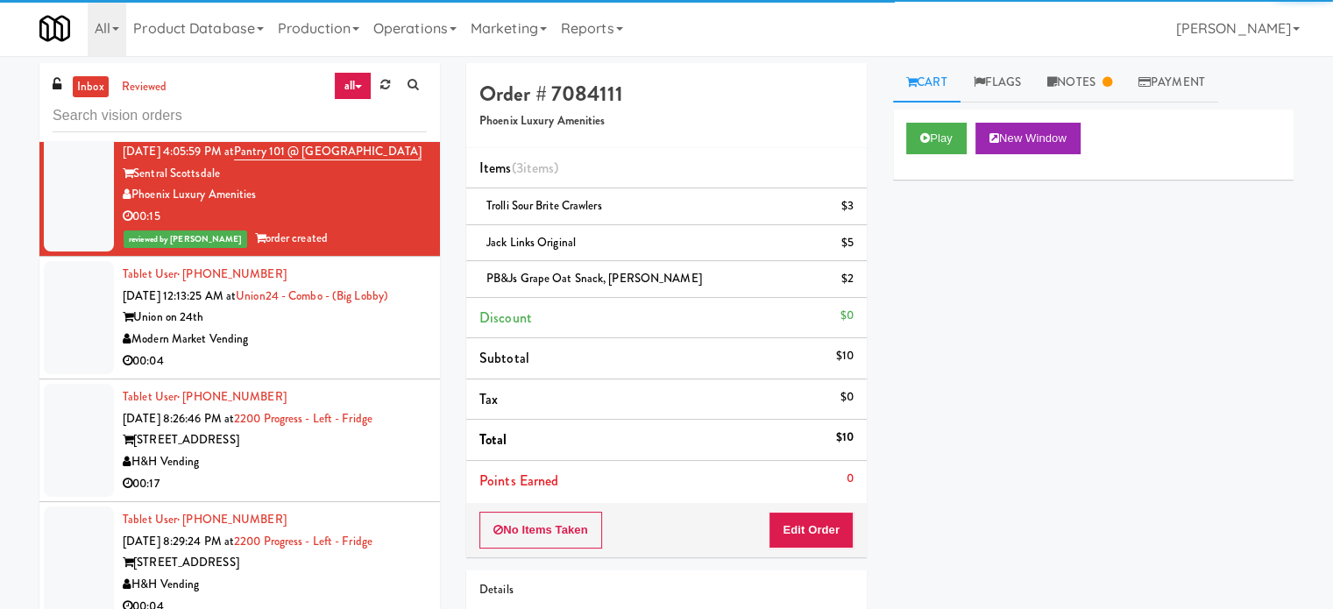
click at [372, 329] on div "Union on 24th" at bounding box center [275, 318] width 304 height 22
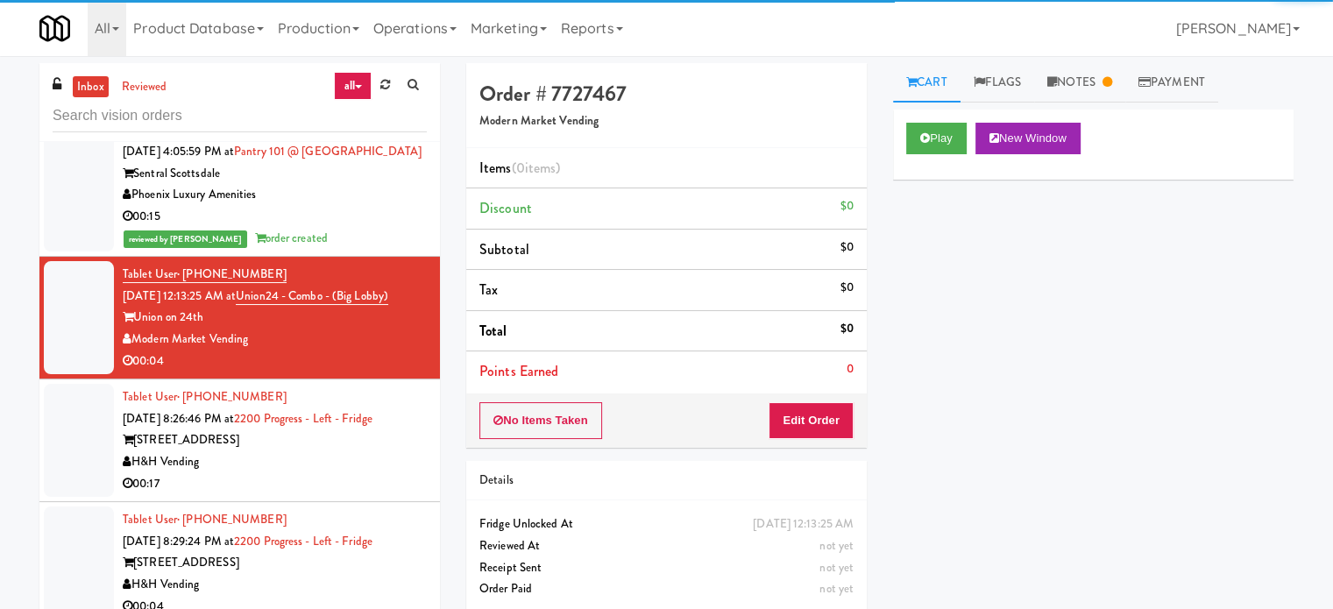
drag, startPoint x: 376, startPoint y: 529, endPoint x: 462, endPoint y: 492, distance: 93.8
click at [377, 473] on div "H&H Vending" at bounding box center [275, 462] width 304 height 22
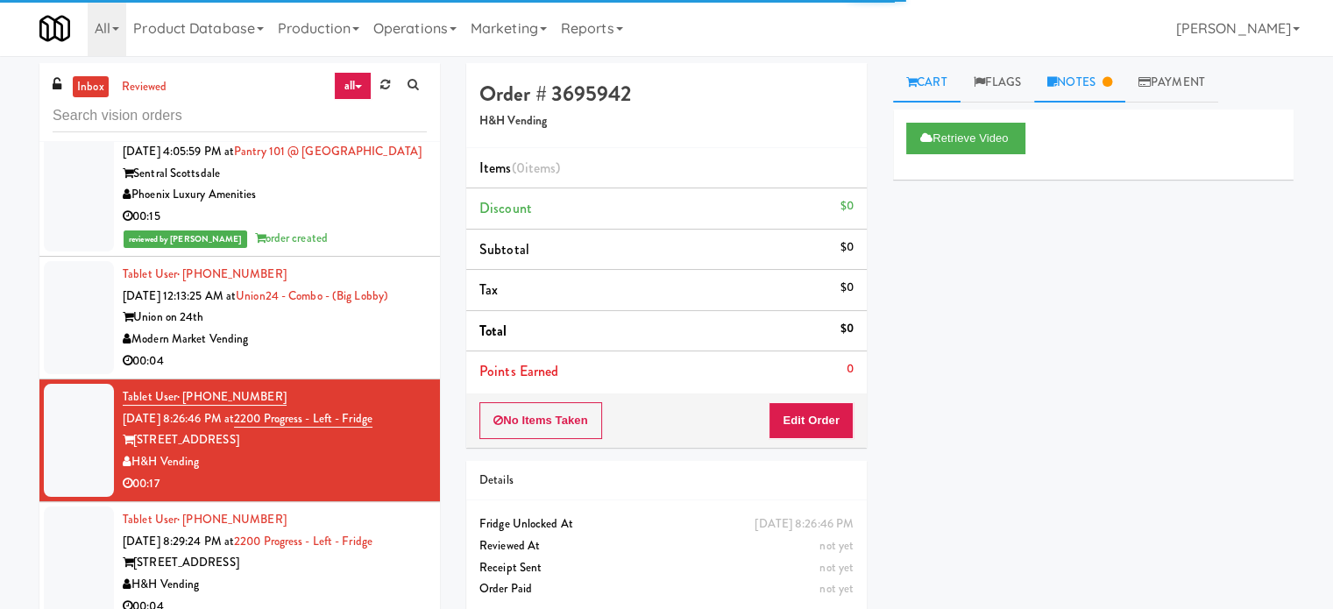
click at [1100, 83] on link "Notes" at bounding box center [1079, 82] width 91 height 39
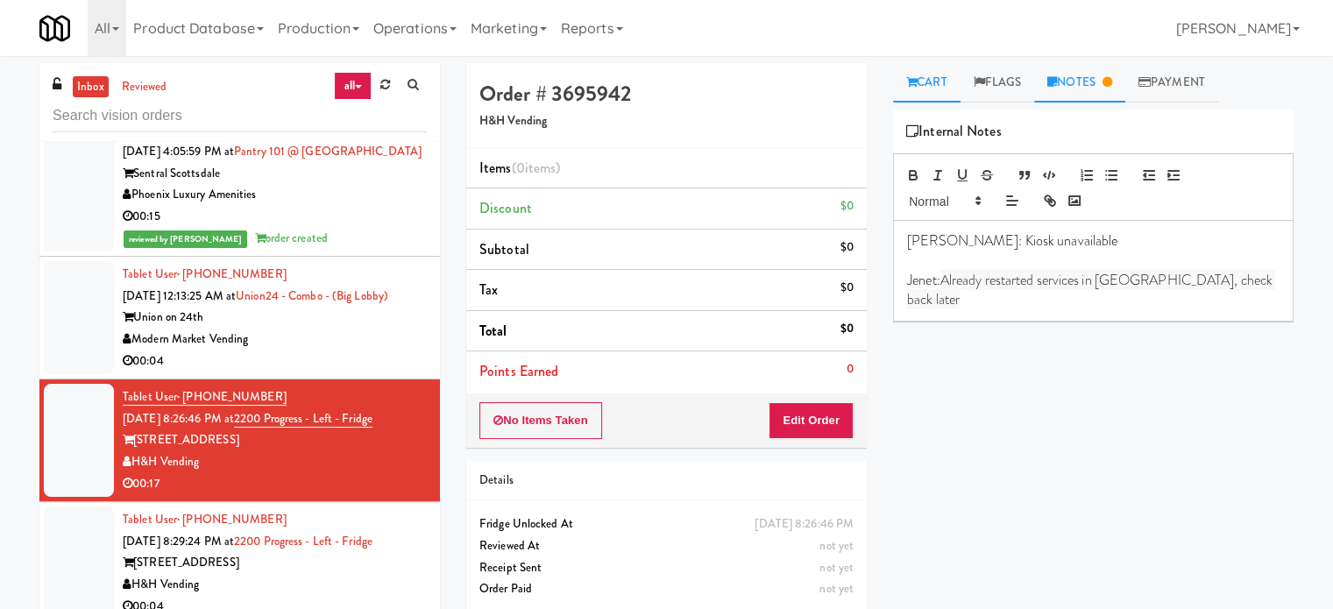
click at [912, 87] on icon at bounding box center [911, 81] width 11 height 11
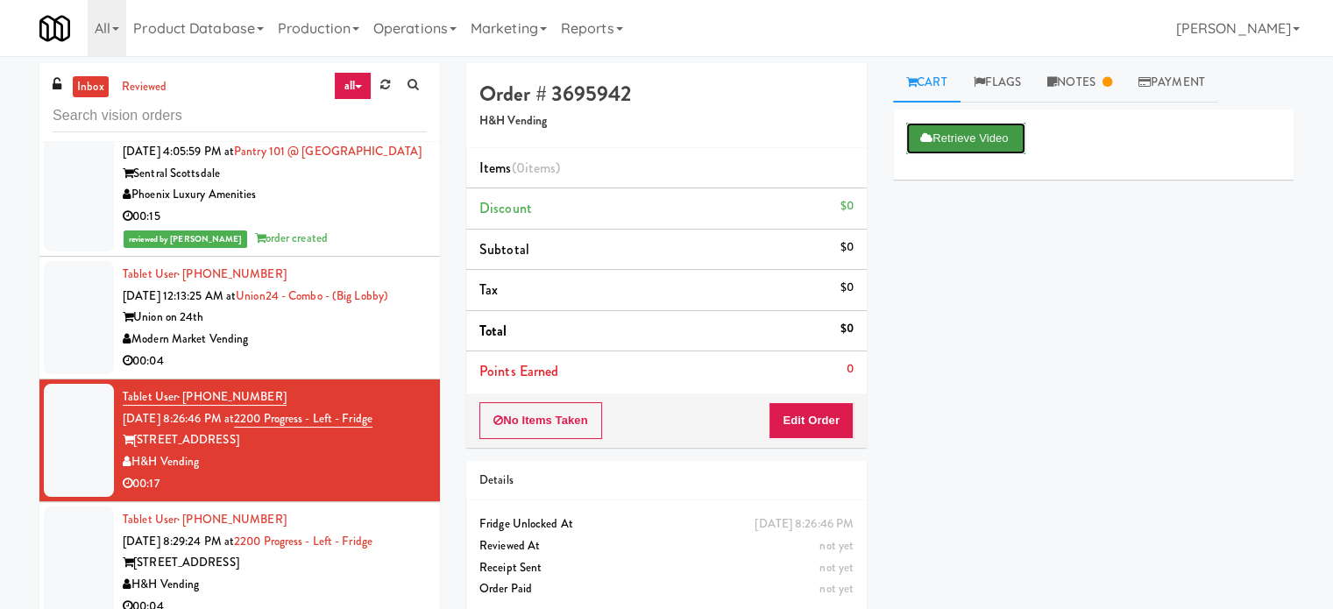
click at [981, 136] on button "Retrieve Video" at bounding box center [965, 139] width 119 height 32
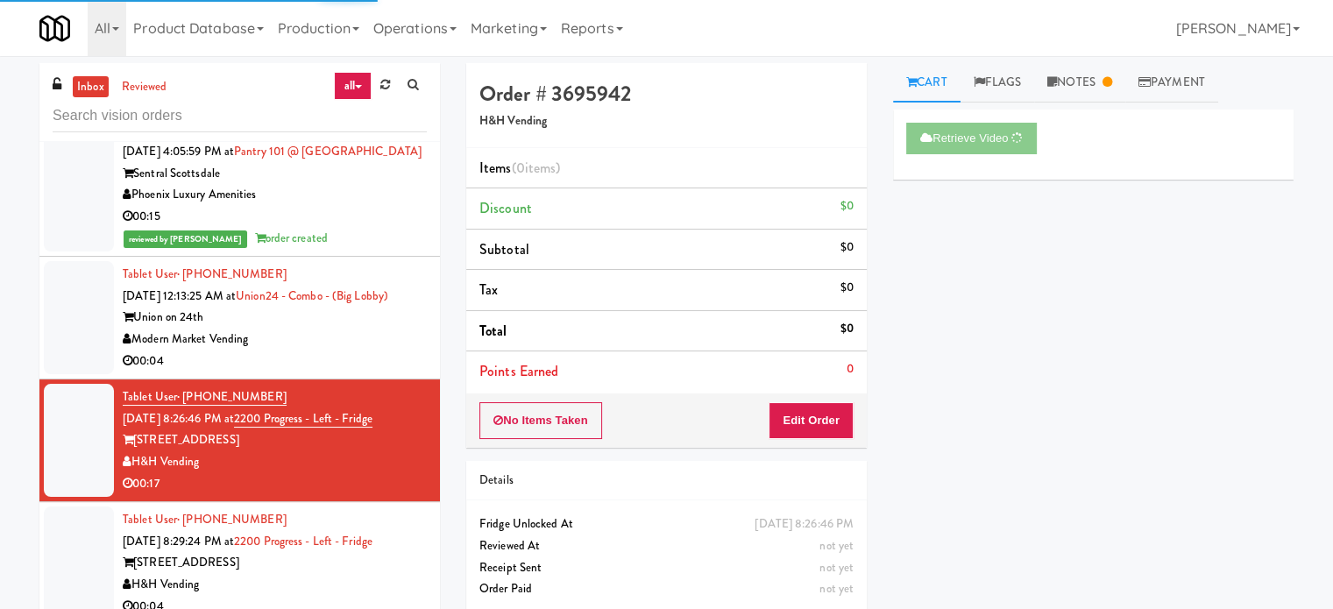
drag, startPoint x: 382, startPoint y: 373, endPoint x: 387, endPoint y: 304, distance: 69.4
click at [382, 329] on div "Union on 24th" at bounding box center [275, 318] width 304 height 22
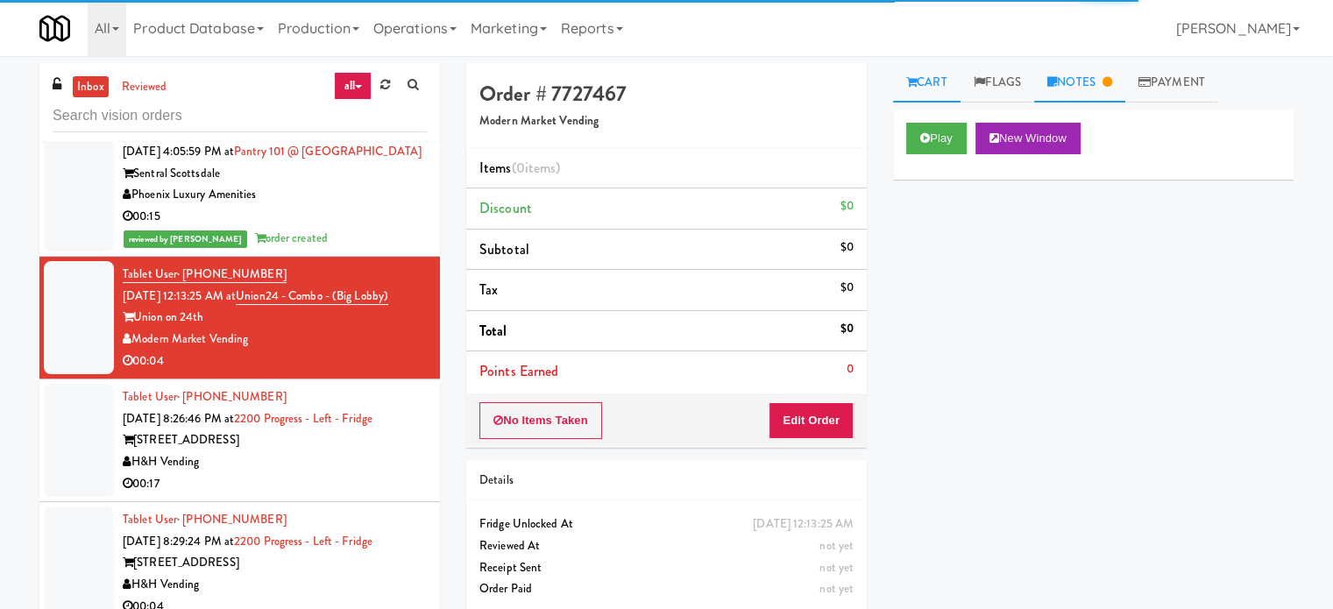
click at [1095, 82] on link "Notes" at bounding box center [1079, 82] width 91 height 39
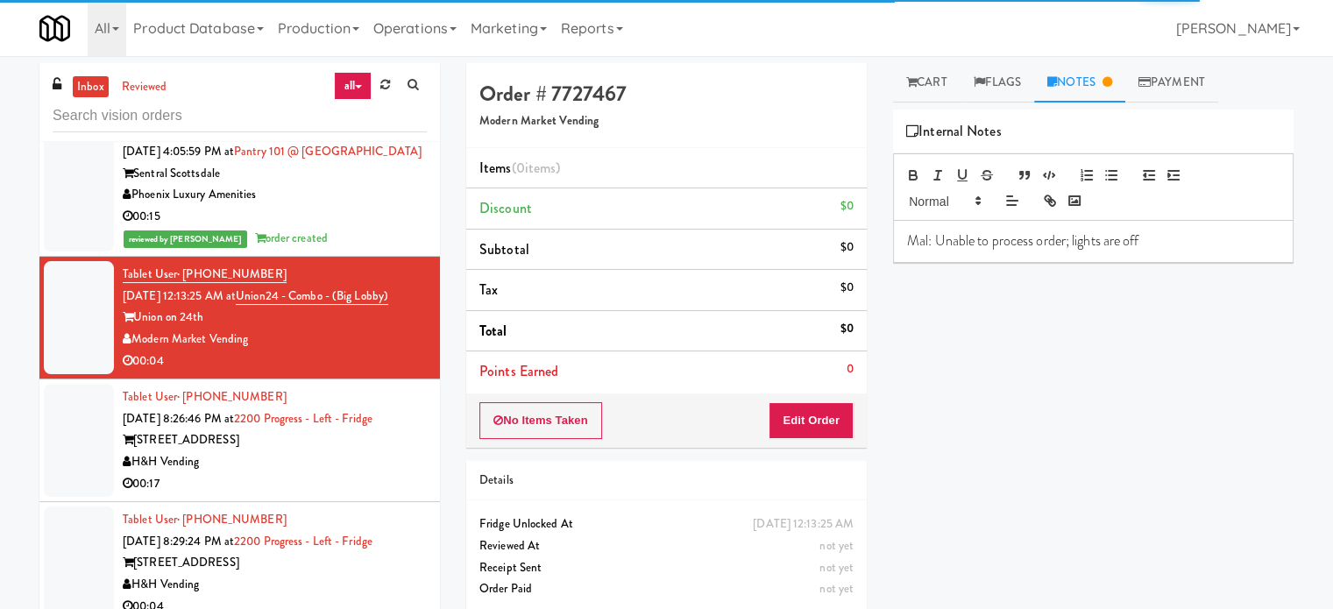
scroll to position [4793, 0]
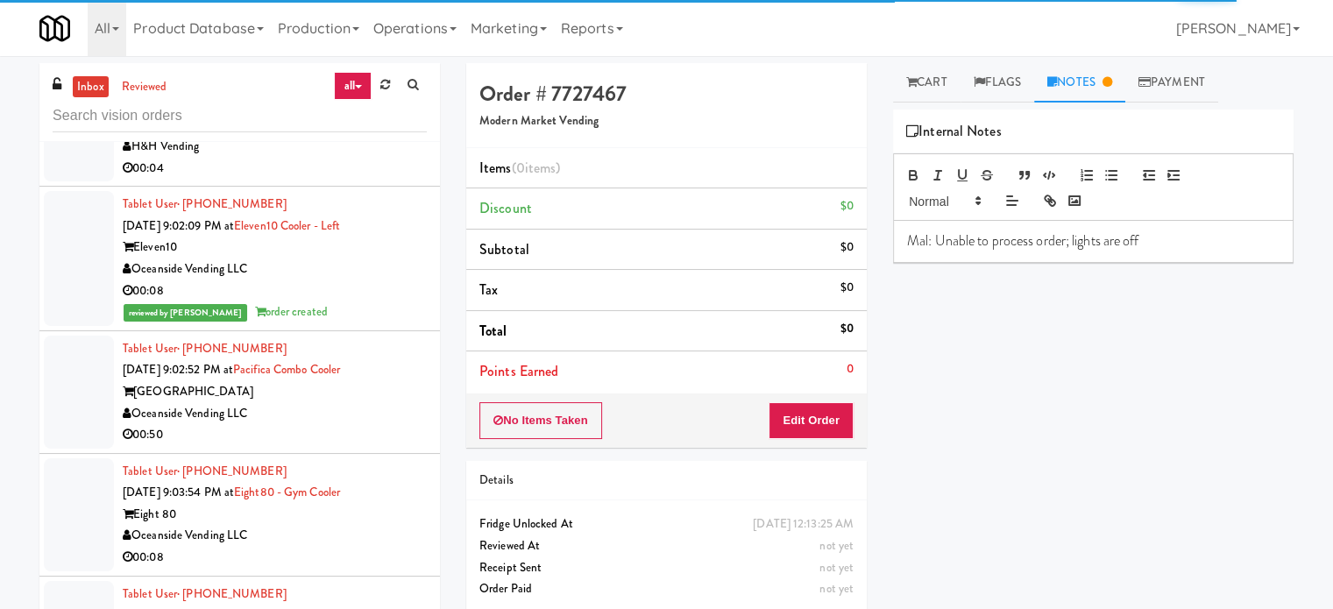
click at [363, 425] on div "Oceanside Vending LLC" at bounding box center [275, 414] width 304 height 22
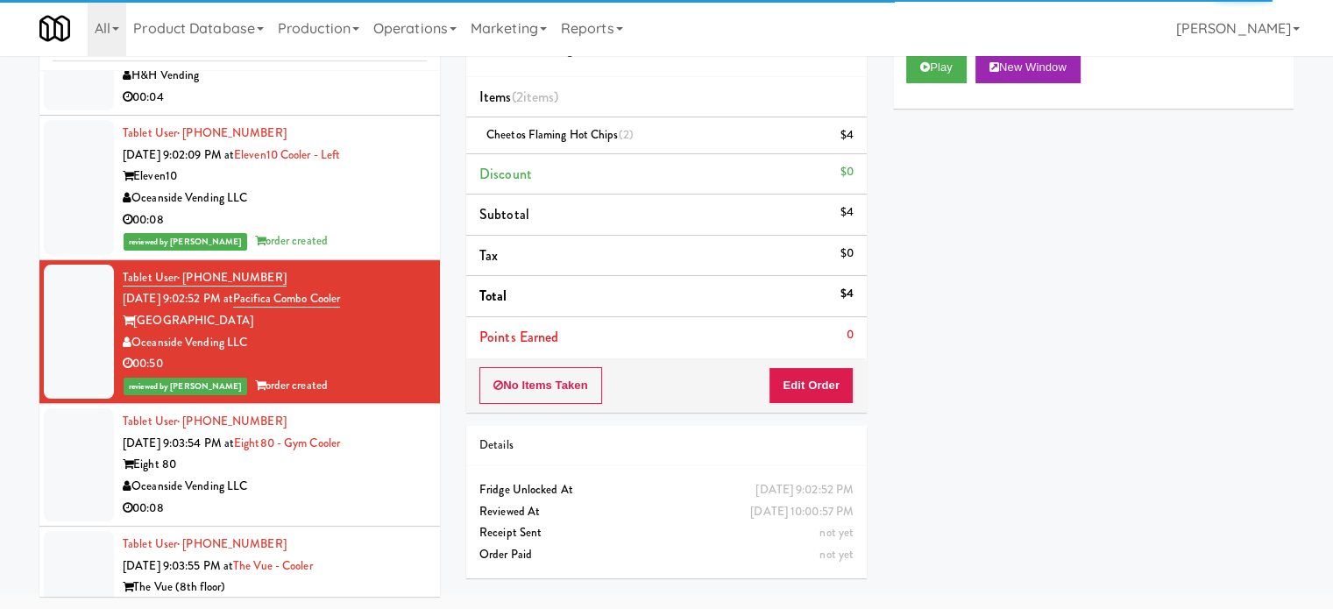
scroll to position [5231, 0]
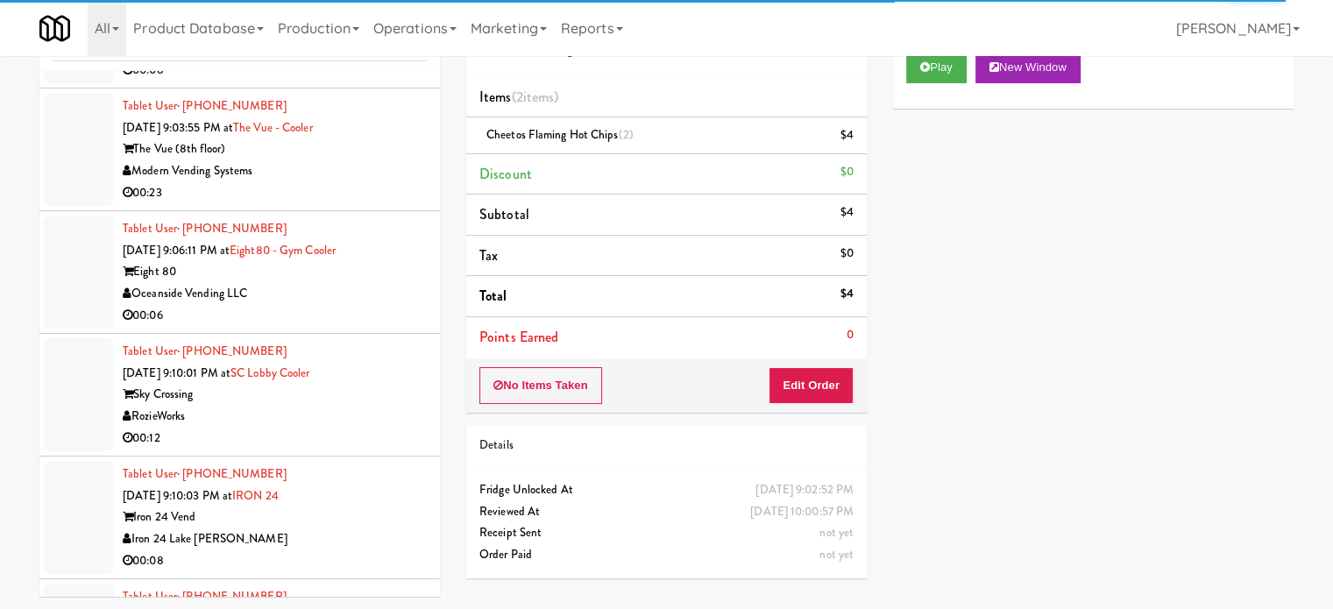
click at [337, 204] on div "00:23" at bounding box center [275, 193] width 304 height 22
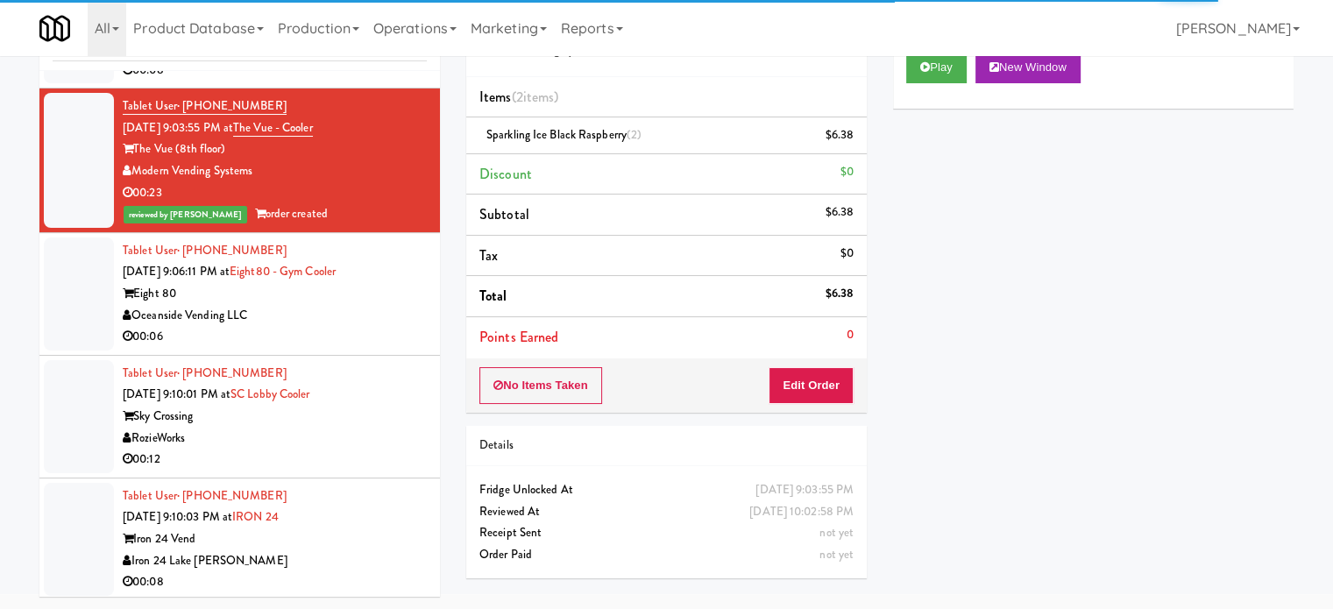
click at [396, 82] on div "00:08" at bounding box center [275, 71] width 304 height 22
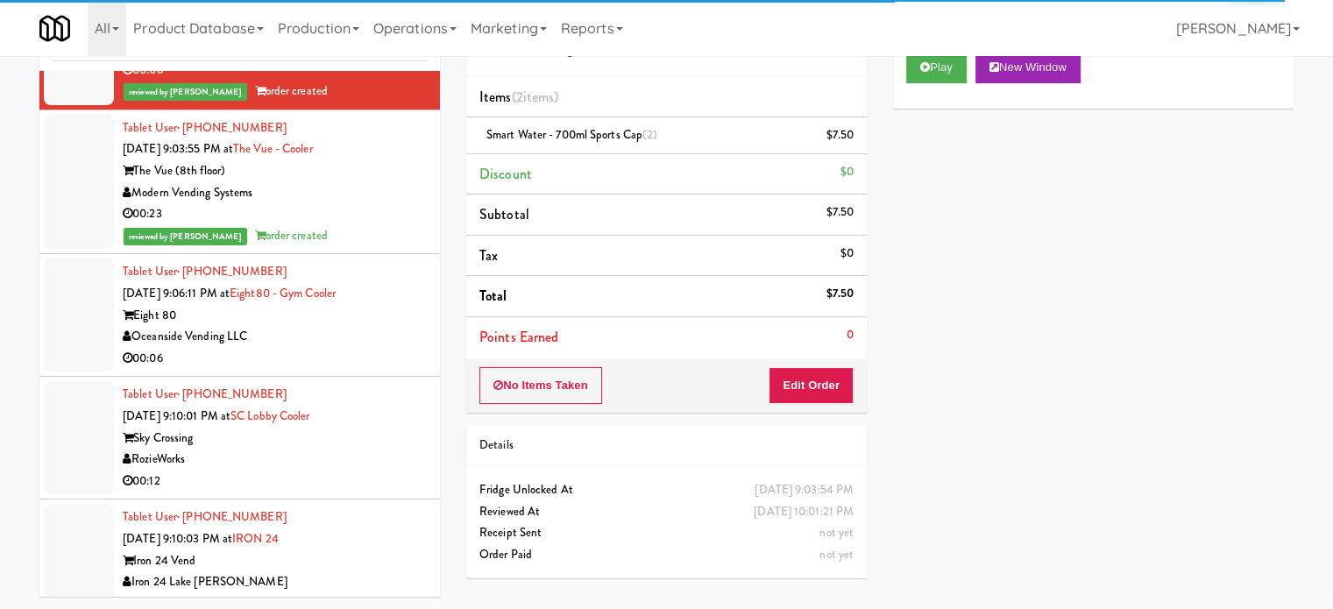
drag, startPoint x: 388, startPoint y: 388, endPoint x: 416, endPoint y: 350, distance: 47.2
click at [388, 348] on div "Oceanside Vending LLC" at bounding box center [275, 337] width 304 height 22
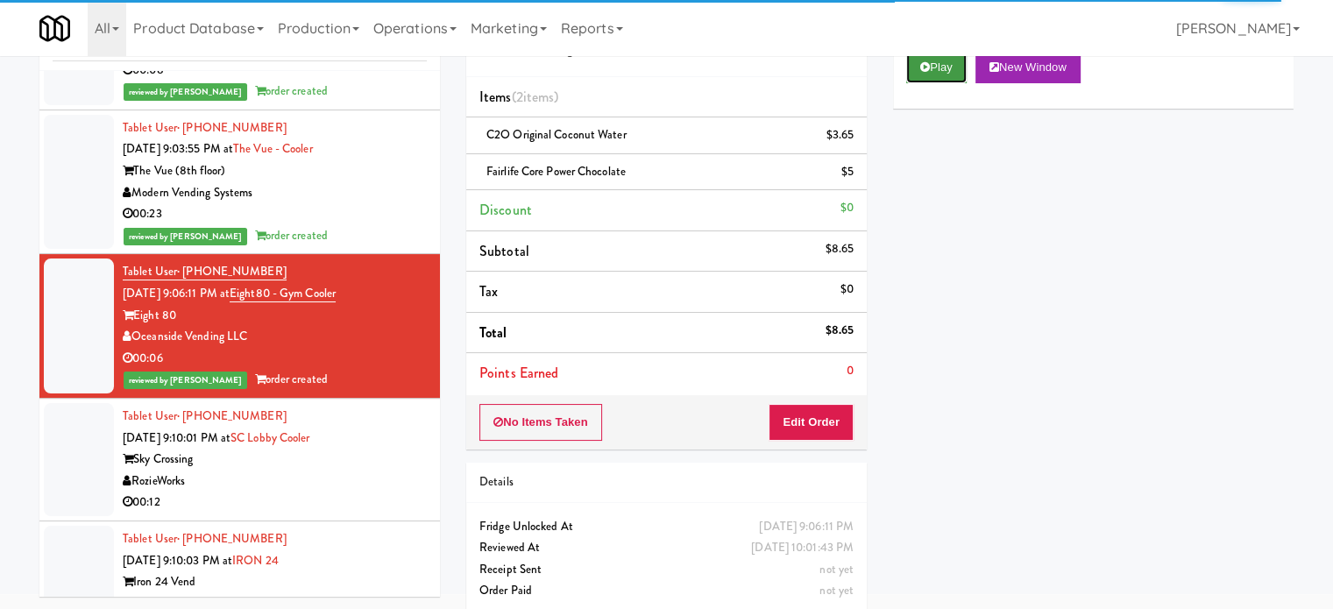
click at [941, 77] on button "Play" at bounding box center [936, 68] width 60 height 32
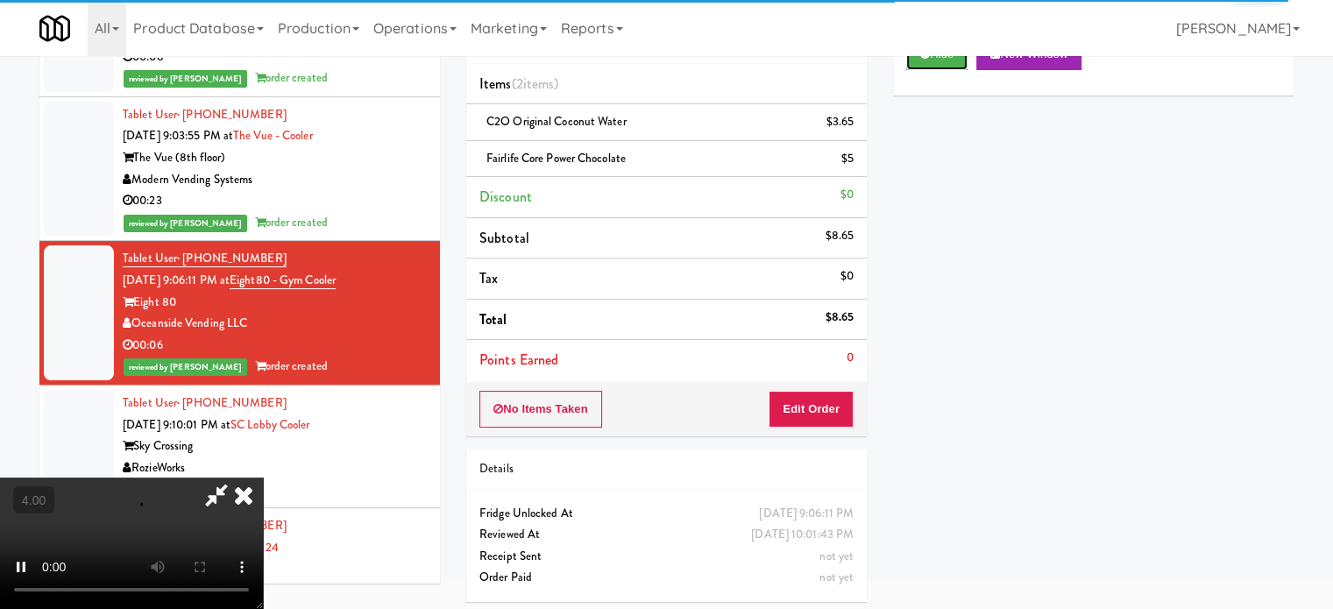
scroll to position [88, 0]
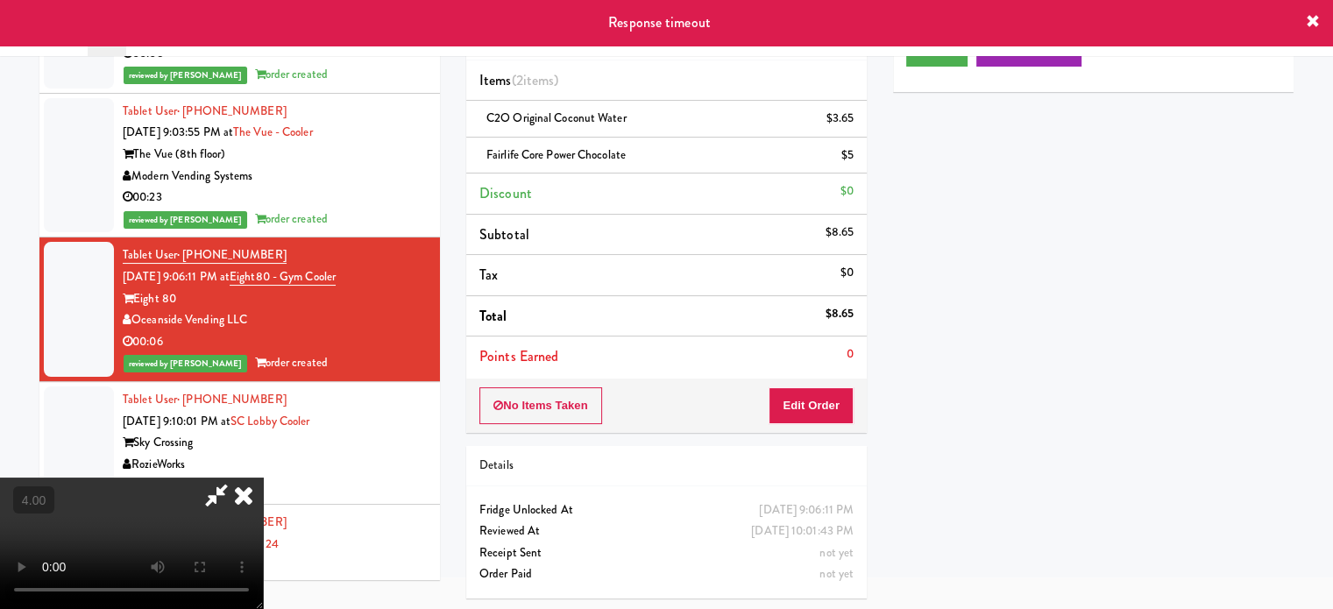
click at [263, 478] on video at bounding box center [131, 543] width 263 height 131
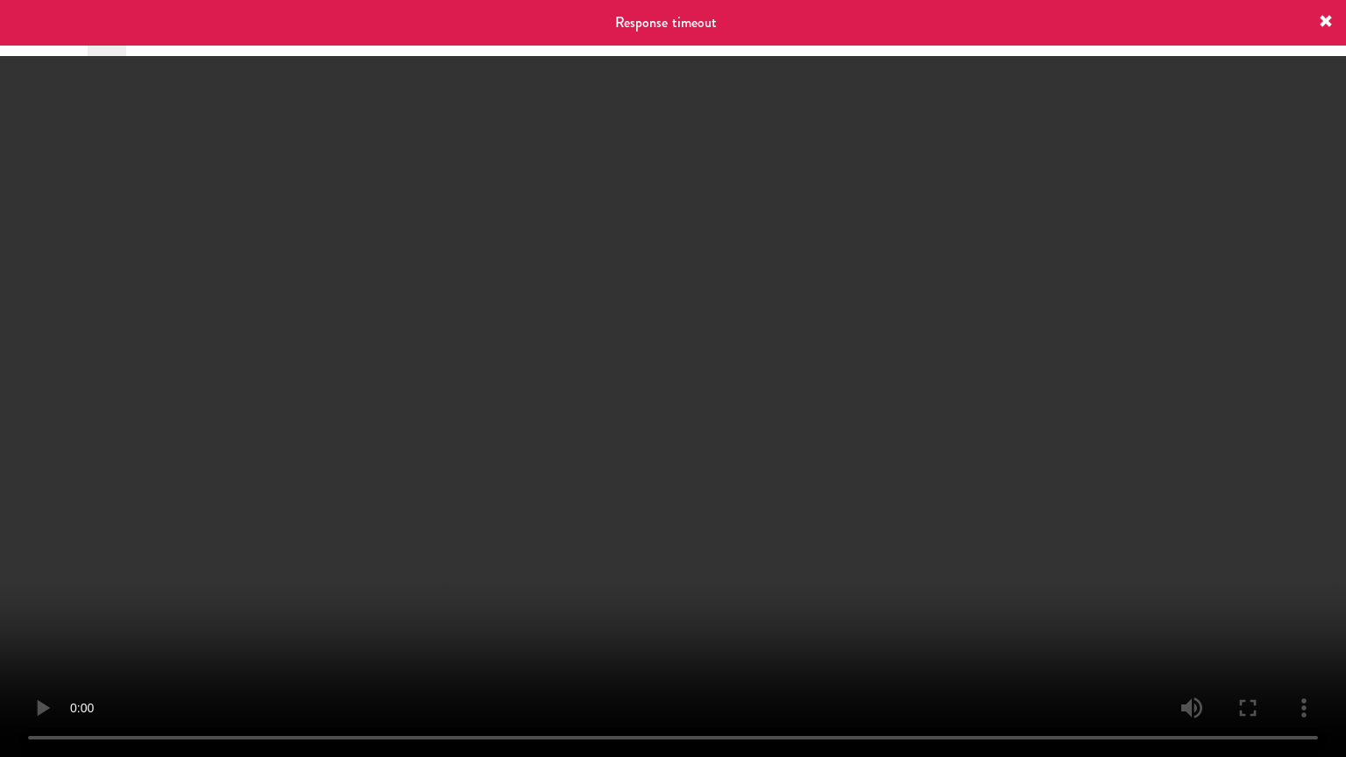
scroll to position [5167, 0]
click at [456, 389] on video at bounding box center [673, 378] width 1346 height 757
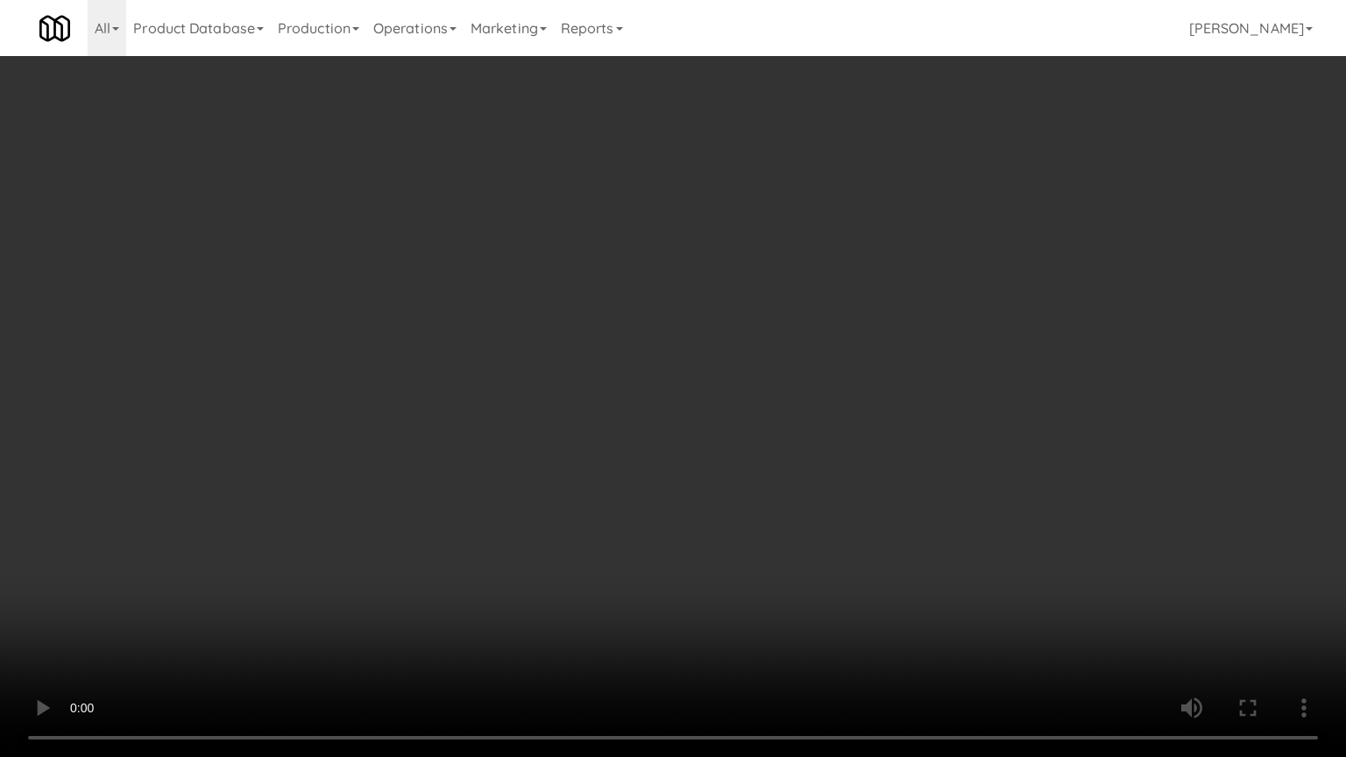
click at [470, 379] on video at bounding box center [673, 378] width 1346 height 757
click at [480, 374] on video at bounding box center [673, 378] width 1346 height 757
click at [519, 379] on video at bounding box center [673, 378] width 1346 height 757
click at [719, 408] on video at bounding box center [673, 378] width 1346 height 757
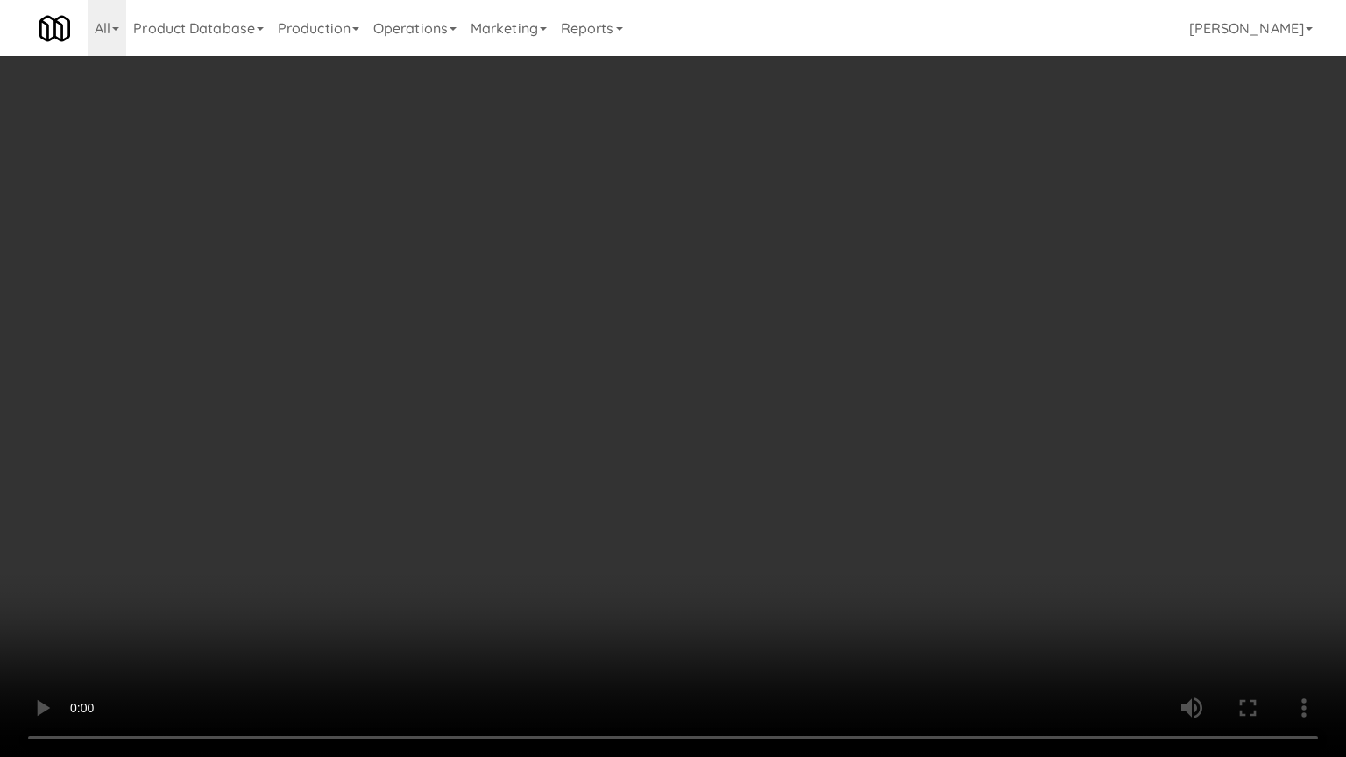
click at [719, 408] on video at bounding box center [673, 378] width 1346 height 757
drag, startPoint x: 707, startPoint y: 403, endPoint x: 718, endPoint y: 391, distance: 16.7
click at [707, 401] on video at bounding box center [673, 378] width 1346 height 757
click at [718, 391] on video at bounding box center [673, 378] width 1346 height 757
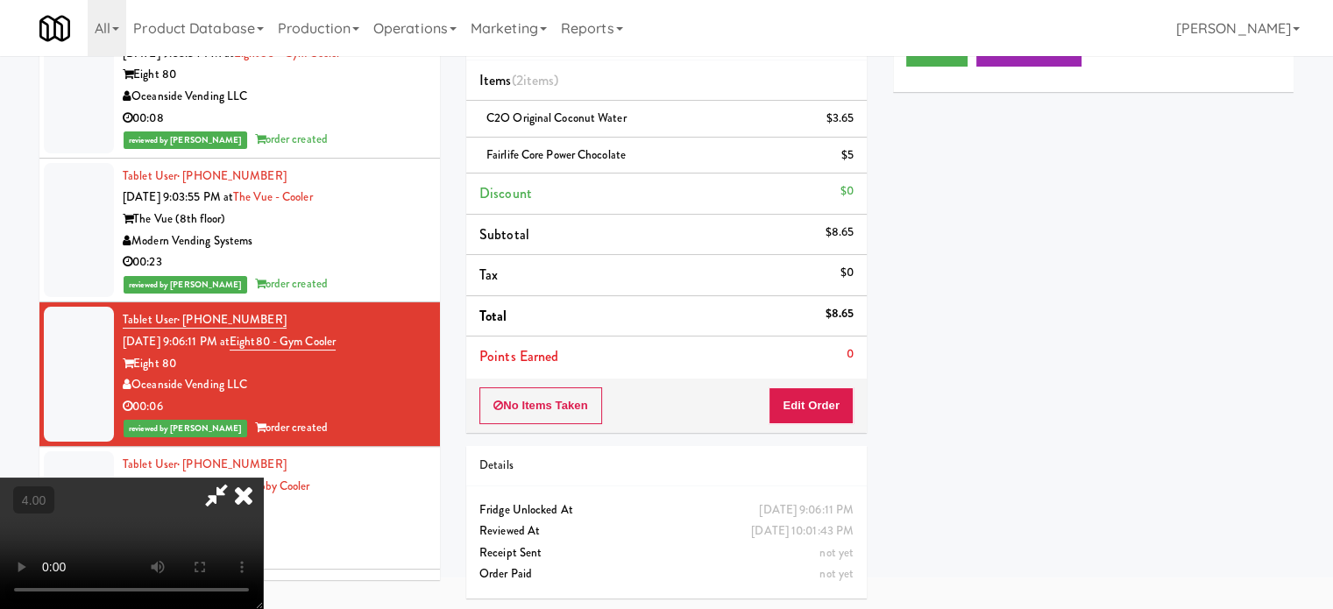
scroll to position [5231, 0]
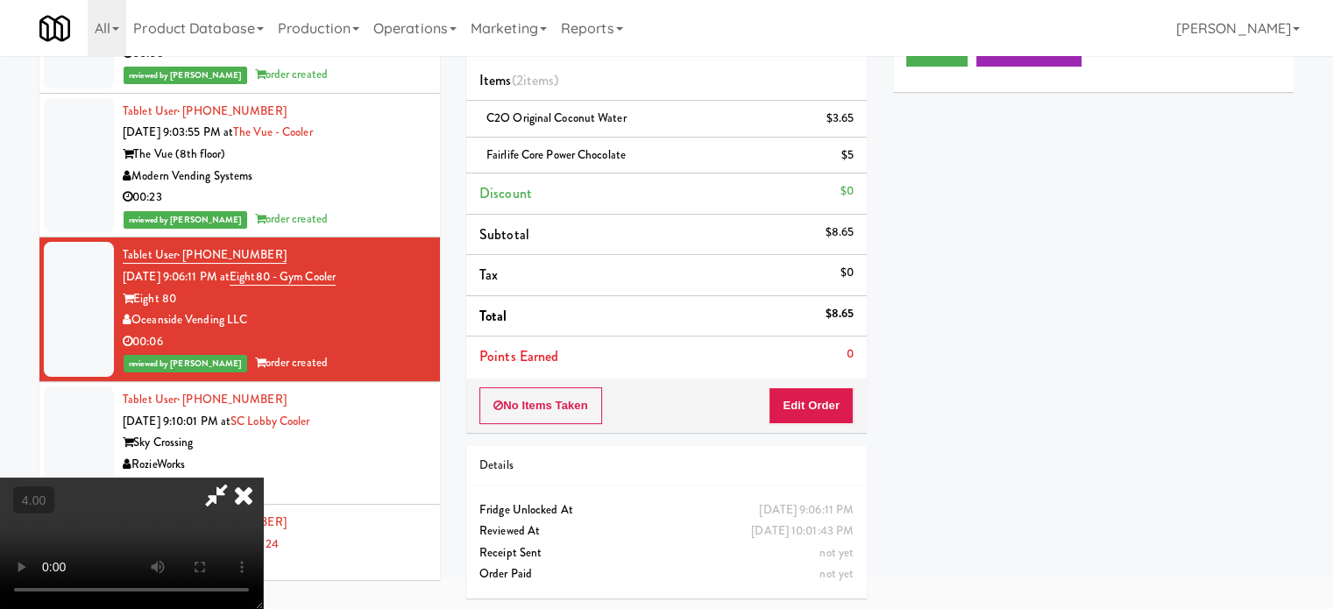
click at [263, 478] on icon at bounding box center [243, 495] width 39 height 35
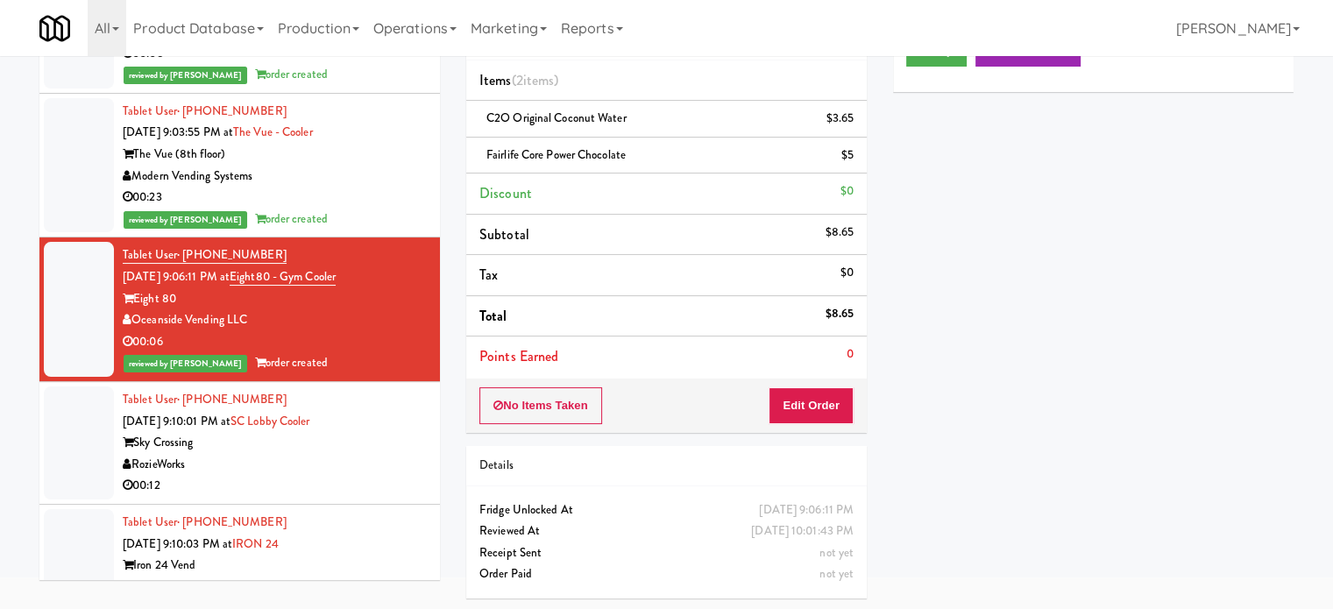
click at [351, 209] on div "00:23" at bounding box center [275, 198] width 304 height 22
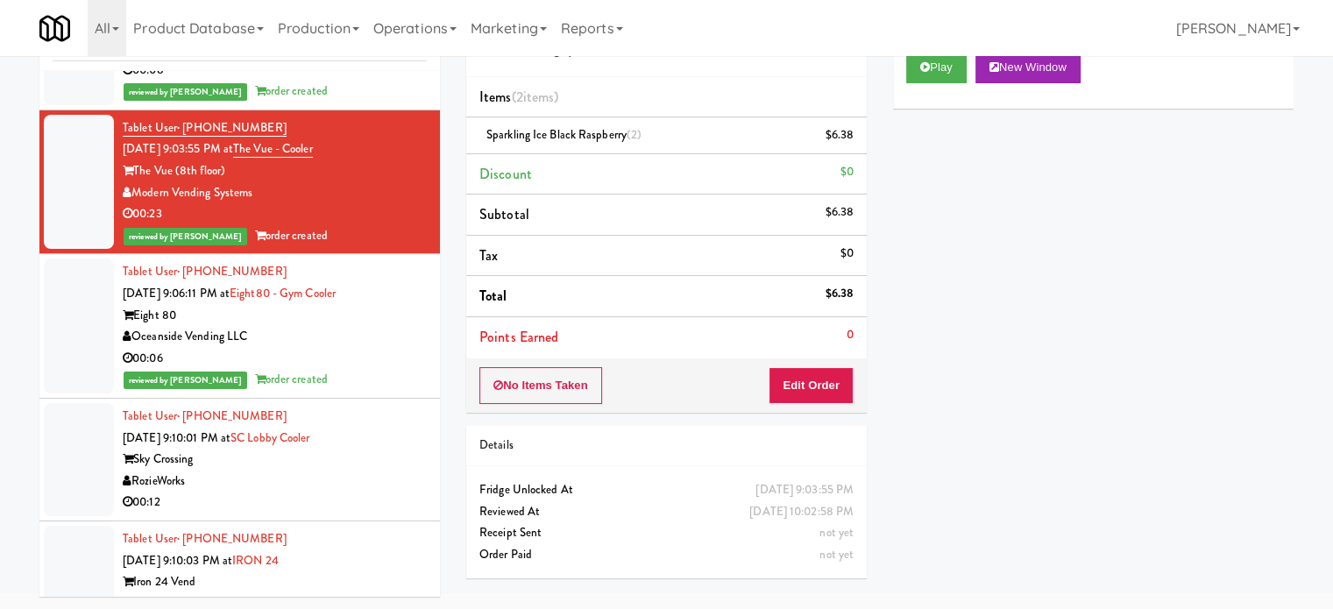
click at [340, 103] on div "reviewed by Mark P order created" at bounding box center [275, 92] width 304 height 22
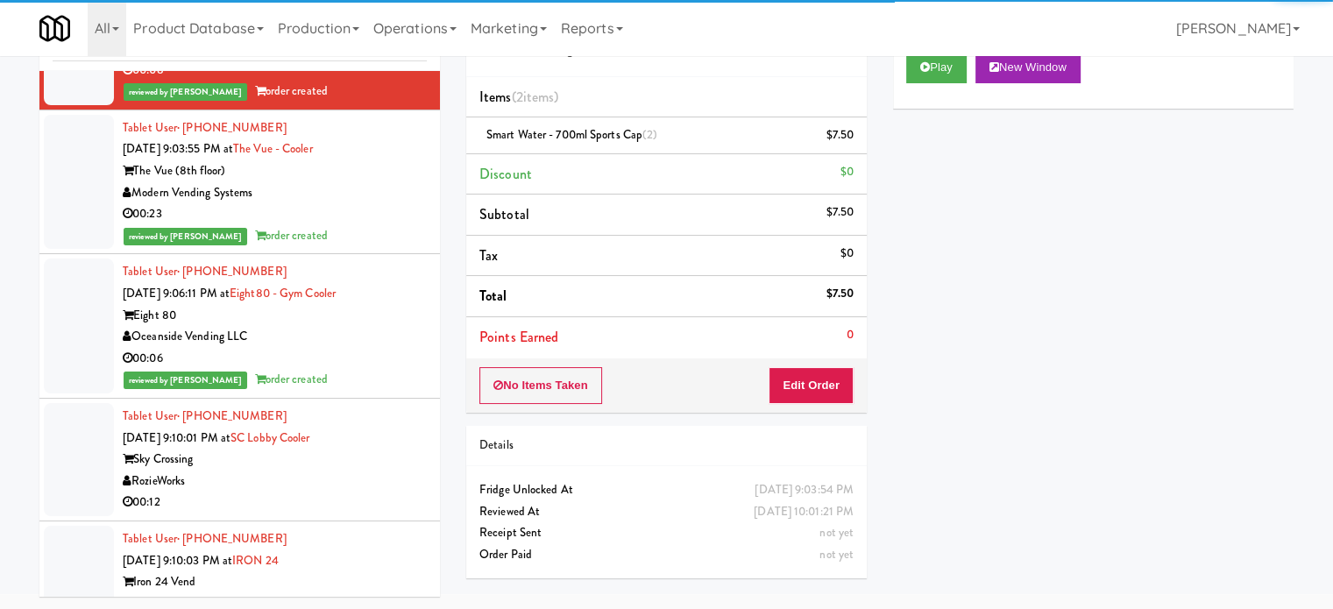
scroll to position [4793, 0]
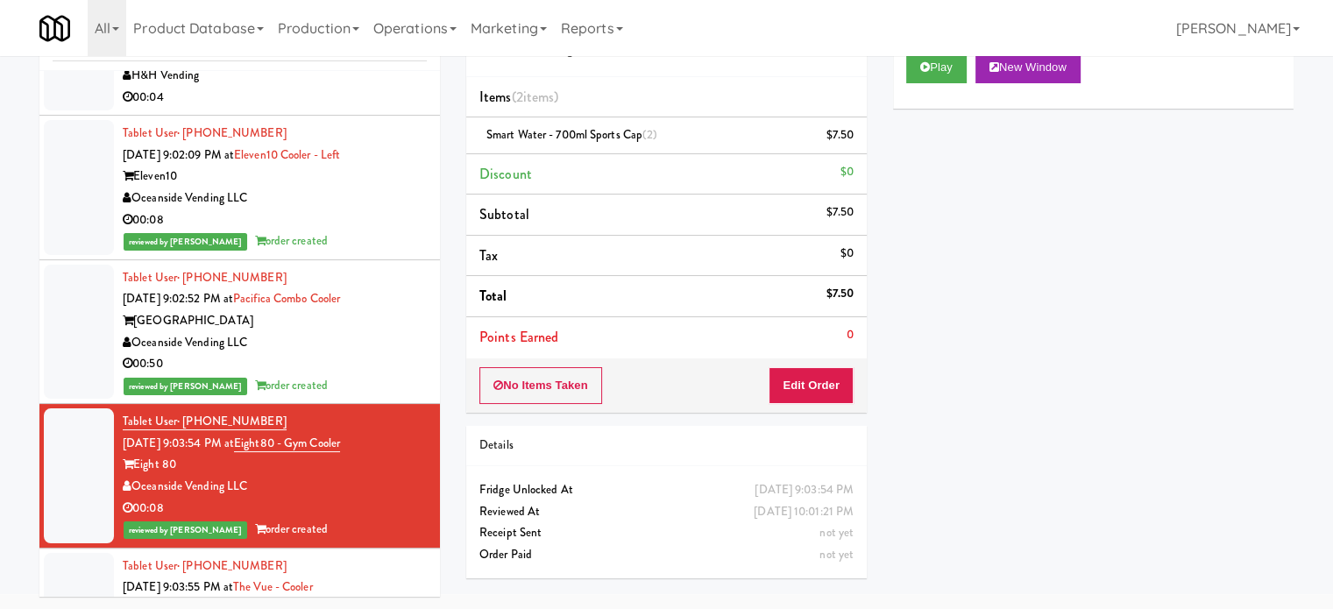
click at [358, 375] on div "00:50" at bounding box center [275, 364] width 304 height 22
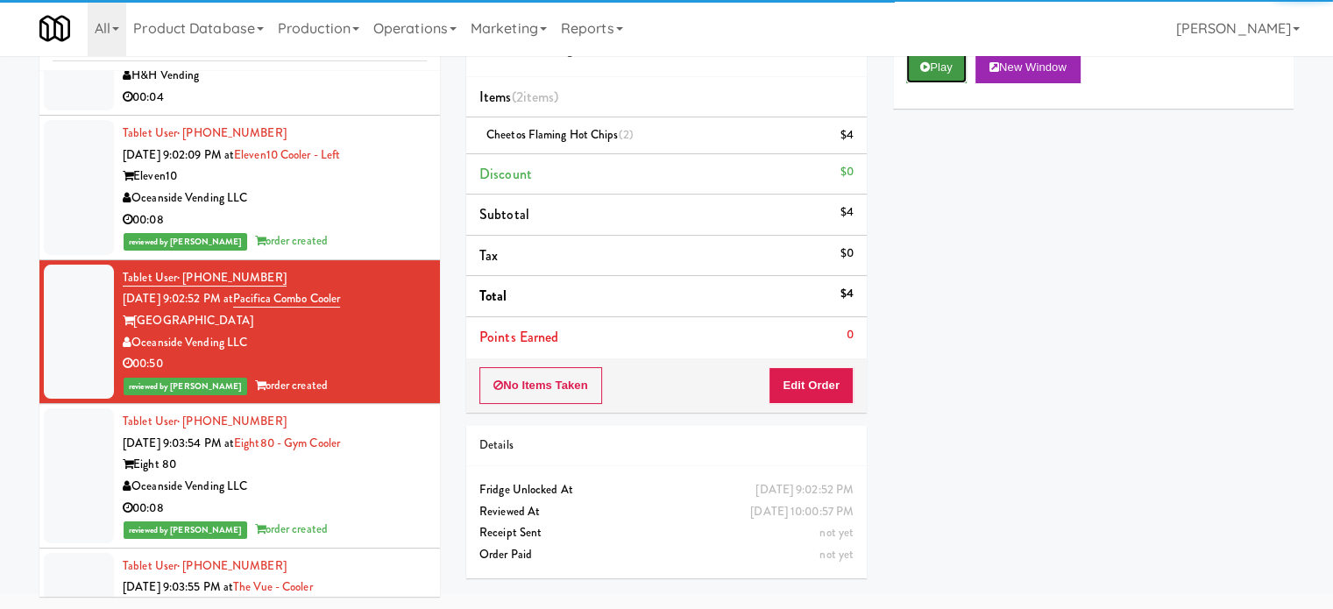
click at [940, 75] on button "Play" at bounding box center [936, 68] width 60 height 32
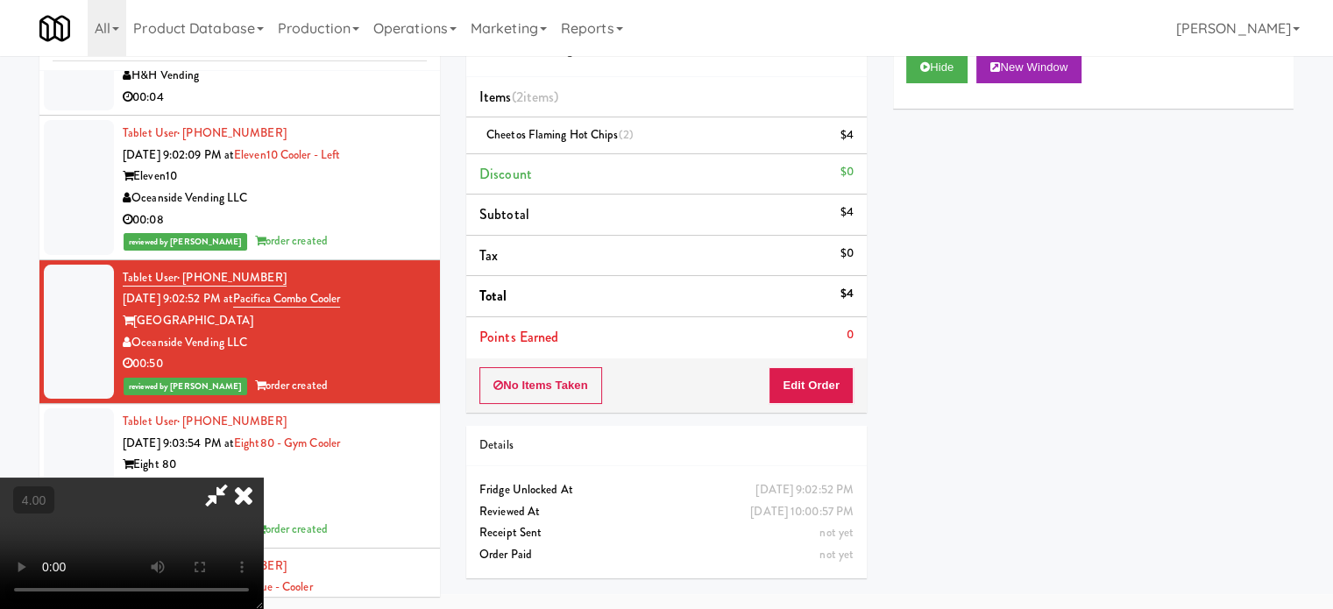
click at [263, 478] on video at bounding box center [131, 543] width 263 height 131
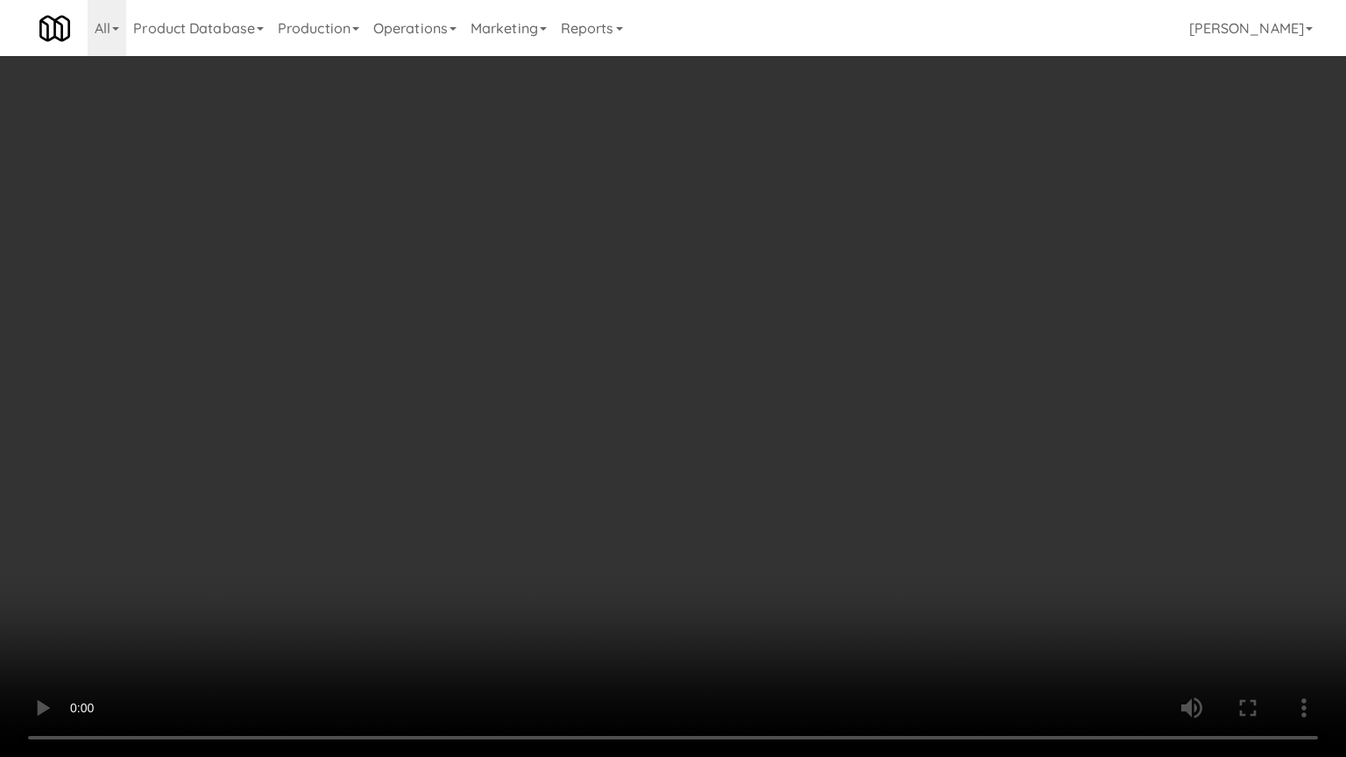
scroll to position [4729, 0]
click at [598, 380] on video at bounding box center [673, 378] width 1346 height 757
click at [650, 385] on video at bounding box center [673, 378] width 1346 height 757
click at [728, 355] on video at bounding box center [673, 378] width 1346 height 757
click at [735, 351] on video at bounding box center [673, 378] width 1346 height 757
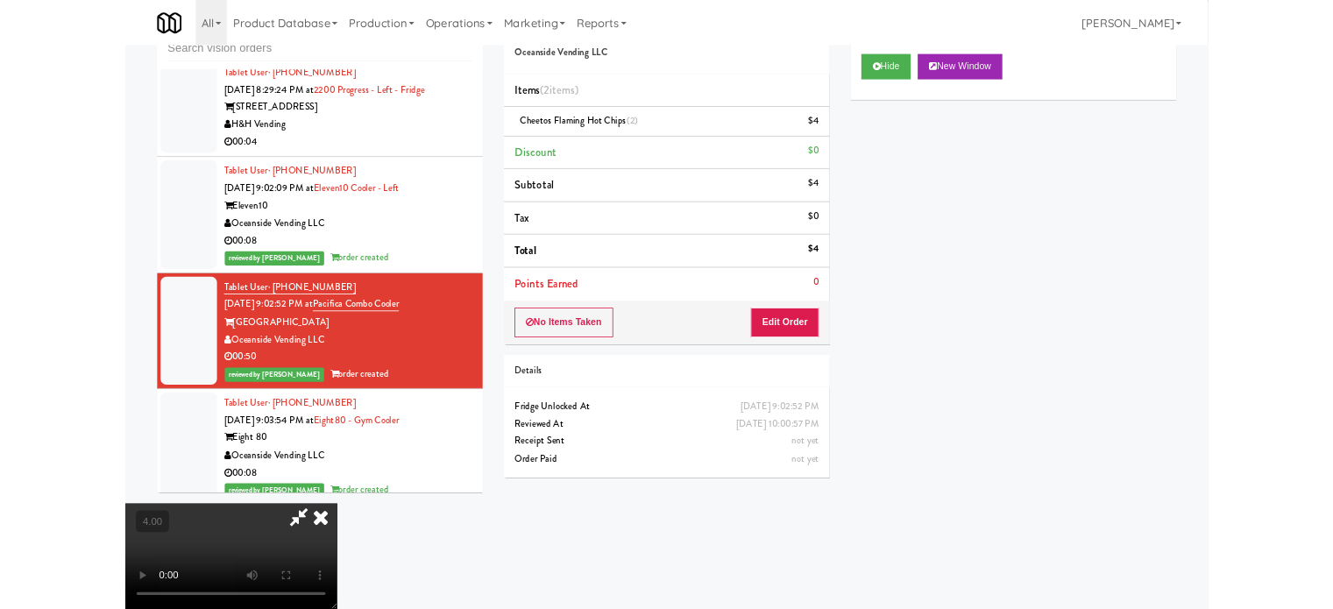
scroll to position [4793, 0]
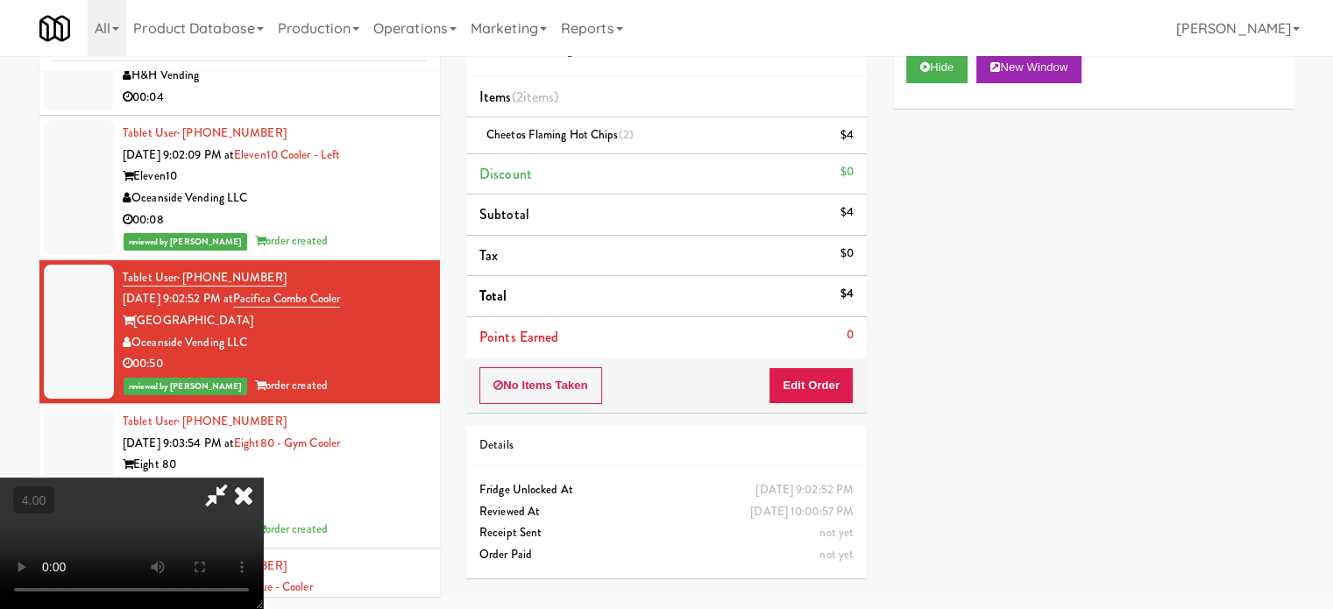
drag, startPoint x: 795, startPoint y: 179, endPoint x: 671, endPoint y: 332, distance: 197.0
click at [263, 478] on icon at bounding box center [243, 495] width 39 height 35
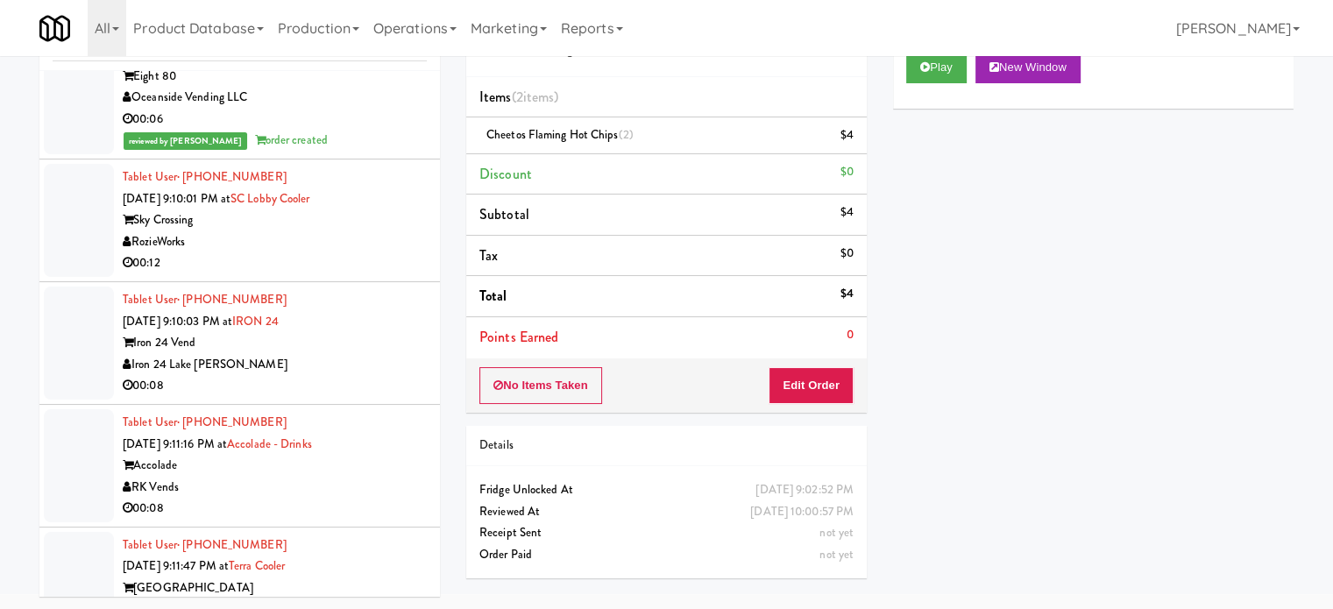
scroll to position [6108, 0]
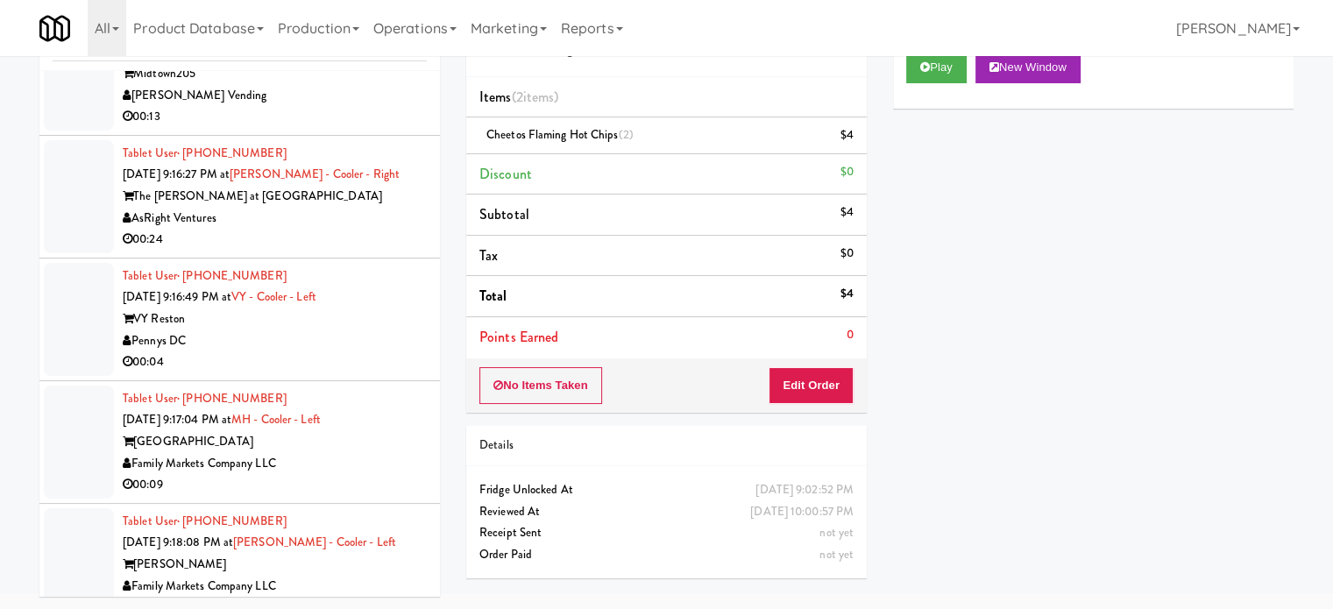
click at [398, 352] on div "Pennys DC" at bounding box center [275, 341] width 304 height 22
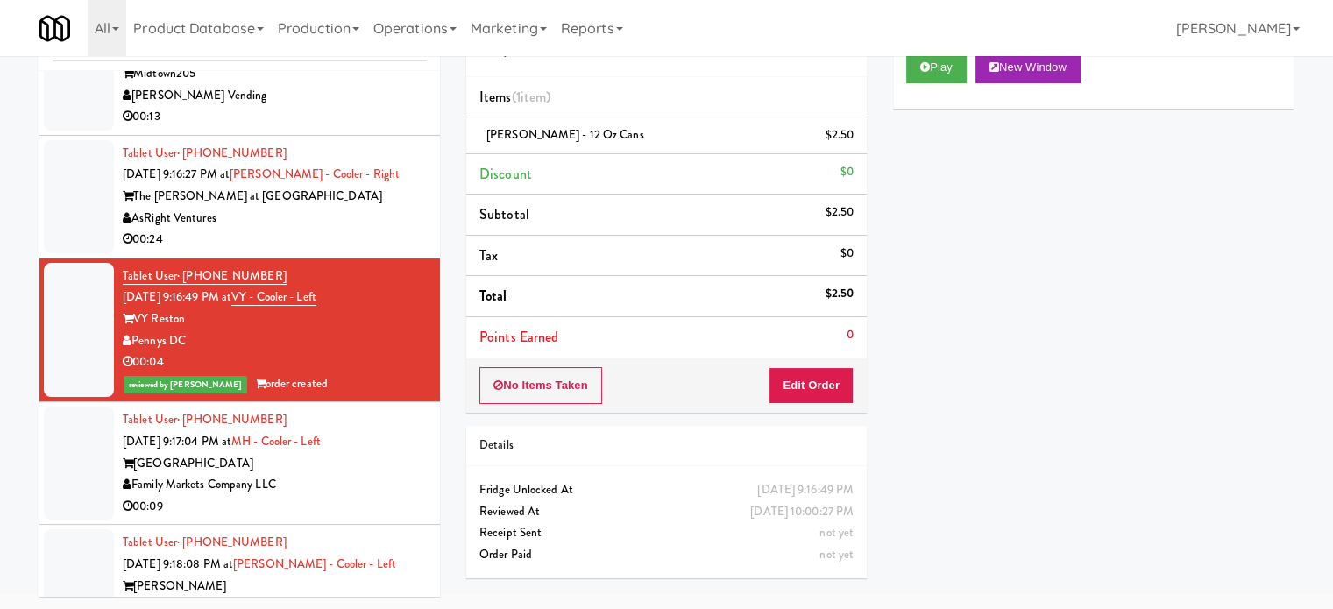
drag, startPoint x: 395, startPoint y: 309, endPoint x: 413, endPoint y: 252, distance: 60.5
click at [397, 251] on div "00:24" at bounding box center [275, 240] width 304 height 22
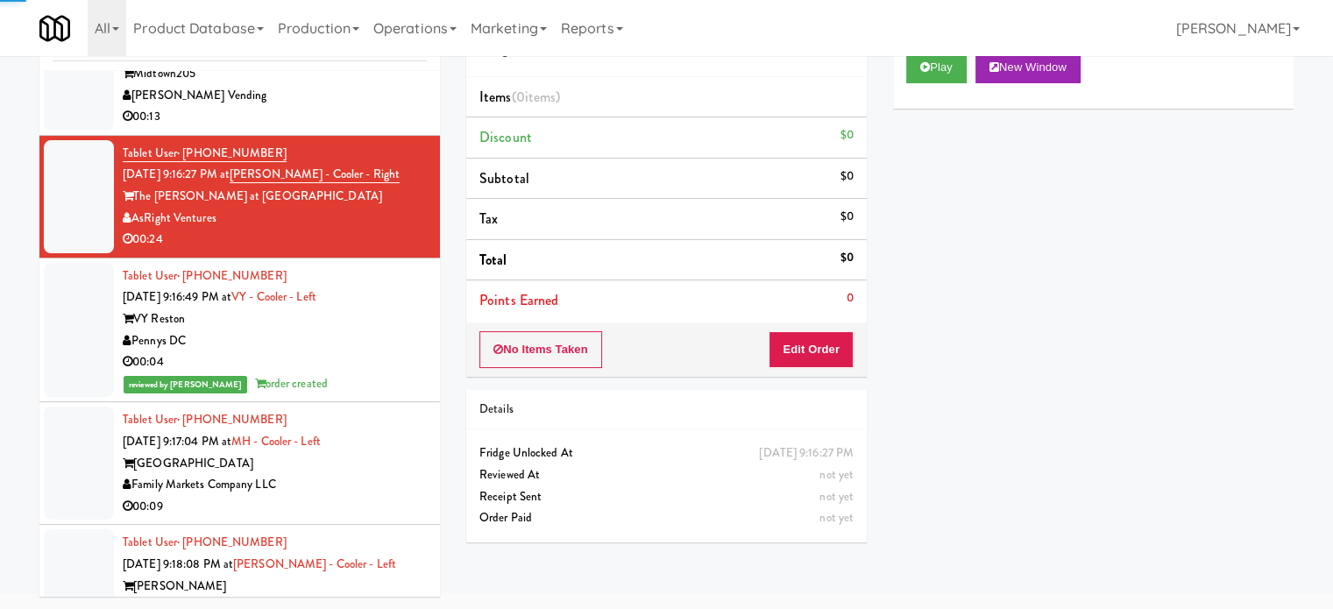
click at [399, 107] on div "[PERSON_NAME] Vending" at bounding box center [275, 96] width 304 height 22
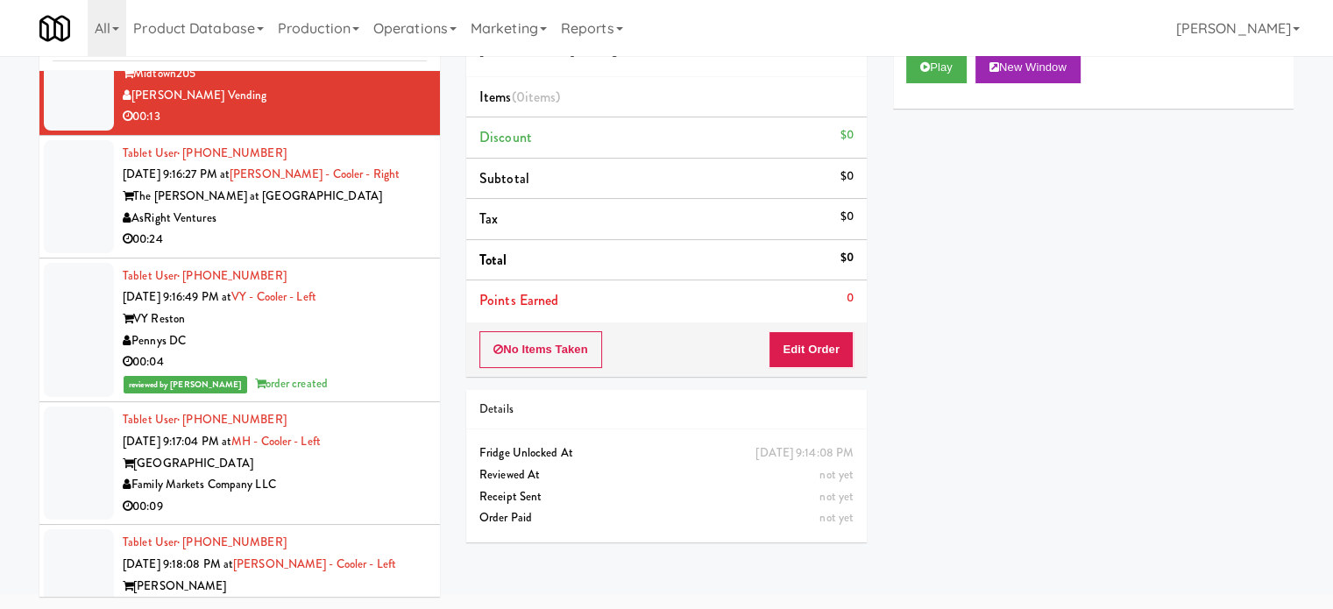
click at [378, 230] on div "AsRight Ventures" at bounding box center [275, 219] width 304 height 22
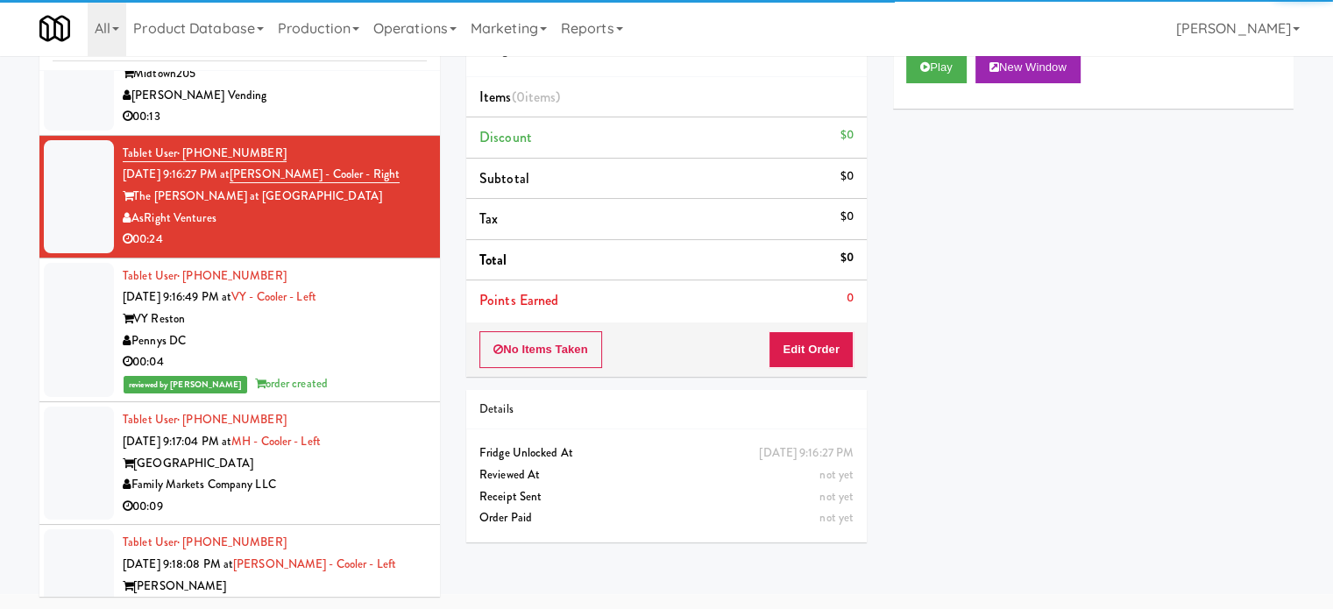
scroll to position [5670, 0]
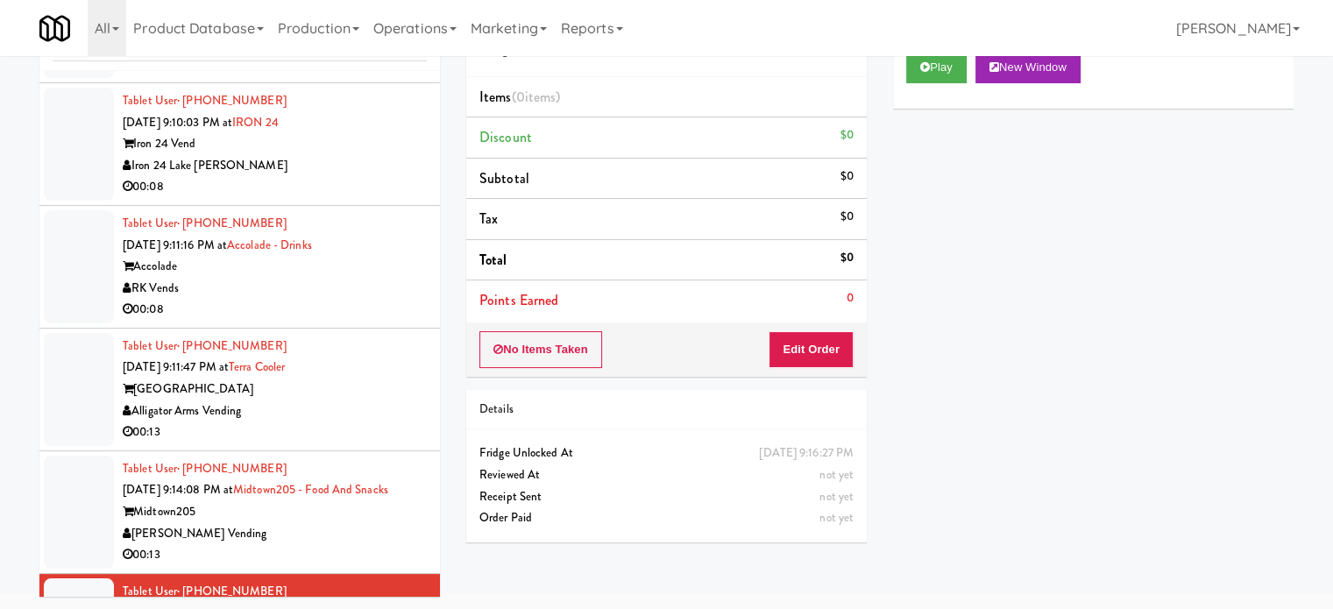
click at [356, 401] on div "Terra House" at bounding box center [275, 390] width 304 height 22
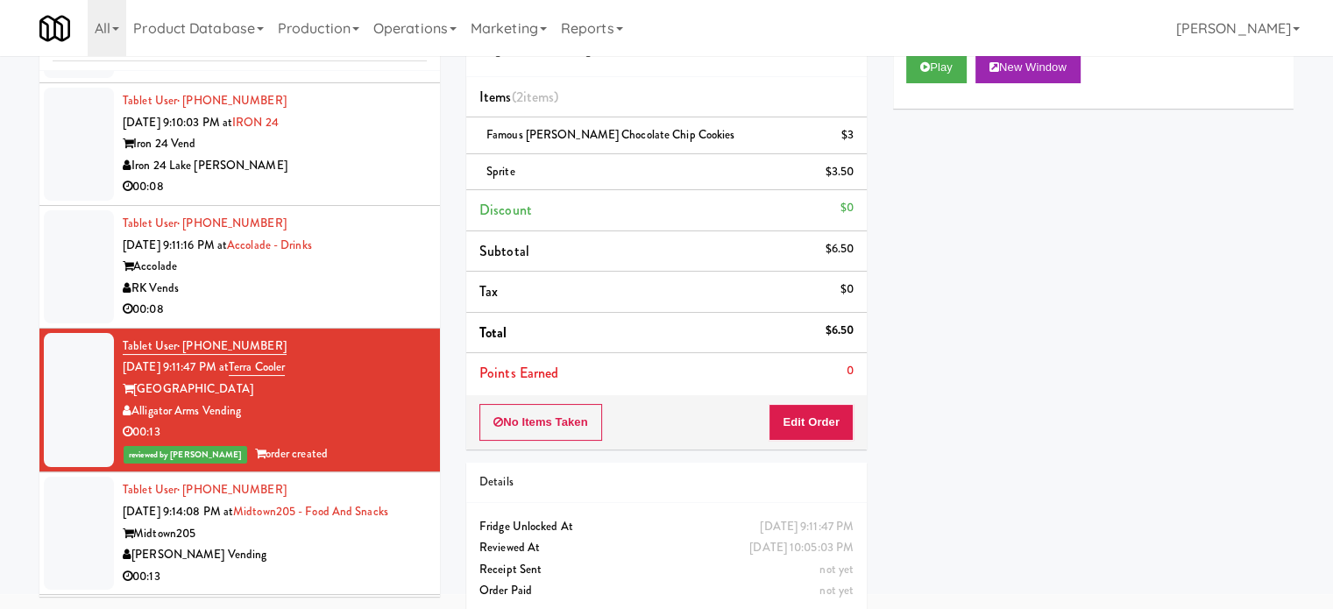
click at [367, 300] on div "RK Vends" at bounding box center [275, 289] width 304 height 22
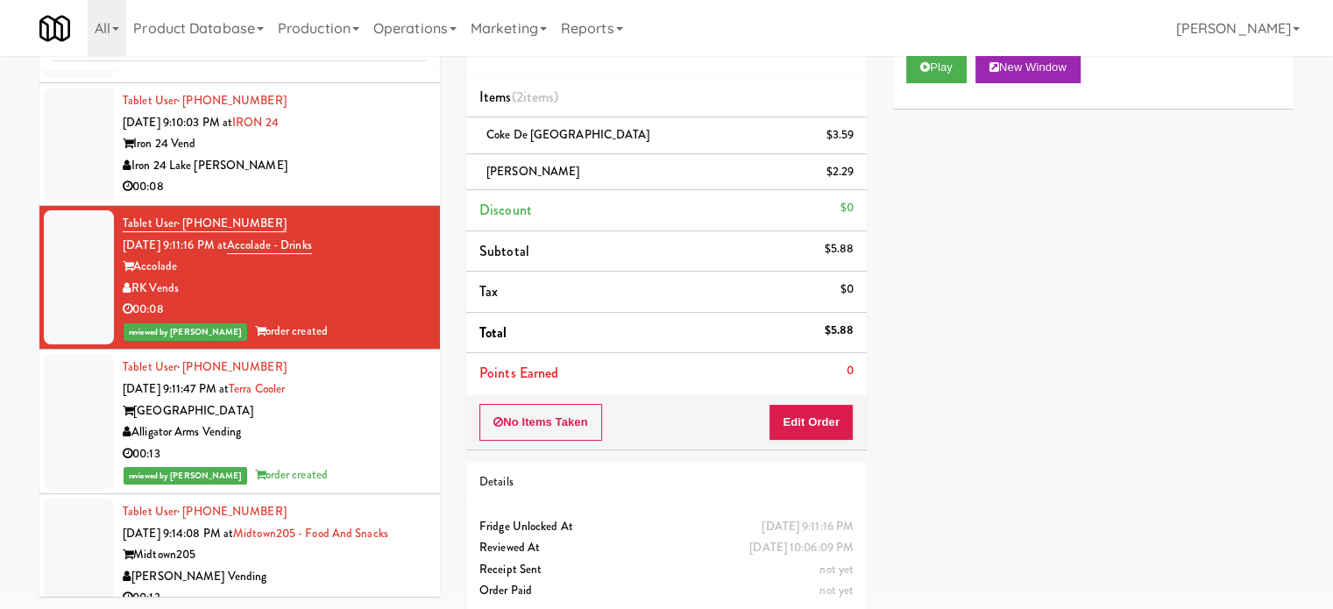
click at [358, 198] on div "00:08" at bounding box center [275, 187] width 304 height 22
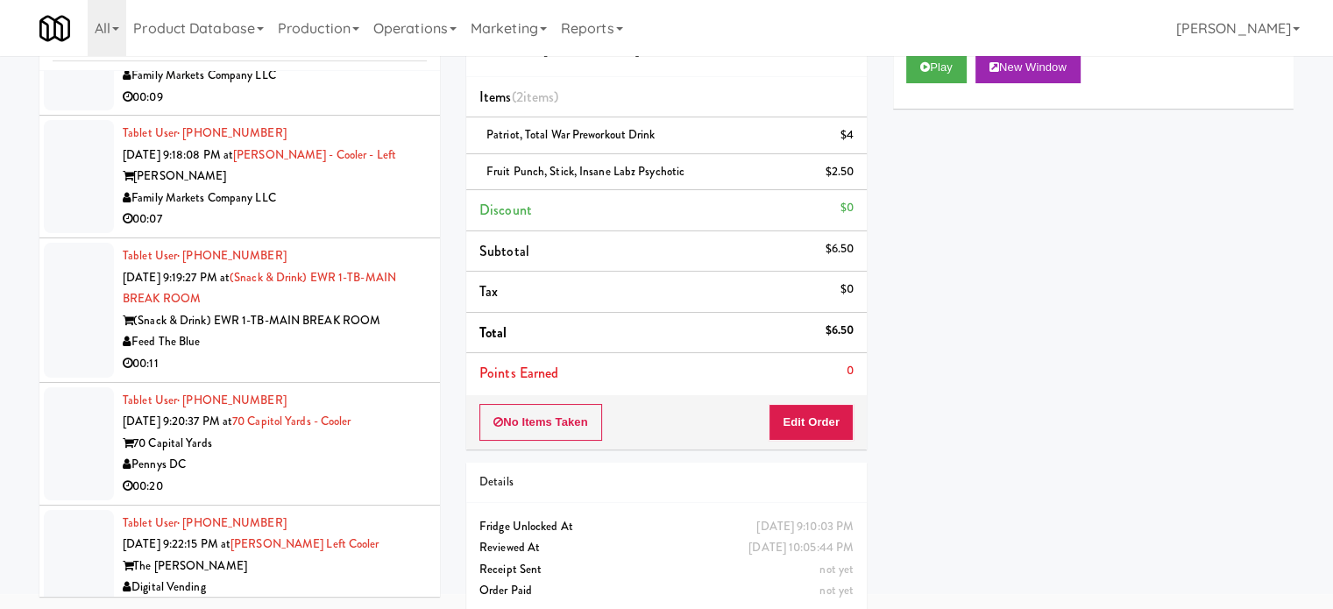
scroll to position [8300, 0]
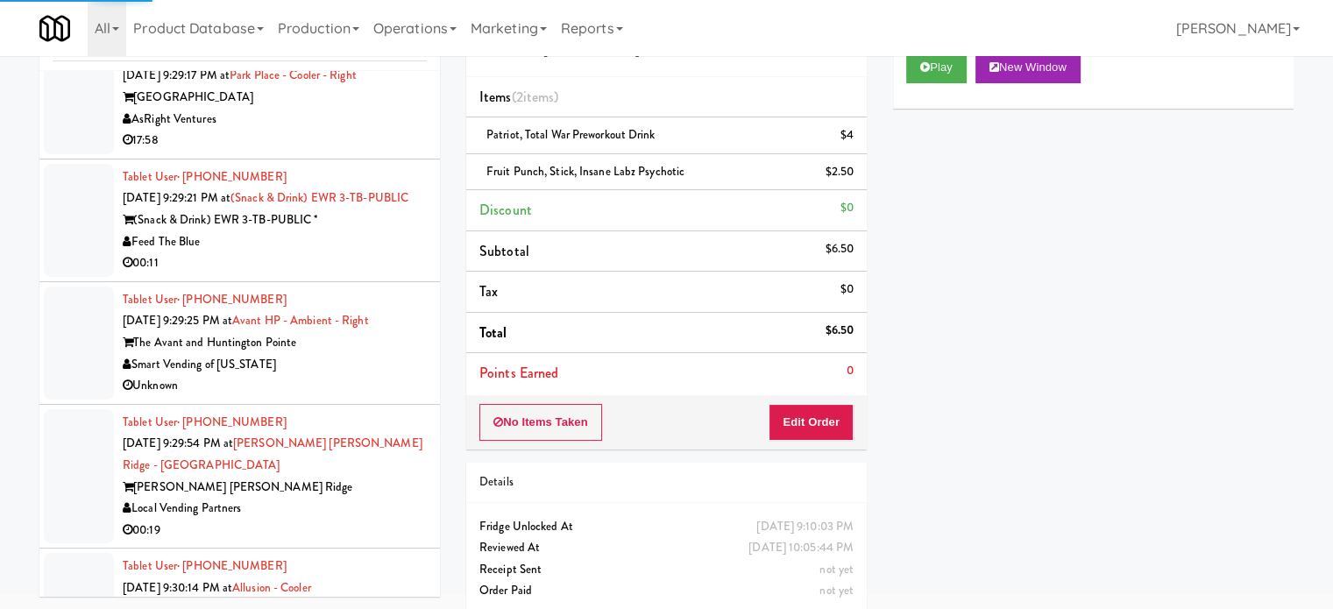
click at [392, 354] on div "The Avant and Huntington Pointe" at bounding box center [275, 343] width 304 height 22
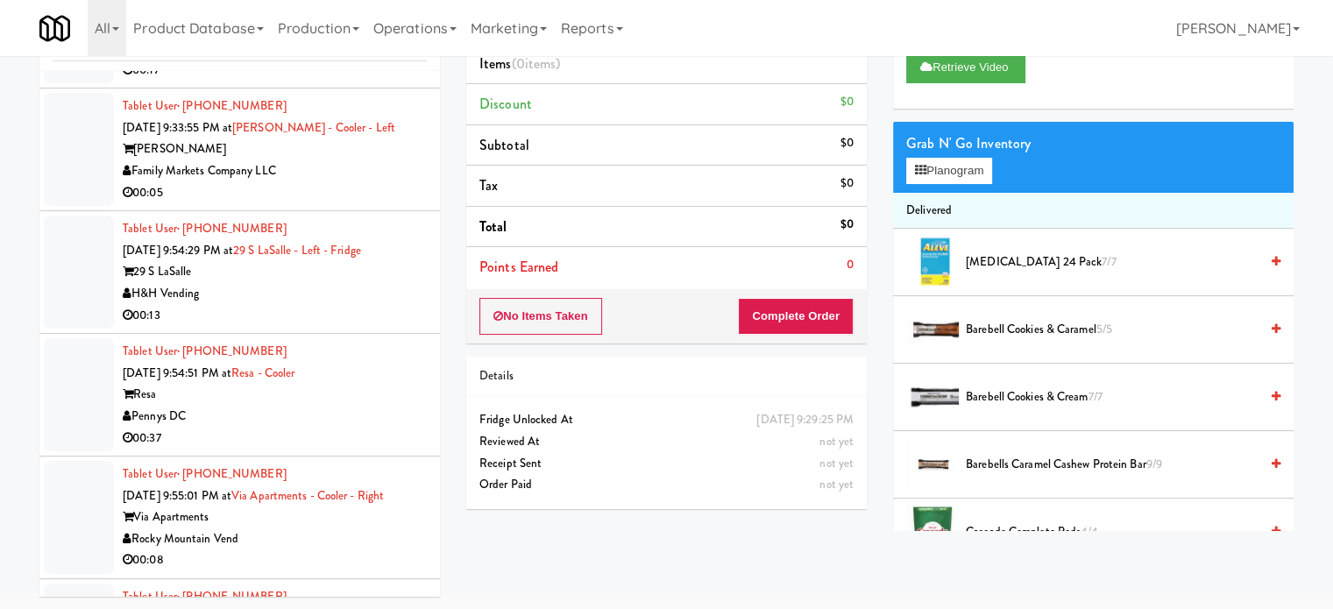
scroll to position [9614, 0]
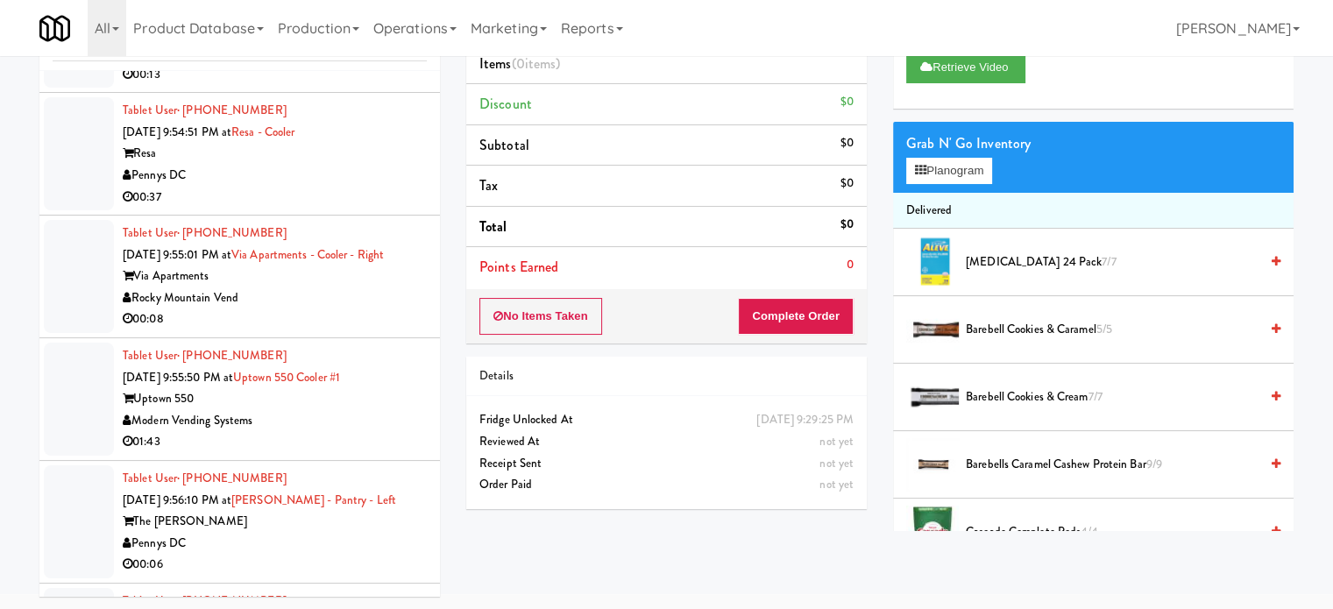
drag, startPoint x: 286, startPoint y: 446, endPoint x: 295, endPoint y: 343, distance: 103.9
click at [286, 309] on div "Rocky Mountain Vend" at bounding box center [275, 299] width 304 height 22
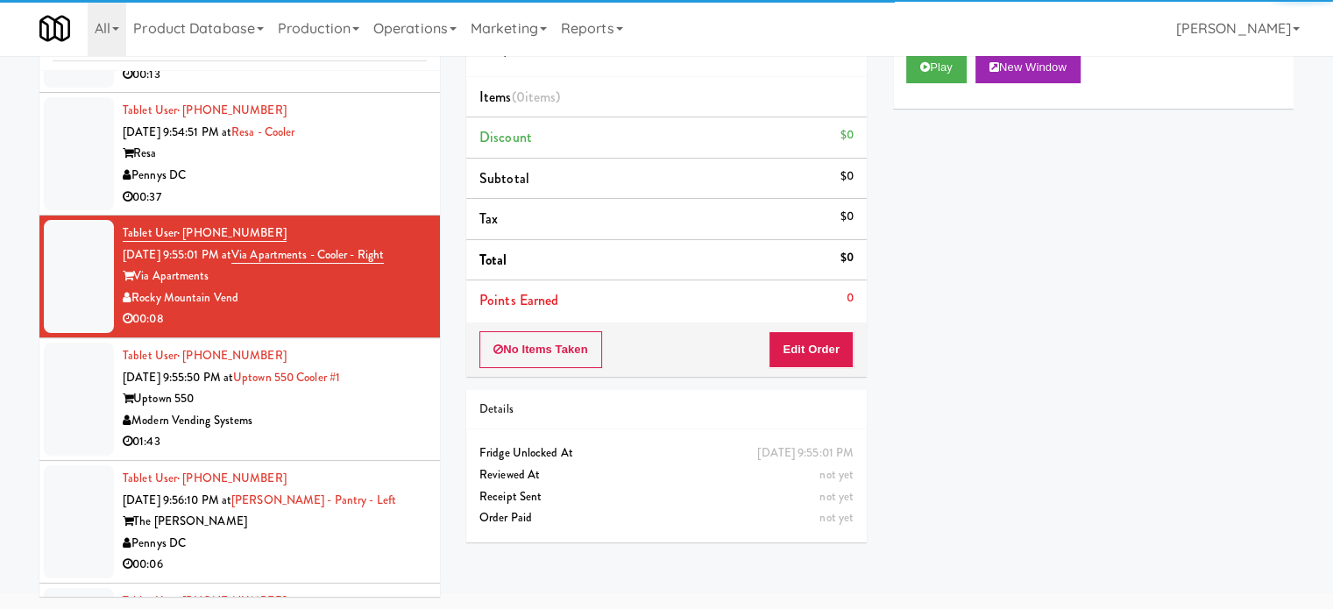
click at [302, 187] on div "Pennys DC" at bounding box center [275, 176] width 304 height 22
